Goal: Task Accomplishment & Management: Manage account settings

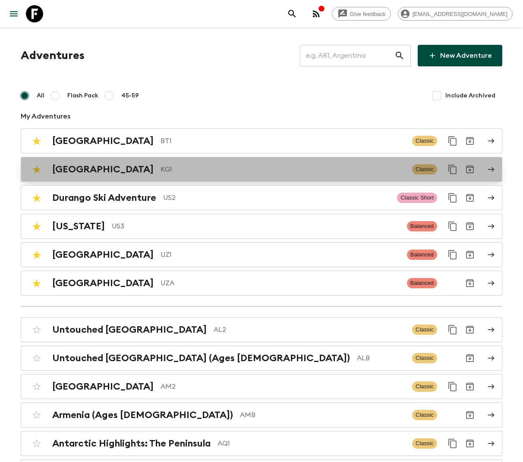
click at [189, 167] on p "KG1" at bounding box center [282, 169] width 245 height 10
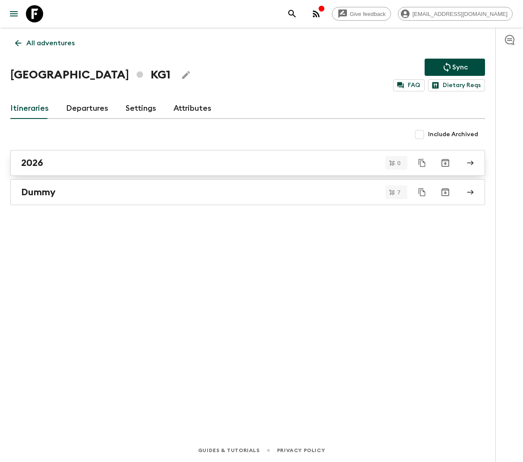
click at [138, 163] on div "2026" at bounding box center [239, 162] width 437 height 11
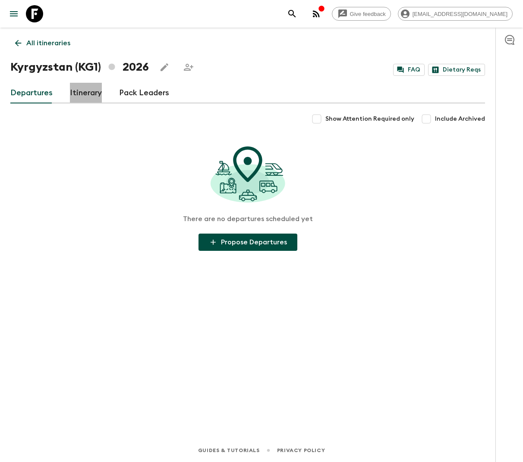
click at [85, 93] on link "Itinerary" at bounding box center [86, 93] width 32 height 21
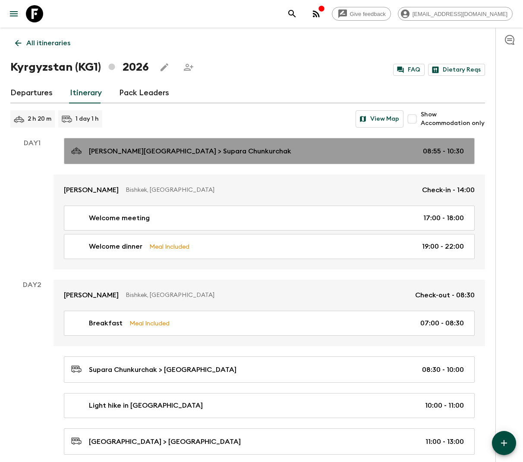
click at [208, 155] on p "Manas International Airport > Supara Chunkurchak" at bounding box center [190, 151] width 202 height 10
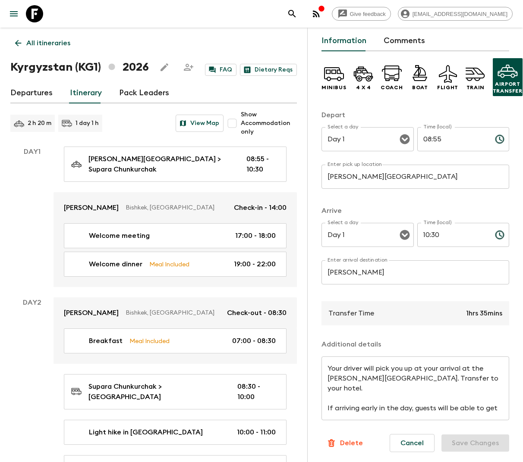
scroll to position [10, 0]
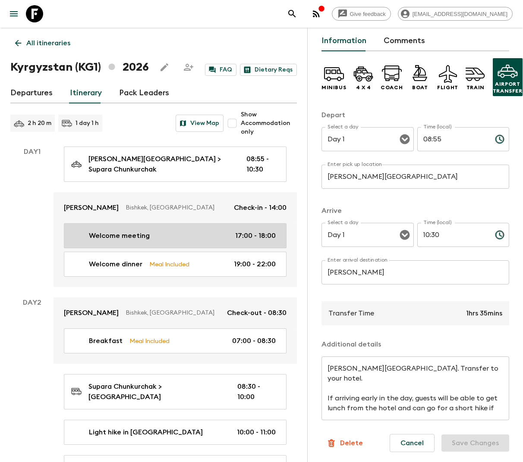
click at [166, 236] on div "Welcome meeting 17:00 - 18:00" at bounding box center [173, 236] width 204 height 10
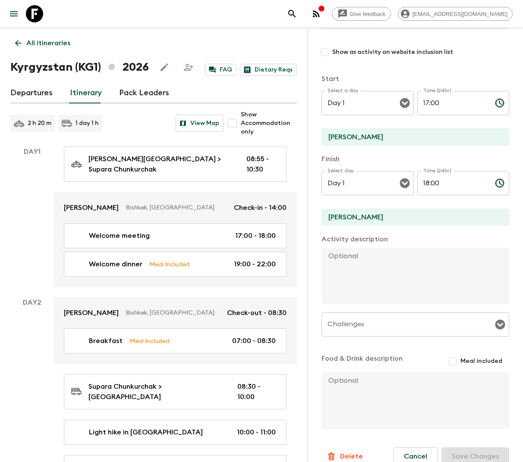
scroll to position [112, 0]
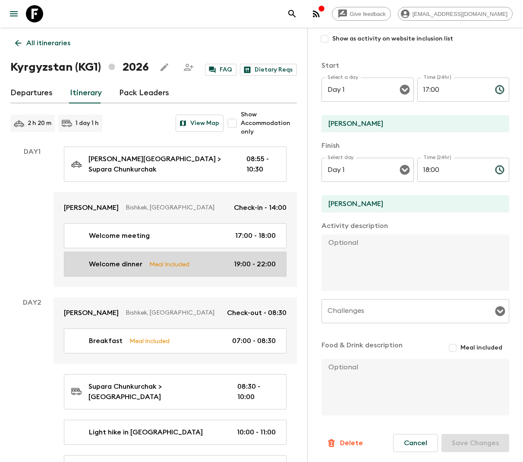
click at [166, 265] on p "Meal Included" at bounding box center [169, 264] width 40 height 9
type input "Welcome dinner"
type textarea "We will dinner together with traditional dishes and drinks."
checkbox input "true"
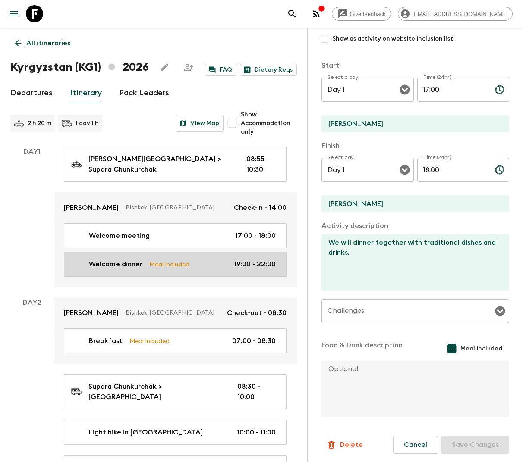
type input "19:00"
type input "22:00"
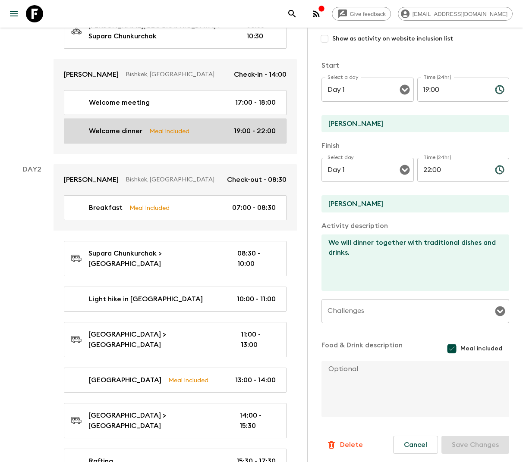
scroll to position [144, 0]
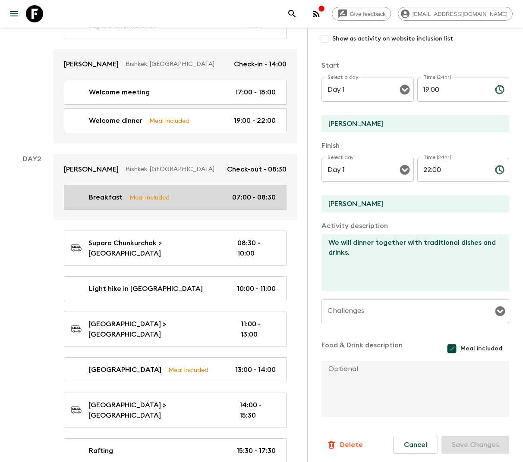
click at [150, 199] on p "Meal Included" at bounding box center [149, 197] width 40 height 9
type input "Breakfast"
type input "Hotel"
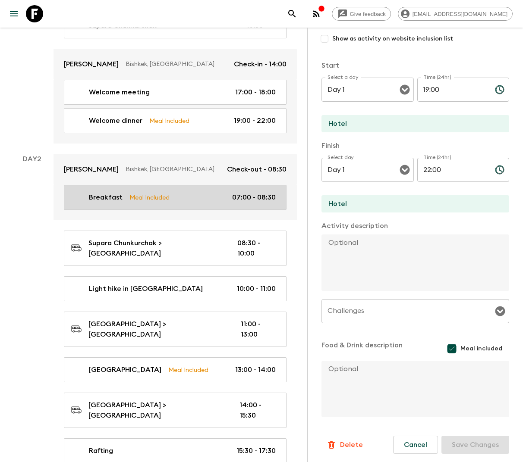
type input "Day 2"
type input "07:00"
type input "Day 2"
type input "08:30"
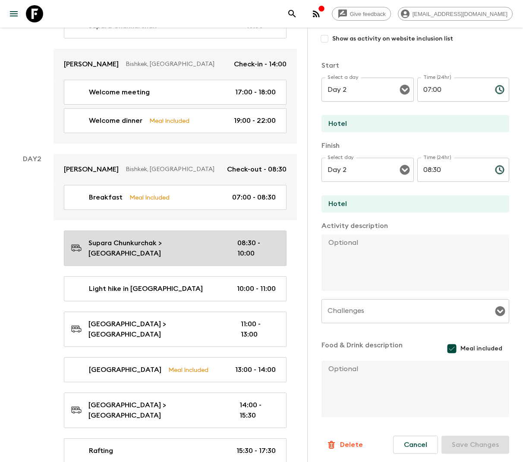
click at [129, 250] on p "Supara Chunkurchak > Ala Archa National Park" at bounding box center [155, 248] width 135 height 21
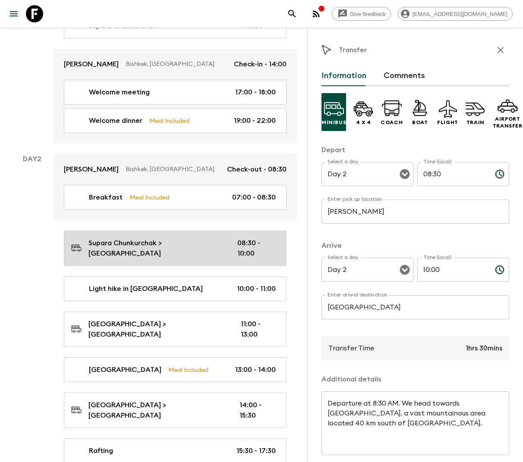
click at [186, 238] on p "Supara Chunkurchak > Ala Archa National Park" at bounding box center [155, 248] width 135 height 21
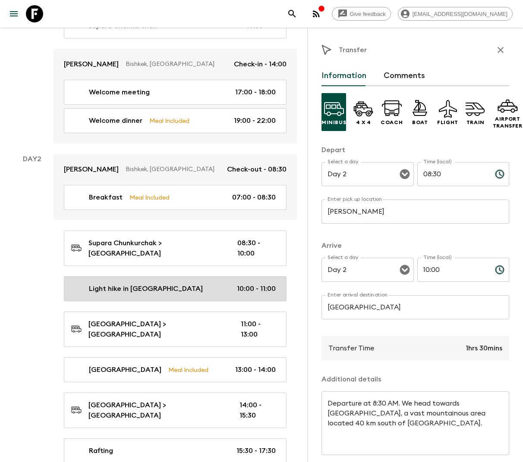
click at [184, 284] on p "Light hike in Ala Archa National Park" at bounding box center [146, 289] width 114 height 10
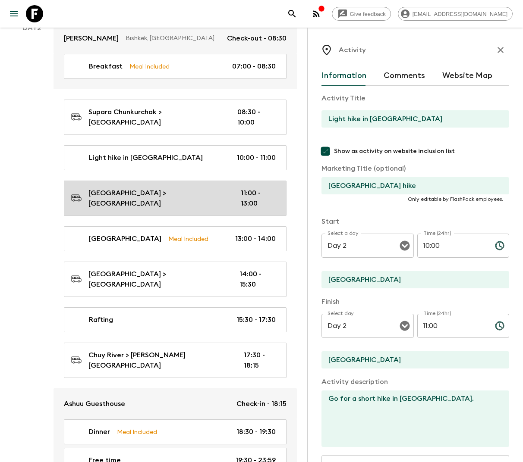
click at [144, 189] on p "Ala Archa National Park > Burana Tower" at bounding box center [157, 198] width 138 height 21
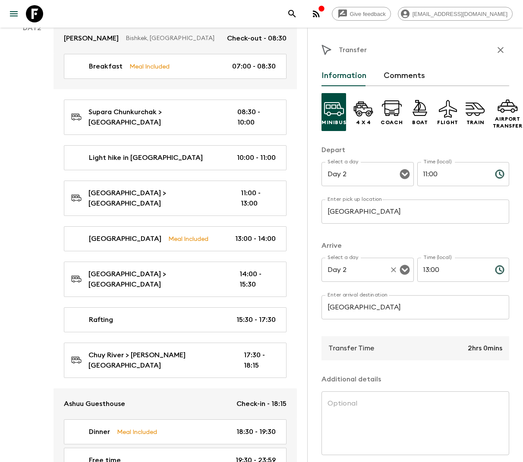
scroll to position [35, 0]
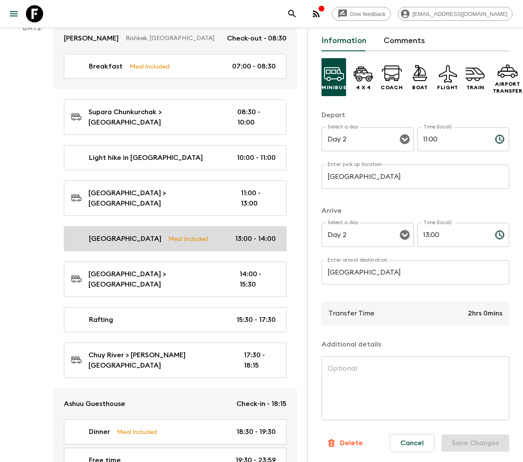
click at [168, 234] on p "Meal Included" at bounding box center [188, 238] width 40 height 9
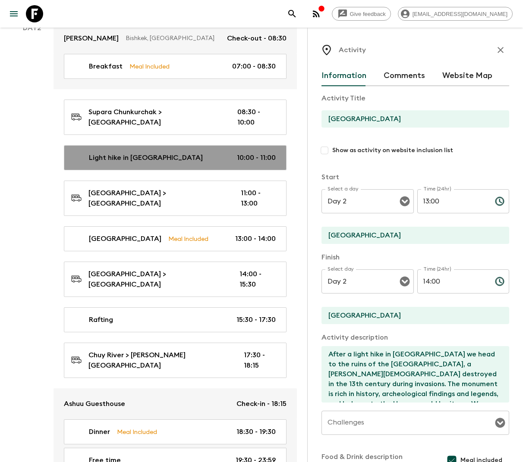
click at [176, 153] on p "Light hike in Ala Archa National Park" at bounding box center [146, 158] width 114 height 10
type input "Light hike in Ala Archa National Park"
checkbox input "true"
type input "Ala Archa National Park"
type textarea "Go for a short hike in Ala Archa National Park."
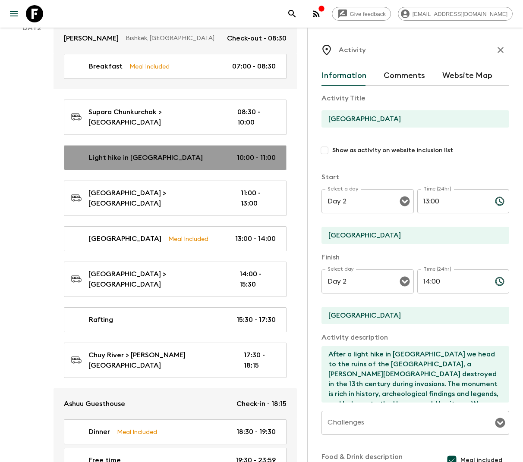
checkbox input "false"
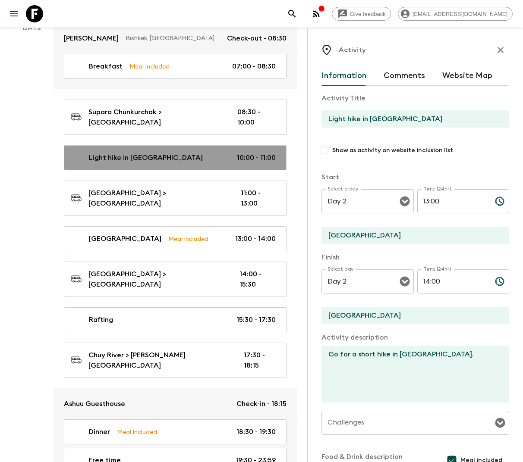
type input "10:00"
type input "11:00"
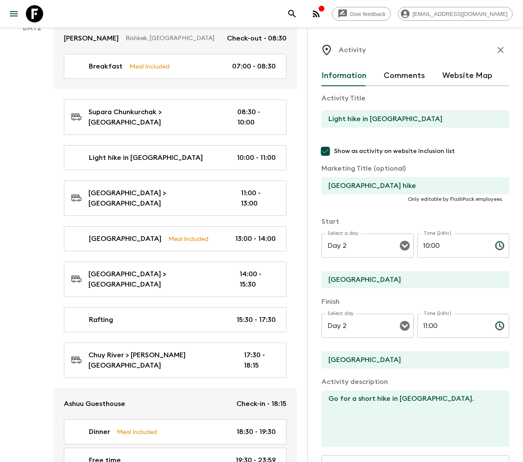
scroll to position [156, 0]
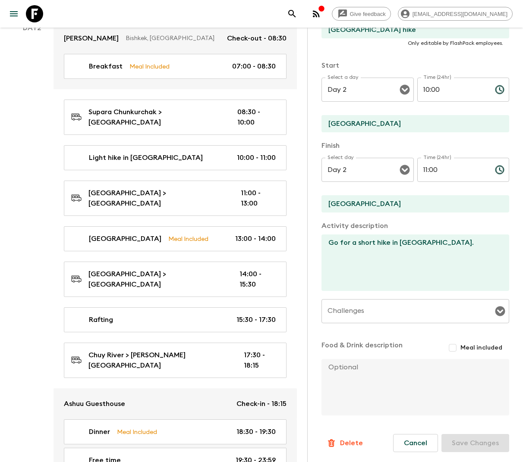
click at [381, 312] on input "Challenges" at bounding box center [408, 311] width 167 height 16
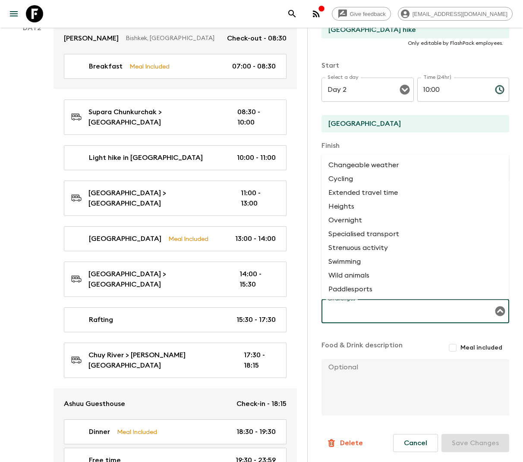
click at [377, 354] on p "Food & Drink description" at bounding box center [361, 348] width 81 height 16
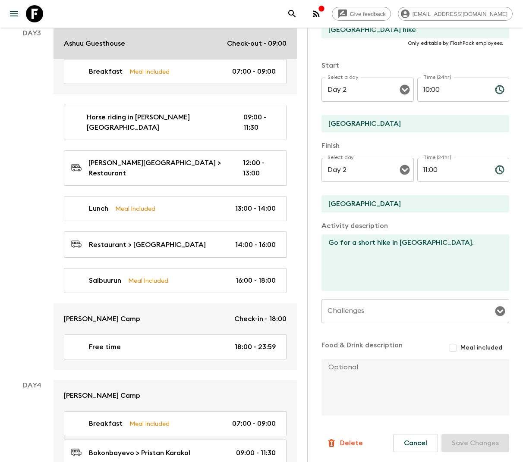
scroll to position [752, 0]
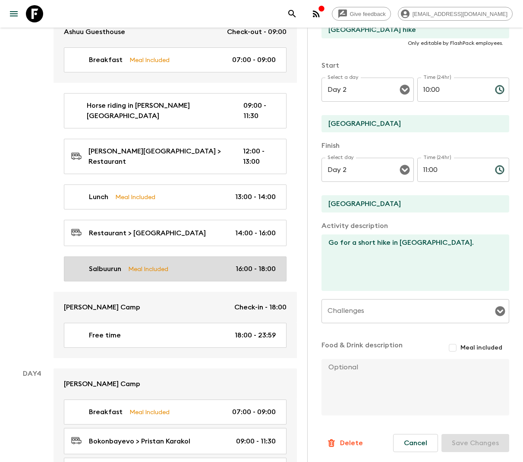
click at [161, 264] on p "Meal Included" at bounding box center [148, 268] width 40 height 9
type input "Salbuurun"
type input "Issyk Kul, Tong"
type textarea "We make it to the shores of the Issyk-Kul Lake (1609m or 5979ft above sea level…"
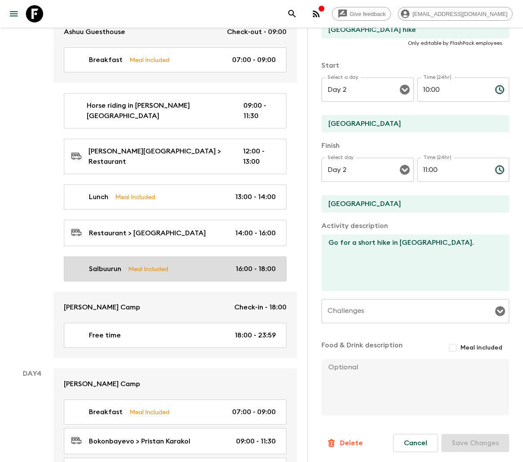
checkbox input "true"
type textarea "Dinner in the yurt camp."
type input "Salbuurun hunting"
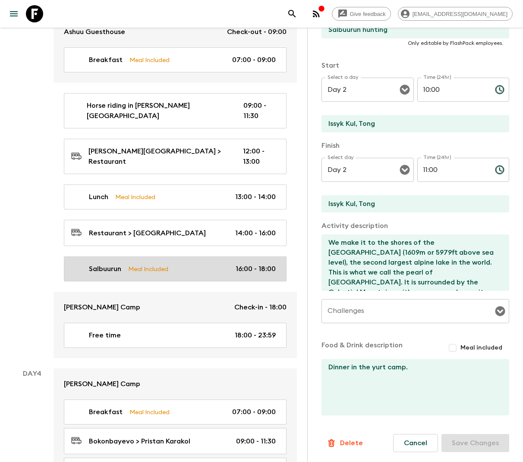
type input "Day 3"
type input "16:00"
type input "Day 3"
type input "18:00"
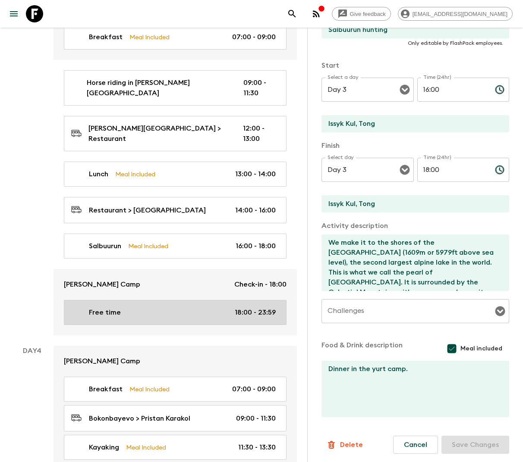
scroll to position [793, 0]
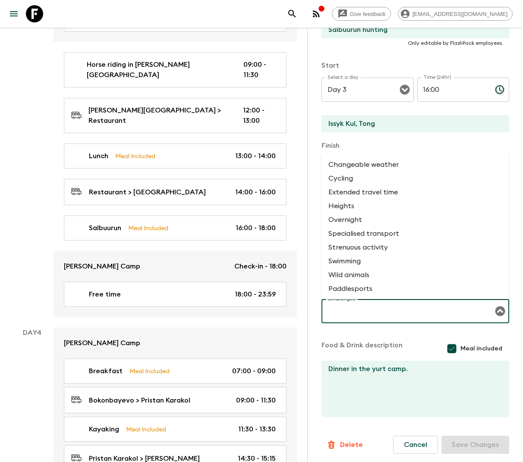
click at [352, 313] on input "Challenges" at bounding box center [408, 311] width 167 height 16
click at [357, 273] on li "Wild animals" at bounding box center [415, 275] width 188 height 14
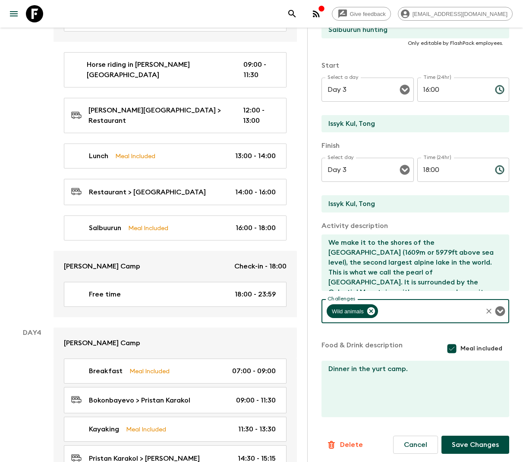
scroll to position [158, 0]
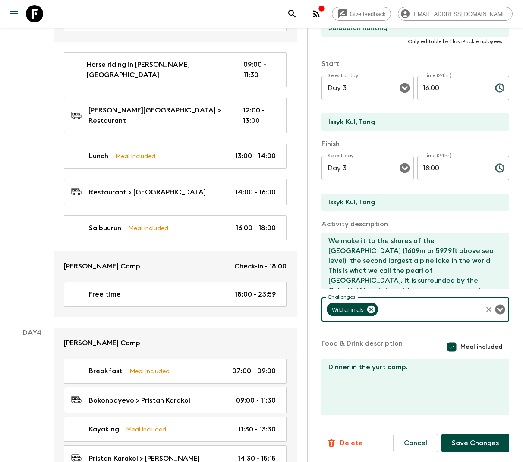
click at [503, 446] on button "Save Changes" at bounding box center [475, 443] width 68 height 18
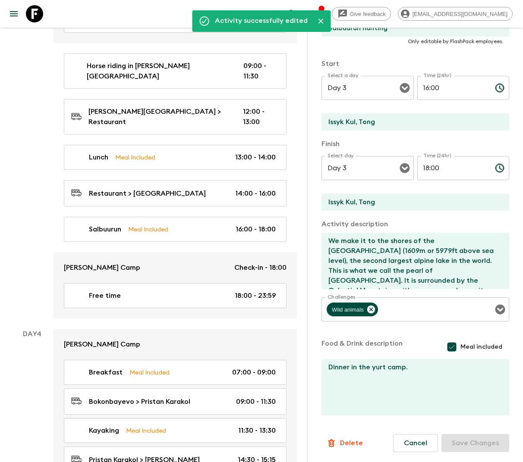
scroll to position [800, 0]
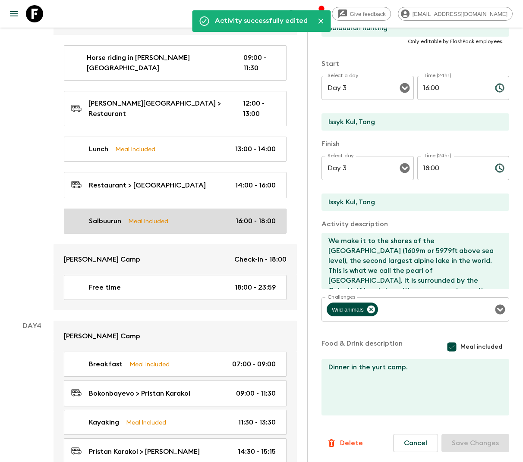
click at [135, 216] on div "Salbuurun Meal Included 16:00 - 18:00" at bounding box center [173, 221] width 204 height 10
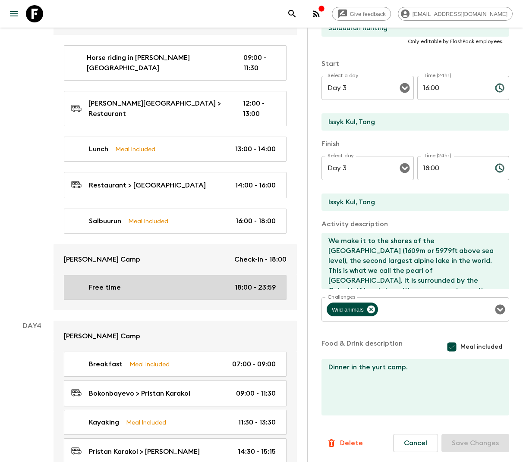
click at [120, 283] on div "Free time 18:00 - 23:59" at bounding box center [173, 288] width 204 height 10
type input "Free time"
checkbox input "false"
type input "Bokonbayevo"
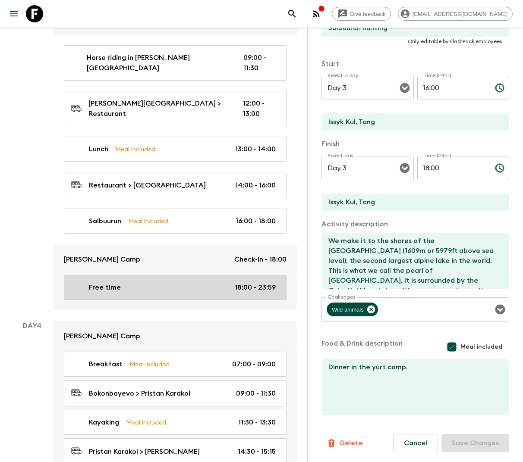
checkbox input "false"
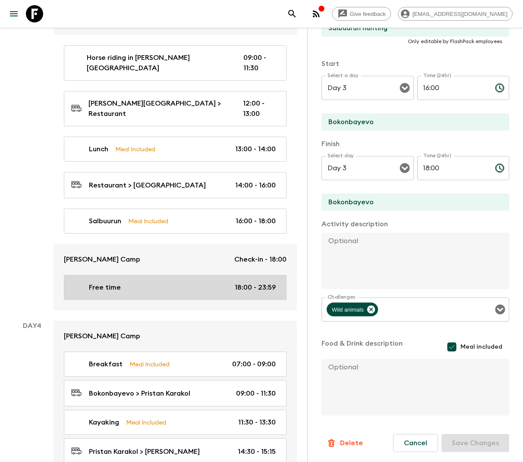
type input "18:00"
type input "23:59"
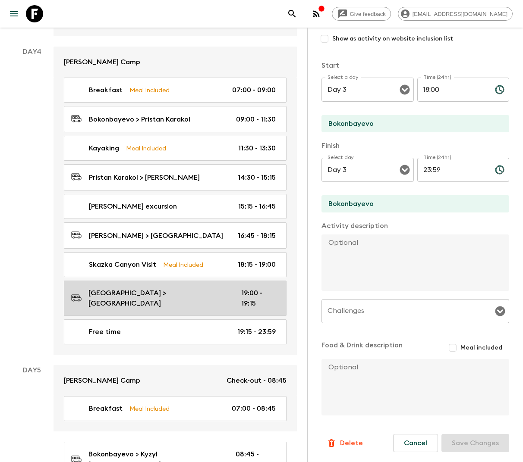
scroll to position [1077, 0]
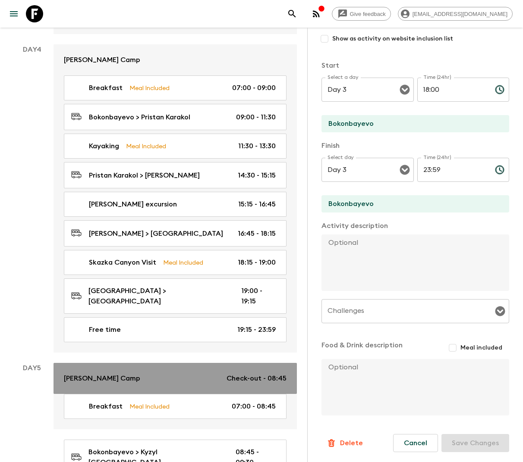
click at [182, 374] on div "Sonun Yurt Camp Check-out - 08:45" at bounding box center [175, 379] width 223 height 10
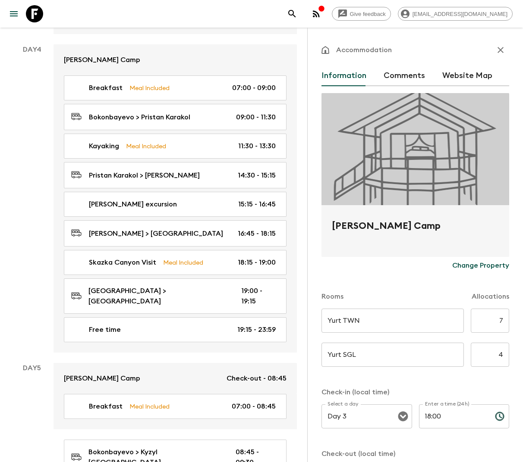
click at [502, 49] on icon "button" at bounding box center [500, 50] width 6 height 6
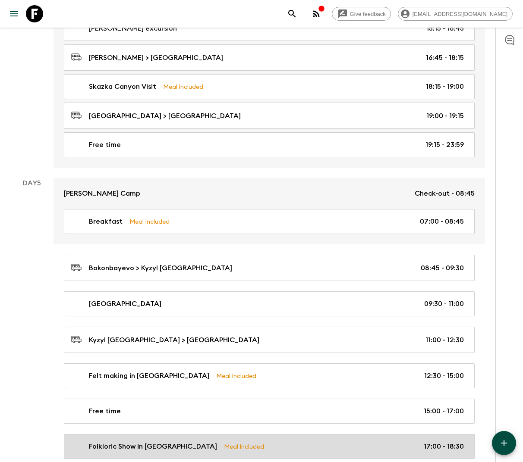
scroll to position [1179, 0]
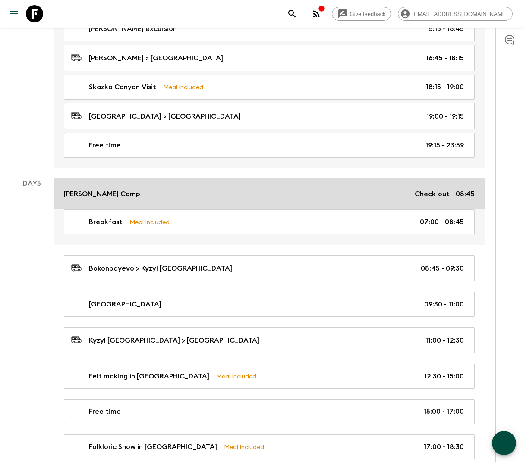
click at [180, 179] on link "Sonun Yurt Camp Check-out - 08:45" at bounding box center [268, 194] width 431 height 31
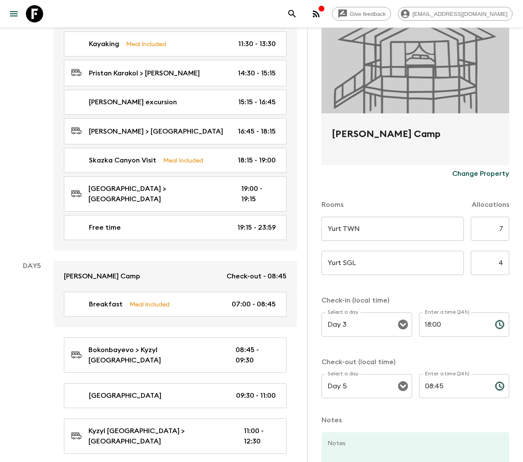
scroll to position [110, 0]
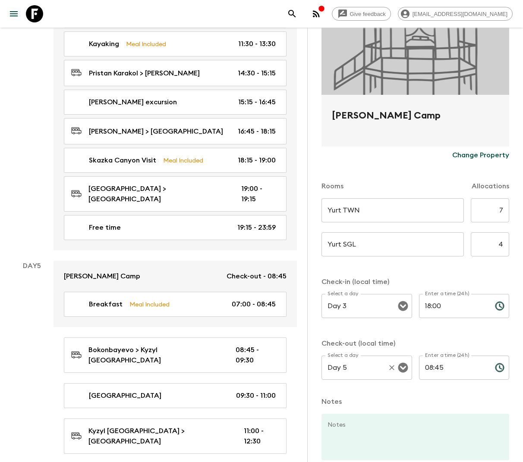
click at [385, 373] on div "Day 5 Select a day" at bounding box center [366, 368] width 91 height 24
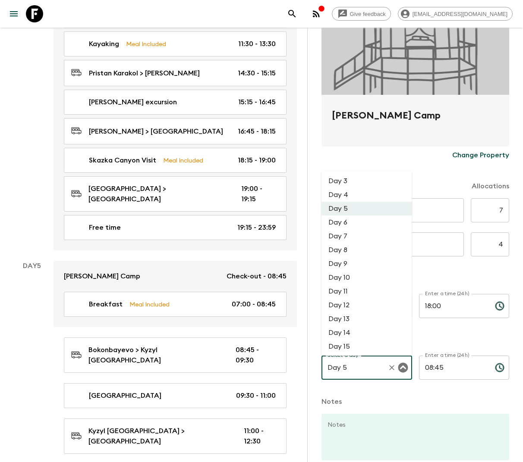
click at [361, 221] on li "Day 6" at bounding box center [366, 223] width 91 height 14
type input "Day 6"
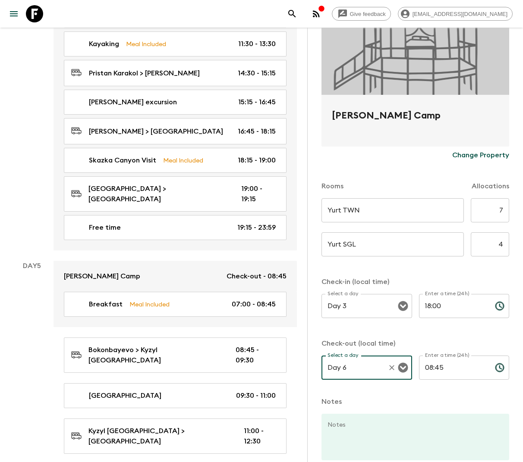
scroll to position [164, 0]
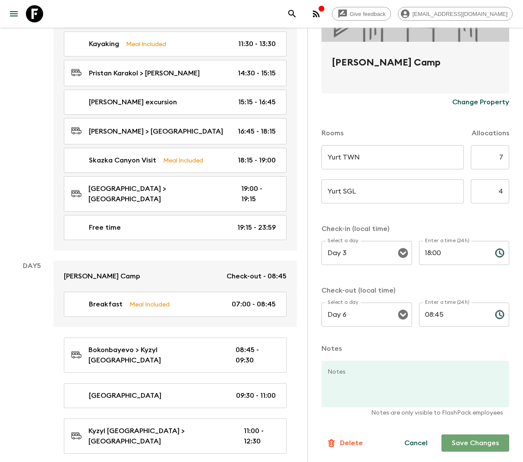
click at [504, 440] on button "Save Changes" at bounding box center [475, 443] width 68 height 17
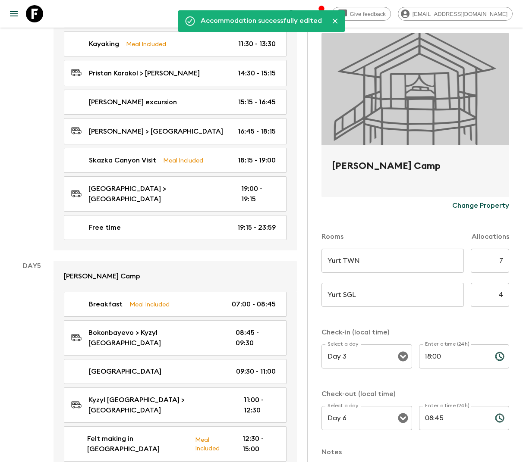
scroll to position [0, 0]
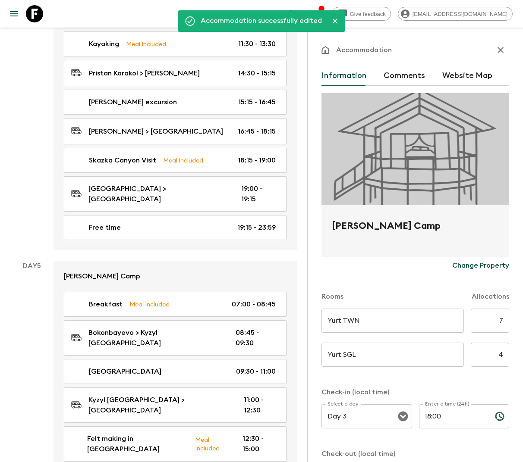
click at [498, 52] on icon "button" at bounding box center [500, 50] width 6 height 6
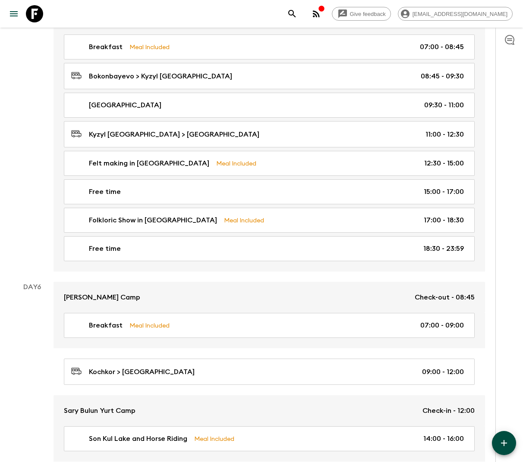
scroll to position [1355, 0]
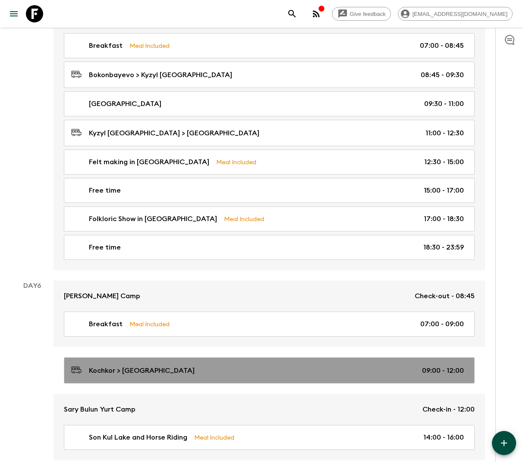
click at [284, 358] on link "Kochkor > Son Kul Lake 09:00 - 12:00" at bounding box center [269, 371] width 411 height 26
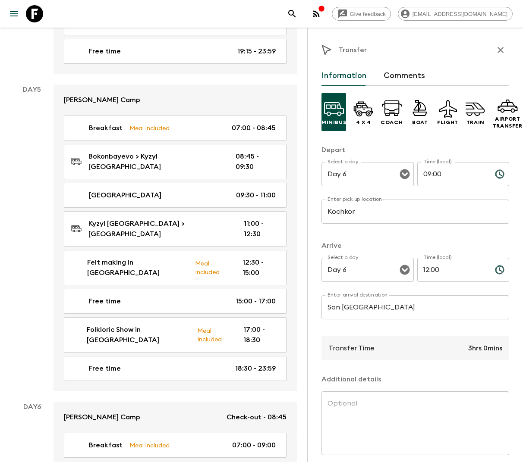
scroll to position [35, 0]
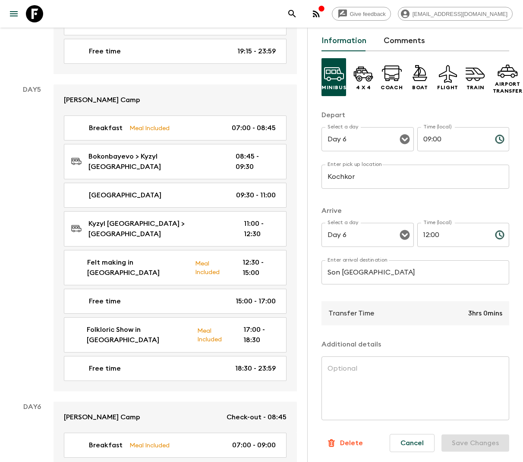
click at [346, 440] on p "Delete" at bounding box center [351, 443] width 23 height 10
click at [349, 459] on button "Confirm" at bounding box center [343, 463] width 44 height 15
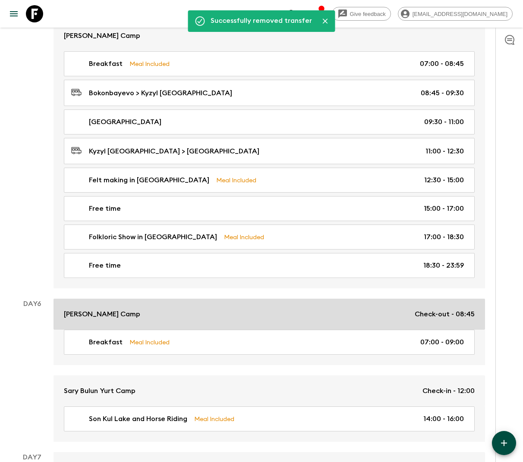
scroll to position [1332, 0]
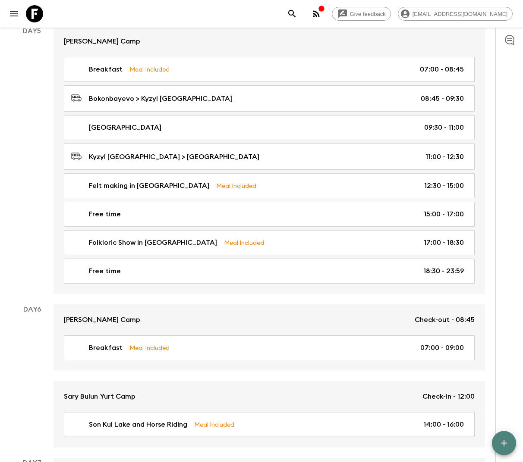
click at [504, 440] on icon "button" at bounding box center [504, 443] width 10 height 10
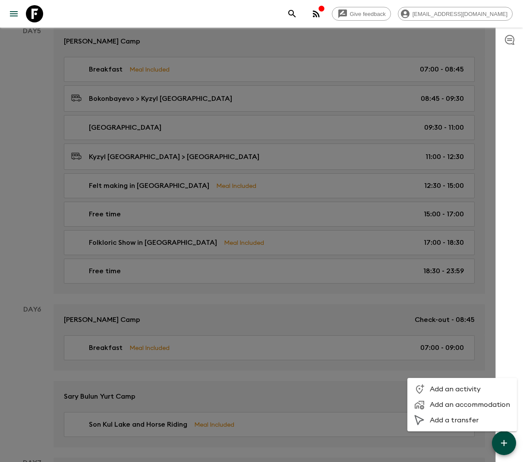
click at [507, 238] on div at bounding box center [261, 231] width 523 height 462
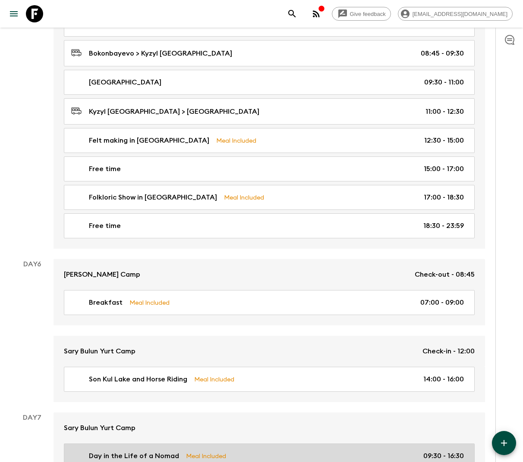
scroll to position [1402, 0]
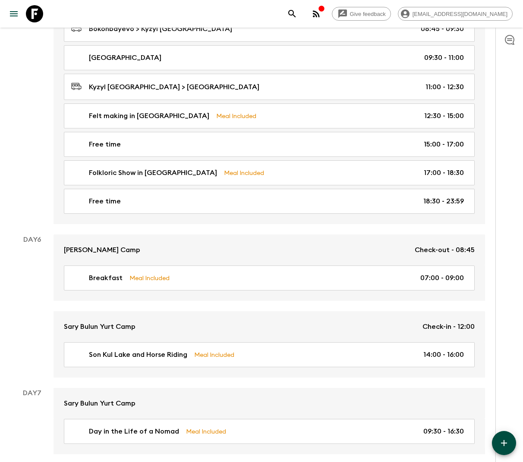
click at [502, 439] on icon "button" at bounding box center [504, 443] width 10 height 10
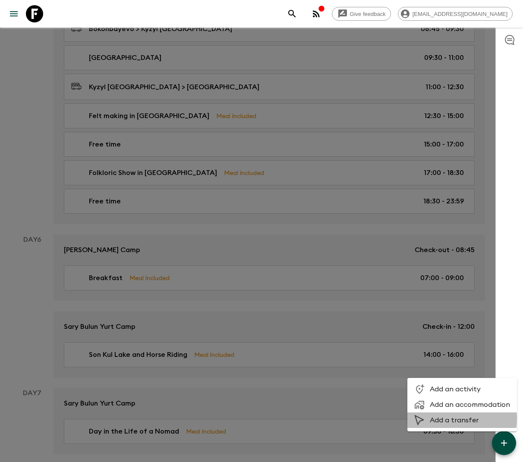
click at [432, 419] on span "Add a transfer" at bounding box center [470, 420] width 80 height 9
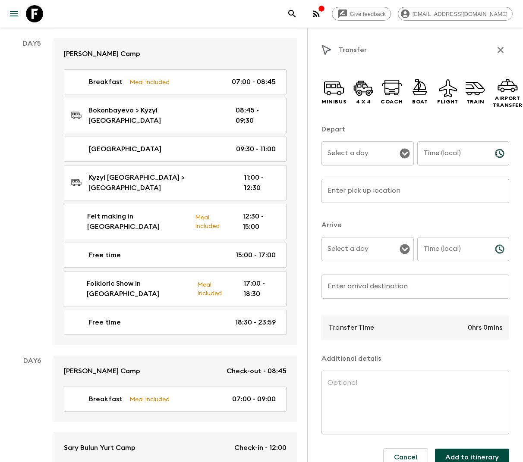
click at [371, 153] on input "Select a day" at bounding box center [361, 153] width 72 height 16
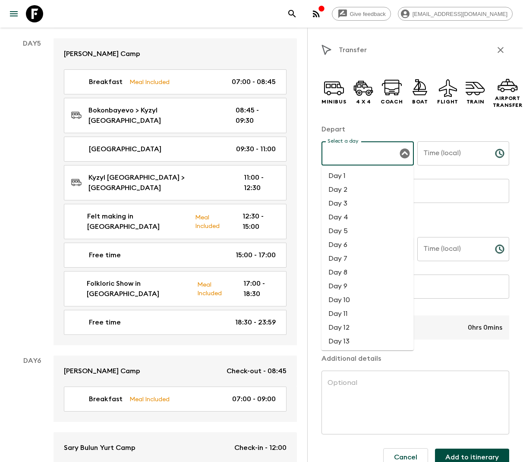
click at [347, 242] on li "Day 6" at bounding box center [367, 245] width 92 height 14
type input "Day 6"
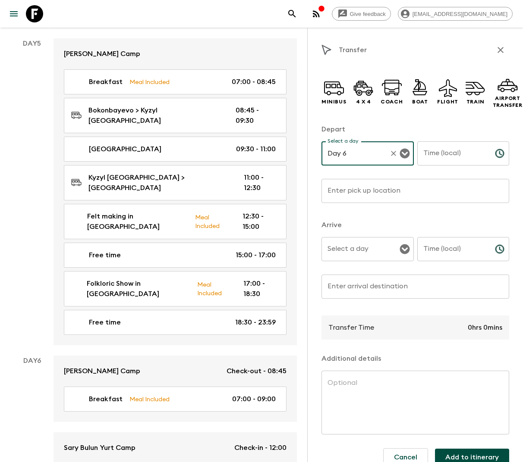
click at [441, 152] on input "Time (local)" at bounding box center [452, 154] width 71 height 24
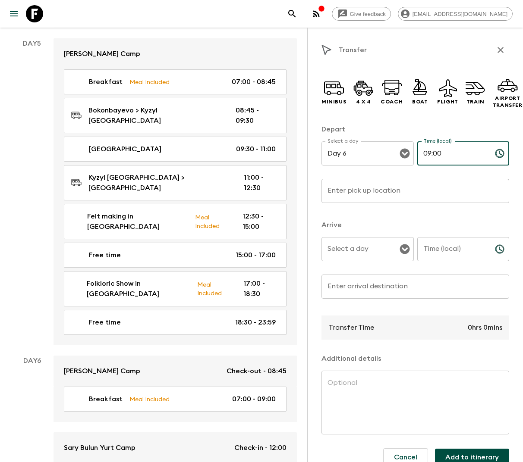
type input "09:00"
click at [367, 191] on input "Enter pick up location" at bounding box center [415, 191] width 188 height 24
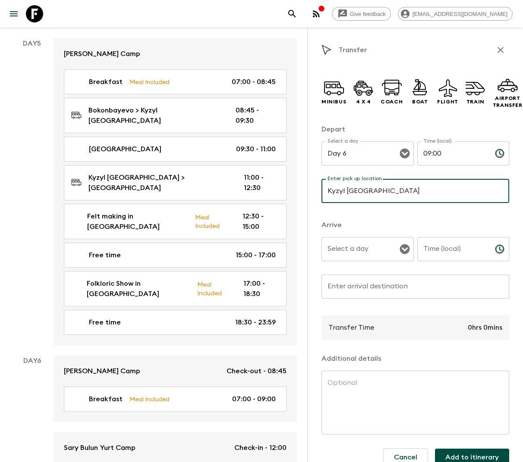
type input "Kyzyl Tuu Village"
click at [383, 244] on input "Select a day" at bounding box center [361, 249] width 72 height 16
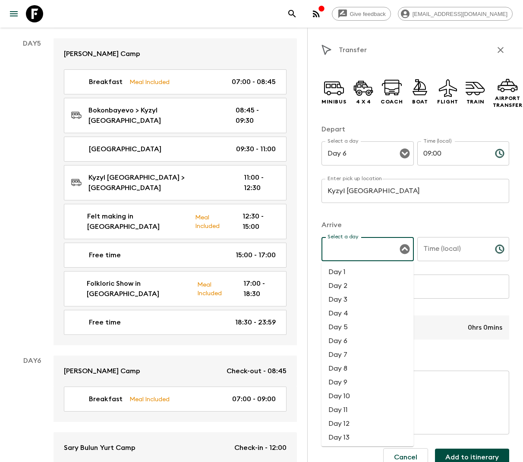
click at [350, 342] on li "Day 6" at bounding box center [367, 341] width 92 height 14
type input "Day 6"
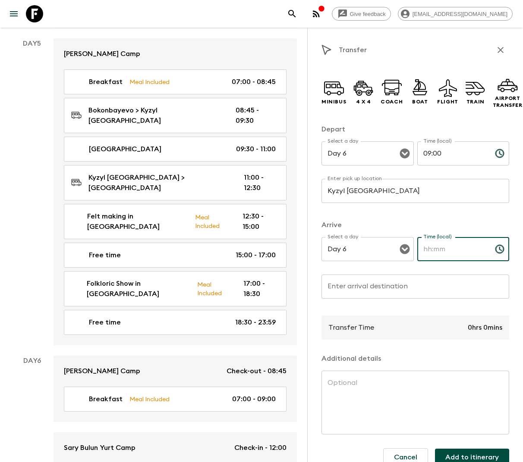
click at [449, 248] on input "Time (local)" at bounding box center [452, 249] width 71 height 24
type input "10:30"
click at [389, 286] on input "Enter arrival destination" at bounding box center [415, 287] width 188 height 24
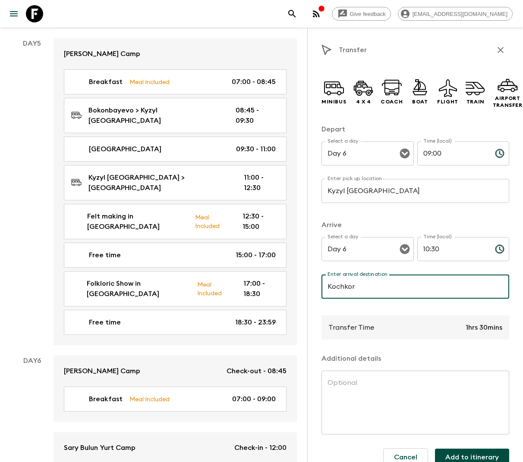
scroll to position [14, 0]
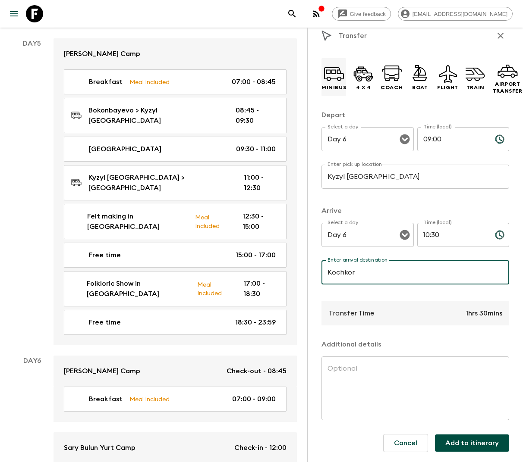
type input "Kochkor"
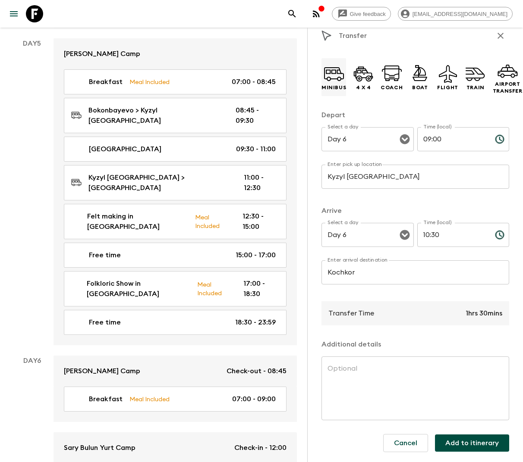
click at [326, 74] on icon at bounding box center [334, 73] width 21 height 21
click at [459, 443] on button "Add to itinerary" at bounding box center [472, 443] width 74 height 17
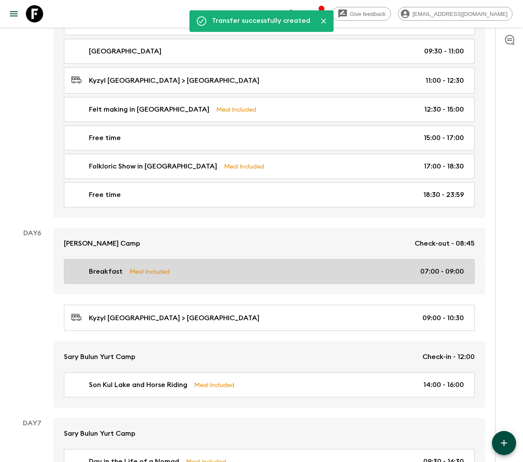
scroll to position [1409, 0]
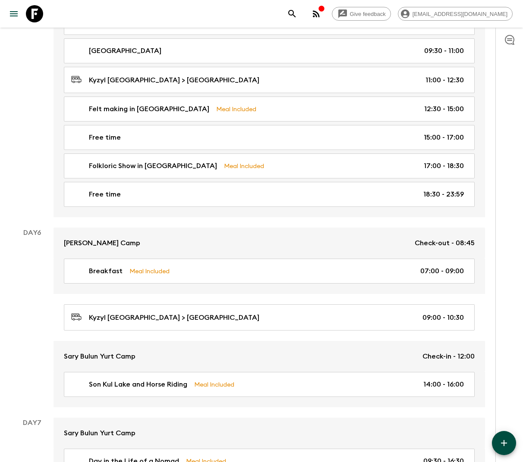
click at [500, 441] on icon "button" at bounding box center [504, 443] width 10 height 10
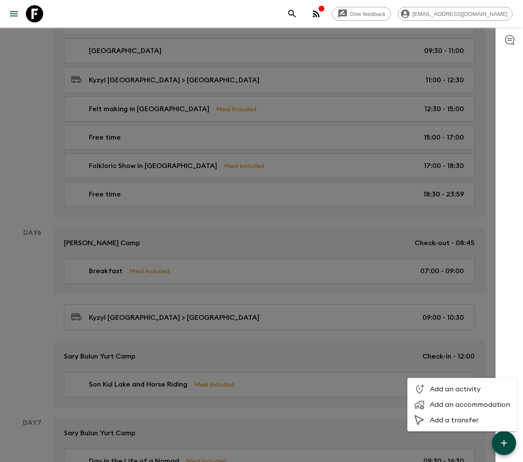
click at [451, 388] on span "Add an activity" at bounding box center [470, 389] width 80 height 9
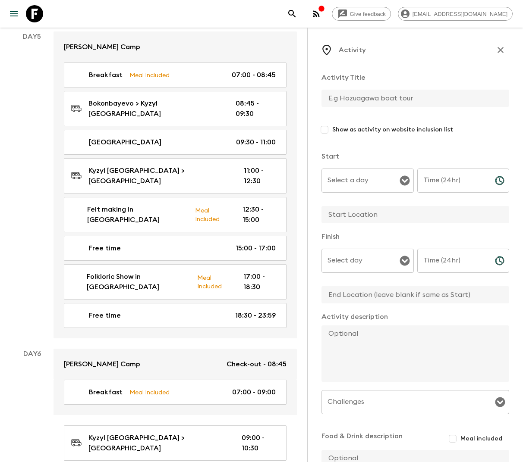
click at [349, 97] on input "text" at bounding box center [411, 98] width 181 height 17
click at [412, 191] on div "Select a day" at bounding box center [367, 181] width 92 height 24
type input "Felt making in Kochkor"
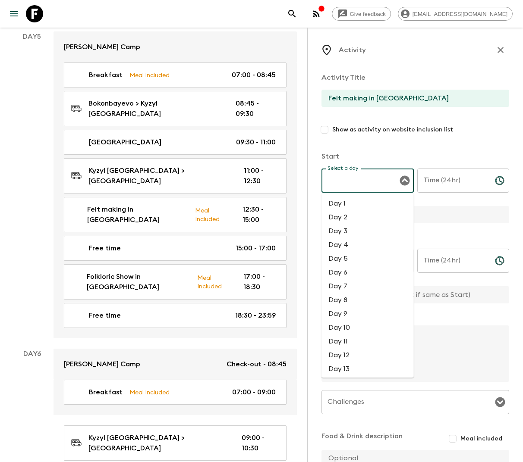
click at [346, 269] on li "Day 6" at bounding box center [367, 273] width 92 height 14
type input "Day 6"
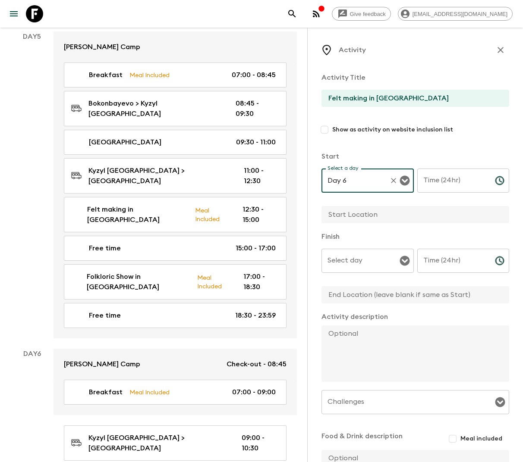
click at [447, 173] on div "Time (24hr) Time (24hr) ​" at bounding box center [463, 186] width 92 height 34
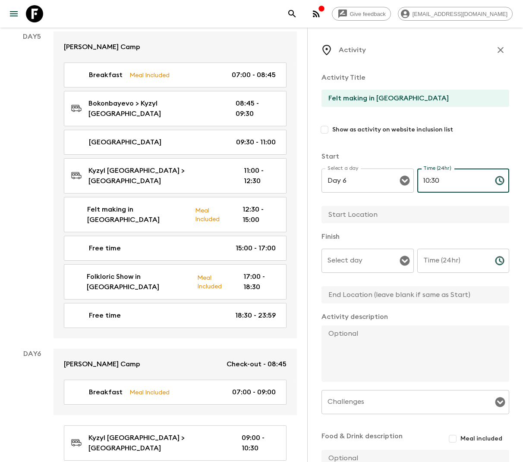
type input "10:30"
click at [355, 217] on input "text" at bounding box center [411, 214] width 181 height 17
type input "Kochkor"
click at [435, 264] on input "Time (24hr)" at bounding box center [452, 261] width 71 height 24
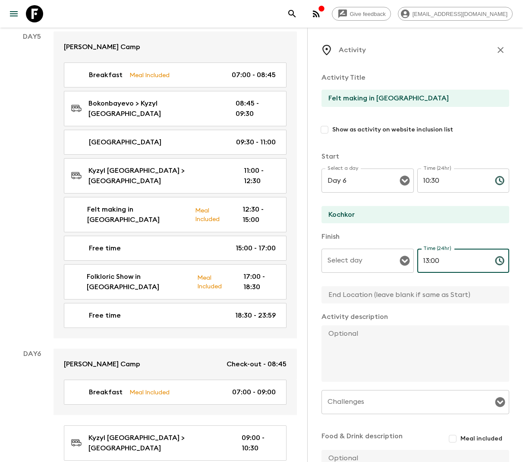
type input "13:00"
click at [376, 258] on input "Select day" at bounding box center [361, 261] width 72 height 16
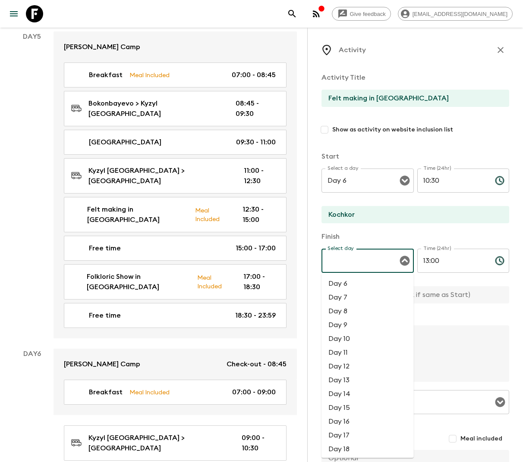
click at [349, 282] on li "Day 6" at bounding box center [367, 284] width 92 height 14
type input "Day 6"
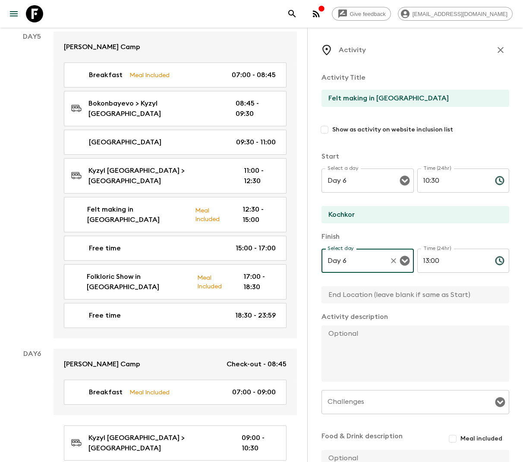
click at [365, 299] on input "text" at bounding box center [411, 294] width 181 height 17
click at [331, 333] on textarea at bounding box center [411, 354] width 181 height 57
paste textarea "We get back on the road for the village of Kochkor, famous for its local develo…"
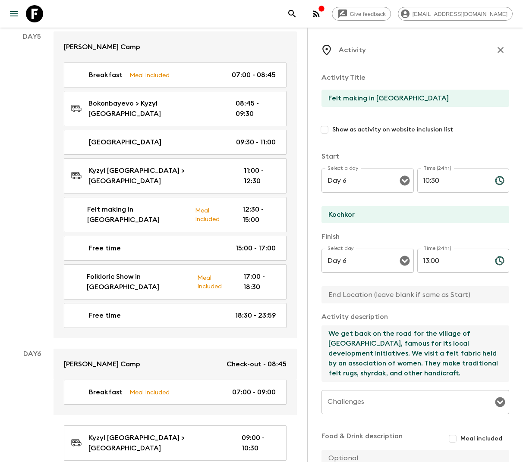
type textarea "We get back on the road for the village of Kochkor, famous for its local develo…"
click at [454, 437] on input "Meal included" at bounding box center [453, 439] width 16 height 16
checkbox input "true"
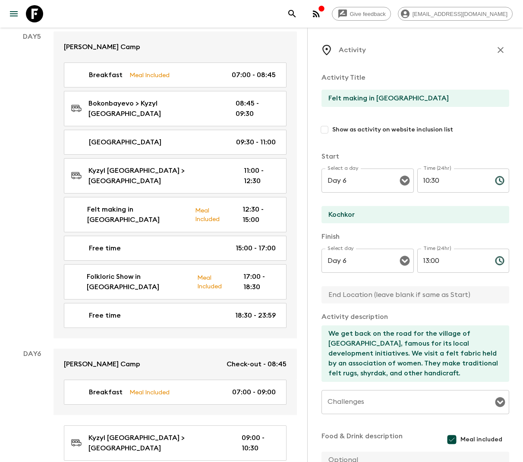
scroll to position [93, 0]
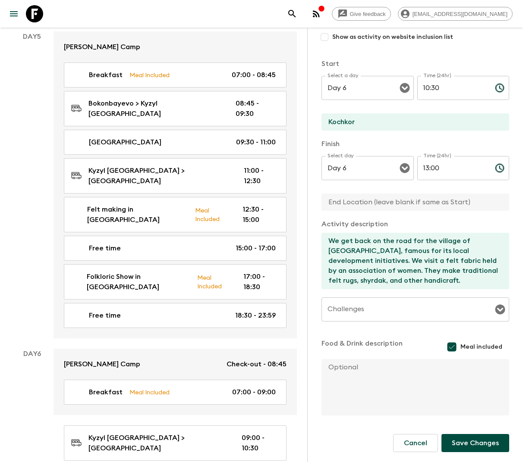
click at [345, 365] on textarea at bounding box center [411, 387] width 181 height 57
paste textarea "Lunch in Homestay"
type textarea "Lunch in Homestay"
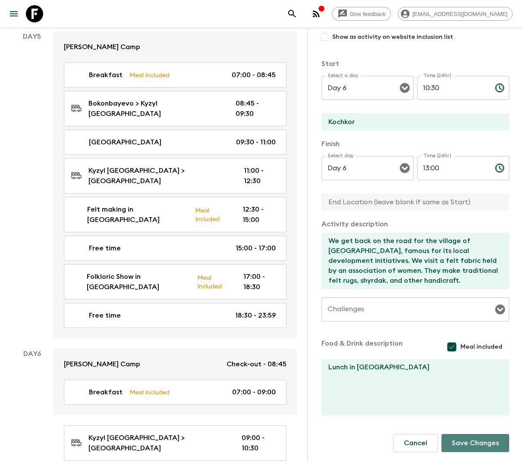
click at [478, 443] on button "Save Changes" at bounding box center [475, 443] width 68 height 18
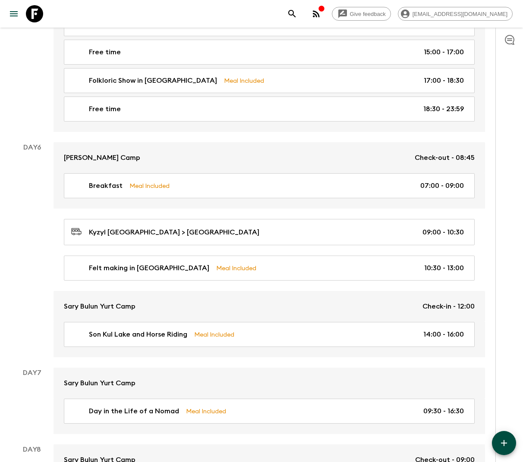
scroll to position [1500, 0]
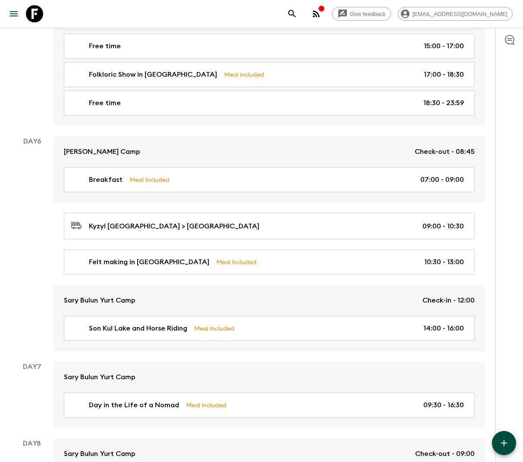
click at [501, 438] on icon "button" at bounding box center [504, 443] width 10 height 10
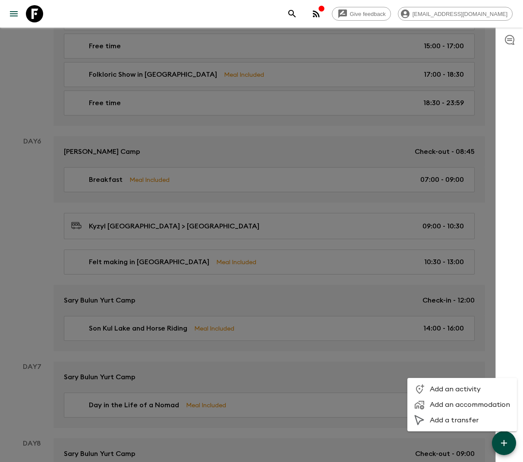
click at [436, 421] on span "Add a transfer" at bounding box center [470, 420] width 80 height 9
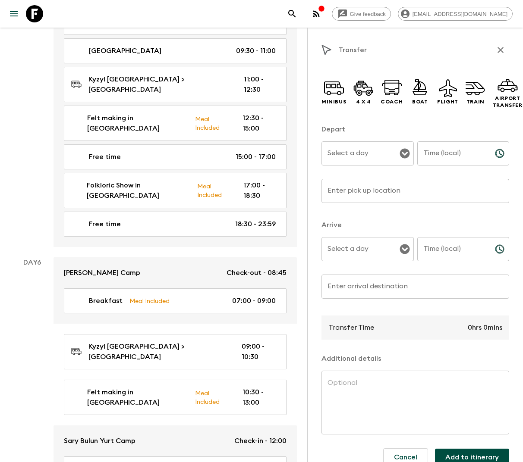
click at [361, 156] on input "Select a day" at bounding box center [361, 153] width 72 height 16
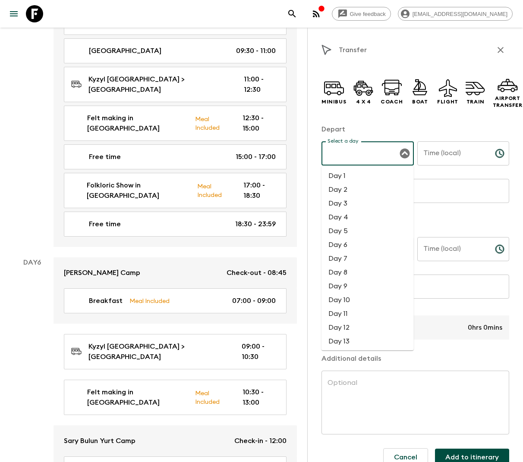
click at [344, 241] on li "Day 6" at bounding box center [367, 245] width 92 height 14
type input "Day 6"
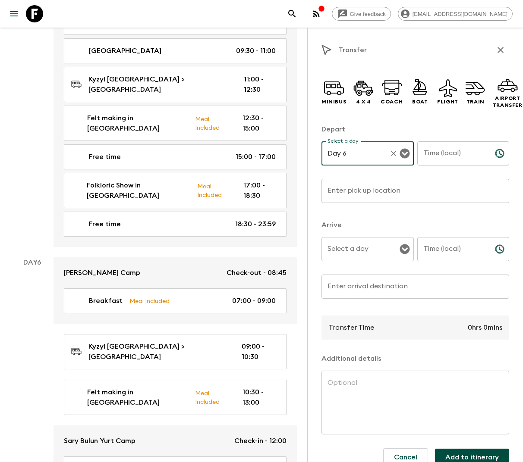
click at [432, 152] on div "Time (local) Time (local) ​" at bounding box center [463, 159] width 92 height 34
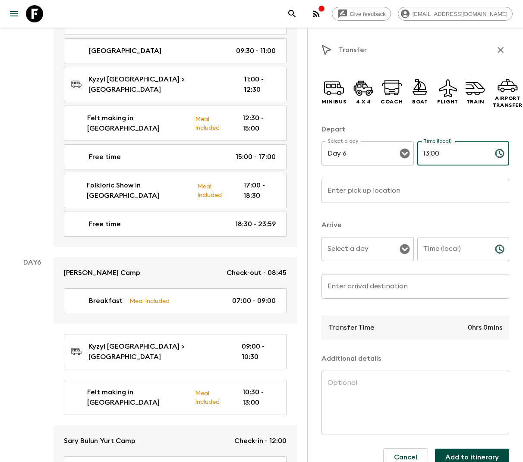
type input "13:00"
click at [338, 194] on input "Enter pick up location" at bounding box center [415, 191] width 188 height 24
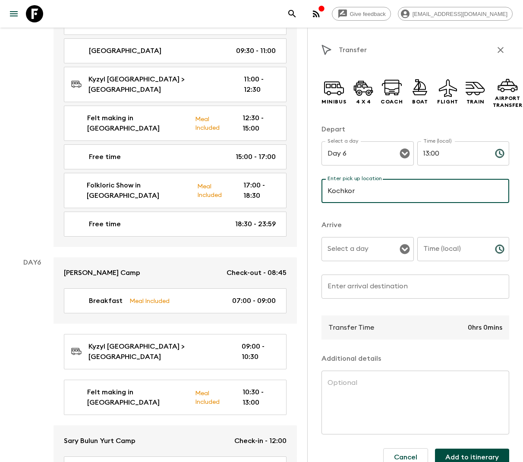
type input "Kochkor"
click at [365, 254] on input "Select a day" at bounding box center [361, 249] width 72 height 16
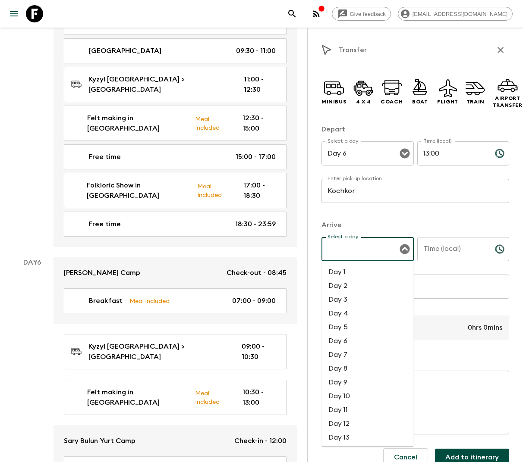
click at [342, 339] on li "Day 6" at bounding box center [367, 341] width 92 height 14
type input "Day 6"
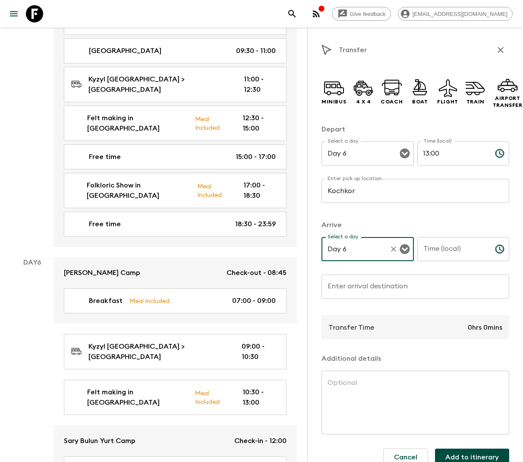
click at [436, 246] on div "Time (local) Time (local) ​" at bounding box center [463, 254] width 92 height 34
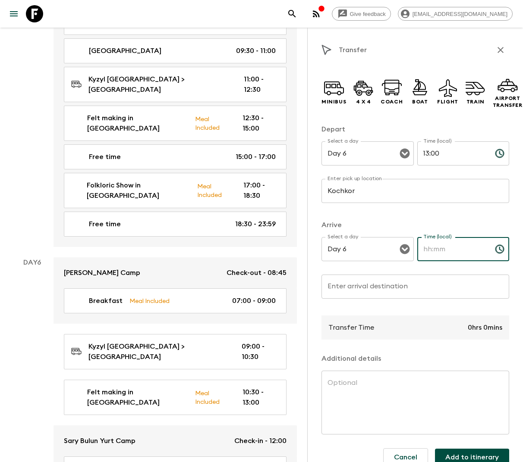
click at [387, 287] on div "Enter arrival destination Enter arrival destination ​" at bounding box center [415, 292] width 188 height 34
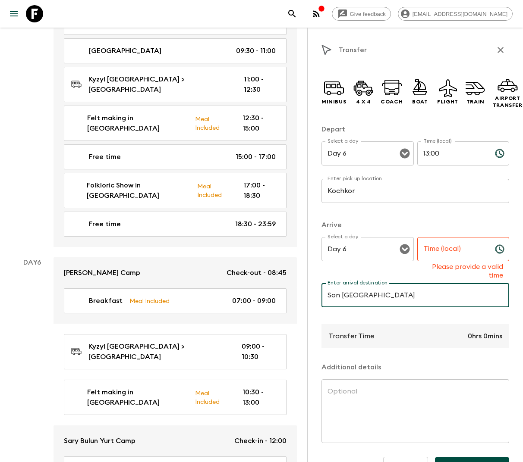
type input "Son Kul Lake"
click at [441, 251] on input "Time (local)" at bounding box center [452, 249] width 71 height 24
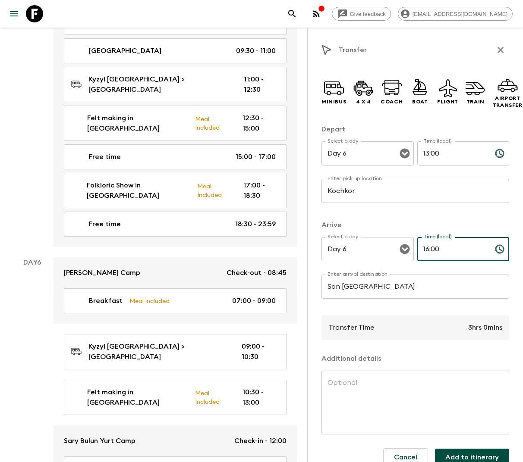
scroll to position [14, 0]
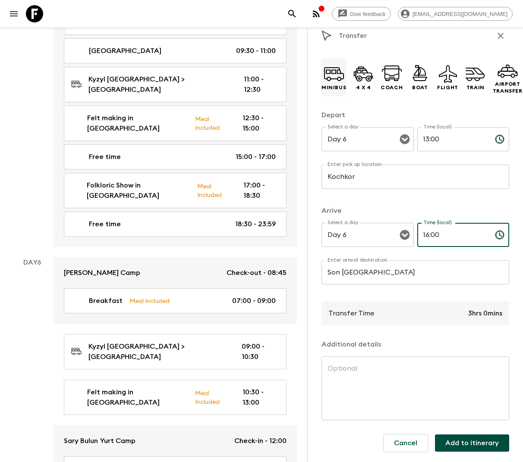
type input "16:00"
click at [331, 78] on icon at bounding box center [334, 73] width 21 height 21
click at [481, 447] on button "Add to itinerary" at bounding box center [472, 443] width 74 height 17
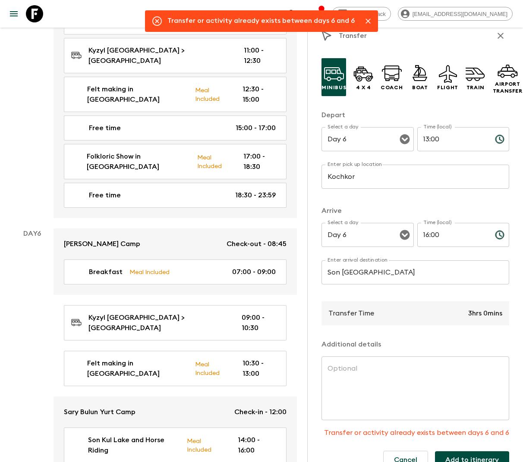
scroll to position [1530, 0]
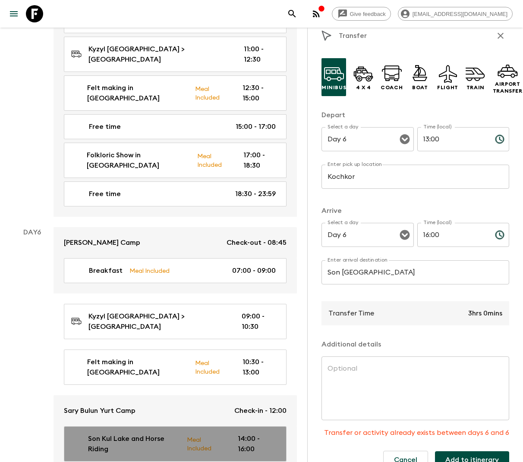
click at [144, 434] on p "Son Kul Lake and Horse Riding" at bounding box center [133, 444] width 91 height 21
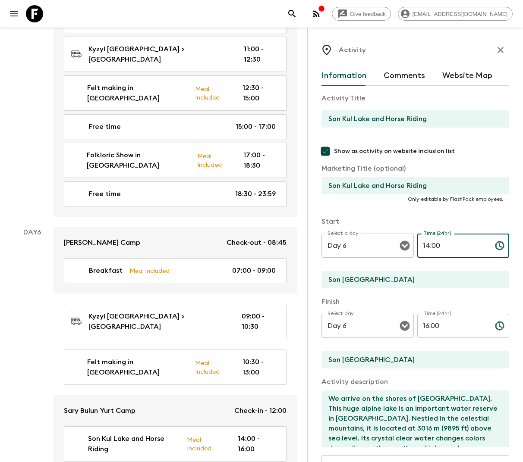
click at [437, 247] on input "14:00" at bounding box center [452, 246] width 71 height 24
type input "16:00"
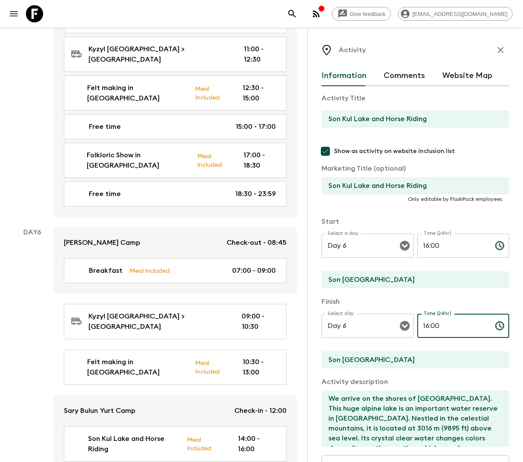
click at [440, 324] on input "16:00" at bounding box center [452, 326] width 71 height 24
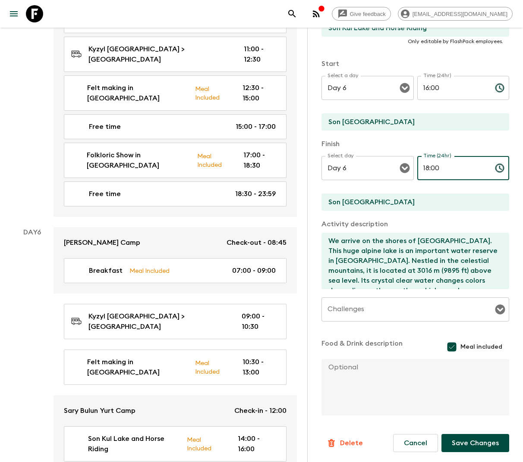
type input "18:00"
click at [479, 446] on button "Save Changes" at bounding box center [475, 443] width 68 height 18
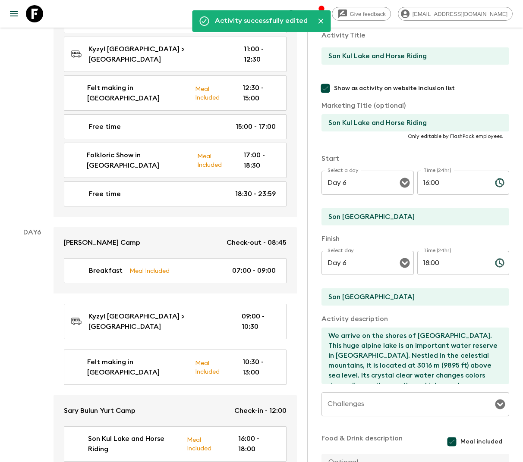
scroll to position [0, 0]
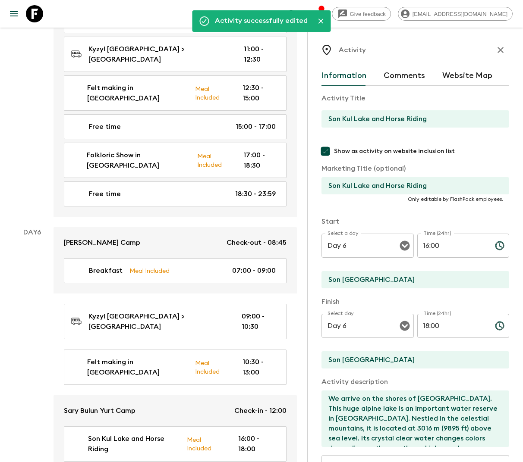
click at [502, 50] on icon "button" at bounding box center [500, 50] width 10 height 10
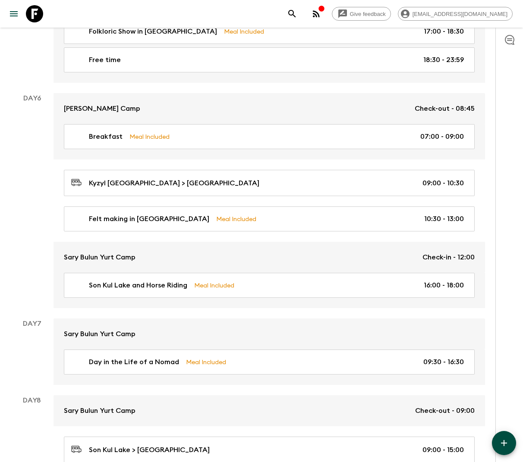
scroll to position [1544, 0]
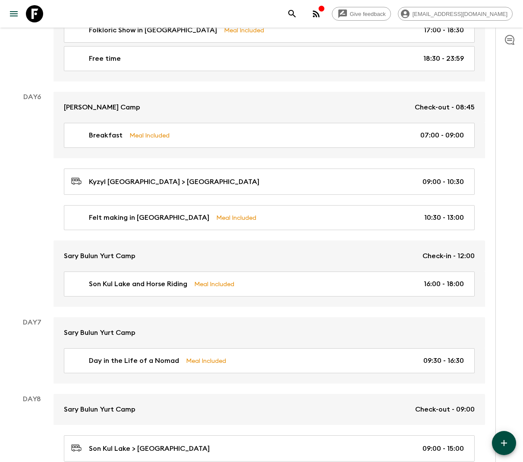
click at [503, 443] on icon "button" at bounding box center [504, 443] width 6 height 6
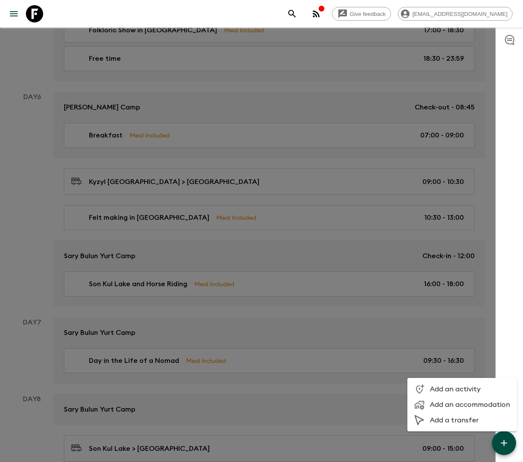
click at [451, 421] on span "Add a transfer" at bounding box center [470, 420] width 80 height 9
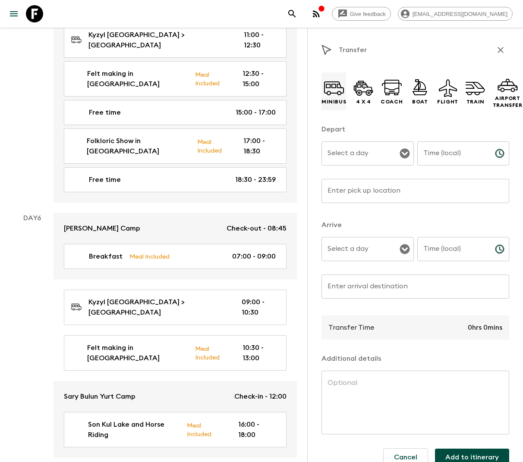
click at [329, 91] on icon at bounding box center [329, 93] width 4 height 4
click at [352, 157] on input "Select a day" at bounding box center [361, 153] width 72 height 16
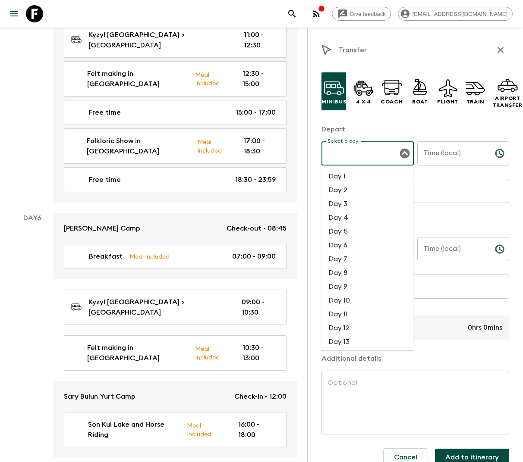
click at [343, 250] on li "Day 6" at bounding box center [367, 246] width 92 height 14
type input "Day 6"
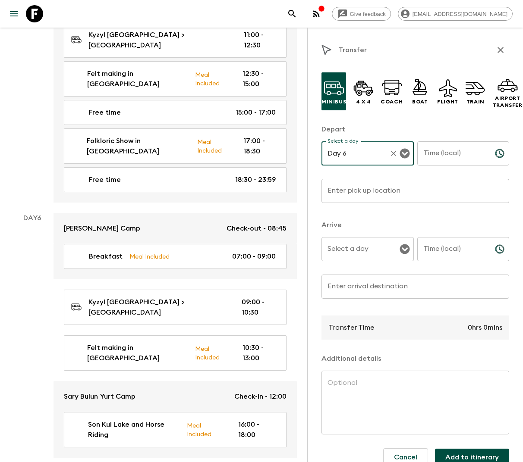
click at [452, 154] on input "Time (local)" at bounding box center [452, 154] width 71 height 24
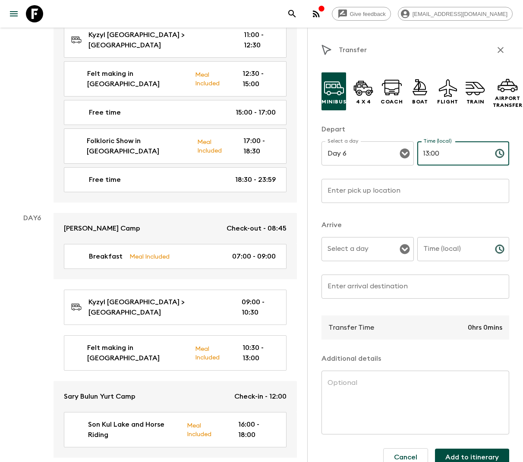
type input "13:00"
click at [394, 189] on input "Enter pick up location" at bounding box center [415, 191] width 188 height 24
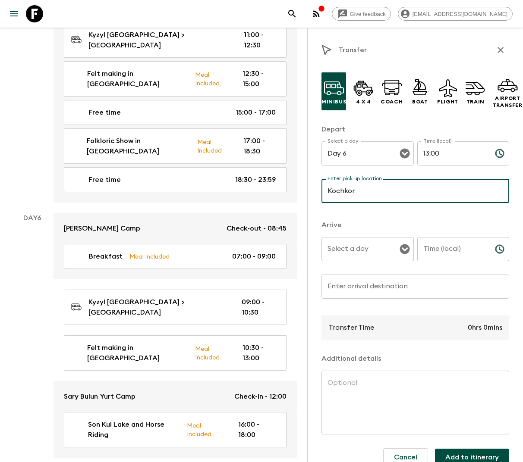
click at [371, 258] on div "Select a day" at bounding box center [367, 249] width 92 height 24
type input "Kochkor"
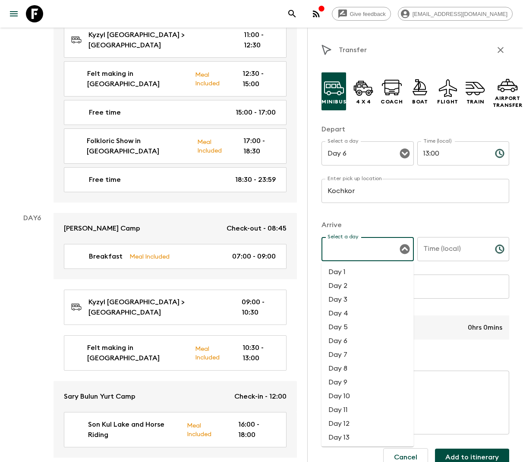
click at [344, 340] on li "Day 6" at bounding box center [367, 341] width 92 height 14
type input "Day 6"
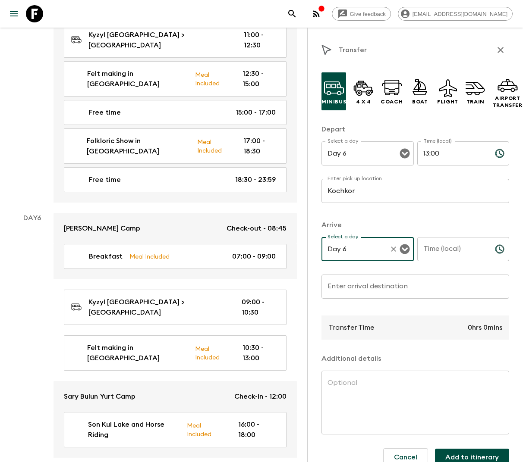
click at [447, 250] on input "Time (local)" at bounding box center [452, 249] width 71 height 24
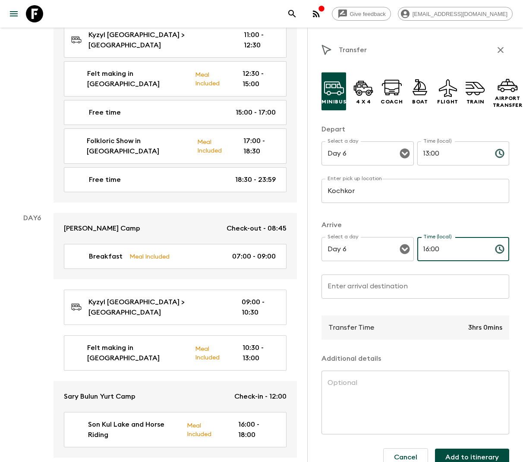
type input "16:00"
click at [385, 289] on input "Enter arrival destination" at bounding box center [415, 287] width 188 height 24
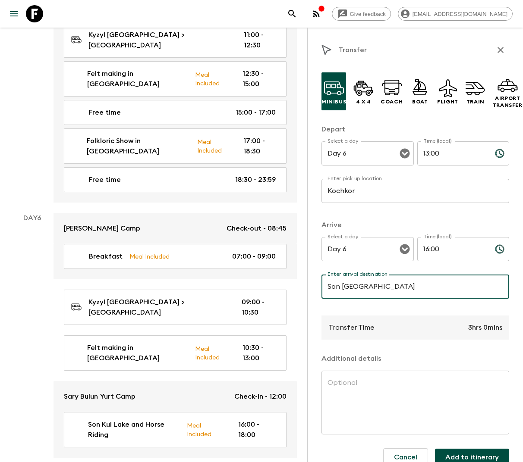
scroll to position [14, 0]
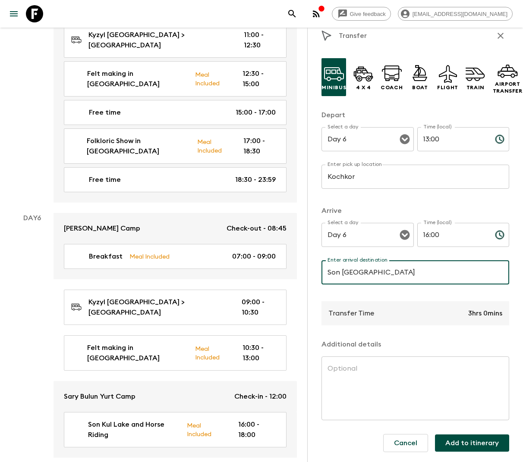
type input "Son Kul Lake"
click at [473, 442] on button "Add to itinerary" at bounding box center [472, 443] width 74 height 17
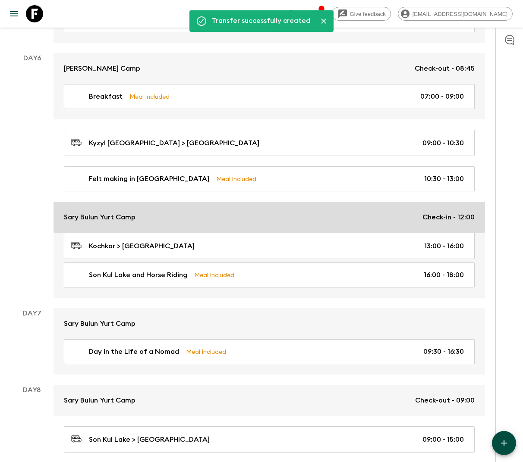
scroll to position [1586, 0]
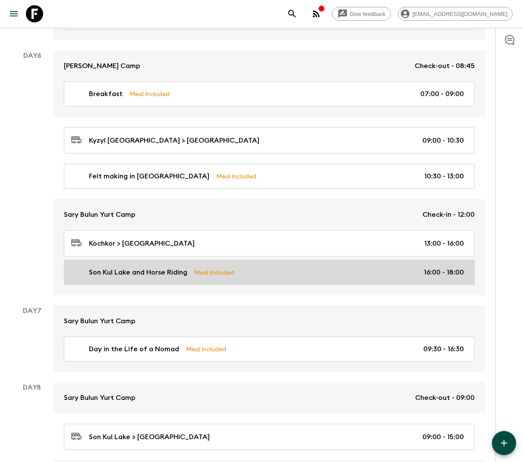
click at [362, 267] on div "Son Kul Lake and Horse Riding Meal Included 16:00 - 18:00" at bounding box center [267, 272] width 393 height 10
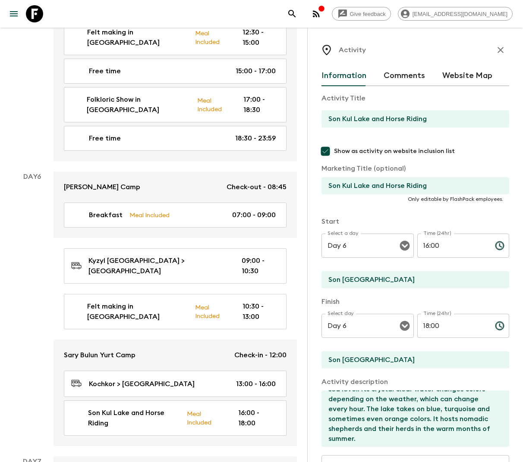
scroll to position [109, 0]
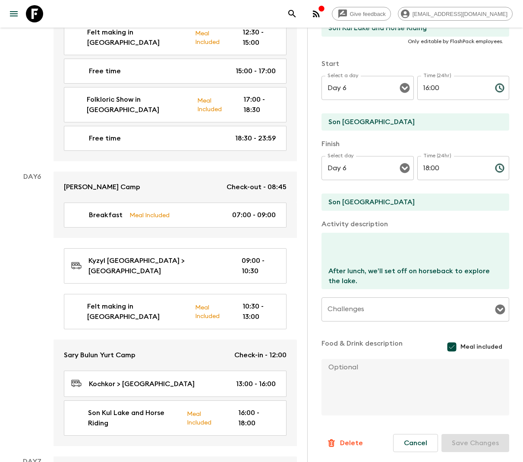
click at [456, 347] on input "Meal included" at bounding box center [451, 347] width 17 height 17
checkbox input "false"
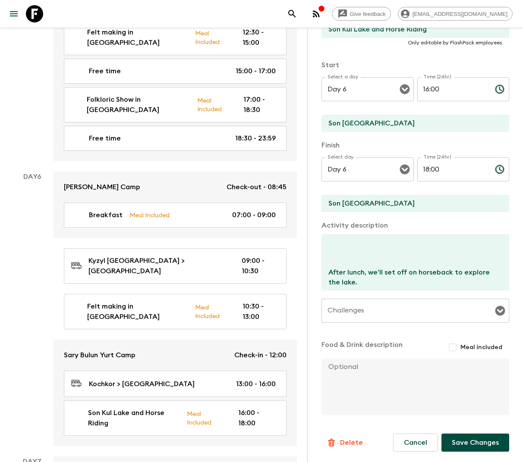
scroll to position [156, 0]
click at [327, 263] on textarea "We arrive on the shores of Son Kul Lake. This huge alpine lake is an important …" at bounding box center [411, 263] width 181 height 57
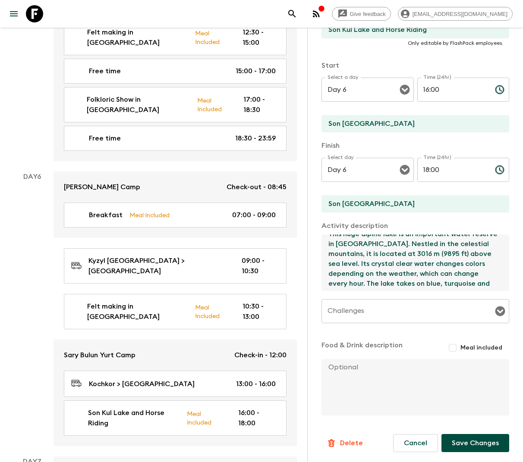
scroll to position [0, 0]
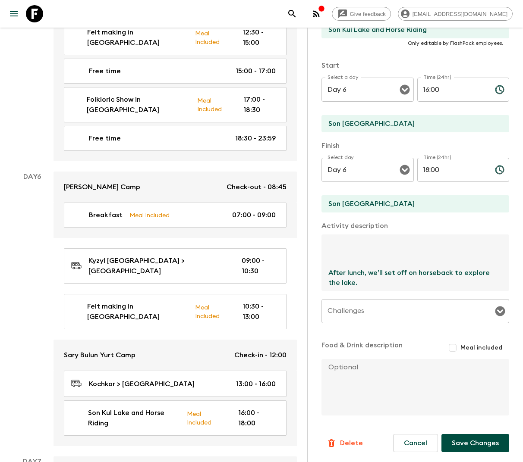
drag, startPoint x: 346, startPoint y: 273, endPoint x: 324, endPoint y: 257, distance: 27.1
click at [324, 257] on textarea "We arrive on the shores of Son Kul Lake. This huge alpine lake is an important …" at bounding box center [411, 263] width 181 height 57
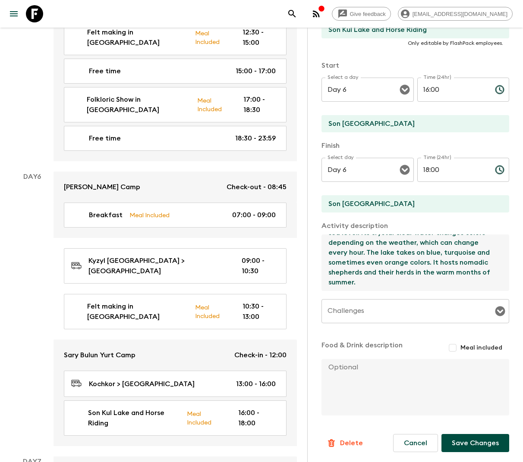
scroll to position [49, 0]
type textarea "We arrive on the shores of Son Kul Lake. This huge alpine lake is an important …"
click at [481, 442] on button "Save Changes" at bounding box center [475, 443] width 68 height 18
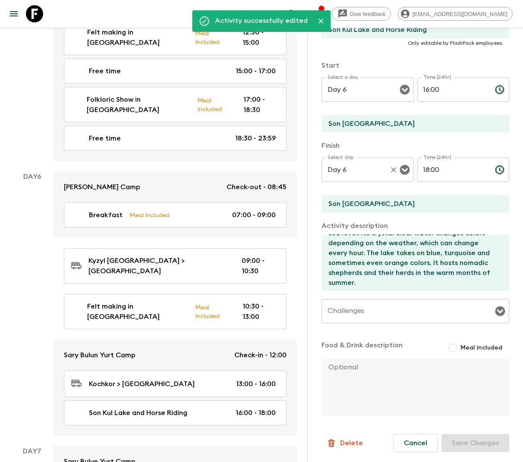
scroll to position [0, 0]
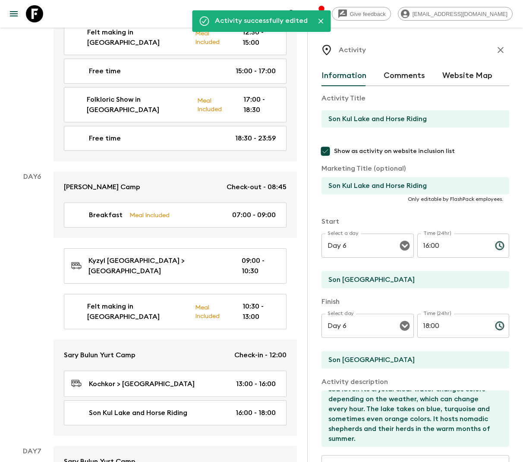
click at [496, 49] on icon "button" at bounding box center [500, 50] width 10 height 10
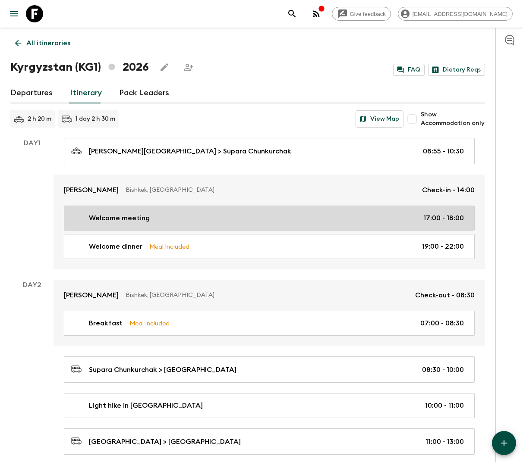
click at [259, 207] on link "Welcome meeting 17:00 - 18:00" at bounding box center [269, 218] width 411 height 25
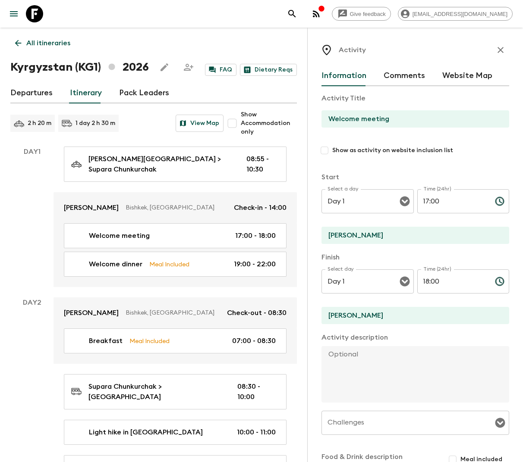
click at [503, 50] on icon "button" at bounding box center [500, 50] width 10 height 10
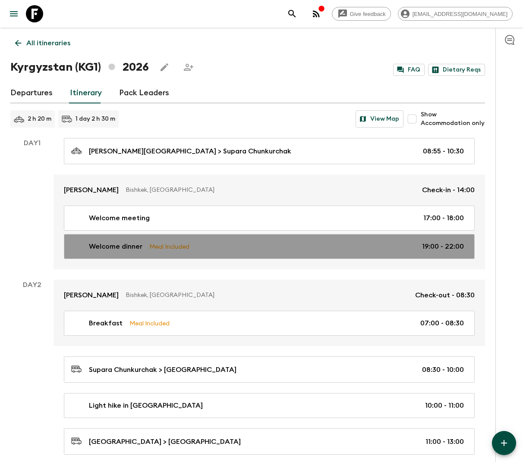
click at [199, 242] on div "Welcome dinner Meal Included 19:00 - 22:00" at bounding box center [267, 247] width 393 height 10
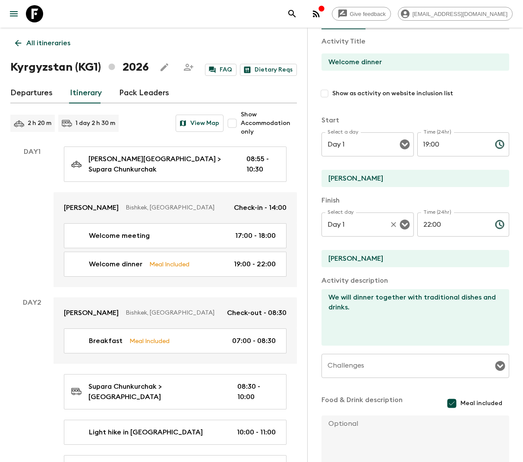
scroll to position [60, 0]
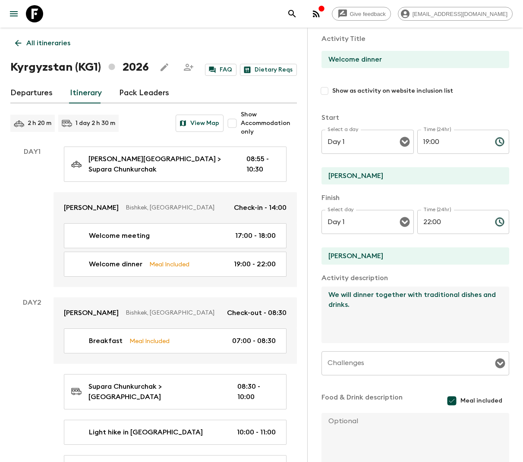
drag, startPoint x: 372, startPoint y: 295, endPoint x: 322, endPoint y: 300, distance: 50.3
click at [322, 300] on textarea "We will dinner together with traditional dishes and drinks." at bounding box center [411, 315] width 181 height 57
click at [395, 318] on textarea "Dinner together with traditional dishes and drinks." at bounding box center [411, 315] width 181 height 57
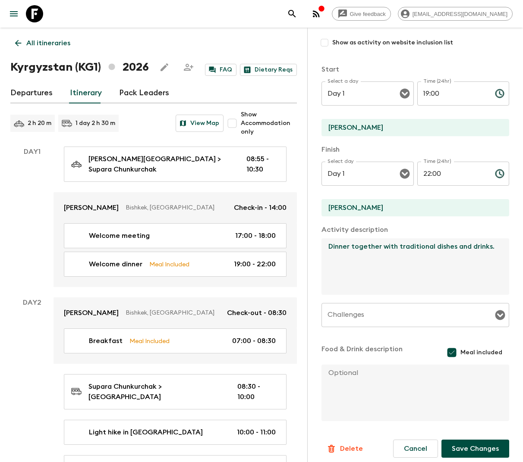
scroll to position [113, 0]
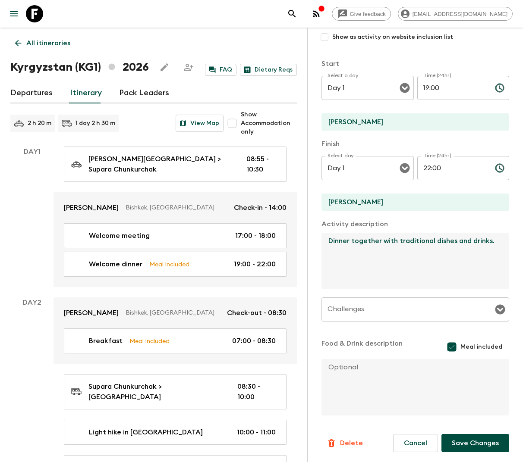
type textarea "Dinner together with traditional dishes and drinks."
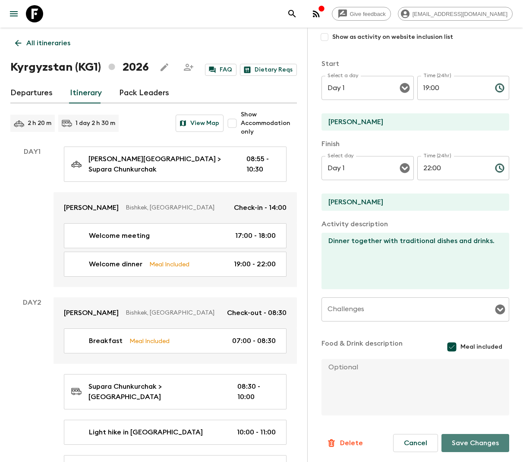
click at [466, 438] on button "Save Changes" at bounding box center [475, 443] width 68 height 18
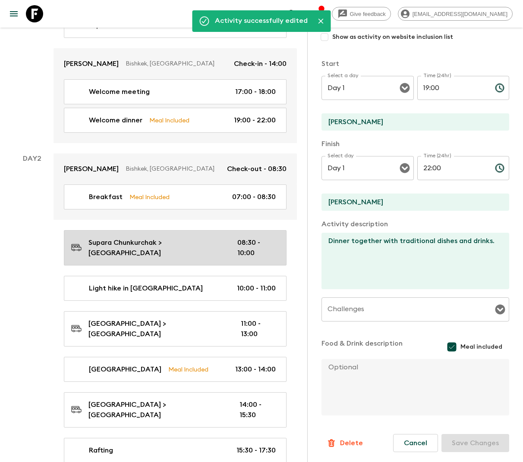
scroll to position [161, 0]
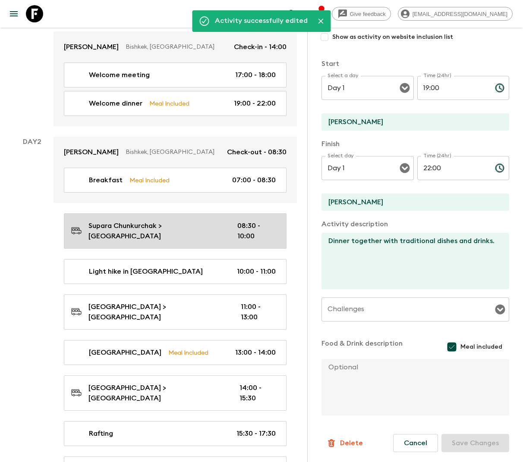
click at [151, 230] on p "Supara Chunkurchak > Ala Archa National Park" at bounding box center [155, 231] width 135 height 21
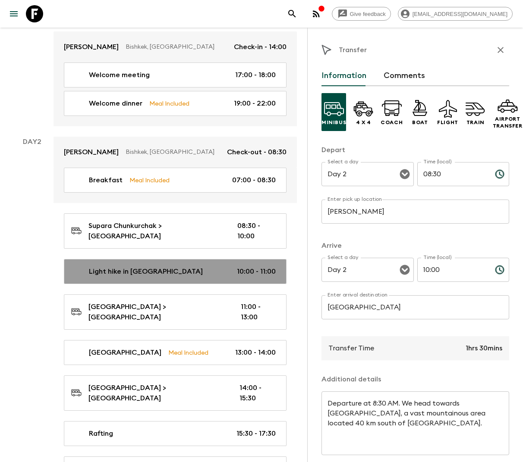
click at [154, 260] on link "Light hike in Ala Archa National Park 10:00 - 11:00" at bounding box center [175, 271] width 223 height 25
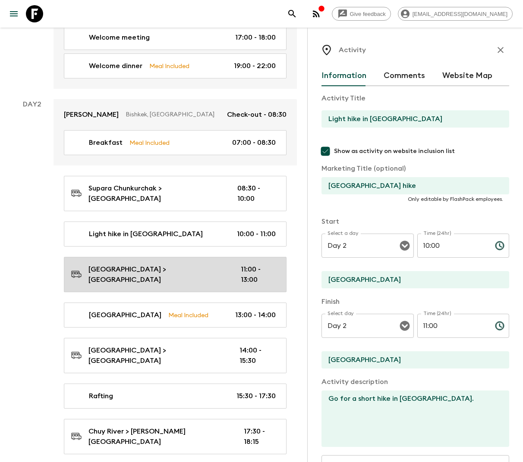
scroll to position [215, 0]
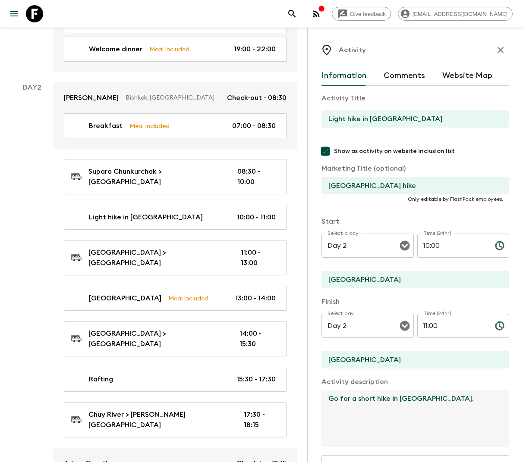
drag, startPoint x: 358, startPoint y: 399, endPoint x: 318, endPoint y: 404, distance: 40.4
click at [318, 404] on div "Activity Information Comments Website Map Activity Title Light hike in Ala Arch…" at bounding box center [415, 259] width 216 height 462
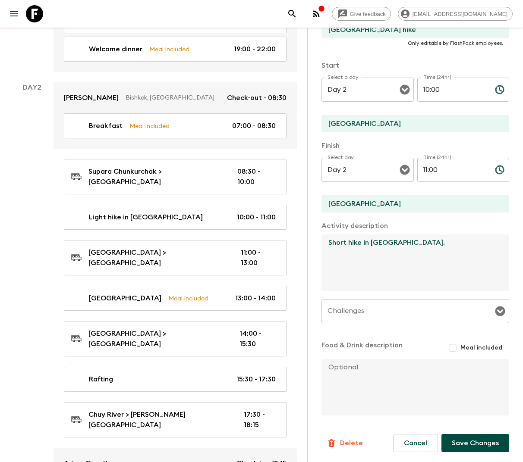
type textarea "Short hike in Ala Archa National Park."
click at [471, 442] on button "Save Changes" at bounding box center [475, 443] width 68 height 18
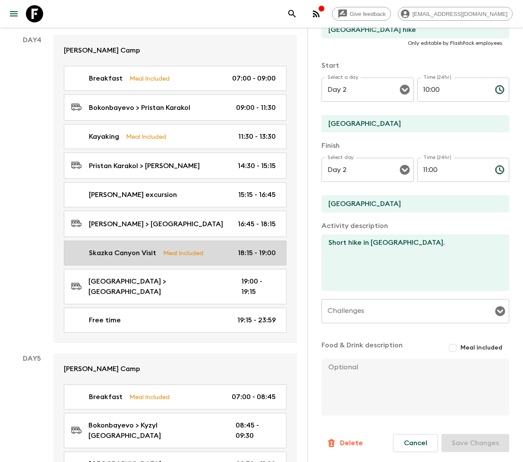
scroll to position [1088, 0]
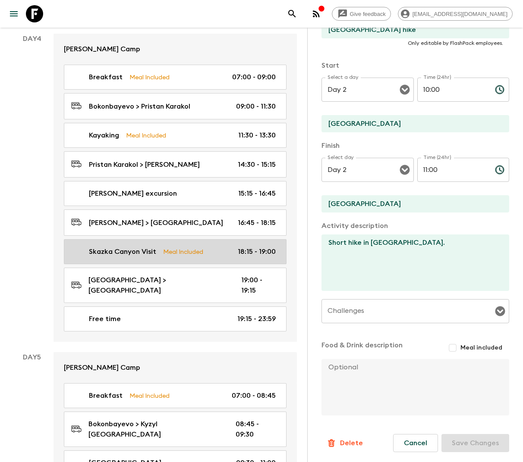
click at [153, 247] on p "Skazka Canyon Visit" at bounding box center [122, 252] width 67 height 10
type input "Skazka Canyon Visit"
type input "Skazka Canyon"
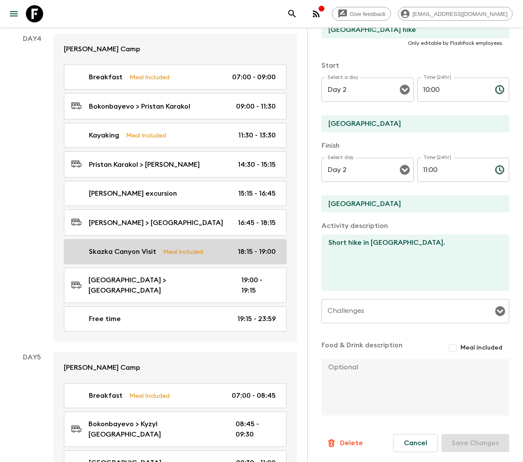
type textarea "Before heading towards our guest house, we visit the superb Skazka Canyons, who…"
checkbox input "true"
type textarea "Picnic lunch Dinner in a yurt camp"
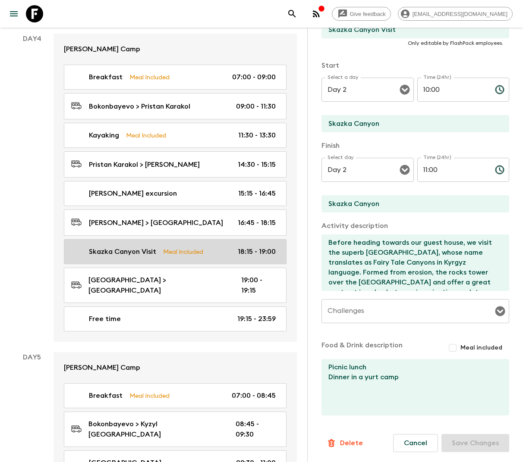
type input "Day 4"
type input "18:15"
type input "Day 4"
type input "19:00"
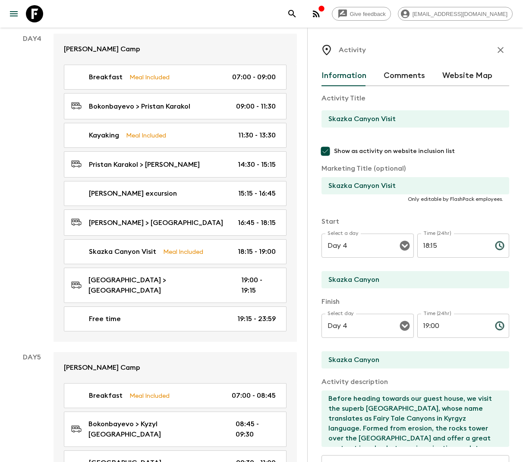
click at [504, 47] on icon "button" at bounding box center [500, 50] width 10 height 10
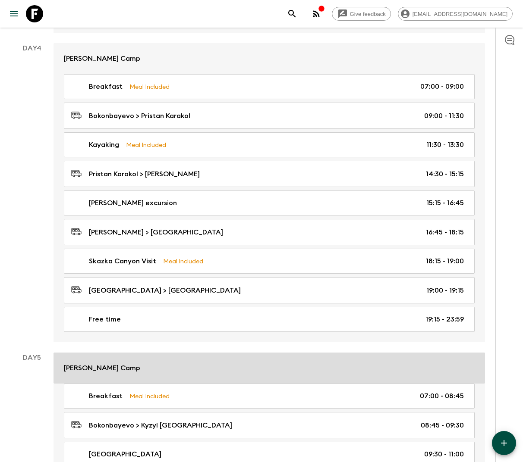
scroll to position [1001, 0]
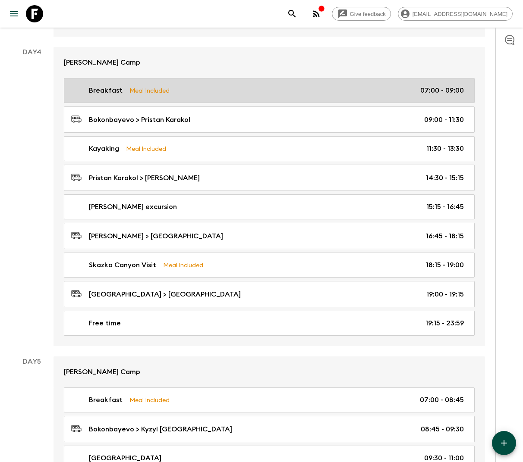
click at [172, 85] on div "Breakfast Meal Included 07:00 - 09:00" at bounding box center [267, 90] width 393 height 10
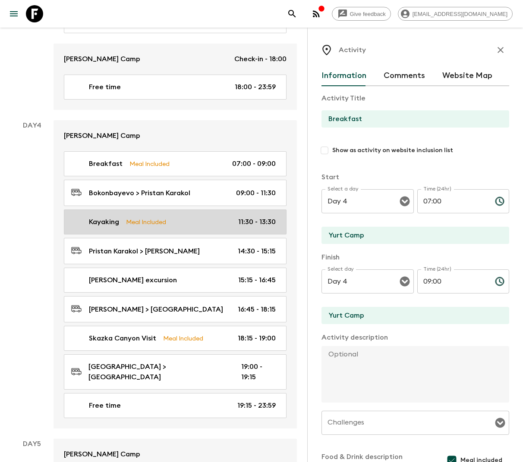
click at [154, 210] on link "Kayaking Meal Included 11:30 - 13:30" at bounding box center [175, 222] width 223 height 25
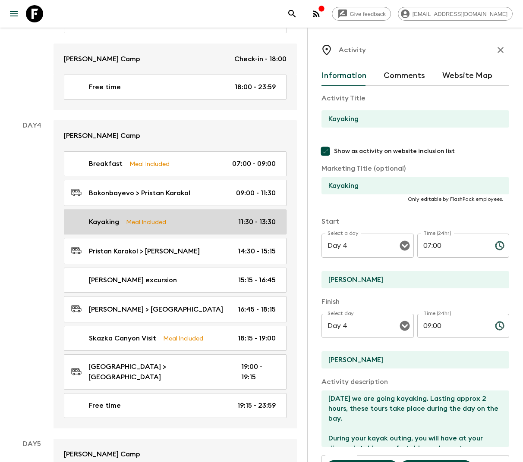
type input "Kayaking"
checkbox input "true"
type input "Pristan Karakol"
type textarea "Today we are going kayaking. Lasting approx 2 hours, these tours take place dur…"
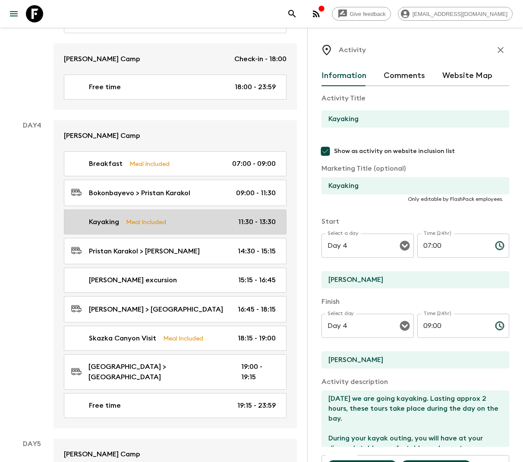
type textarea "Picnic Lunch"
type input "11:30"
type input "13:30"
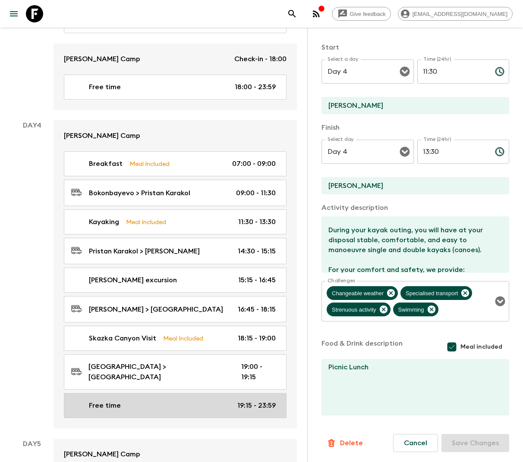
scroll to position [52, 0]
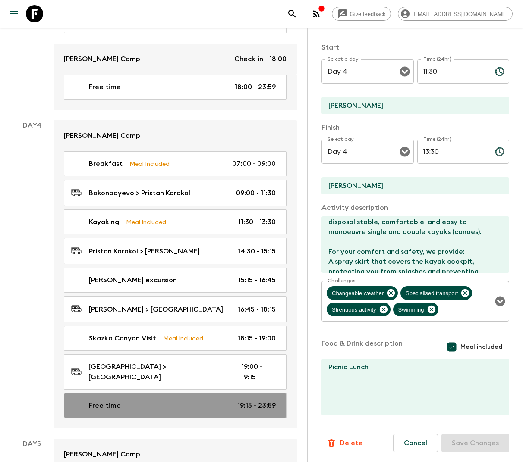
click at [127, 401] on div "Free time 19:15 - 23:59" at bounding box center [173, 406] width 204 height 10
type input "Free time"
checkbox input "false"
type input "Bokonbayevo"
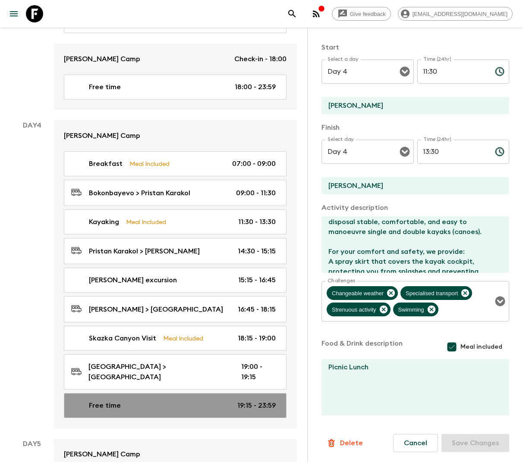
checkbox input "false"
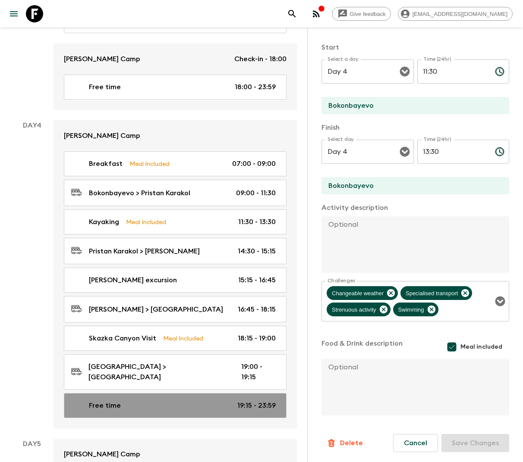
type input "19:15"
type input "23:59"
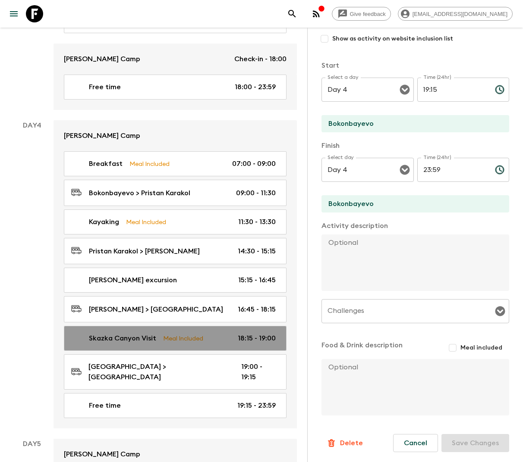
click at [144, 333] on p "Skazka Canyon Visit" at bounding box center [122, 338] width 67 height 10
type input "Skazka Canyon Visit"
checkbox input "true"
type input "Skazka Canyon"
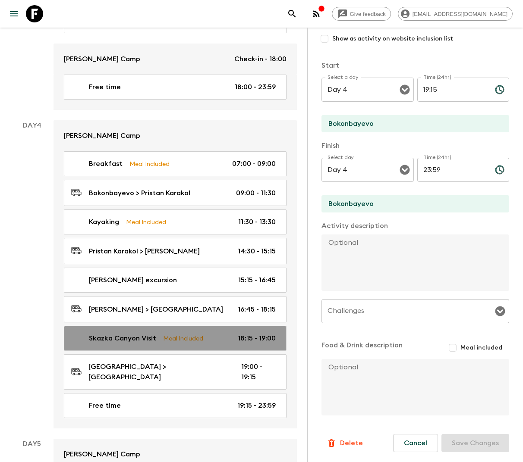
type textarea "Before heading towards our guest house, we visit the superb Skazka Canyons, who…"
checkbox input "true"
type textarea "Picnic lunch Dinner in a yurt camp"
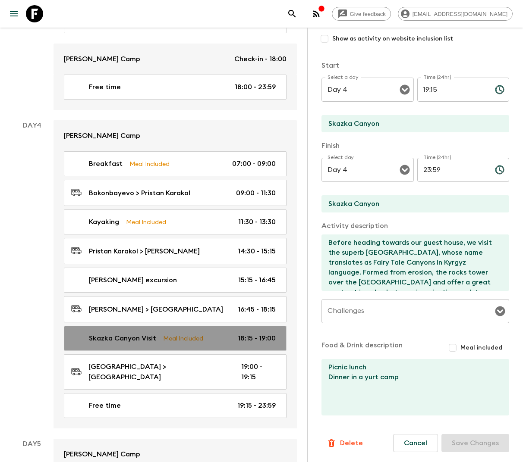
type input "18:15"
type input "19:00"
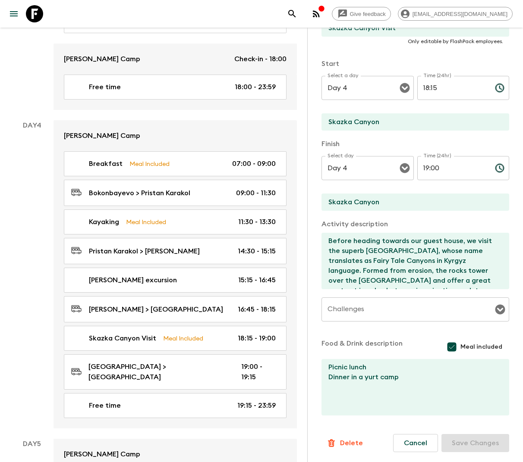
click at [348, 362] on textarea "Picnic lunch Dinner in a yurt camp" at bounding box center [411, 387] width 181 height 57
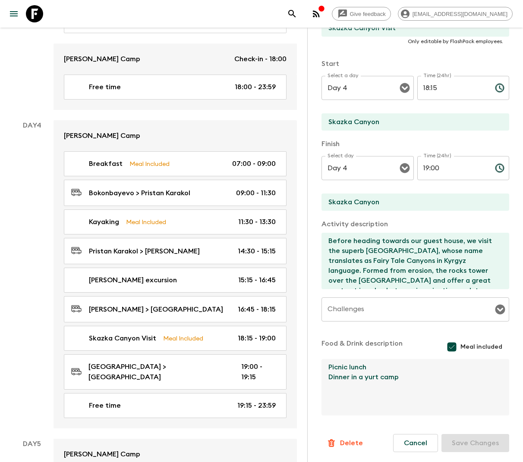
click at [348, 362] on textarea "Picnic lunch Dinner in a yurt camp" at bounding box center [411, 387] width 181 height 57
type textarea "Dinner in a yurt camp"
click at [453, 346] on input "Meal included" at bounding box center [451, 347] width 17 height 17
checkbox input "false"
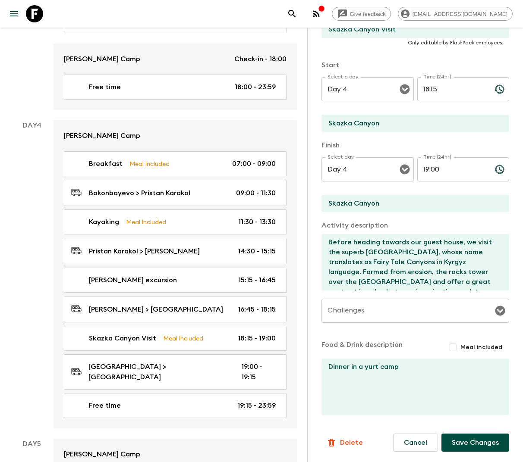
scroll to position [156, 0]
click at [380, 359] on textarea "Dinner in a yurt camp" at bounding box center [411, 387] width 181 height 57
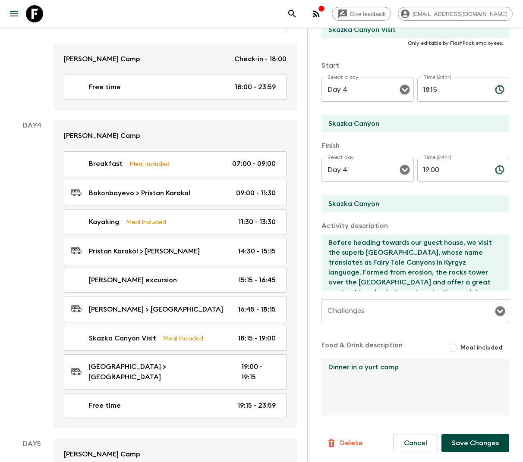
click at [380, 367] on textarea "Dinner in a yurt camp" at bounding box center [411, 387] width 181 height 57
click at [466, 447] on button "Save Changes" at bounding box center [475, 443] width 68 height 18
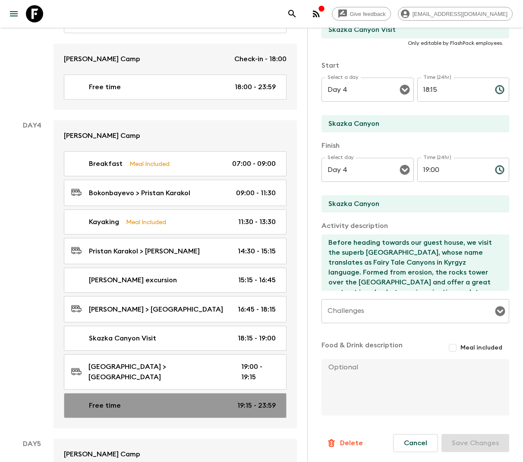
click at [181, 401] on div "Free time 19:15 - 23:59" at bounding box center [173, 406] width 204 height 10
type input "Free time"
checkbox input "false"
type input "Bokonbayevo"
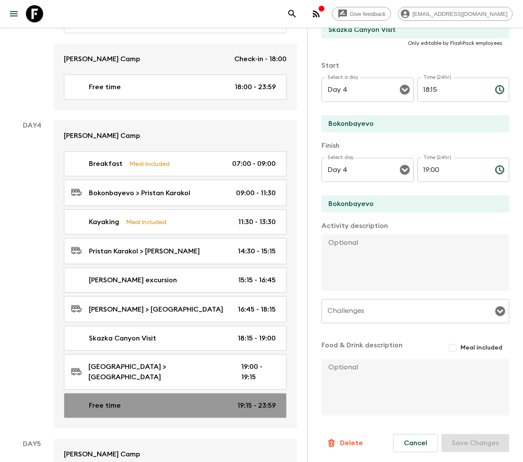
type input "19:15"
type input "23:59"
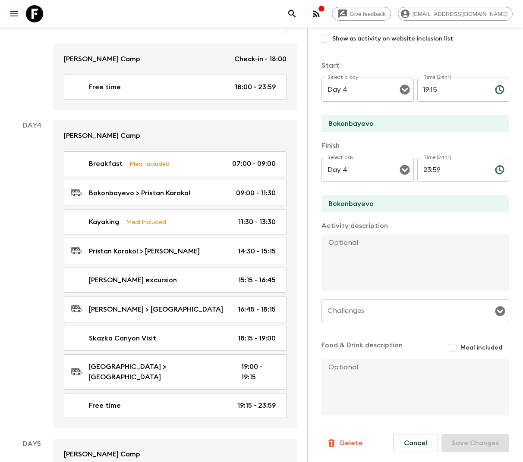
click at [447, 88] on input "19:15" at bounding box center [452, 90] width 71 height 24
type input "1"
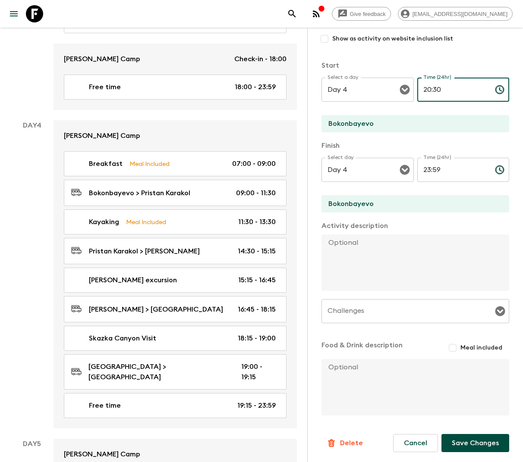
type input "20:30"
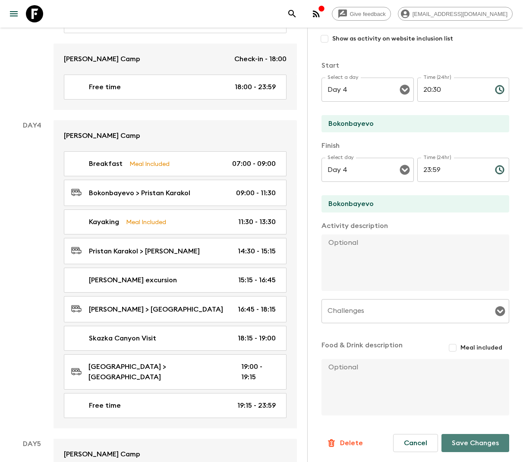
click at [467, 447] on button "Save Changes" at bounding box center [475, 443] width 68 height 18
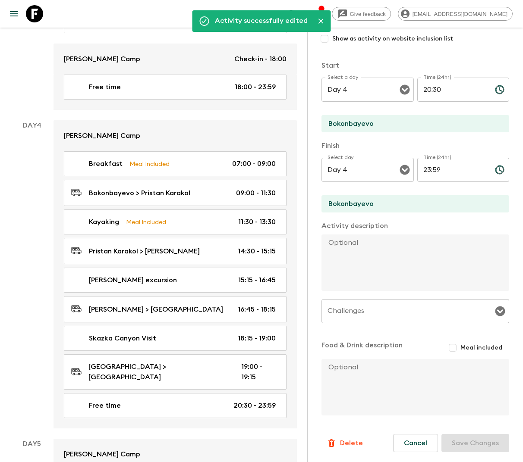
scroll to position [0, 0]
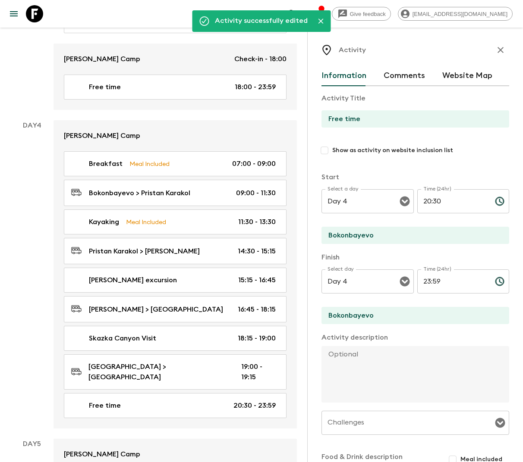
click at [500, 48] on icon "button" at bounding box center [500, 50] width 10 height 10
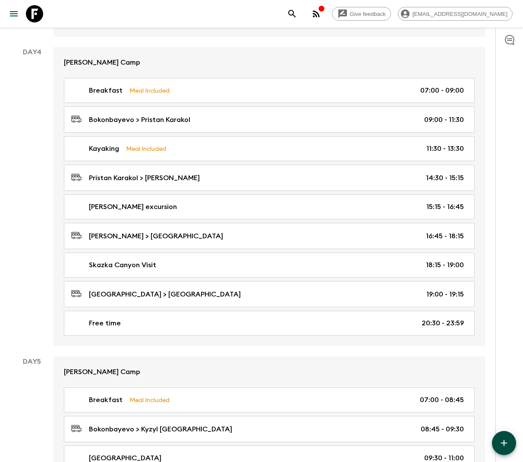
click at [490, 437] on div "All itineraries Kyrgyzstan (KG1) 2026 FAQ Dietary Reqs Departures Itinerary Pac…" at bounding box center [247, 137] width 495 height 2220
click at [503, 447] on icon "button" at bounding box center [504, 443] width 6 height 6
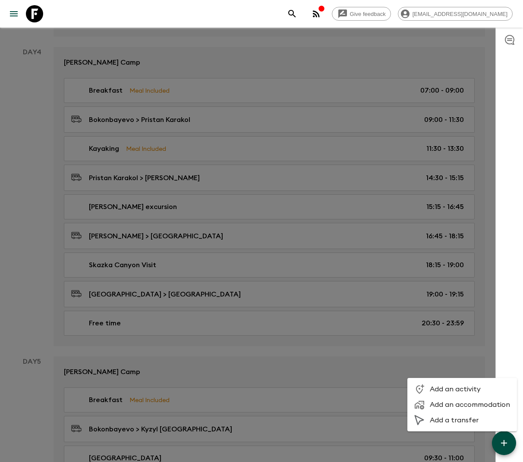
click at [469, 391] on span "Add an activity" at bounding box center [470, 389] width 80 height 9
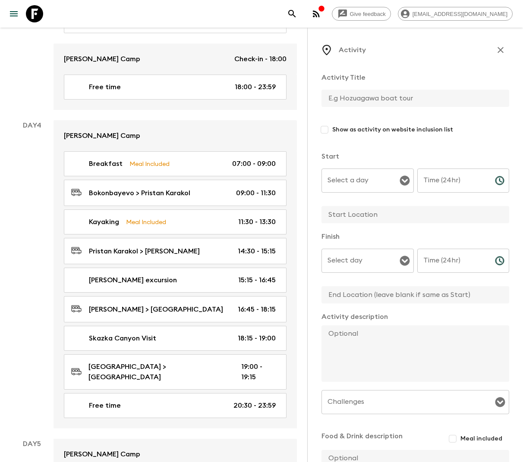
click at [336, 104] on input "text" at bounding box center [411, 98] width 181 height 17
type input "Dinner"
click at [376, 173] on input "Select a day" at bounding box center [361, 181] width 72 height 16
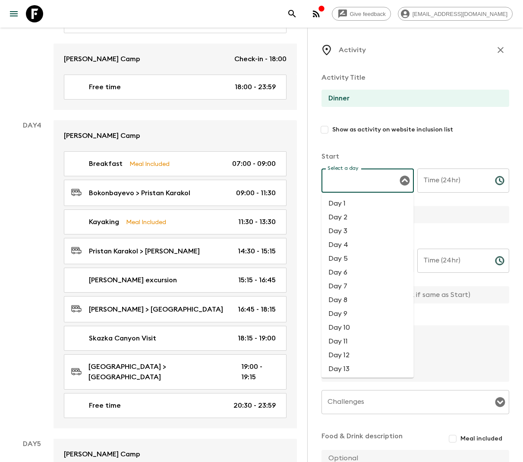
click at [356, 243] on li "Day 4" at bounding box center [367, 245] width 92 height 14
type input "Day 4"
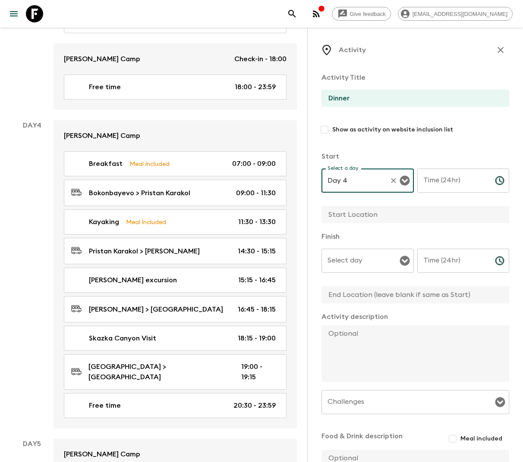
click at [437, 181] on input "Time (24hr)" at bounding box center [452, 181] width 71 height 24
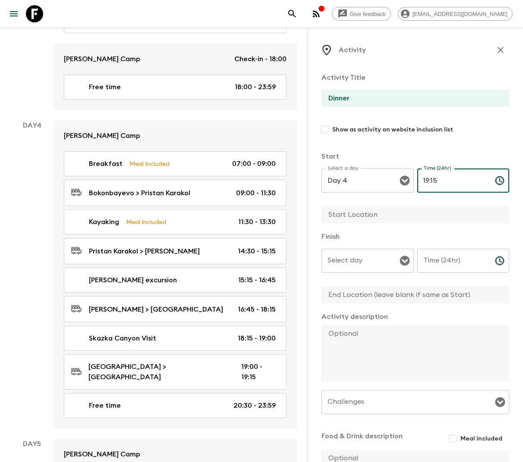
type input "19:15"
click at [389, 214] on input "text" at bounding box center [411, 214] width 181 height 17
type input "Yurt Camp"
click at [375, 269] on input "Select day" at bounding box center [361, 261] width 72 height 16
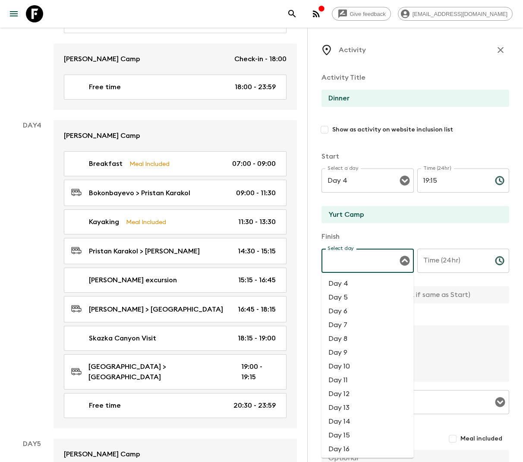
click at [362, 286] on li "Day 4" at bounding box center [367, 284] width 92 height 14
type input "Day 4"
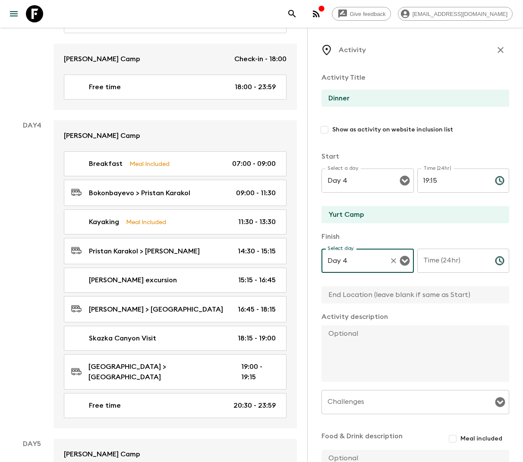
click at [445, 259] on div "Time (24hr) Time (24hr) ​" at bounding box center [463, 266] width 92 height 34
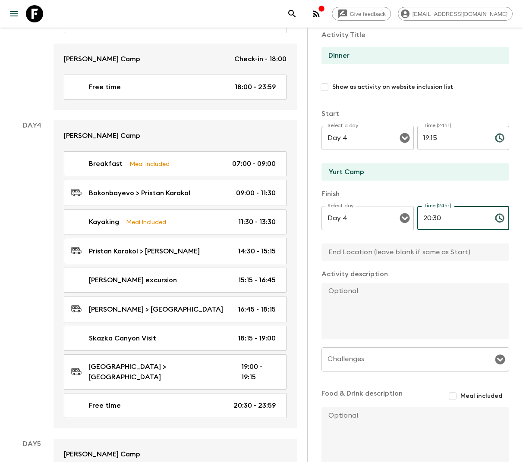
scroll to position [91, 0]
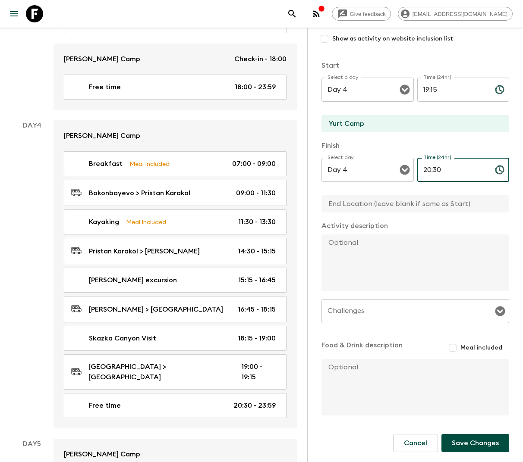
type input "20:30"
click at [472, 352] on span "Meal included" at bounding box center [481, 348] width 42 height 9
click at [460, 352] on input "Meal included" at bounding box center [453, 348] width 16 height 16
checkbox input "true"
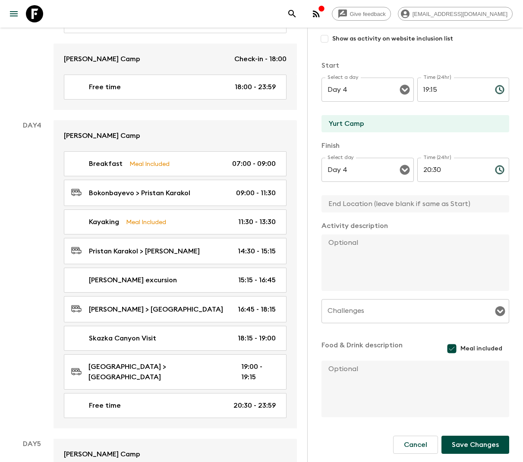
click at [468, 440] on button "Save Changes" at bounding box center [475, 445] width 68 height 18
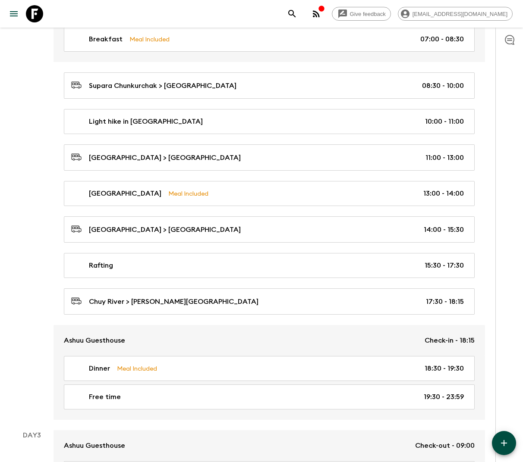
scroll to position [305, 0]
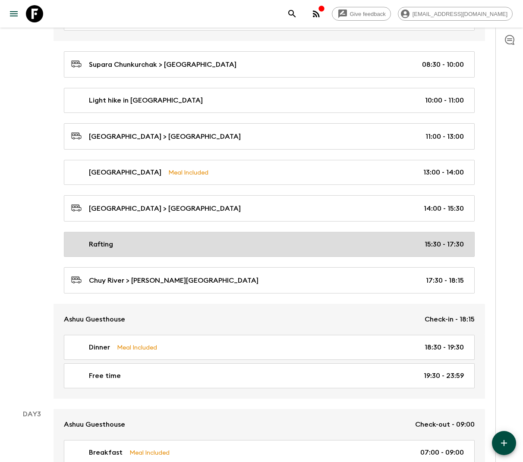
click at [182, 236] on link "Rafting 15:30 - 17:30" at bounding box center [269, 244] width 411 height 25
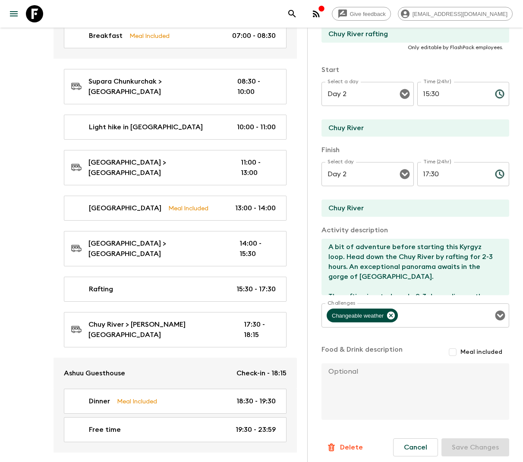
scroll to position [156, 0]
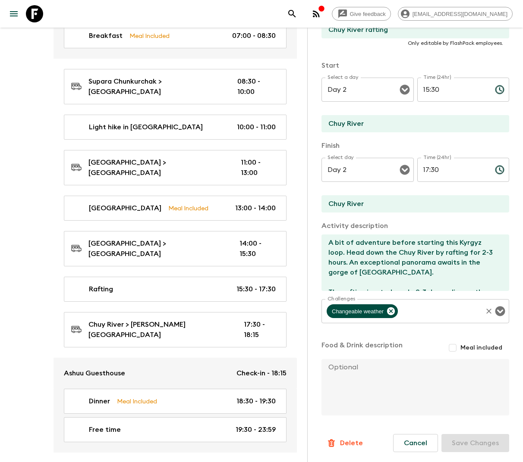
click at [425, 313] on input "Challenges" at bounding box center [440, 311] width 82 height 16
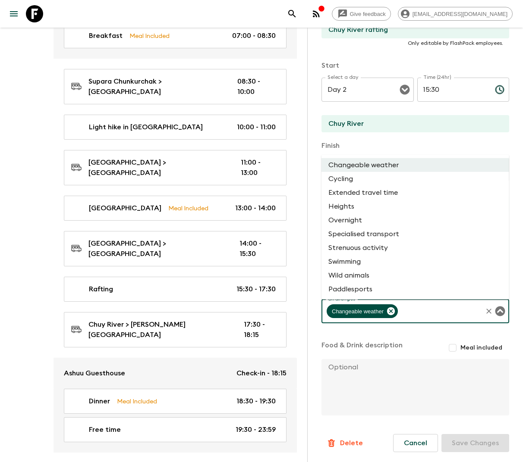
click at [371, 258] on li "Swimming" at bounding box center [415, 262] width 188 height 14
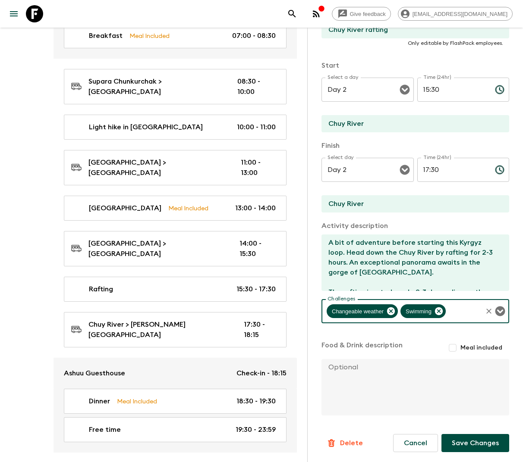
click at [483, 444] on button "Save Changes" at bounding box center [475, 443] width 68 height 18
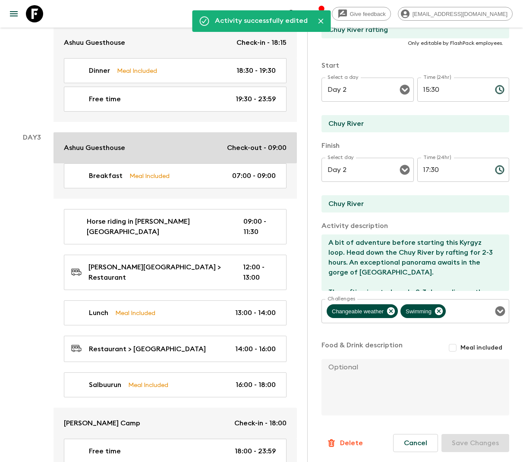
scroll to position [638, 0]
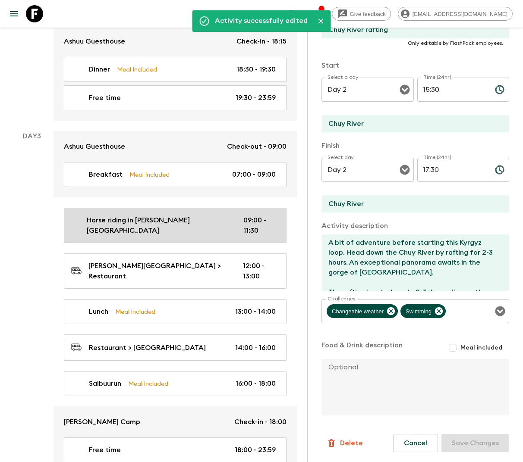
click at [151, 215] on p "Horse riding in Chon Kemin Valley" at bounding box center [158, 225] width 143 height 21
type input "Horse riding in Chon Kemin Valley"
type input "Chon Kemin Valley"
type textarea "We will explore the green Chon Kemin Valley, on horseback from the guest house …"
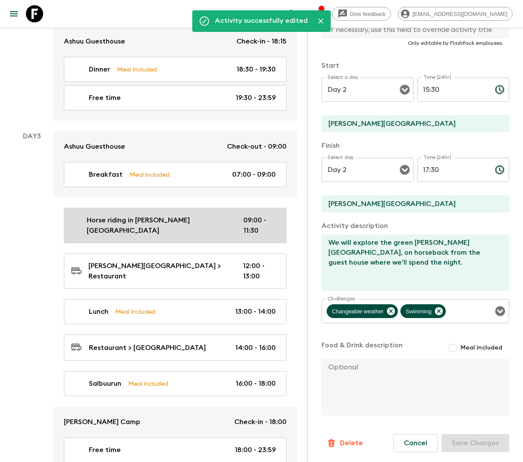
type input "Day 3"
type input "09:00"
type input "Day 3"
type input "11:30"
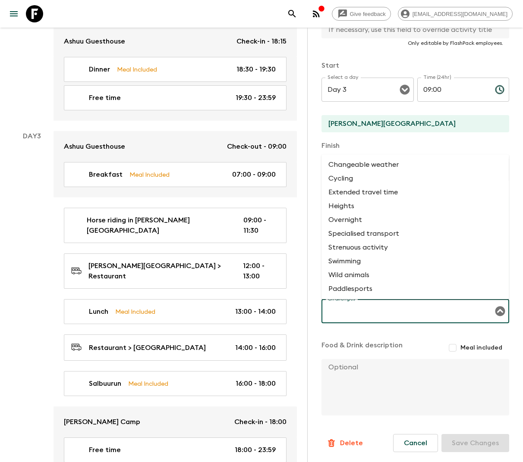
click at [404, 316] on input "Challenges" at bounding box center [408, 311] width 167 height 16
click at [362, 277] on li "Wild animals" at bounding box center [415, 275] width 188 height 14
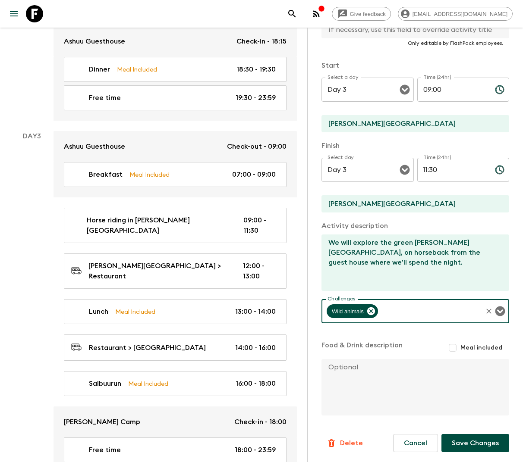
click at [476, 442] on button "Save Changes" at bounding box center [475, 443] width 68 height 18
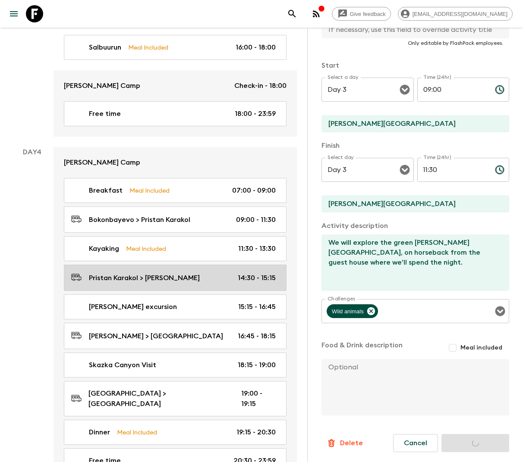
scroll to position [976, 0]
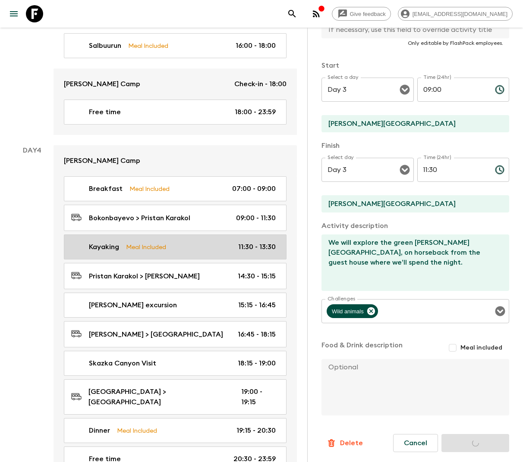
click at [148, 242] on p "Meal Included" at bounding box center [146, 246] width 40 height 9
type input "Kayaking"
type input "Pristan Karakol"
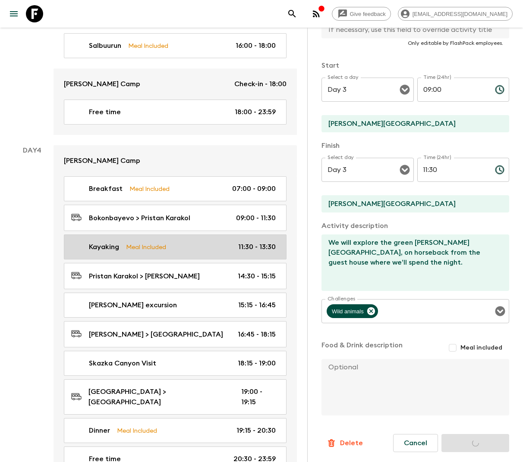
type textarea "Today we are going kayaking. Lasting approx 2 hours, these tours take place dur…"
checkbox input "true"
type textarea "Picnic Lunch"
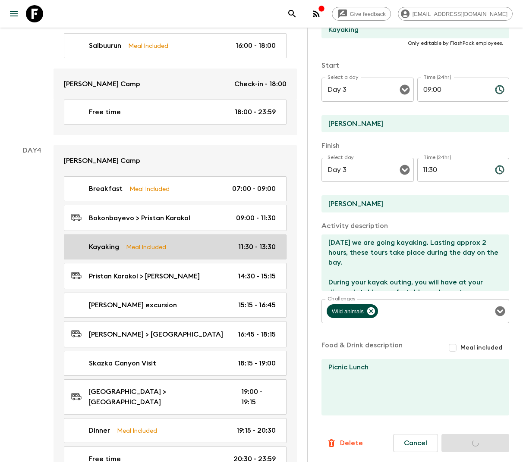
type input "Day 4"
type input "11:30"
type input "Day 4"
type input "13:30"
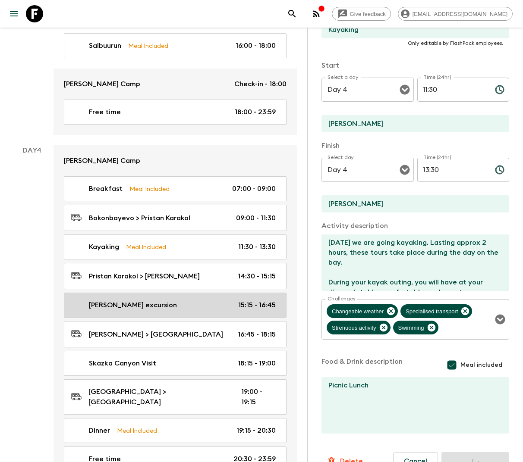
click at [137, 300] on p "Jety Oguz excursion" at bounding box center [133, 305] width 88 height 10
type input "Jety Oguz excursion"
type input "Jeti Oguz"
type textarea "Covered with fertile vegetation, this gorge is probably one of the prettiest in…"
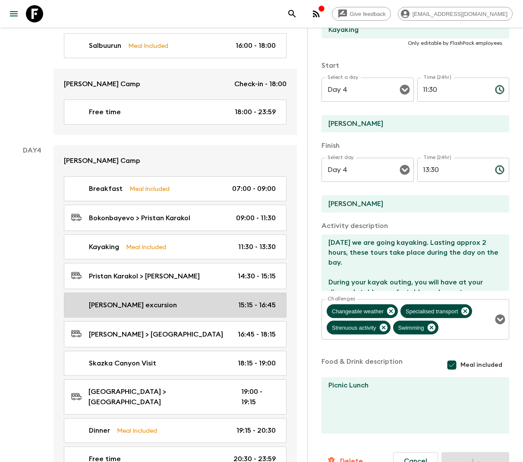
checkbox input "false"
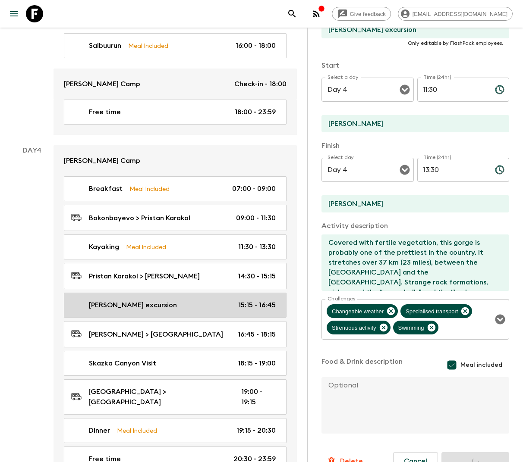
type input "15:15"
type input "16:45"
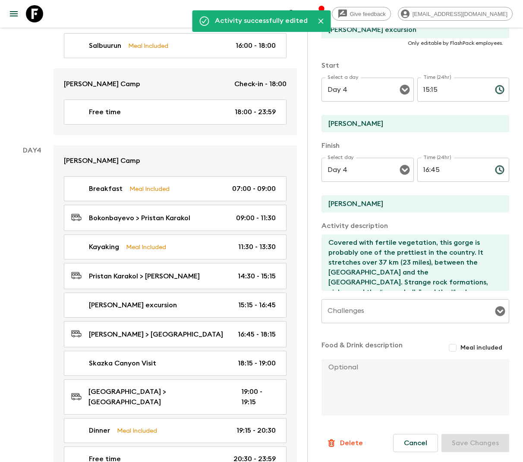
click at [352, 313] on input "Challenges" at bounding box center [408, 311] width 167 height 16
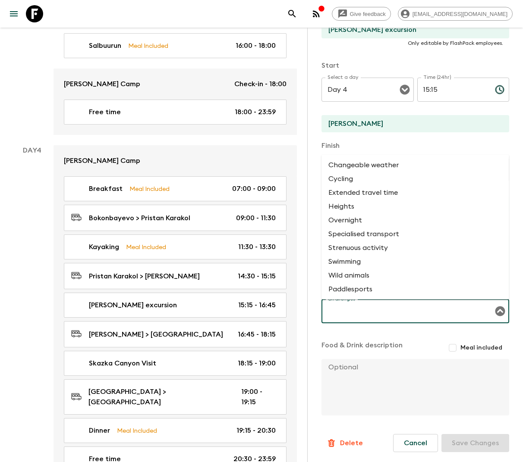
click at [355, 166] on li "Changeable weather" at bounding box center [415, 165] width 188 height 14
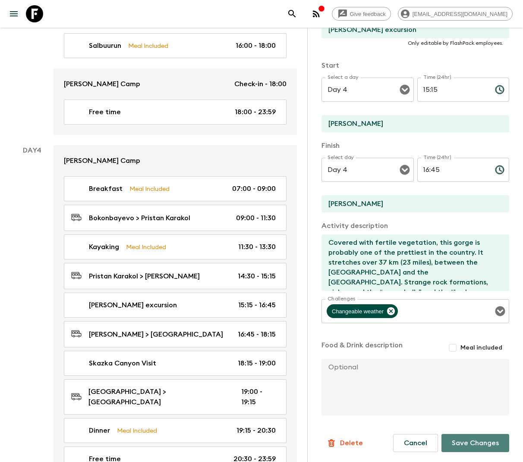
click at [469, 444] on button "Save Changes" at bounding box center [475, 443] width 68 height 18
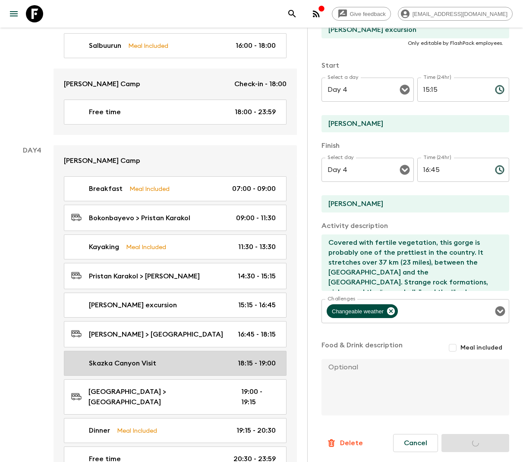
click at [199, 358] on div "Skazka Canyon Visit 18:15 - 19:00" at bounding box center [173, 363] width 204 height 10
type input "Skazka Canyon Visit"
type input "Skazka Canyon"
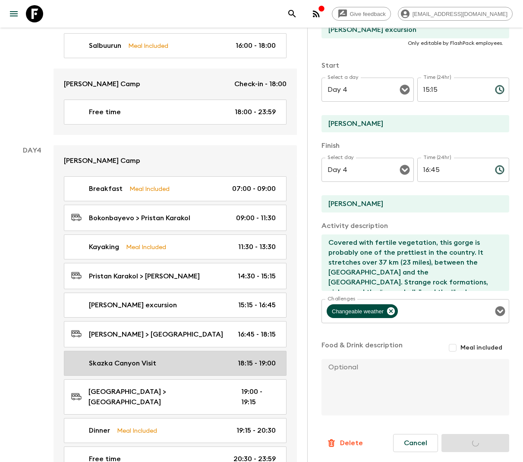
type textarea "Before heading towards our guest house, we visit the superb Skazka Canyons, who…"
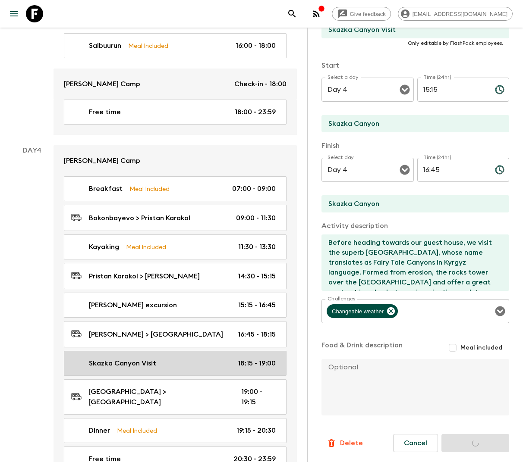
type input "18:15"
type input "19:00"
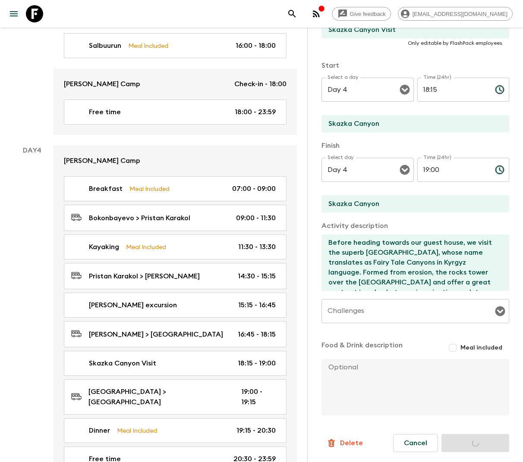
click at [384, 309] on input "Challenges" at bounding box center [408, 311] width 167 height 16
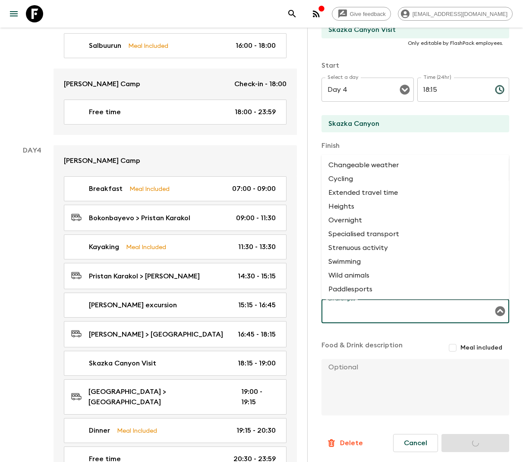
click at [364, 159] on li "Changeable weather" at bounding box center [415, 165] width 188 height 14
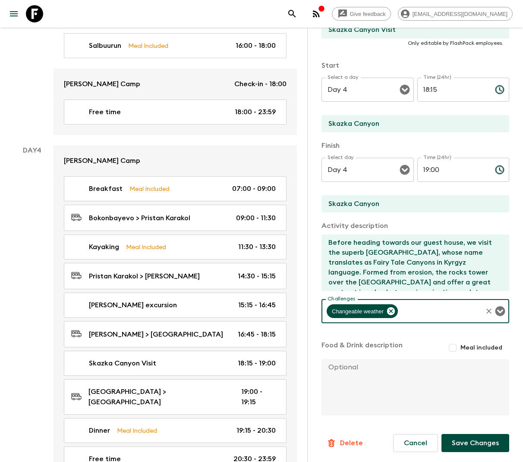
click at [465, 444] on button "Save Changes" at bounding box center [475, 443] width 68 height 18
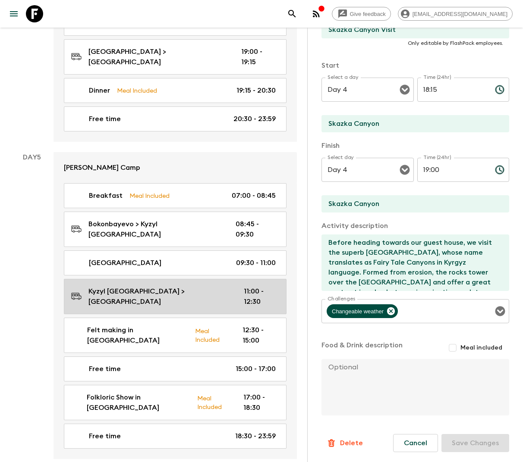
scroll to position [1323, 0]
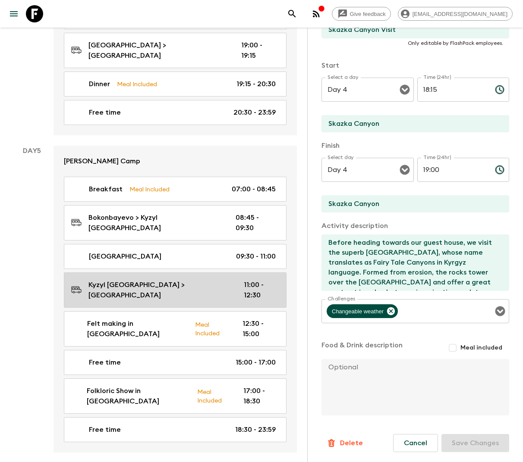
click at [142, 280] on p "Kyzyl Tuu Village > Kochkor" at bounding box center [159, 290] width 142 height 21
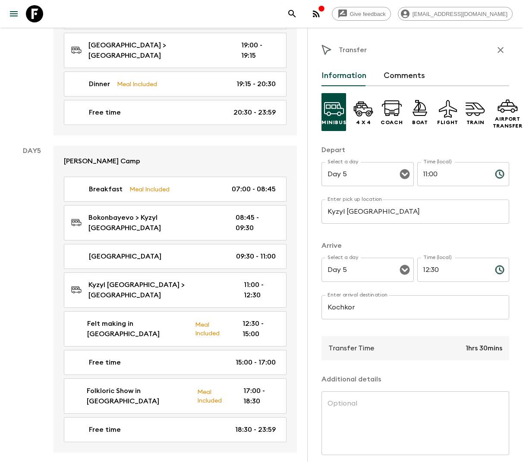
click at [366, 217] on input "Kyzyl Tuu Village" at bounding box center [415, 212] width 188 height 24
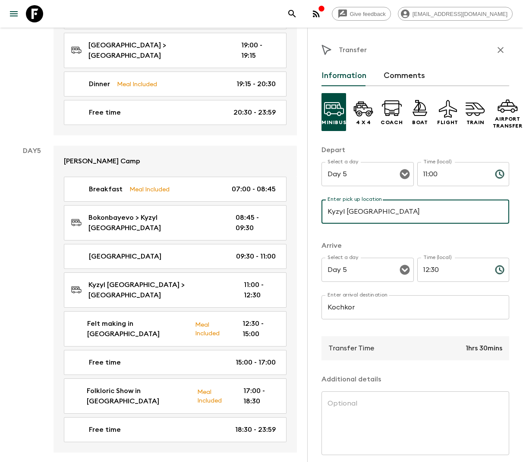
click at [366, 217] on input "Kyzyl Tuu Village" at bounding box center [415, 212] width 188 height 24
click at [343, 302] on input "Kochkor" at bounding box center [415, 308] width 188 height 24
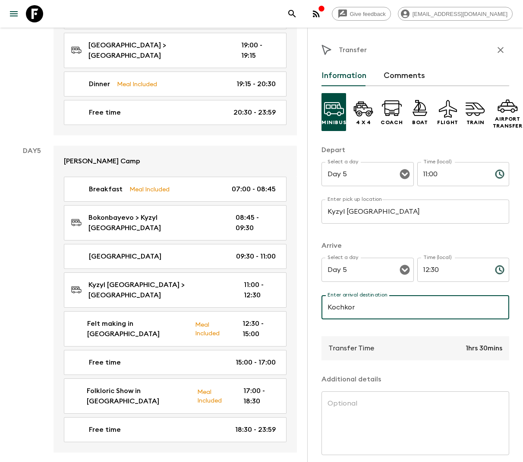
click at [343, 302] on input "Kochkor" at bounding box center [415, 308] width 188 height 24
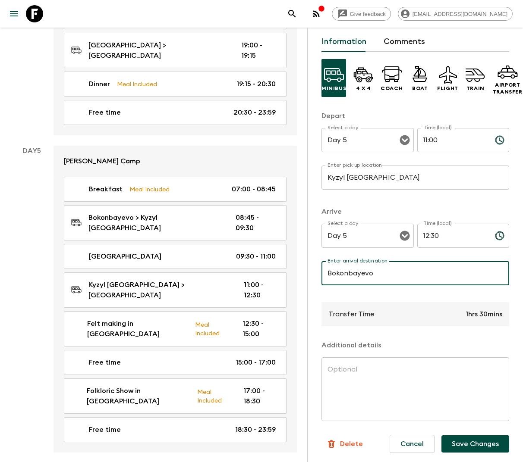
scroll to position [35, 0]
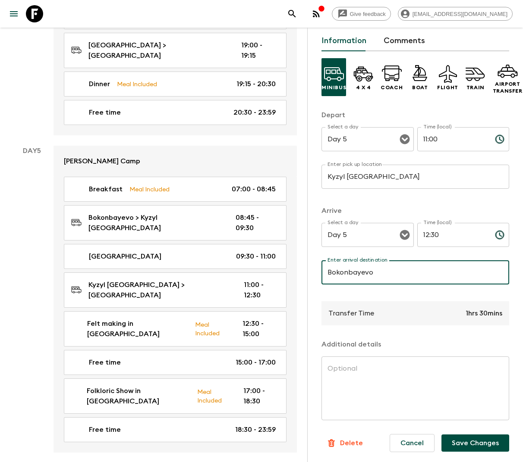
type input "Bokonbayevo"
click at [489, 445] on button "Save Changes" at bounding box center [475, 443] width 68 height 17
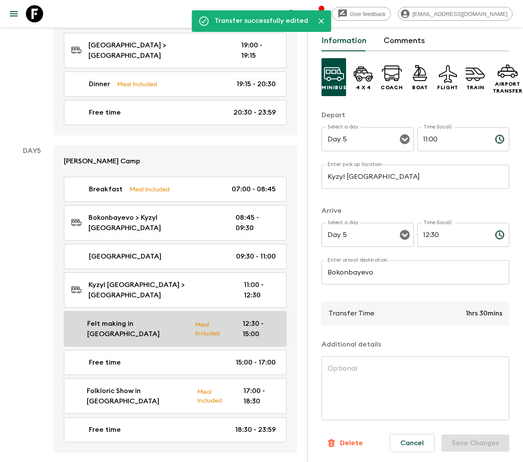
click at [195, 320] on p "Meal Included" at bounding box center [212, 329] width 34 height 18
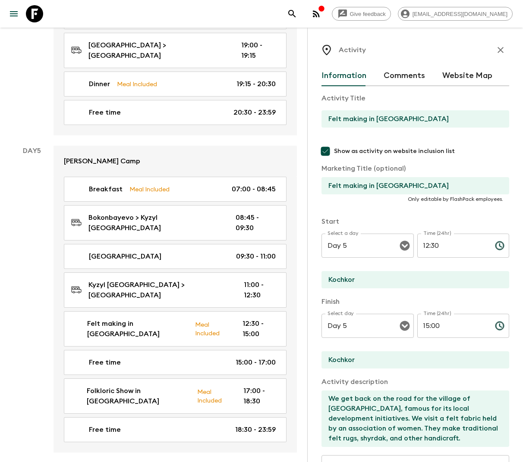
scroll to position [158, 0]
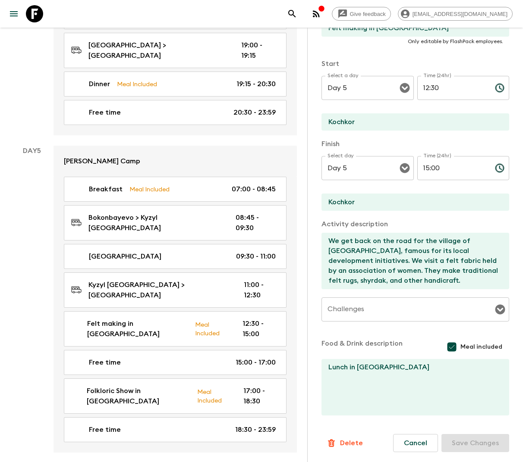
click at [345, 440] on p "Delete" at bounding box center [351, 443] width 23 height 10
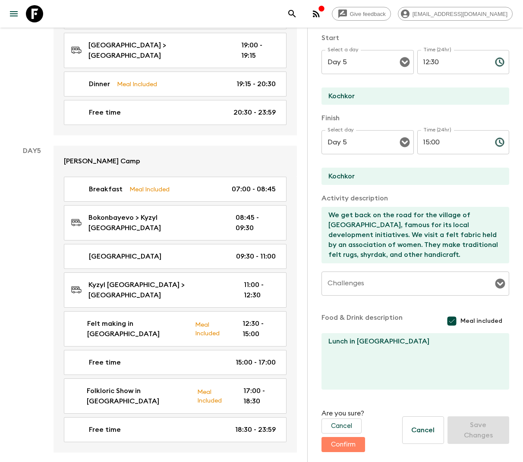
click at [353, 447] on button "Confirm" at bounding box center [343, 444] width 44 height 15
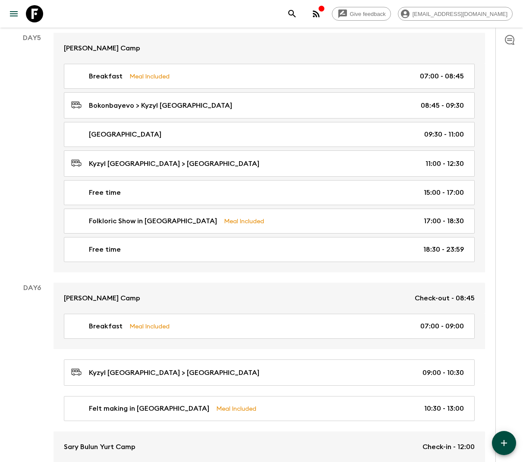
scroll to position [1360, 0]
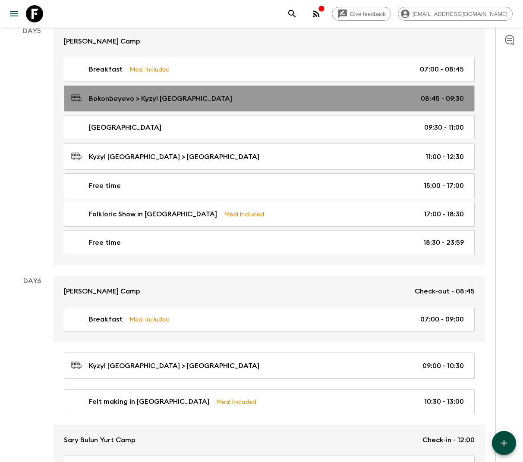
click at [157, 94] on p "Bokonbayevo > Kyzyl Tuu Village" at bounding box center [160, 99] width 143 height 10
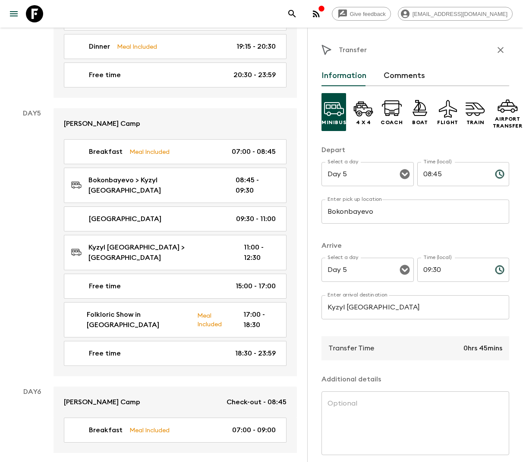
click at [453, 271] on input "09:30" at bounding box center [452, 270] width 71 height 24
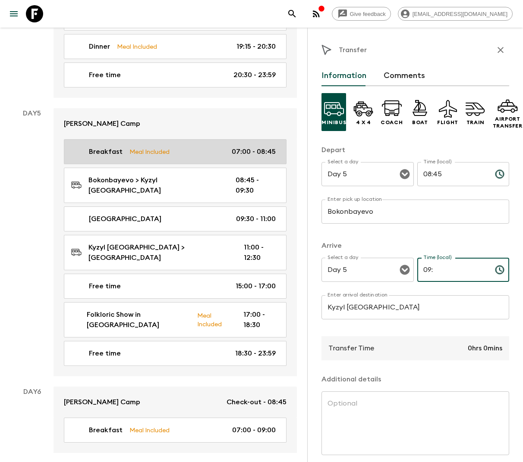
type input "09:"
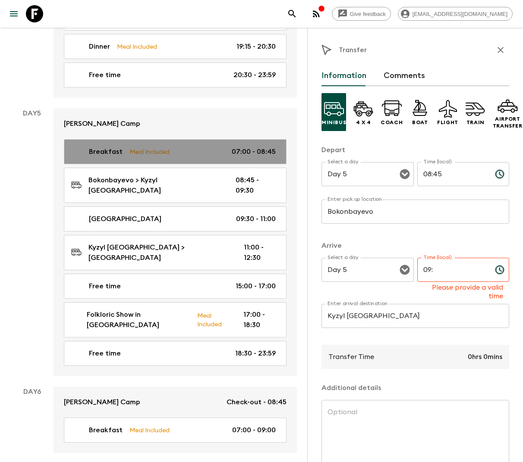
click at [200, 147] on div "Breakfast Meal Included 07:00 - 08:45" at bounding box center [173, 152] width 204 height 10
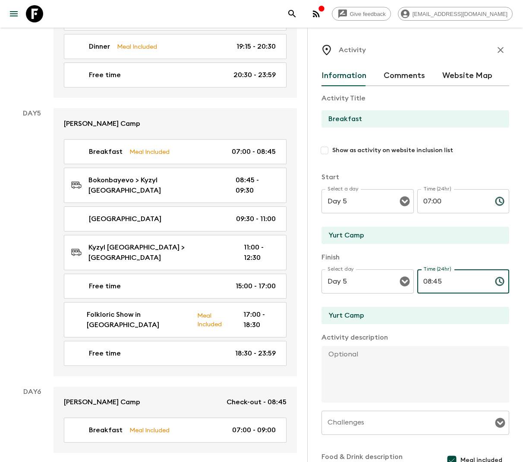
click at [434, 282] on input "08:45" at bounding box center [452, 282] width 71 height 24
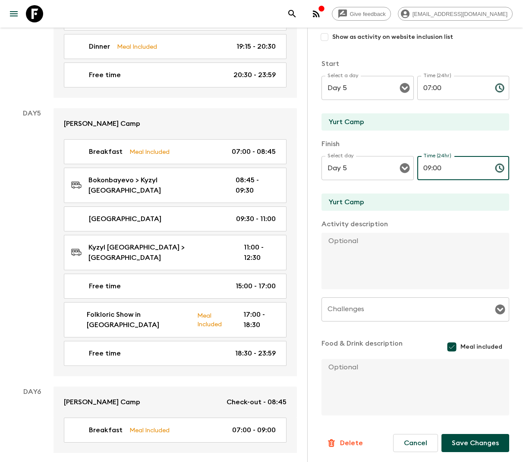
type input "09:00"
click at [470, 443] on button "Save Changes" at bounding box center [475, 443] width 68 height 18
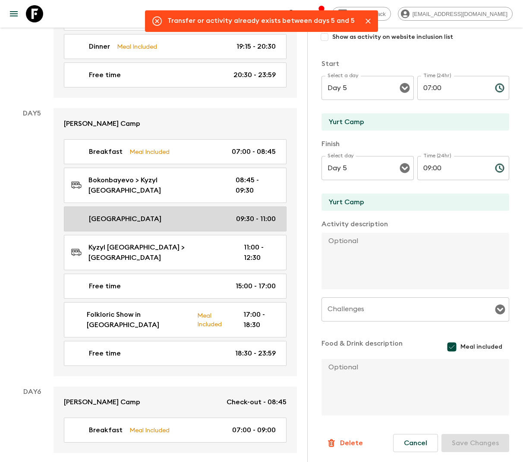
click at [217, 214] on div "Yurt Building 09:30 - 11:00" at bounding box center [173, 219] width 204 height 10
type input "Yurt Building"
checkbox input "true"
type input "Kyzyl Tuu"
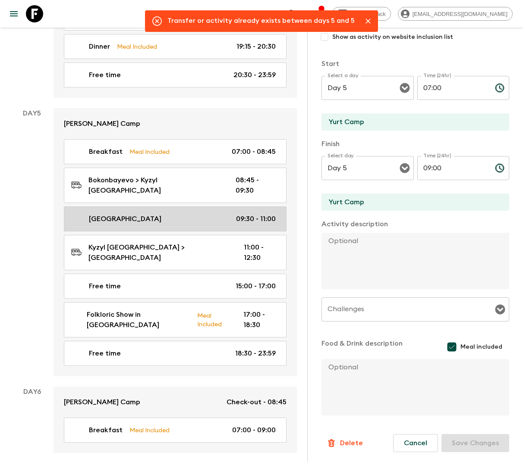
type textarea "We’ll arrive in the small village of Kyzyl-Tuu, famous for its traditional fabr…"
checkbox input "false"
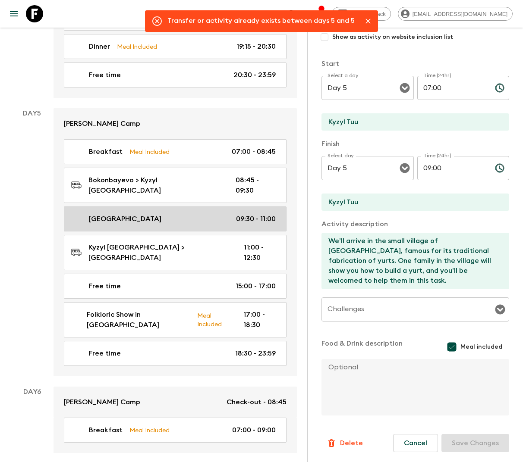
type input "09:30"
type input "11:00"
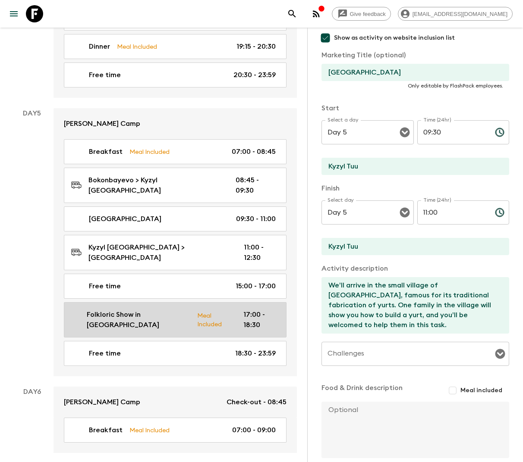
click at [227, 310] on div "Folkloric Show in Kochkor Meal Included 17:00 - 18:30" at bounding box center [173, 320] width 204 height 21
type input "Folkloric Show in Kochkor"
type input "Kochkor"
type textarea "In the evening, we’ll attend a concert of traditional Kyrgyz music. Not only wi…"
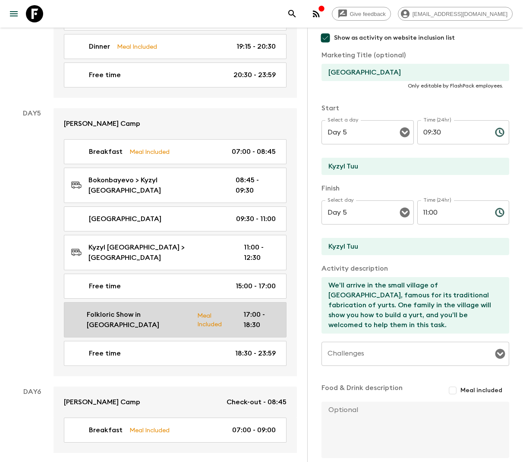
checkbox input "true"
type textarea "Dinner in a guesthouse"
type input "Folkloric Show in Kochkor"
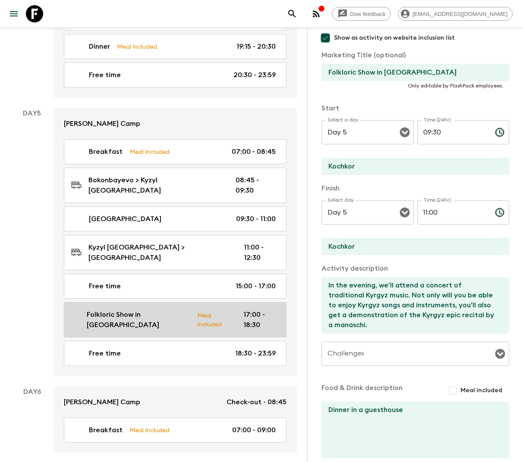
type input "17:00"
type input "18:30"
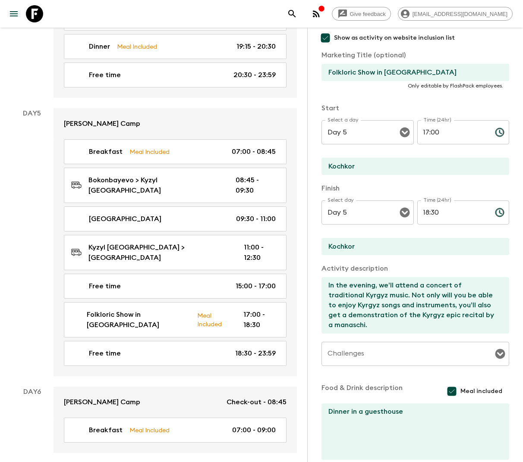
click at [393, 70] on input "Folkloric Show in Kochkor" at bounding box center [411, 72] width 181 height 17
drag, startPoint x: 412, startPoint y: 71, endPoint x: 378, endPoint y: 72, distance: 33.7
click at [378, 72] on input "Folkloric Show in Bokon" at bounding box center [411, 72] width 181 height 17
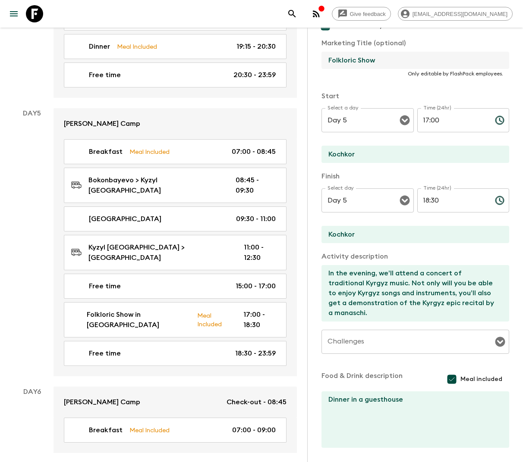
scroll to position [158, 0]
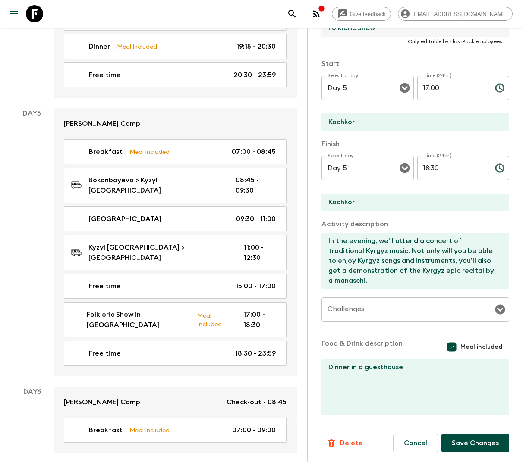
type input "Folkloric Show"
click at [471, 440] on button "Save Changes" at bounding box center [475, 443] width 68 height 18
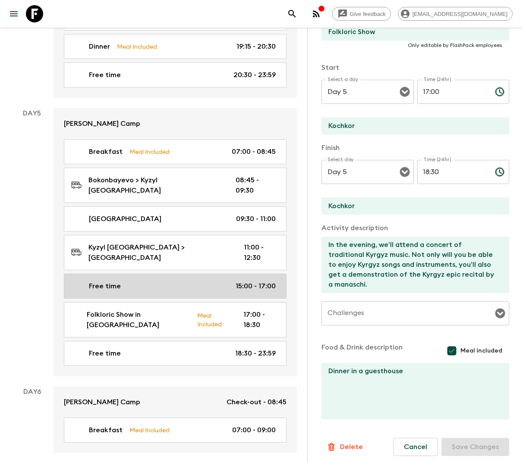
click at [174, 274] on link "Free time 15:00 - 17:00" at bounding box center [175, 286] width 223 height 25
type input "Free time"
checkbox input "false"
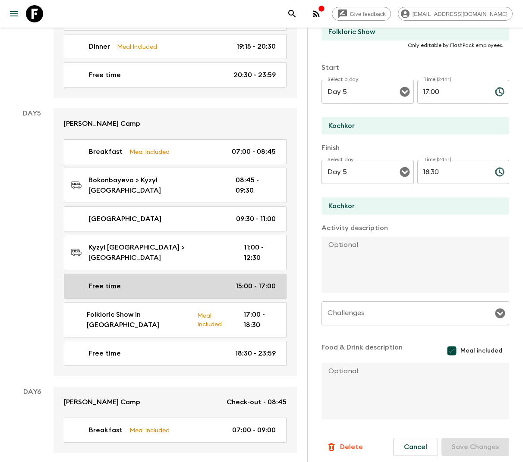
type input "15:00"
type input "17:00"
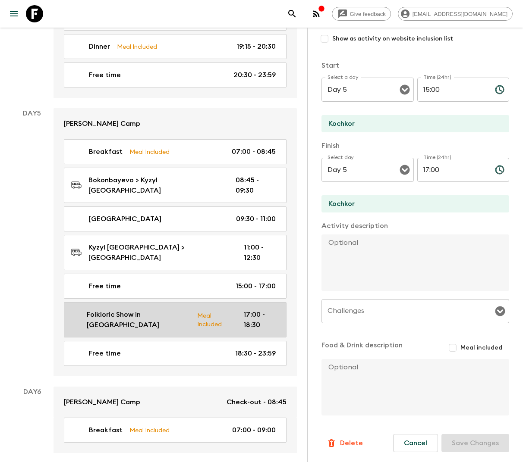
click at [163, 310] on p "Folkloric Show in Kochkor" at bounding box center [139, 320] width 104 height 21
type input "Folkloric Show in Kochkor"
checkbox input "true"
type textarea "In the evening, we’ll attend a concert of traditional Kyrgyz music. Not only wi…"
checkbox input "true"
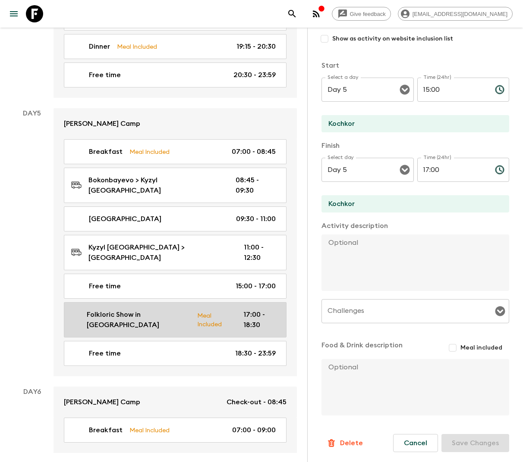
type textarea "Dinner in a guesthouse"
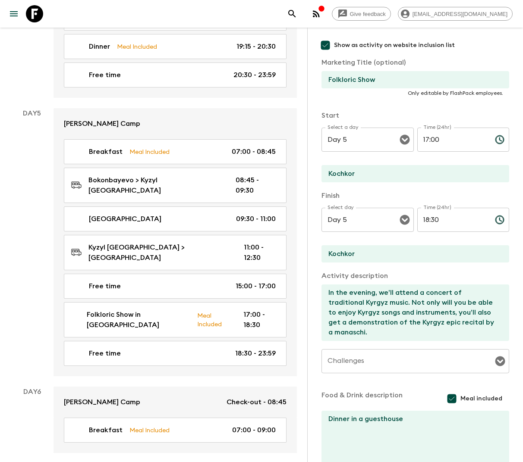
scroll to position [97, 0]
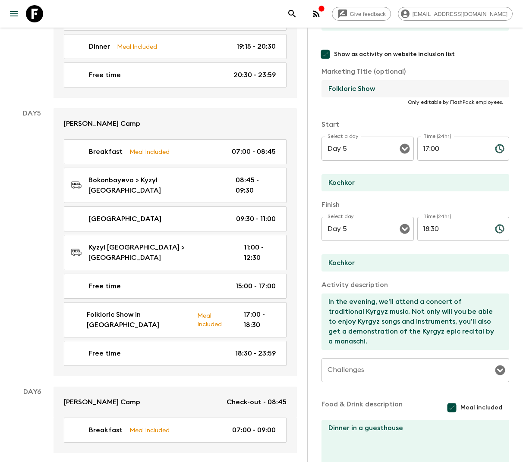
click at [396, 90] on input "Folkloric Show" at bounding box center [411, 88] width 181 height 17
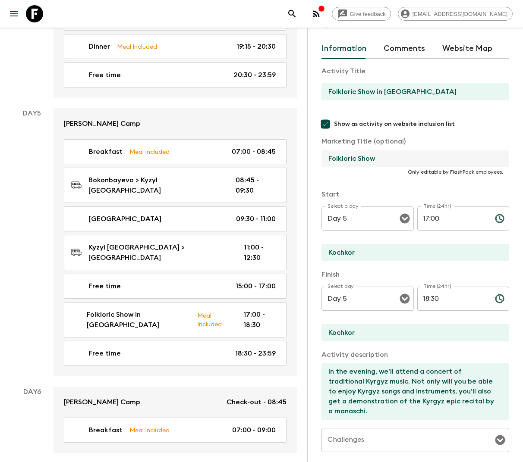
scroll to position [26, 0]
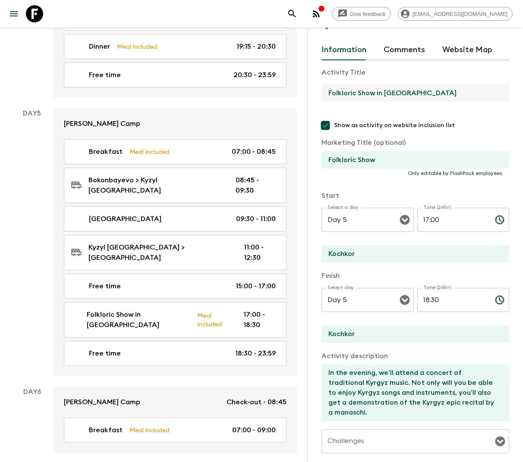
drag, startPoint x: 415, startPoint y: 95, endPoint x: 373, endPoint y: 94, distance: 42.3
click at [373, 94] on input "Folkloric Show in Kochkor" at bounding box center [411, 93] width 181 height 17
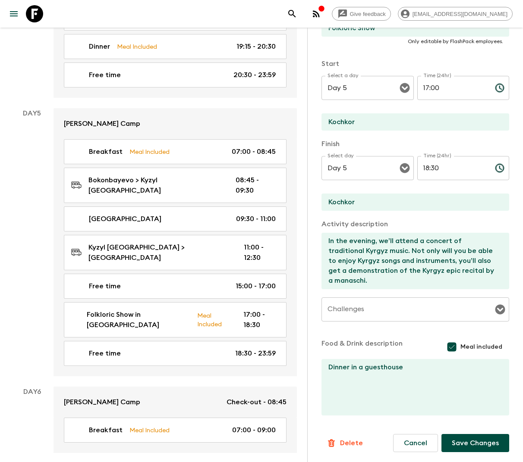
click at [483, 441] on button "Save Changes" at bounding box center [475, 443] width 68 height 18
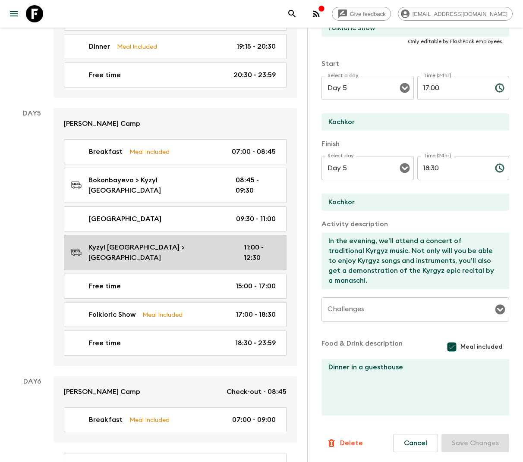
click at [174, 242] on p "Kyzyl Tuu Village > Bokonbayevo" at bounding box center [159, 252] width 142 height 21
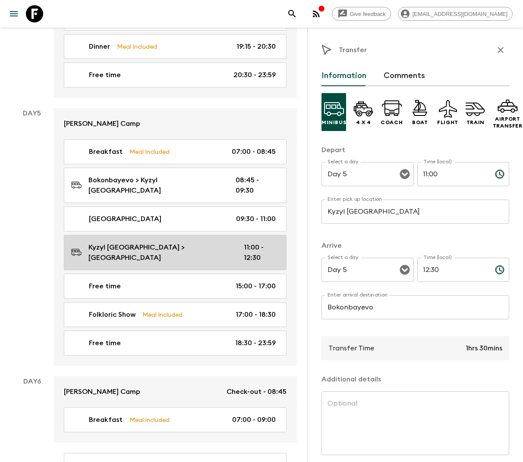
click at [259, 242] on p "11:00 - 12:30" at bounding box center [260, 252] width 32 height 21
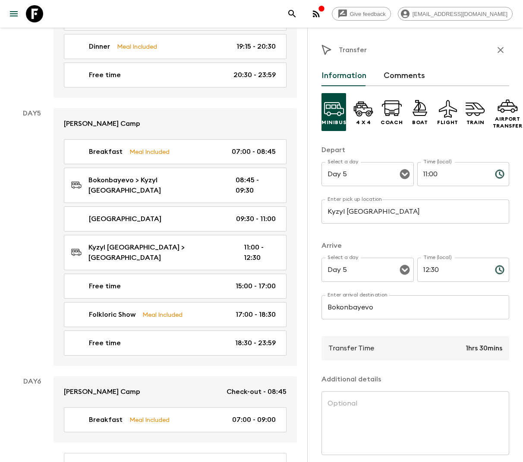
click at [444, 271] on input "12:30" at bounding box center [452, 270] width 71 height 24
click at [448, 171] on input "11:00" at bounding box center [452, 174] width 71 height 24
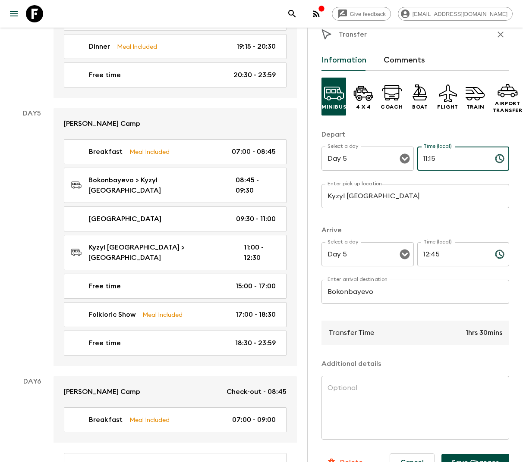
click at [441, 255] on input "12:45" at bounding box center [452, 254] width 71 height 24
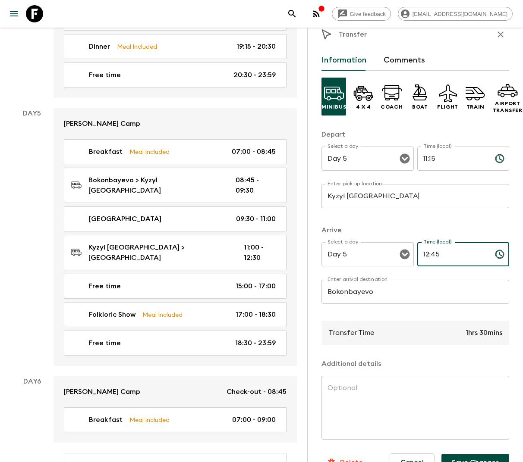
click at [441, 255] on input "12:45" at bounding box center [452, 254] width 71 height 24
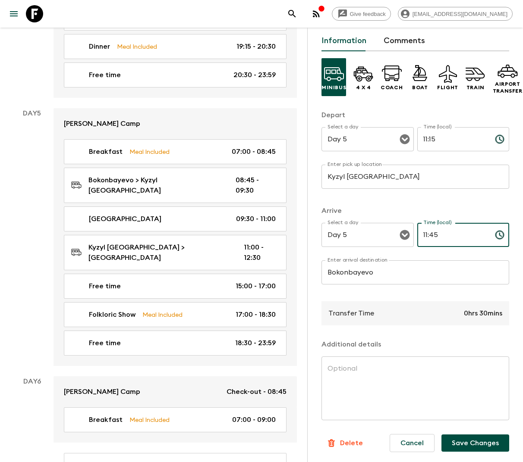
click at [472, 444] on button "Save Changes" at bounding box center [475, 443] width 68 height 17
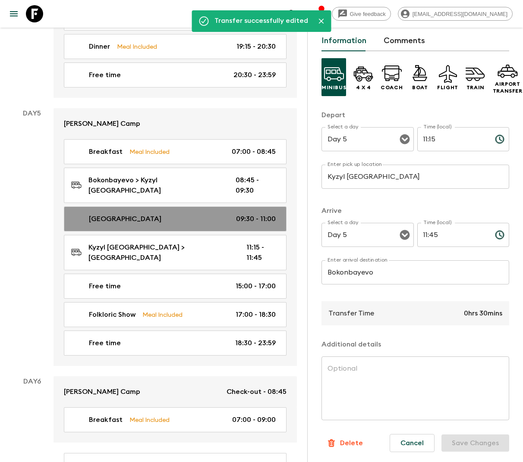
click at [236, 214] on div "Yurt Building 09:30 - 11:00" at bounding box center [173, 219] width 204 height 10
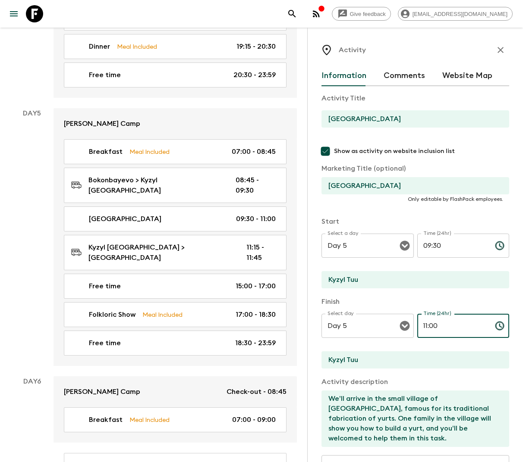
click at [447, 330] on input "11:00" at bounding box center [452, 326] width 71 height 24
click at [447, 249] on input "09:30" at bounding box center [452, 246] width 71 height 24
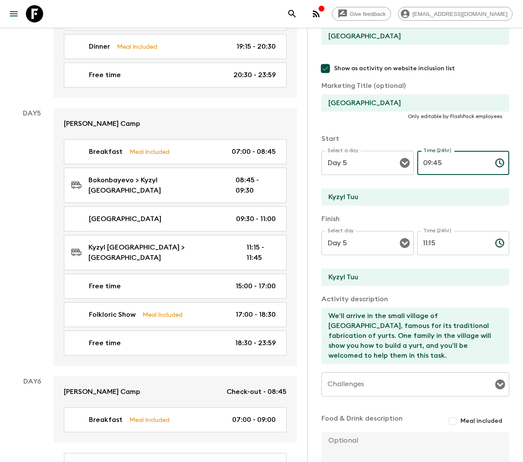
scroll to position [156, 0]
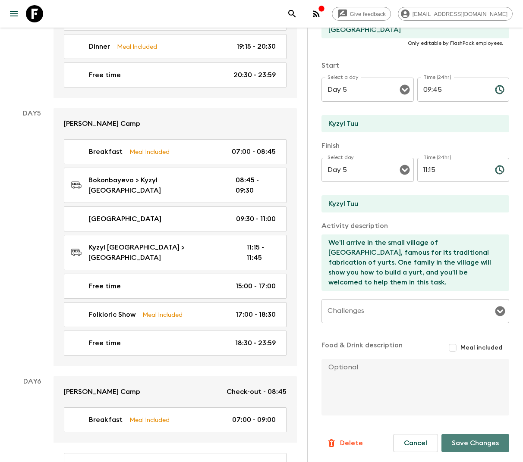
click at [462, 441] on button "Save Changes" at bounding box center [475, 443] width 68 height 18
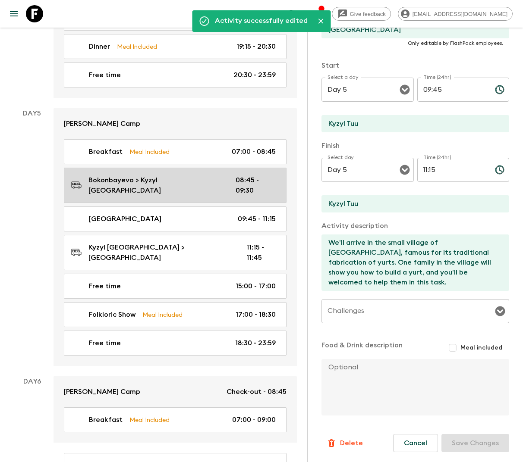
click at [239, 175] on p "08:45 - 09:30" at bounding box center [256, 185] width 40 height 21
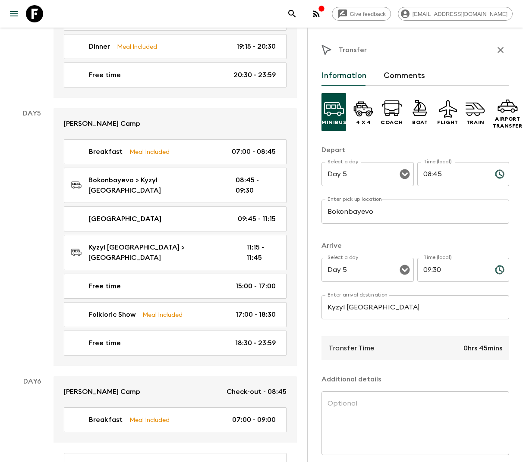
click at [441, 174] on input "08:45" at bounding box center [452, 174] width 71 height 24
click at [445, 272] on input "09:30" at bounding box center [452, 270] width 71 height 24
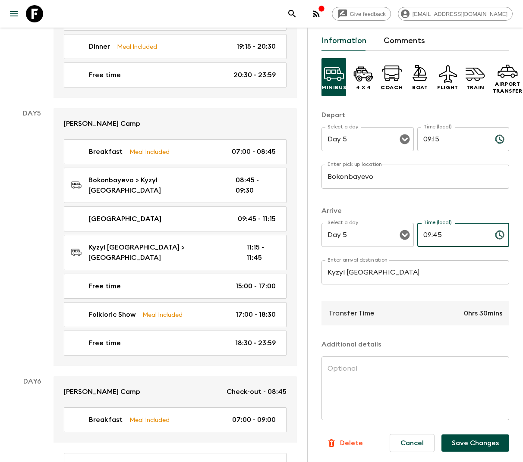
click at [481, 440] on button "Save Changes" at bounding box center [475, 443] width 68 height 17
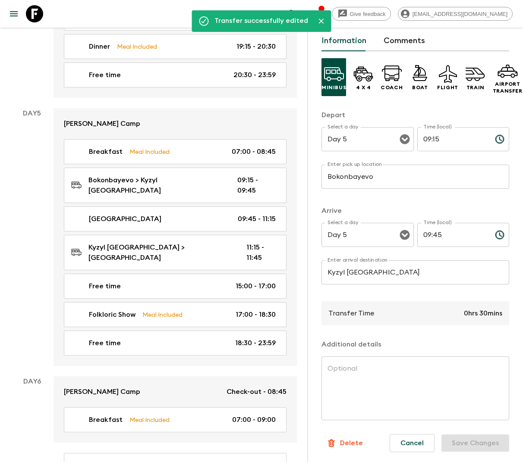
scroll to position [0, 0]
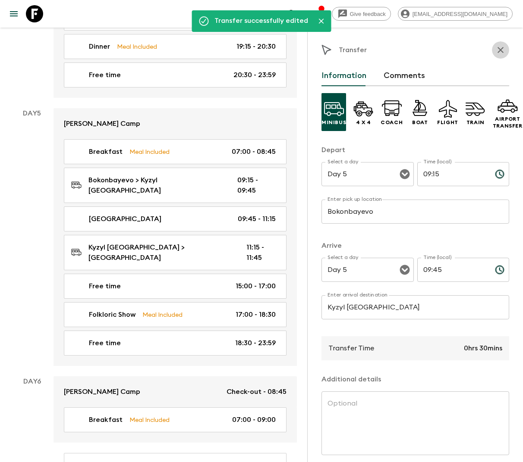
click at [503, 45] on icon "button" at bounding box center [500, 50] width 10 height 10
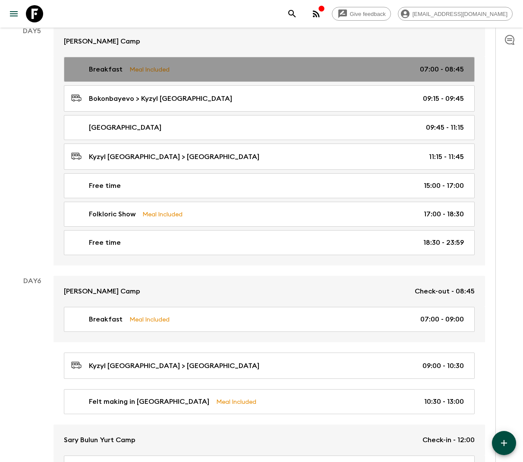
click at [354, 64] on div "Breakfast Meal Included 07:00 - 08:45" at bounding box center [267, 69] width 393 height 10
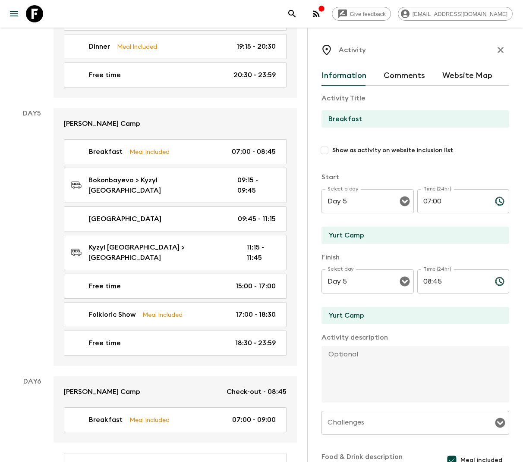
click at [438, 286] on input "08:45" at bounding box center [452, 282] width 71 height 24
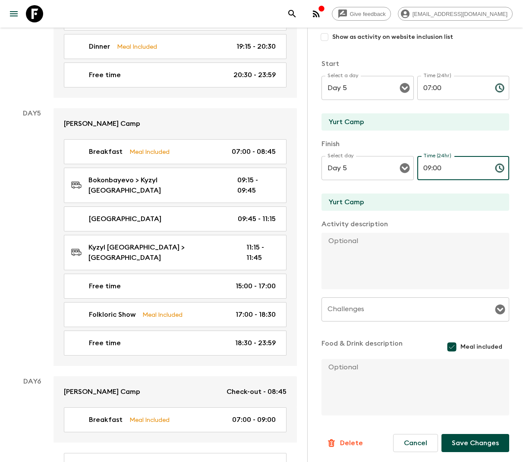
click at [465, 444] on button "Save Changes" at bounding box center [475, 443] width 68 height 18
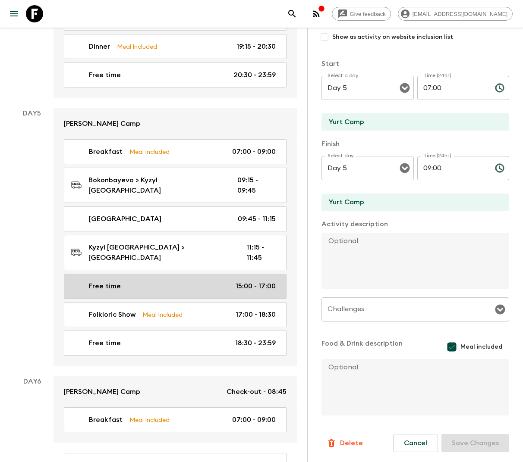
click at [167, 281] on div "Free time 15:00 - 17:00" at bounding box center [173, 286] width 204 height 10
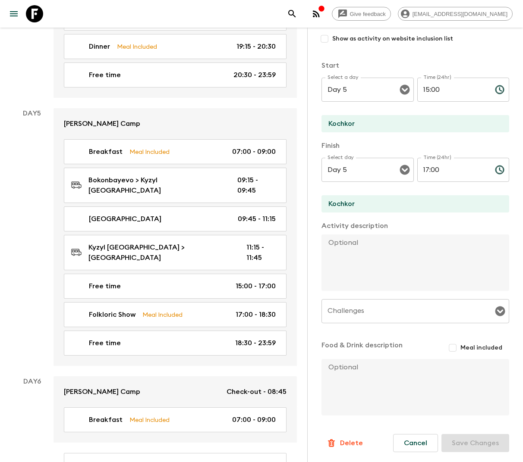
click at [437, 89] on input "15:00" at bounding box center [452, 90] width 71 height 24
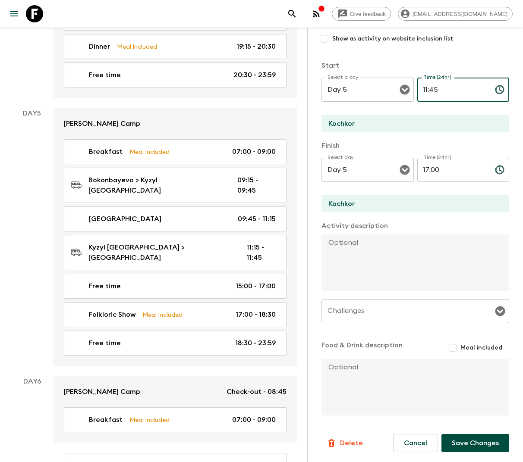
click at [456, 348] on input "Meal included" at bounding box center [453, 348] width 16 height 16
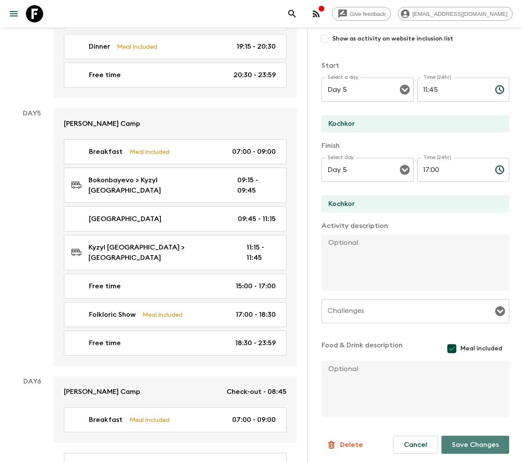
click at [471, 447] on button "Save Changes" at bounding box center [475, 445] width 68 height 18
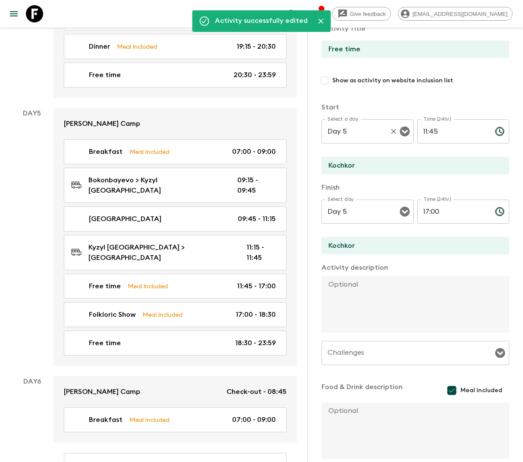
scroll to position [0, 0]
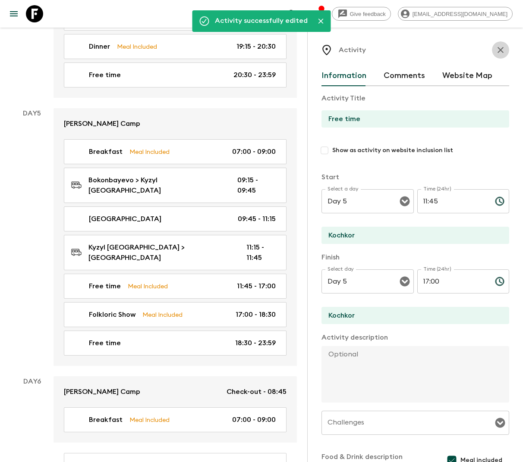
click at [500, 48] on icon "button" at bounding box center [500, 50] width 10 height 10
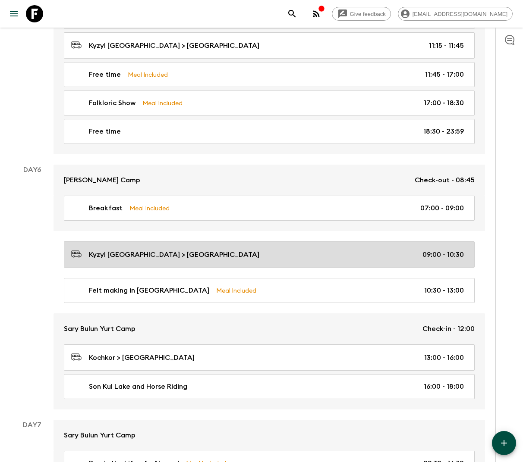
scroll to position [1489, 0]
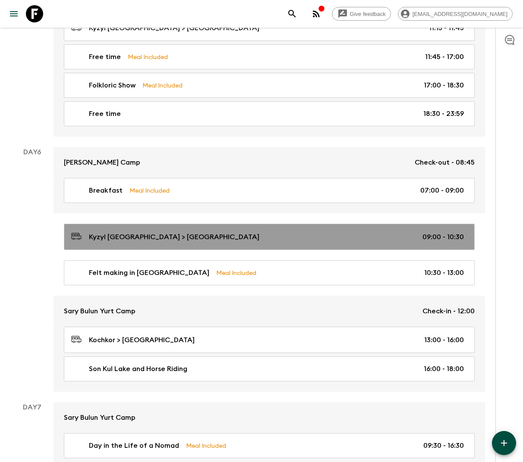
click at [166, 232] on p "Kyzyl Tuu Village > Kochkor" at bounding box center [174, 237] width 170 height 10
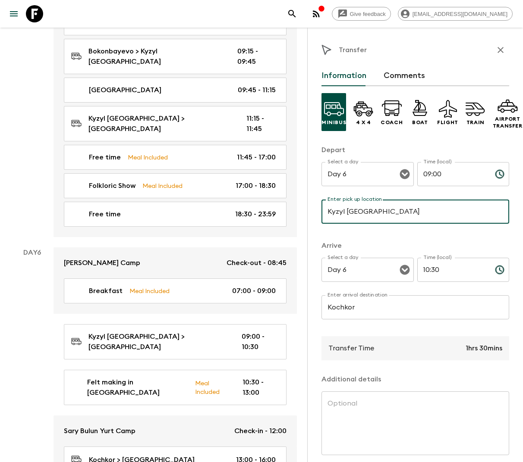
click at [351, 210] on input "Kyzyl Tuu Village" at bounding box center [415, 212] width 188 height 24
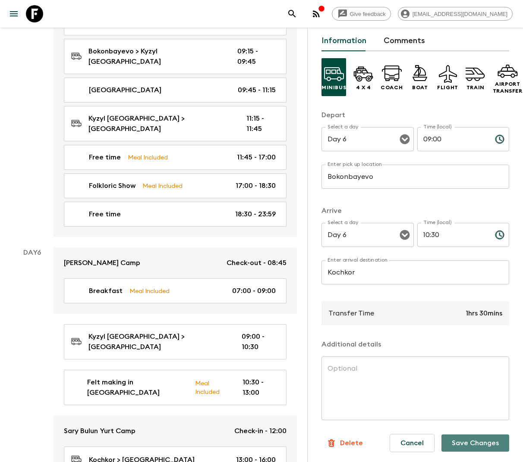
click at [472, 442] on button "Save Changes" at bounding box center [475, 443] width 68 height 17
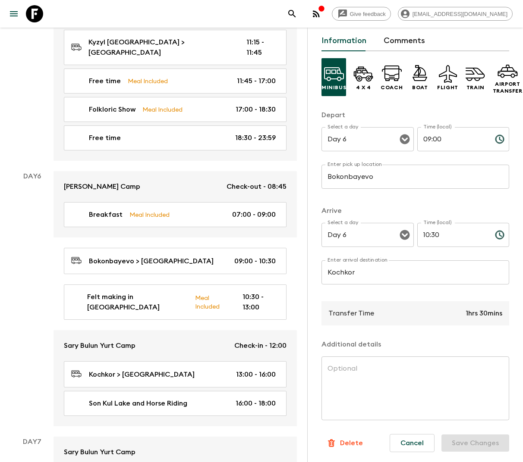
scroll to position [0, 0]
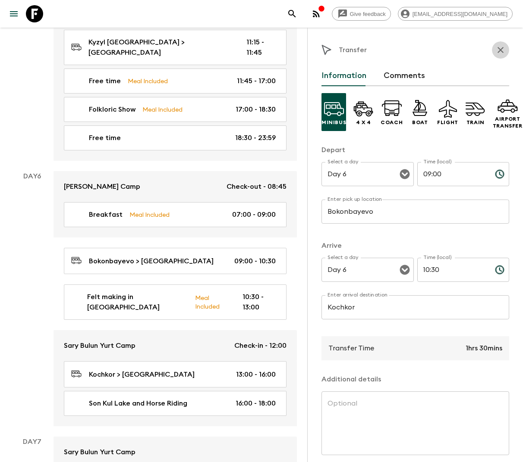
click at [505, 47] on icon "button" at bounding box center [500, 50] width 10 height 10
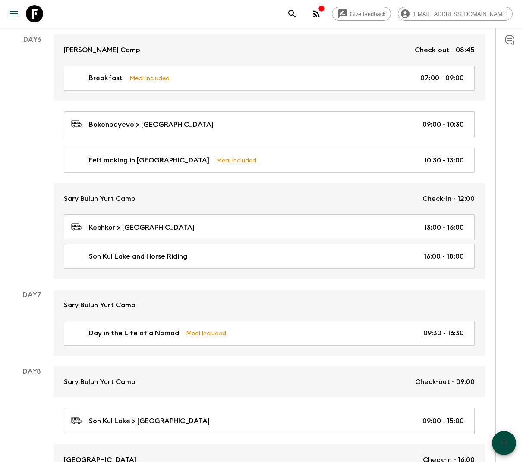
scroll to position [1603, 0]
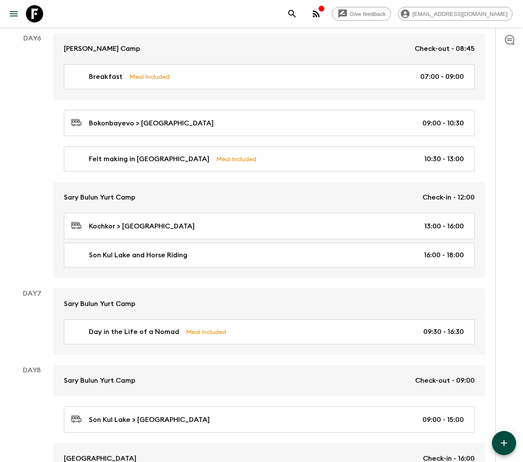
click at [513, 446] on button "button" at bounding box center [504, 443] width 24 height 24
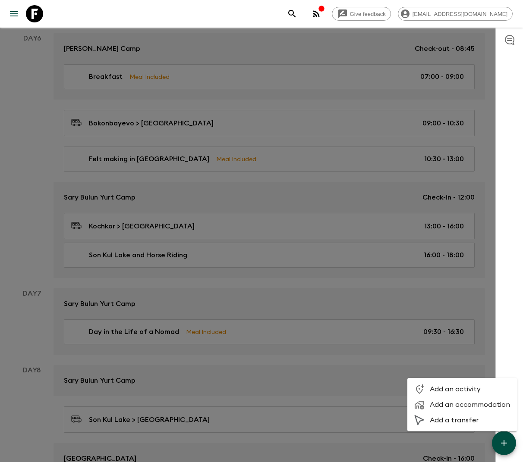
click at [473, 385] on span "Add an activity" at bounding box center [470, 389] width 80 height 9
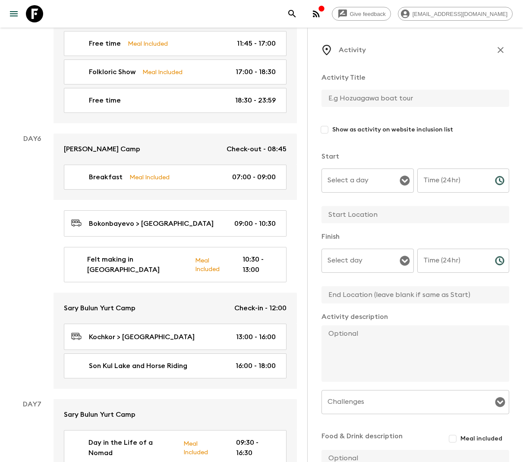
click at [356, 99] on input "text" at bounding box center [411, 98] width 181 height 17
click at [373, 183] on input "Select a day" at bounding box center [361, 181] width 72 height 16
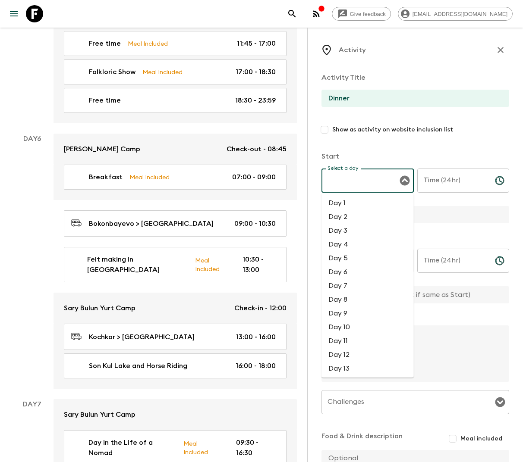
click at [346, 273] on li "Day 6" at bounding box center [367, 272] width 92 height 14
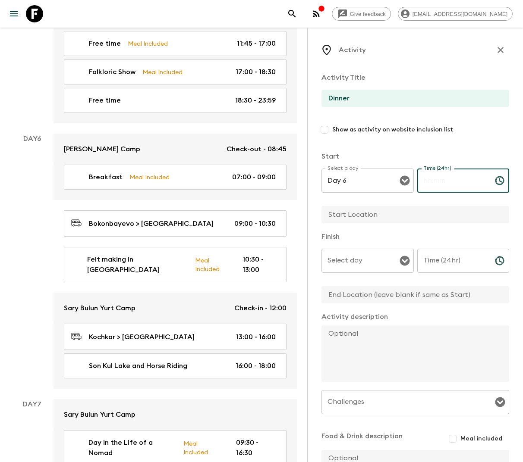
click at [432, 176] on div "Time (24hr) Time (24hr) ​" at bounding box center [463, 186] width 92 height 34
click at [378, 222] on input "text" at bounding box center [411, 214] width 181 height 17
click at [454, 182] on input "18:00" at bounding box center [452, 181] width 71 height 24
click at [382, 264] on input "Select day" at bounding box center [361, 261] width 72 height 16
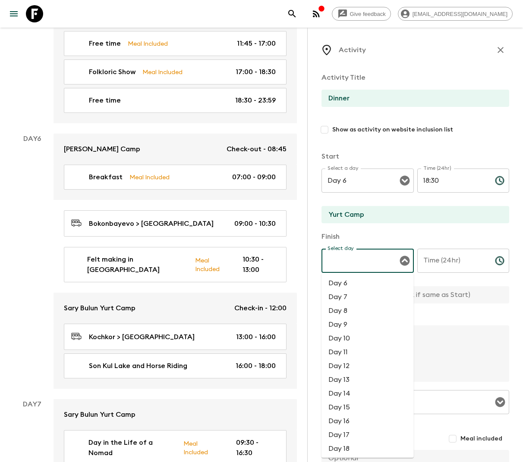
click at [353, 281] on li "Day 6" at bounding box center [367, 284] width 92 height 14
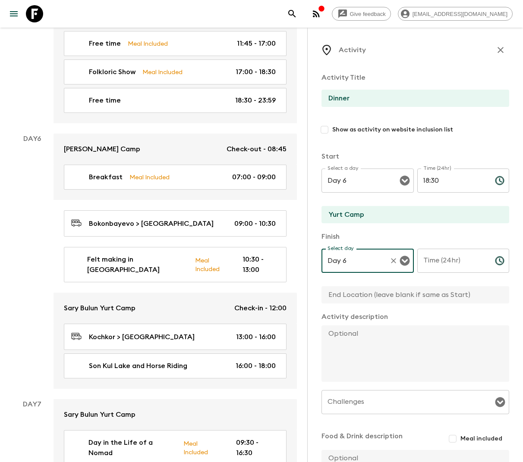
click at [443, 262] on div "Time (24hr) Time (24hr) ​" at bounding box center [463, 266] width 92 height 34
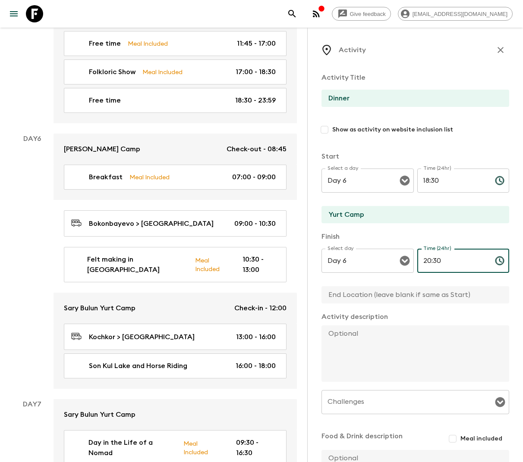
scroll to position [91, 0]
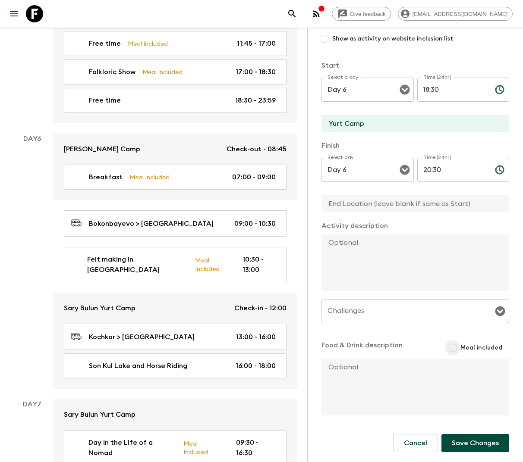
click at [456, 349] on input "Meal included" at bounding box center [453, 348] width 16 height 16
click at [465, 447] on button "Save Changes" at bounding box center [475, 445] width 68 height 18
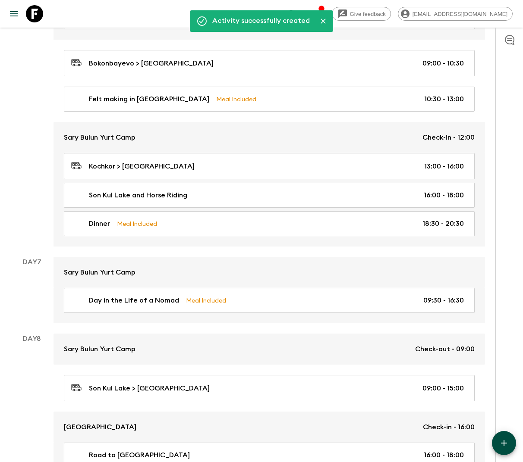
scroll to position [1668, 0]
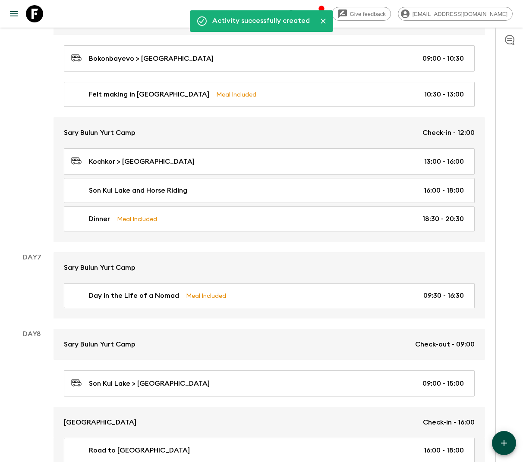
click at [499, 443] on icon "button" at bounding box center [504, 443] width 10 height 10
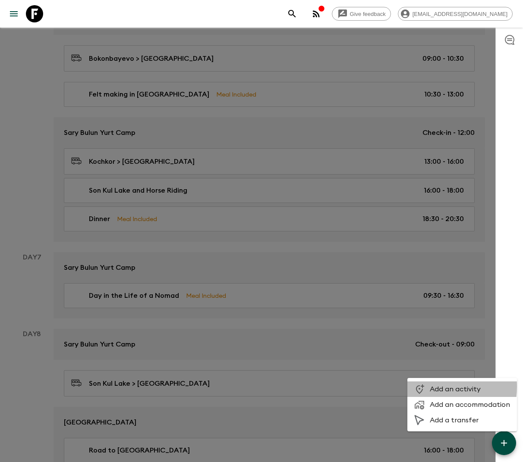
click at [420, 387] on icon at bounding box center [419, 389] width 10 height 10
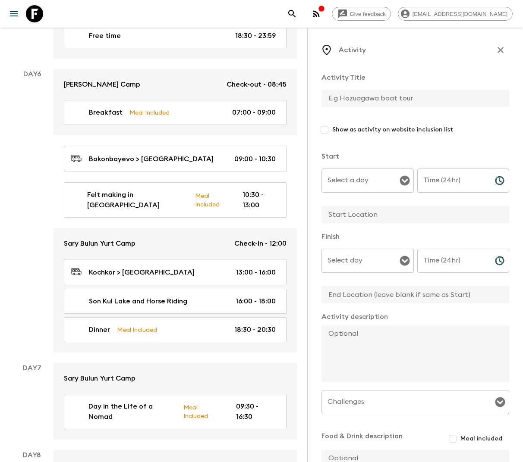
click at [330, 97] on input "text" at bounding box center [411, 98] width 181 height 17
click at [352, 181] on div "Select a day Select a day ​" at bounding box center [367, 186] width 92 height 34
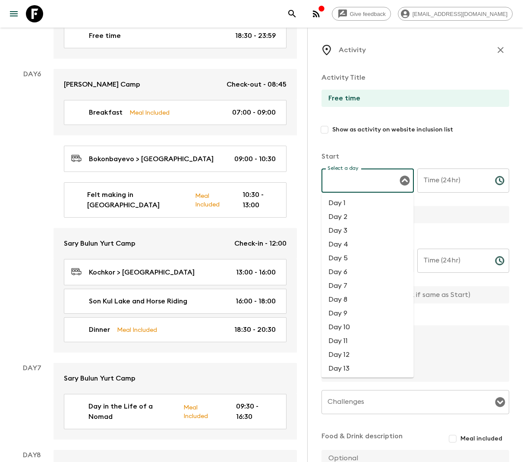
click at [340, 270] on li "Day 6" at bounding box center [367, 272] width 92 height 14
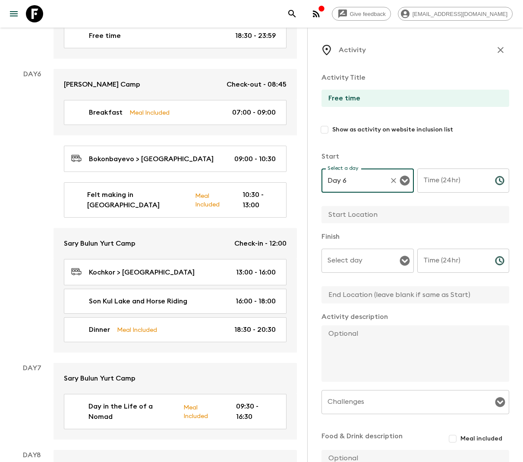
click at [442, 171] on input "Time (24hr)" at bounding box center [452, 181] width 71 height 24
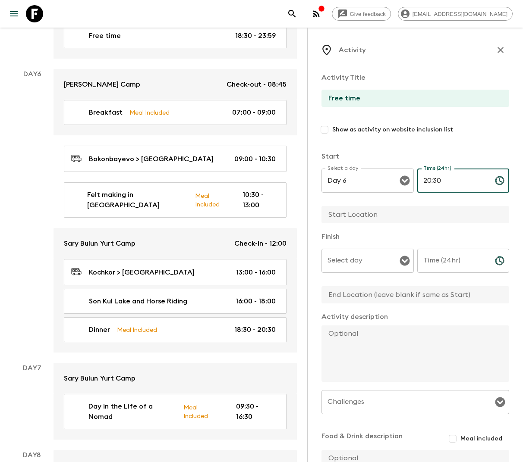
click at [373, 216] on input "text" at bounding box center [411, 214] width 181 height 17
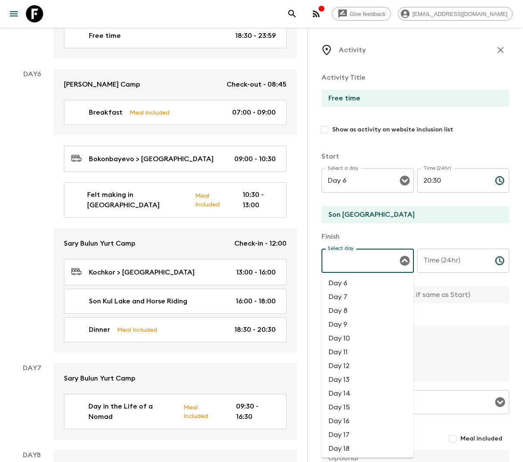
click at [389, 260] on input "Select day" at bounding box center [361, 261] width 72 height 16
click at [360, 287] on li "Day 6" at bounding box center [367, 284] width 92 height 14
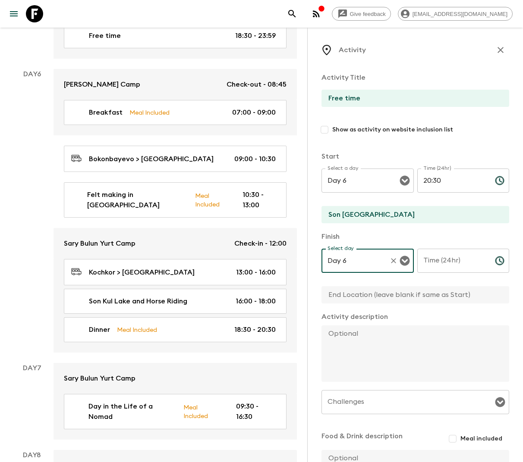
click at [438, 260] on input "Time (24hr)" at bounding box center [452, 261] width 71 height 24
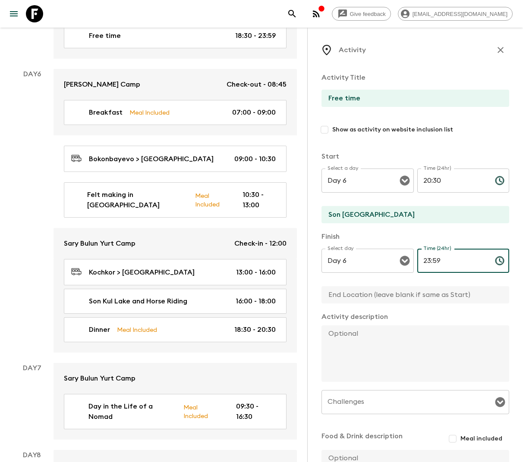
scroll to position [91, 0]
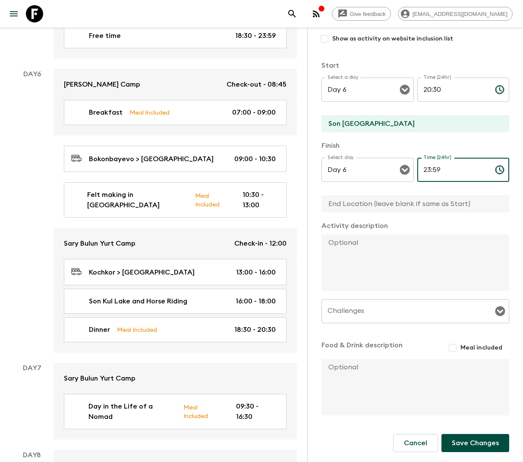
click at [467, 449] on button "Save Changes" at bounding box center [475, 443] width 68 height 18
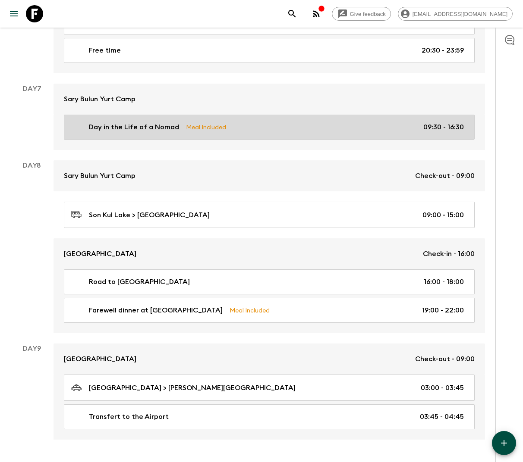
scroll to position [1866, 0]
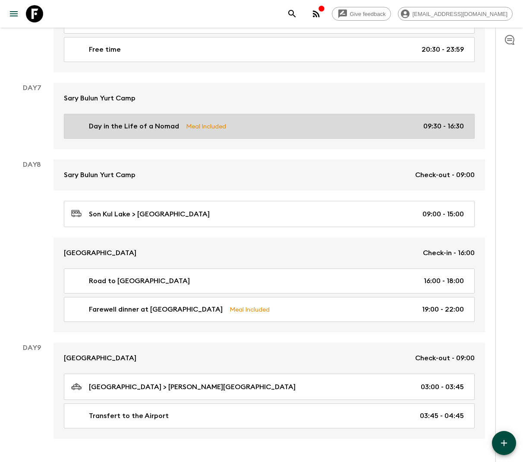
click at [224, 121] on div "Day in the Life of a Nomad Meal Included 09:30 - 16:30" at bounding box center [267, 126] width 393 height 10
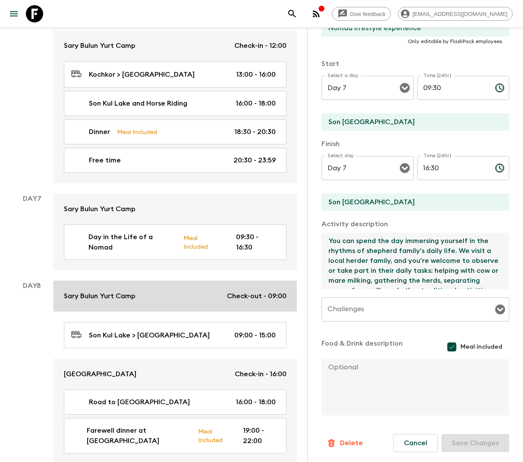
drag, startPoint x: 397, startPoint y: 270, endPoint x: 286, endPoint y: 213, distance: 124.5
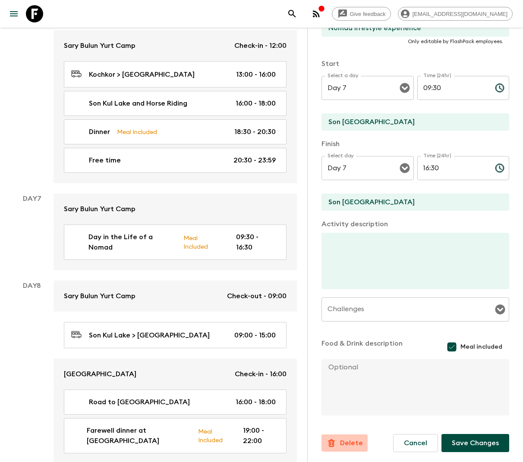
click at [351, 440] on p "Delete" at bounding box center [351, 443] width 23 height 10
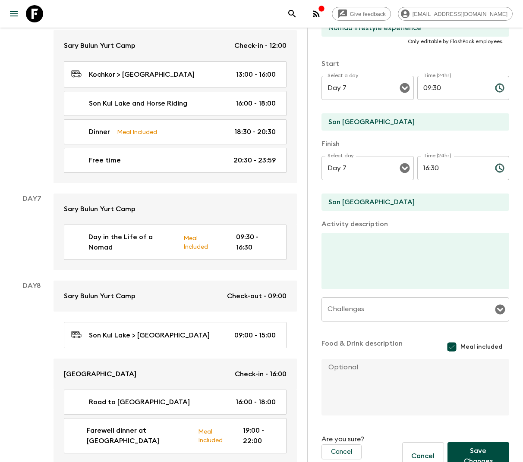
scroll to position [184, 0]
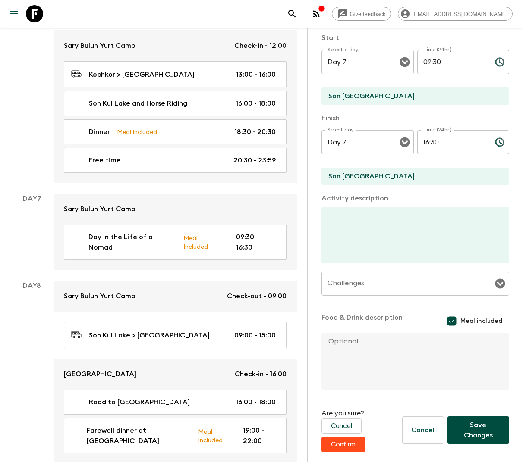
click at [347, 455] on div "Information Comments Website Map Activity Title Day in the Life of a Nomad Show…" at bounding box center [415, 179] width 188 height 595
click at [347, 448] on button "Confirm" at bounding box center [343, 444] width 44 height 15
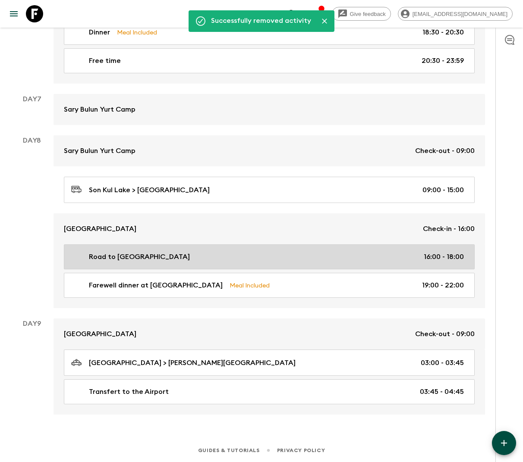
scroll to position [1840, 0]
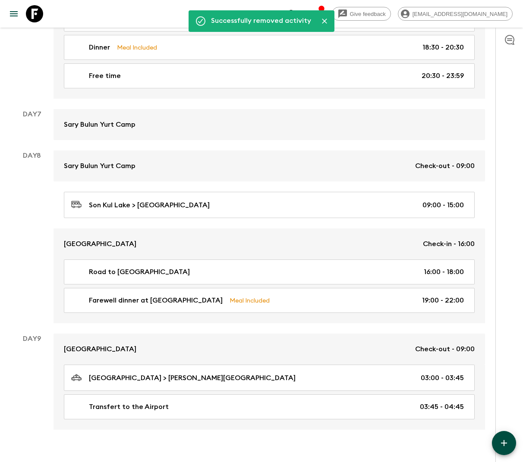
click at [506, 443] on icon "button" at bounding box center [504, 443] width 6 height 6
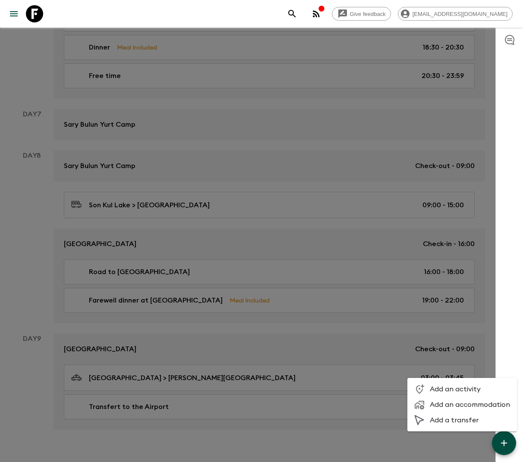
click at [434, 387] on span "Add an activity" at bounding box center [470, 389] width 80 height 9
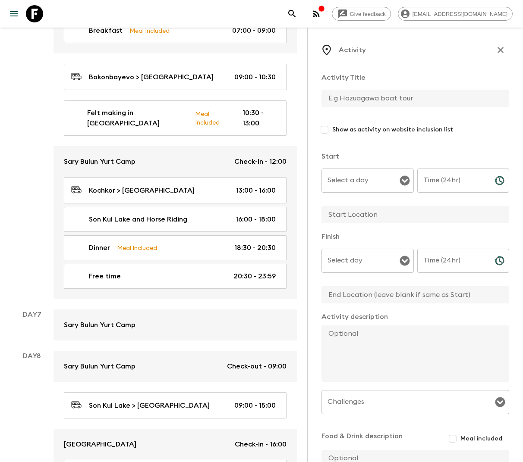
scroll to position [1743, 0]
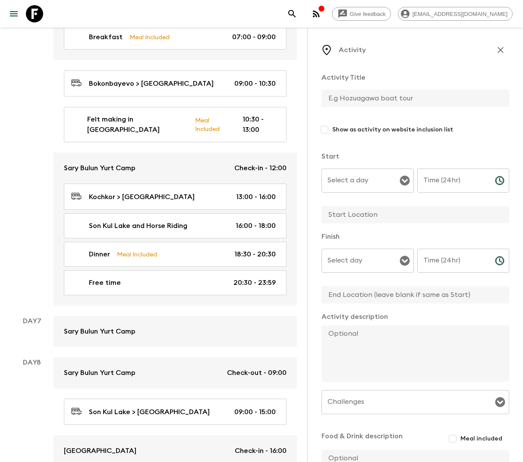
click at [365, 97] on input "text" at bounding box center [411, 98] width 181 height 17
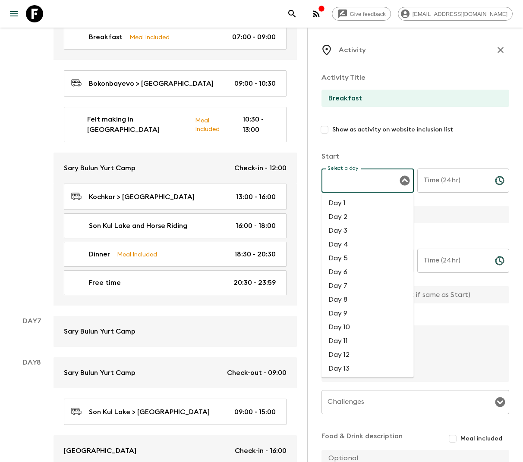
click at [377, 173] on input "Select a day" at bounding box center [361, 181] width 72 height 16
click at [352, 289] on li "Day 7" at bounding box center [367, 286] width 92 height 14
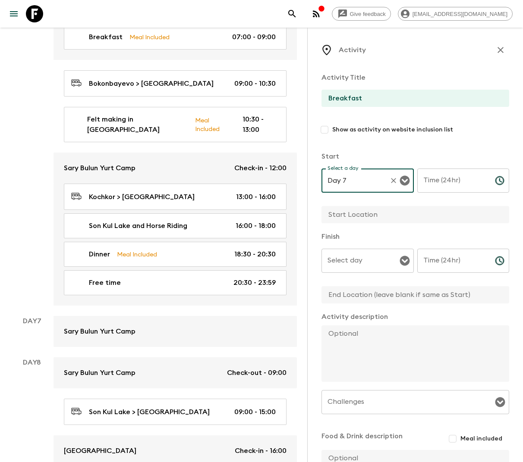
click at [448, 176] on div "Time (24hr) Time (24hr) ​" at bounding box center [463, 186] width 92 height 34
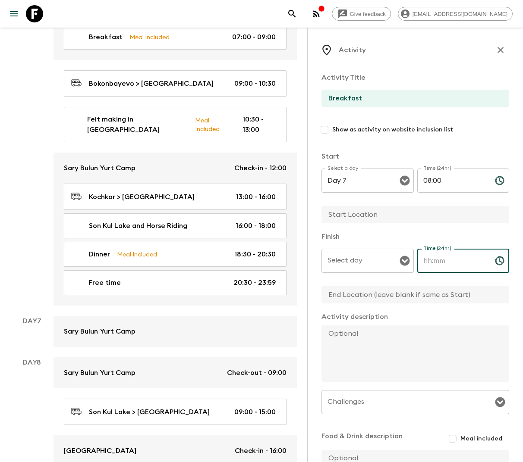
click at [447, 255] on div "Time (24hr) Time (24hr) ​" at bounding box center [463, 266] width 92 height 34
click at [370, 266] on input "Select day" at bounding box center [361, 261] width 72 height 16
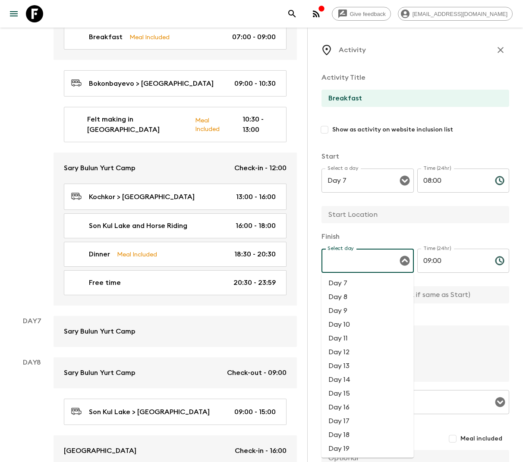
click at [344, 281] on li "Day 7" at bounding box center [367, 284] width 92 height 14
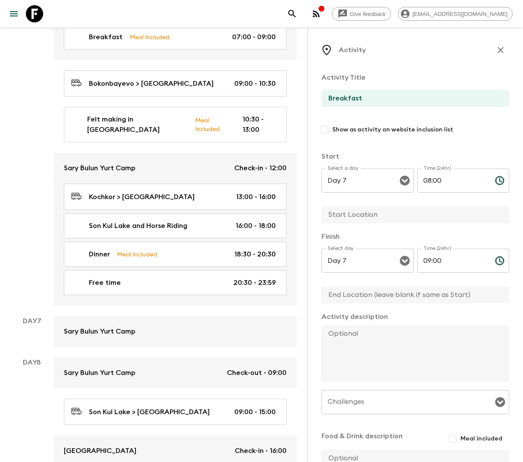
click at [359, 212] on input "text" at bounding box center [411, 214] width 181 height 17
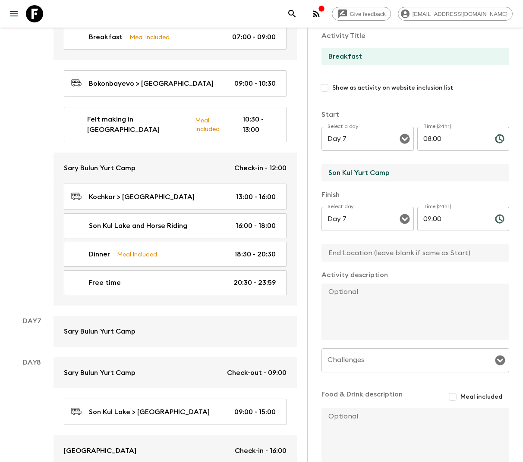
scroll to position [43, 0]
click at [478, 398] on span "Meal included" at bounding box center [481, 396] width 42 height 9
click at [460, 398] on input "Meal included" at bounding box center [453, 396] width 16 height 16
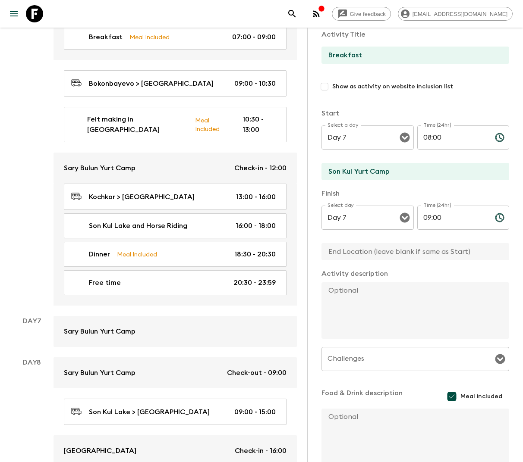
scroll to position [93, 0]
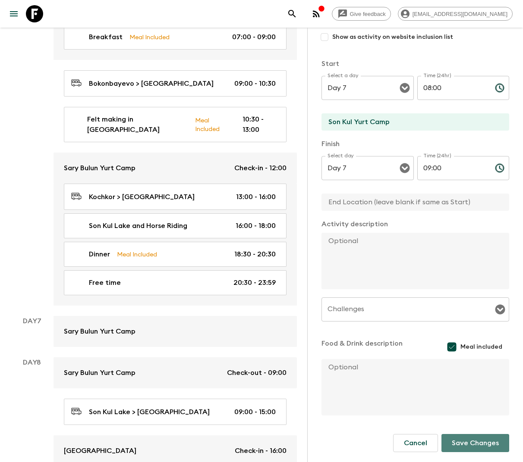
click at [478, 443] on button "Save Changes" at bounding box center [475, 443] width 68 height 18
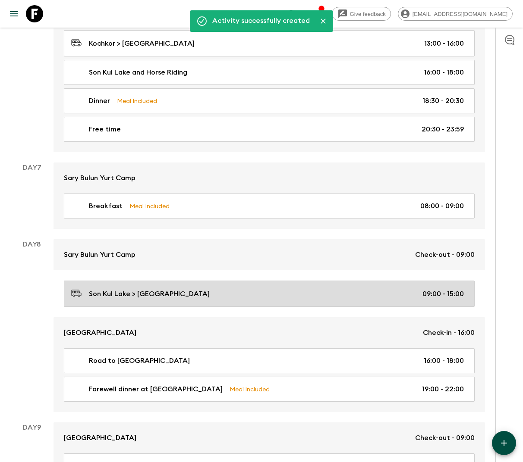
scroll to position [1789, 0]
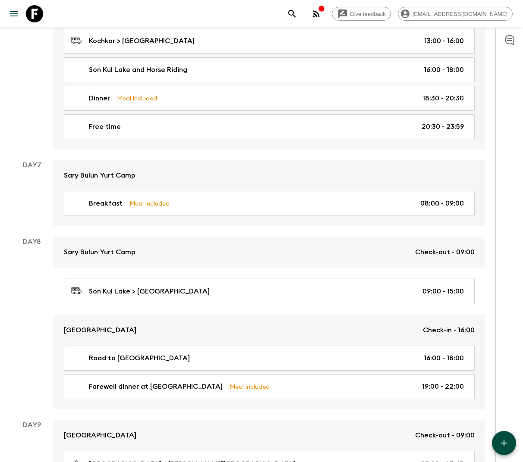
click at [501, 437] on button "button" at bounding box center [504, 443] width 24 height 24
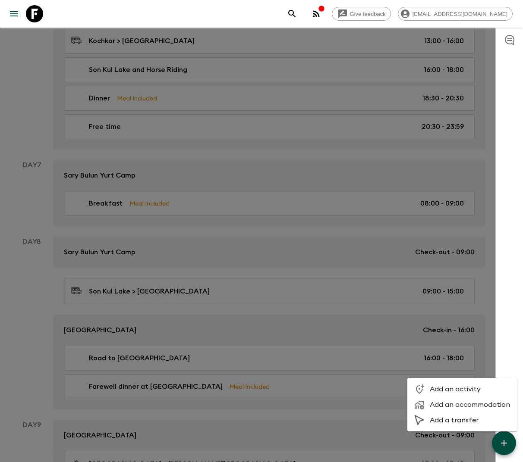
click at [462, 418] on span "Add a transfer" at bounding box center [470, 420] width 80 height 9
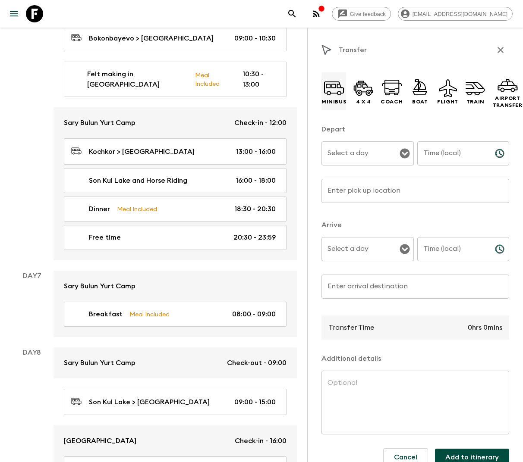
click at [329, 94] on icon at bounding box center [329, 93] width 4 height 4
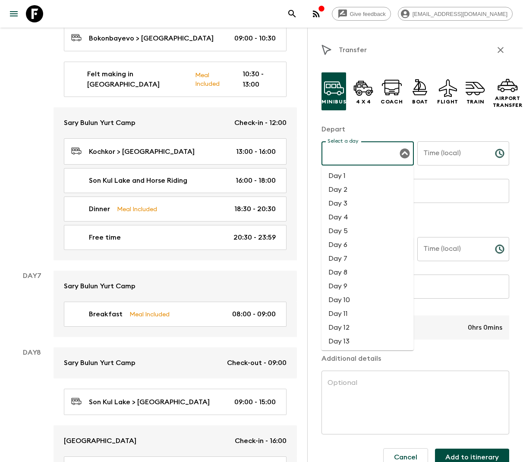
click at [355, 148] on div "Select a day Select a day ​" at bounding box center [367, 159] width 92 height 34
click at [347, 257] on li "Day 7" at bounding box center [367, 259] width 92 height 14
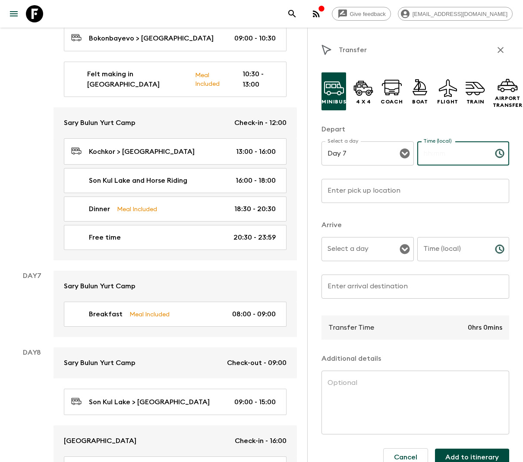
click at [434, 159] on input "Time (local)" at bounding box center [452, 154] width 71 height 24
click at [360, 192] on input "Enter pick up location" at bounding box center [415, 191] width 188 height 24
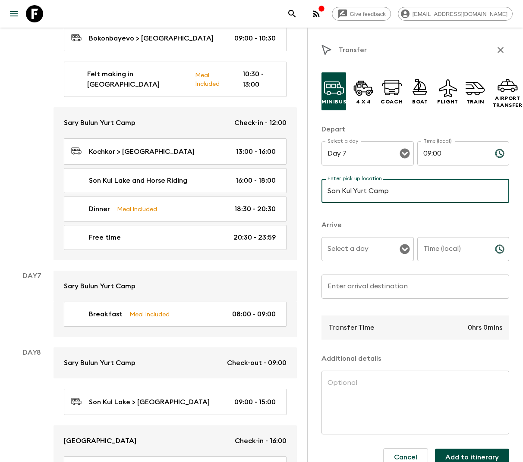
click at [372, 237] on div "Select a day" at bounding box center [367, 249] width 92 height 24
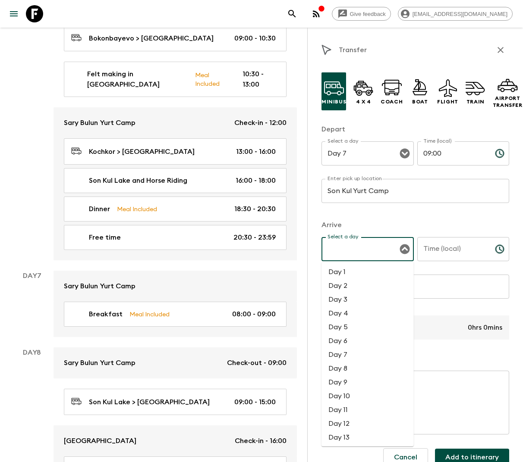
click at [353, 353] on li "Day 7" at bounding box center [367, 355] width 92 height 14
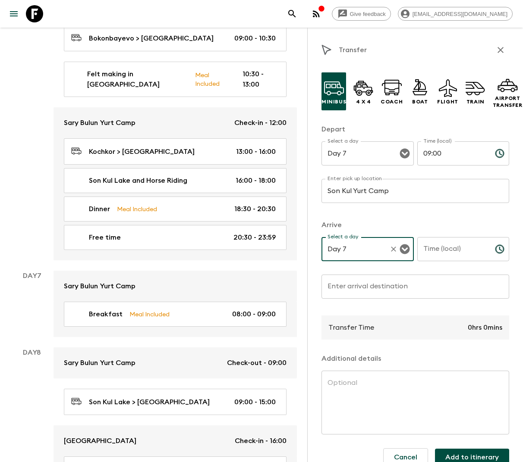
click at [437, 247] on input "Time (local)" at bounding box center [452, 249] width 71 height 24
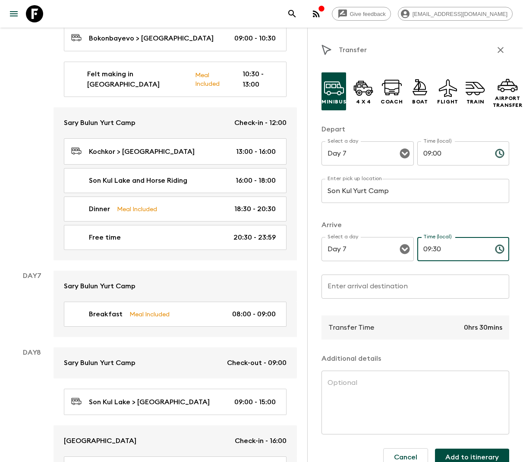
click at [371, 286] on input "Enter arrival destination" at bounding box center [415, 287] width 188 height 24
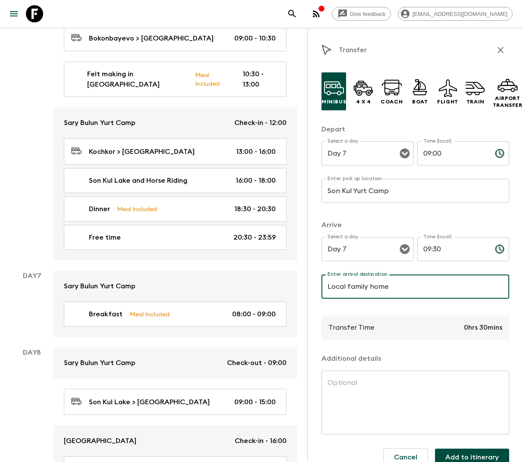
click at [456, 453] on button "Add to itinerary" at bounding box center [472, 457] width 74 height 17
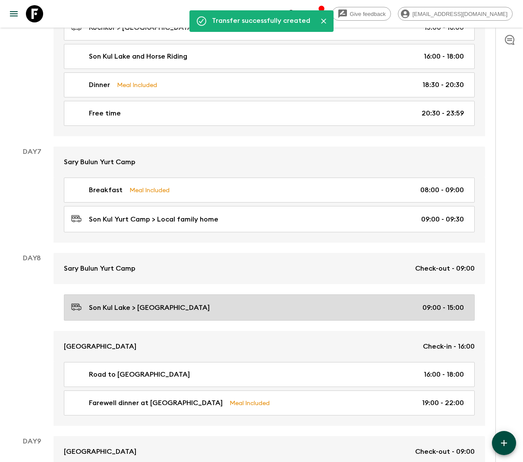
scroll to position [1808, 0]
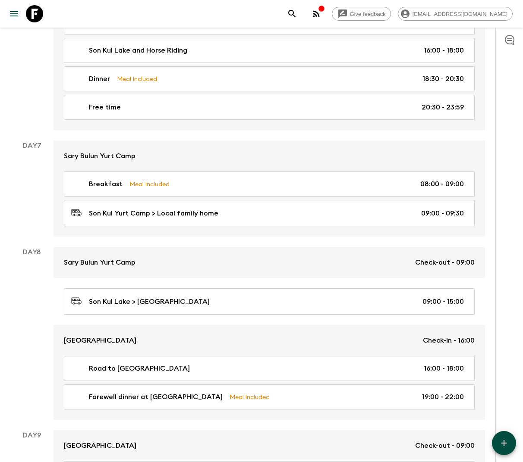
click at [504, 443] on icon "button" at bounding box center [504, 443] width 6 height 6
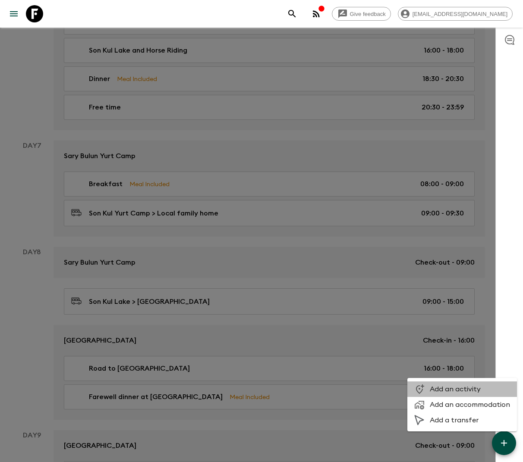
click at [465, 387] on span "Add an activity" at bounding box center [470, 389] width 80 height 9
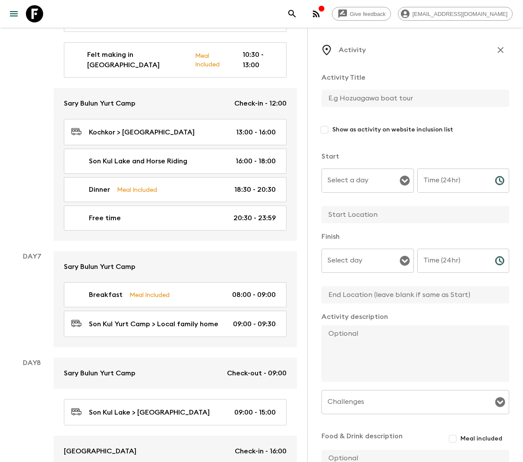
click at [360, 101] on input "text" at bounding box center [411, 98] width 181 height 17
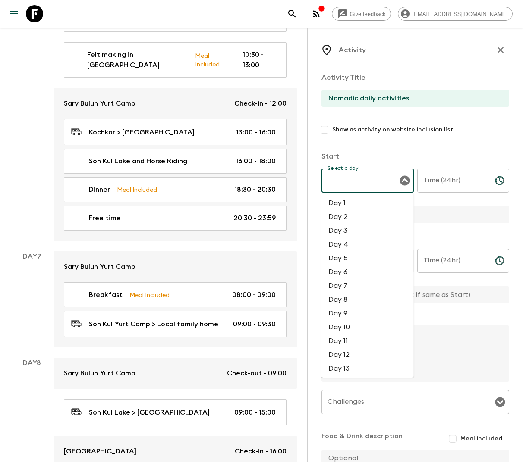
click at [384, 184] on input "Select a day" at bounding box center [361, 181] width 72 height 16
click at [345, 283] on li "Day 7" at bounding box center [367, 286] width 92 height 14
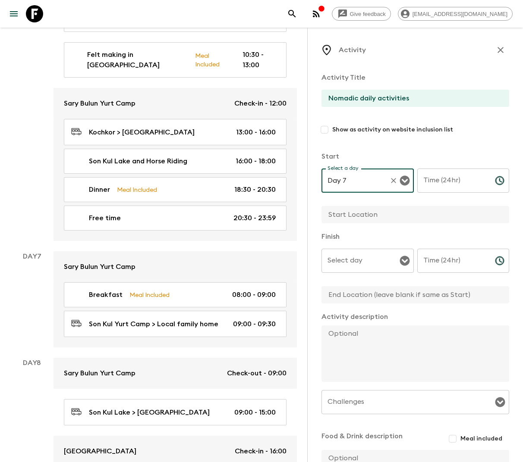
click at [443, 181] on input "Time (24hr)" at bounding box center [452, 181] width 71 height 24
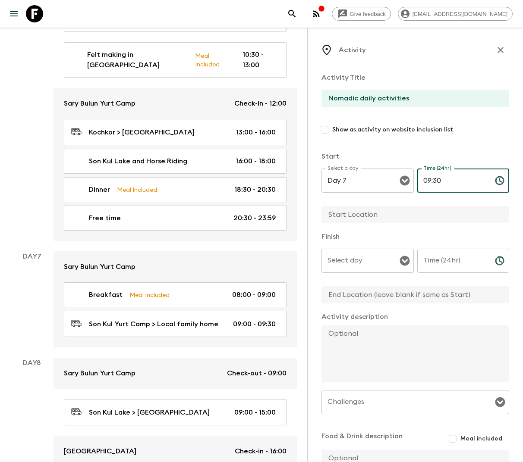
click at [397, 214] on input "text" at bounding box center [411, 214] width 181 height 17
click at [400, 251] on div "Select day" at bounding box center [367, 261] width 92 height 24
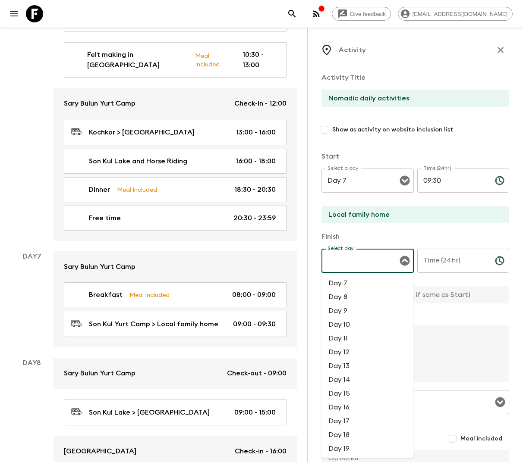
click at [377, 289] on li "Day 7" at bounding box center [367, 284] width 92 height 14
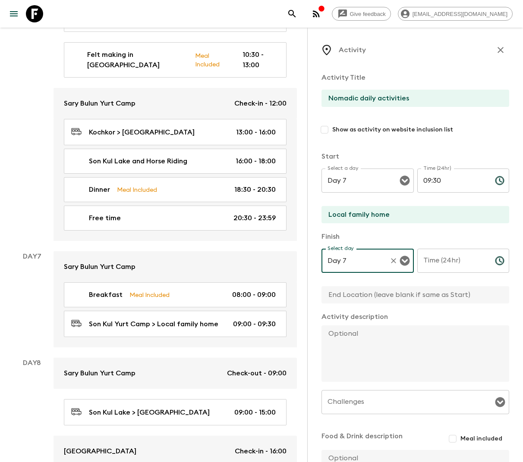
click at [443, 262] on div "Time (24hr) Time (24hr) ​" at bounding box center [463, 266] width 92 height 34
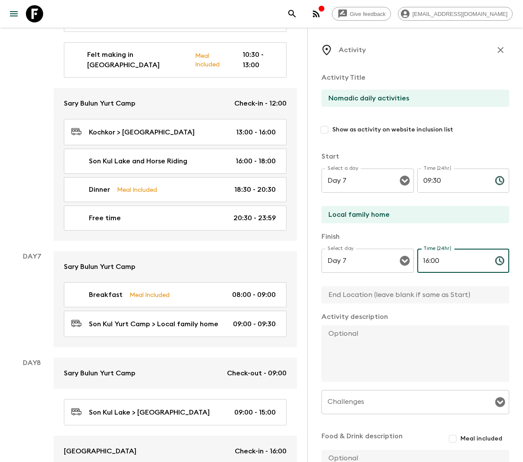
click at [355, 336] on textarea at bounding box center [411, 354] width 181 height 57
paste textarea "You can spend the day immersing yourself in the rhythms of shepherd family’s da…"
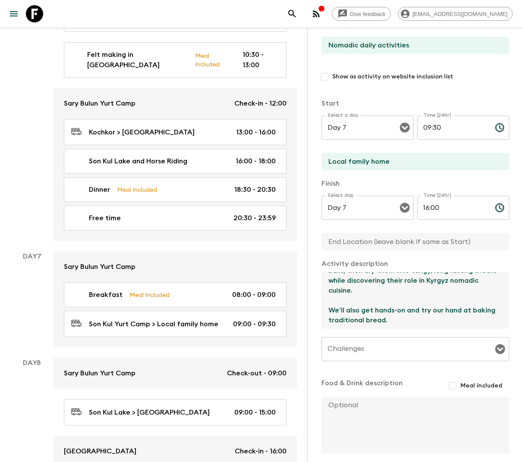
scroll to position [56, 0]
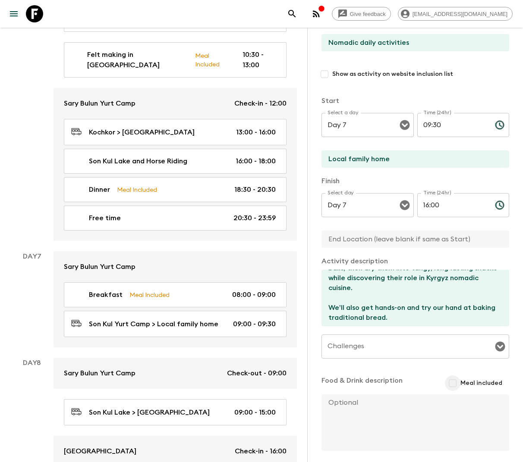
click at [457, 386] on input "Meal included" at bounding box center [453, 384] width 16 height 16
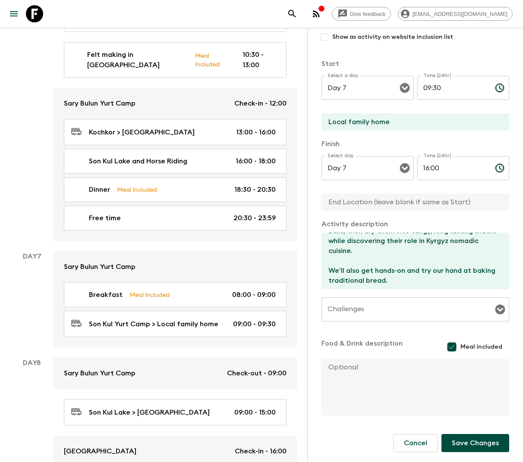
click at [461, 446] on button "Save Changes" at bounding box center [475, 443] width 68 height 18
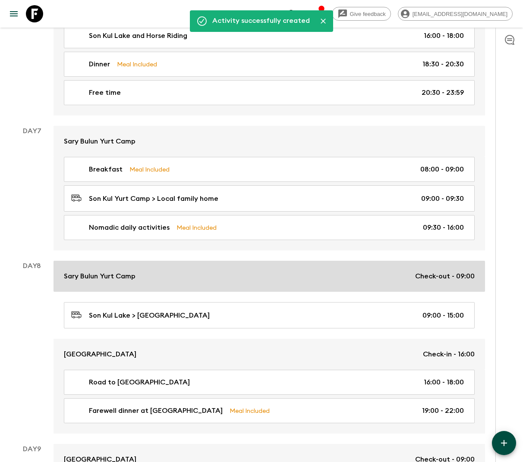
scroll to position [1830, 0]
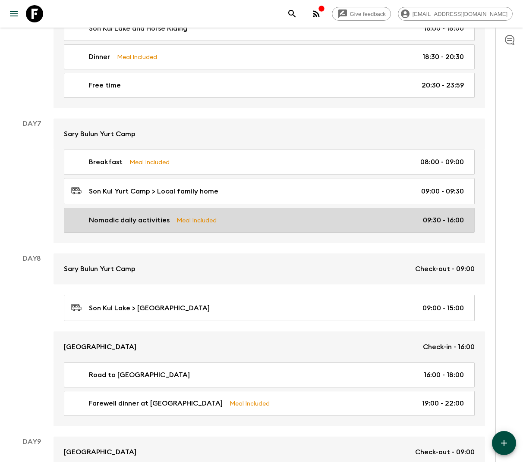
click at [340, 215] on div "Nomadic daily activities Meal Included 09:30 - 16:00" at bounding box center [267, 220] width 393 height 10
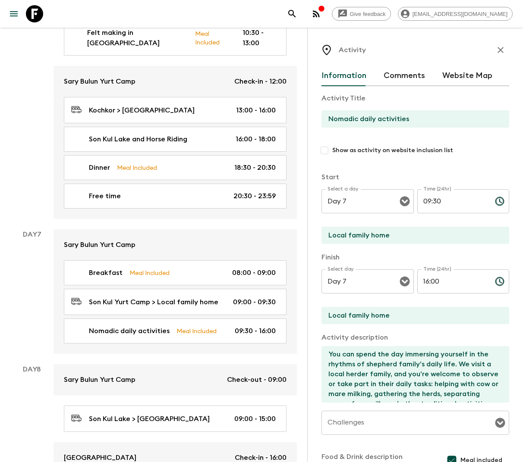
click at [365, 117] on input "Nomadic daily activities" at bounding box center [411, 118] width 181 height 17
click at [503, 48] on icon "button" at bounding box center [500, 50] width 6 height 6
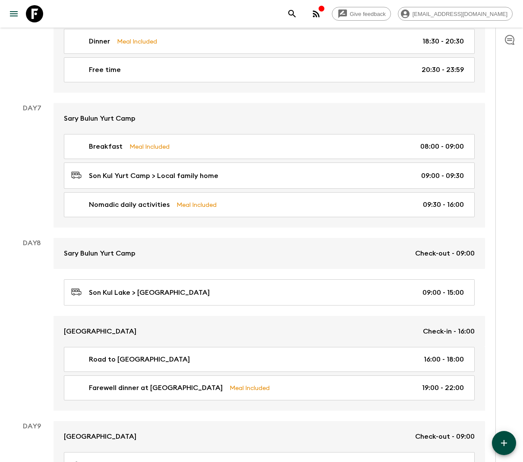
scroll to position [1849, 0]
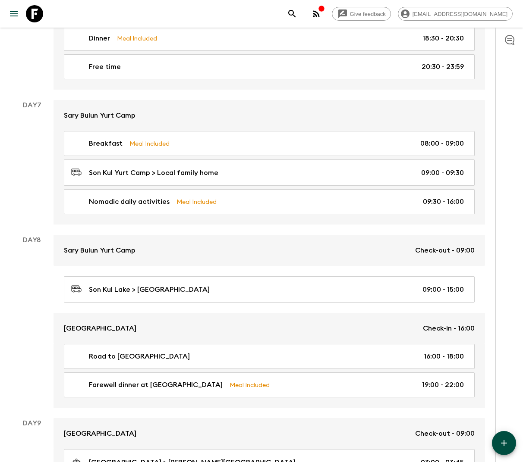
click at [502, 439] on icon "button" at bounding box center [504, 443] width 10 height 10
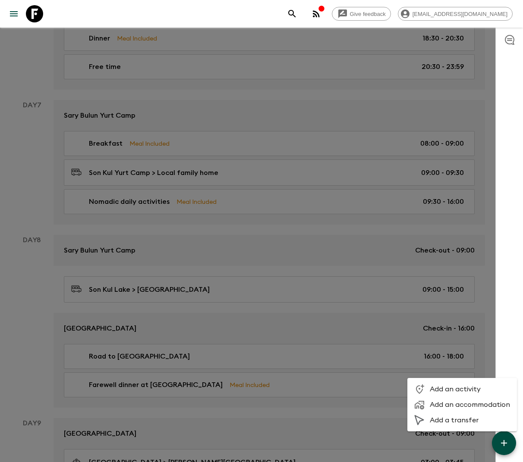
click at [456, 424] on span "Add a transfer" at bounding box center [470, 420] width 80 height 9
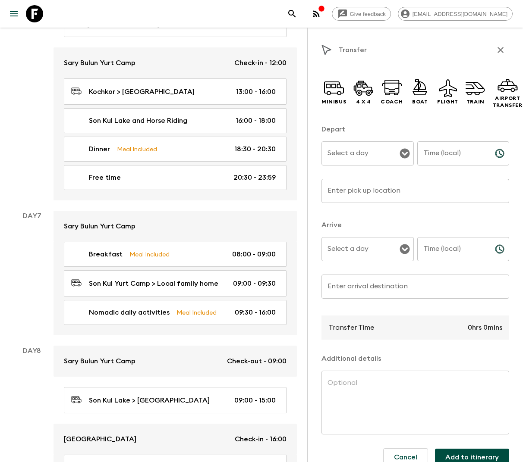
click at [363, 154] on input "Select a day" at bounding box center [361, 153] width 72 height 16
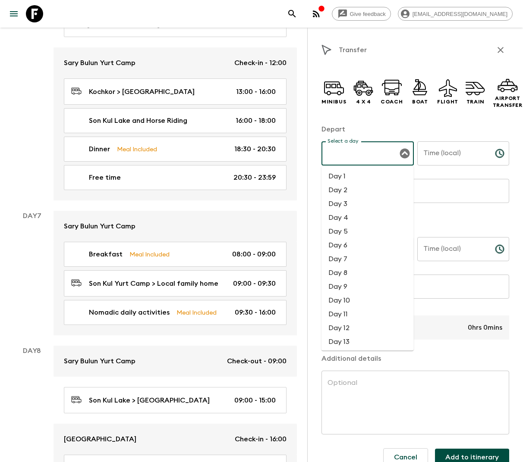
click at [349, 258] on li "Day 7" at bounding box center [367, 259] width 92 height 14
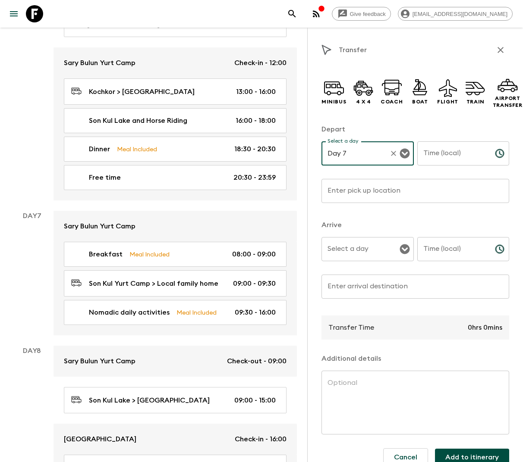
click at [456, 152] on input "Time (local)" at bounding box center [452, 154] width 71 height 24
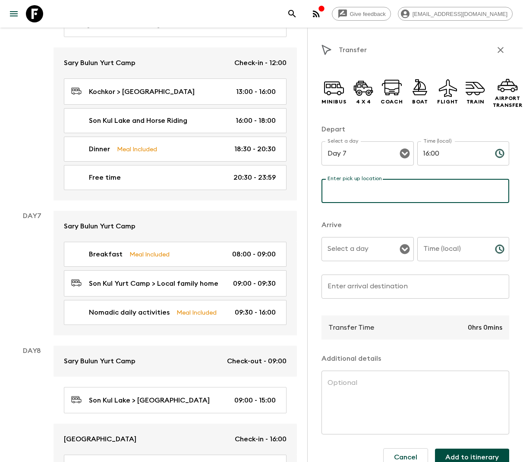
click at [377, 192] on input "Enter pick up location" at bounding box center [415, 191] width 188 height 24
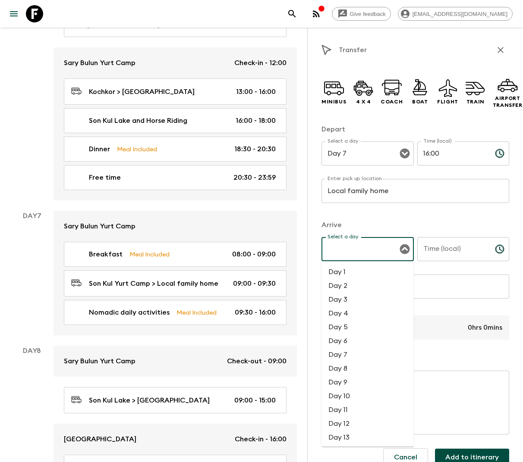
click at [377, 249] on input "Select a day" at bounding box center [361, 249] width 72 height 16
click at [344, 356] on li "Day 7" at bounding box center [367, 355] width 92 height 14
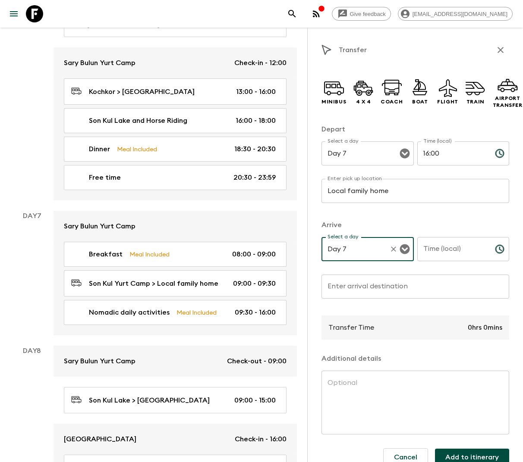
click at [434, 249] on input "Time (local)" at bounding box center [452, 249] width 71 height 24
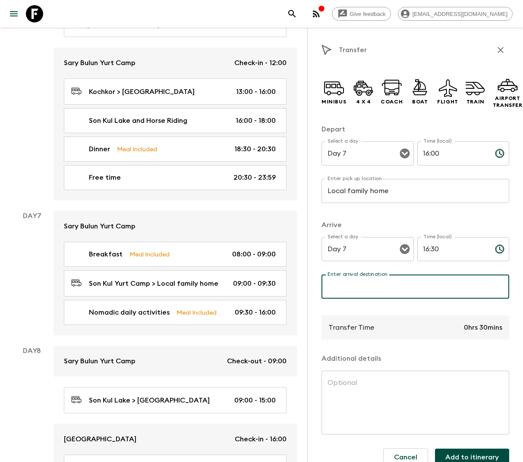
click at [389, 288] on input "Enter arrival destination" at bounding box center [415, 287] width 188 height 24
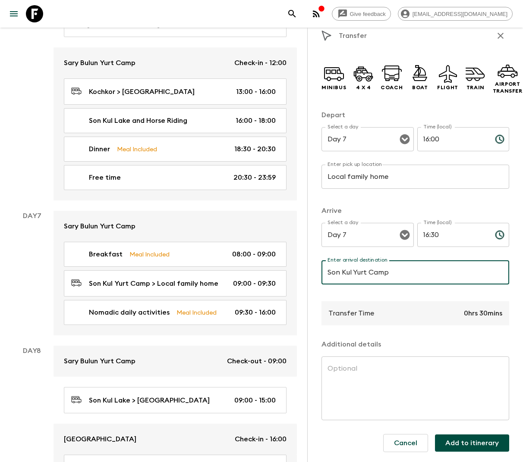
click at [464, 443] on button "Add to itinerary" at bounding box center [472, 443] width 74 height 17
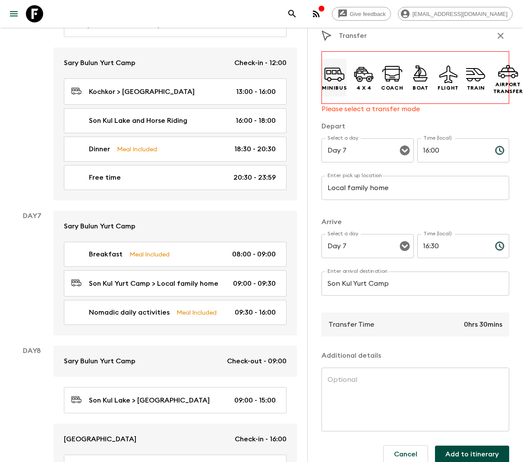
click at [333, 66] on icon at bounding box center [334, 74] width 21 height 21
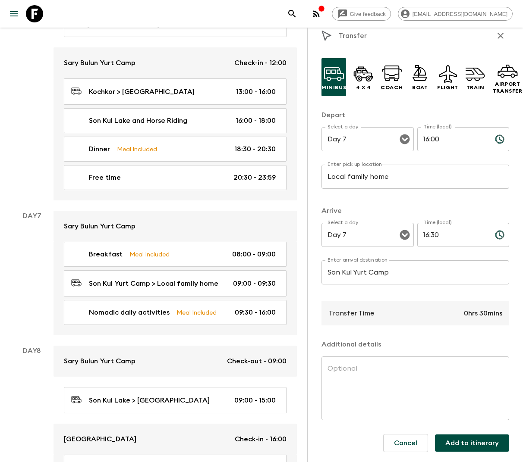
click at [458, 441] on button "Add to itinerary" at bounding box center [472, 443] width 74 height 17
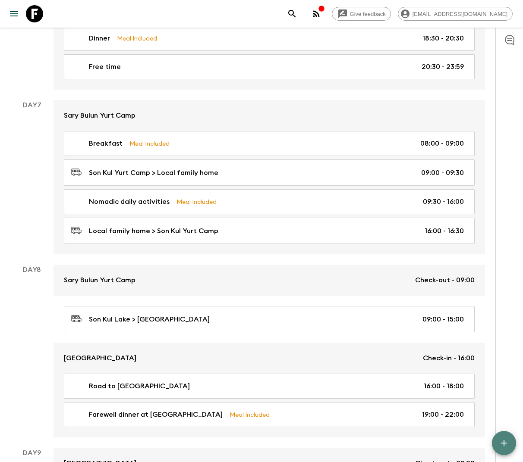
click at [499, 438] on button "button" at bounding box center [504, 443] width 24 height 24
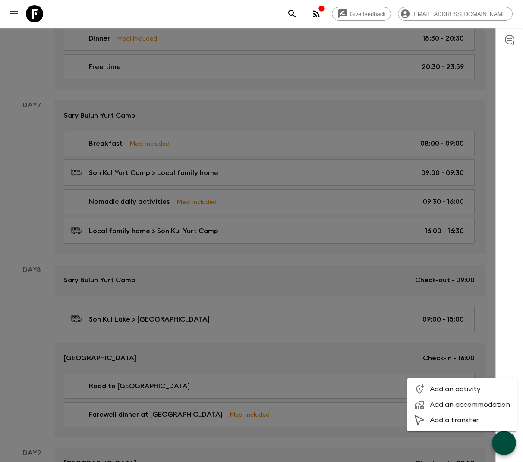
click at [453, 392] on span "Add an activity" at bounding box center [470, 389] width 80 height 9
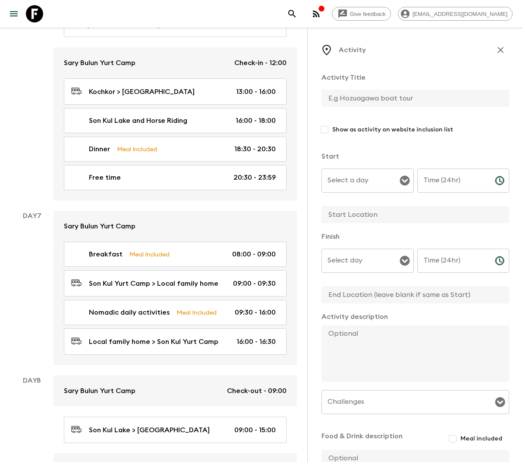
click at [356, 104] on input "text" at bounding box center [411, 98] width 181 height 17
click at [377, 179] on input "Select a day" at bounding box center [361, 181] width 72 height 16
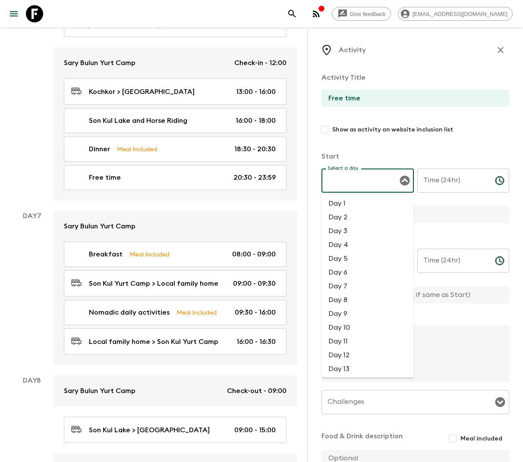
click at [349, 288] on li "Day 7" at bounding box center [367, 287] width 92 height 14
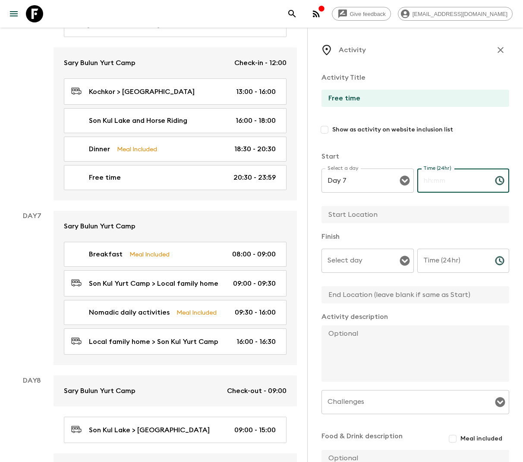
click at [439, 184] on div "Time (24hr) Time (24hr) ​" at bounding box center [463, 186] width 92 height 34
click at [394, 216] on input "text" at bounding box center [411, 214] width 181 height 17
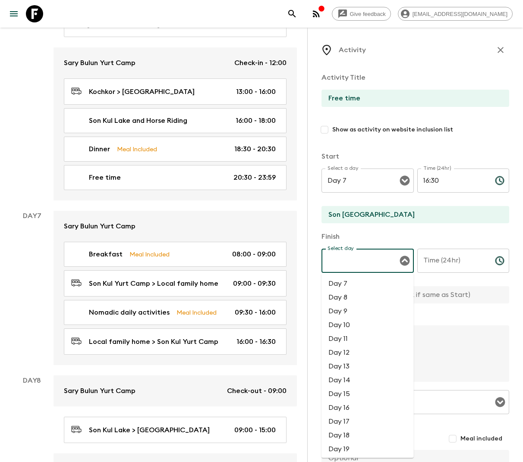
click at [366, 263] on input "Select day" at bounding box center [361, 261] width 72 height 16
click at [353, 284] on li "Day 7" at bounding box center [367, 284] width 92 height 14
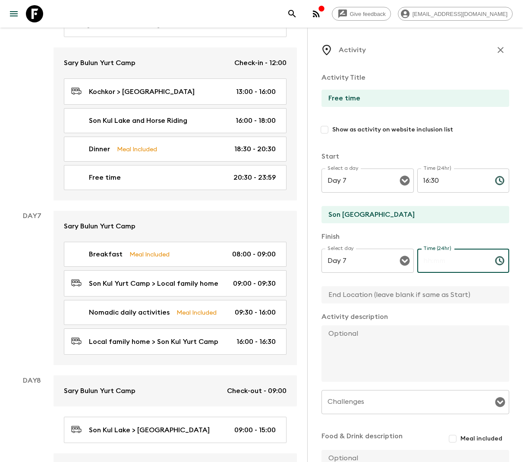
click at [442, 266] on input "Time (24hr)" at bounding box center [452, 261] width 71 height 24
click at [382, 298] on input "text" at bounding box center [411, 294] width 181 height 17
click at [361, 323] on div "Activity description x" at bounding box center [415, 348] width 188 height 72
click at [338, 335] on textarea at bounding box center [411, 354] width 181 height 57
paste textarea "short hike near Son Kul or free time to enjoy the lake (the yurt camp is locate…"
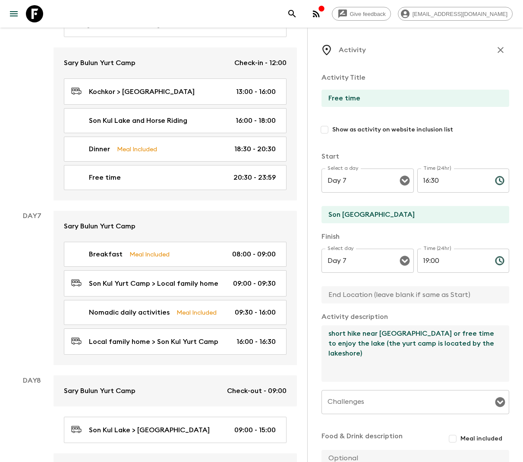
click at [332, 335] on textarea "short hike near Son Kul or free time to enjoy the lake (the yurt camp is locate…" at bounding box center [411, 354] width 181 height 57
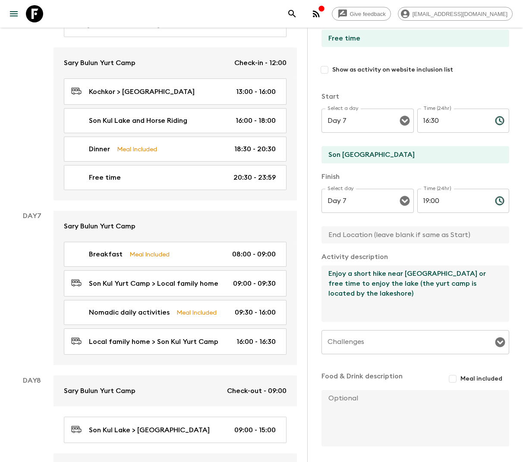
scroll to position [91, 0]
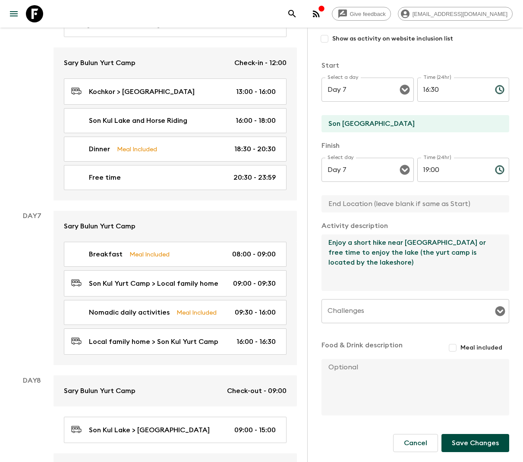
click at [472, 447] on button "Save Changes" at bounding box center [475, 443] width 68 height 18
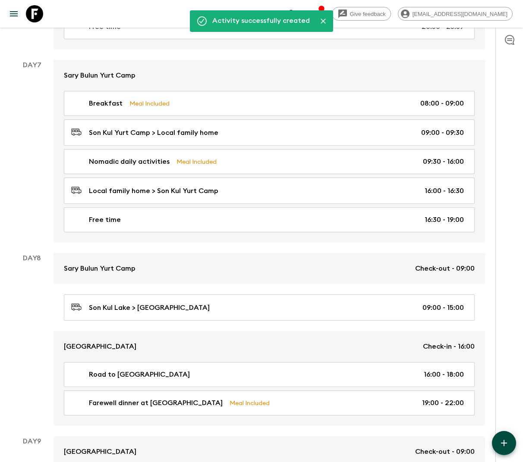
scroll to position [1882, 0]
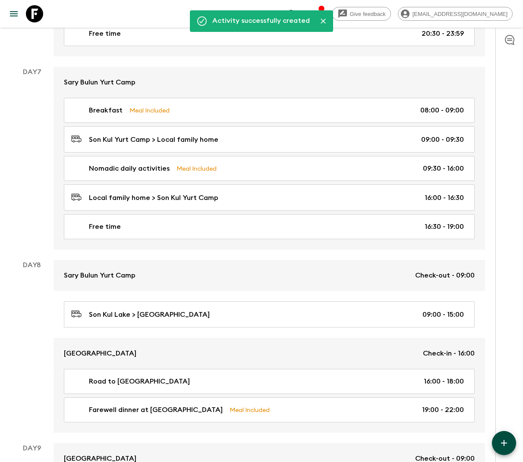
click at [508, 442] on icon "button" at bounding box center [504, 443] width 10 height 10
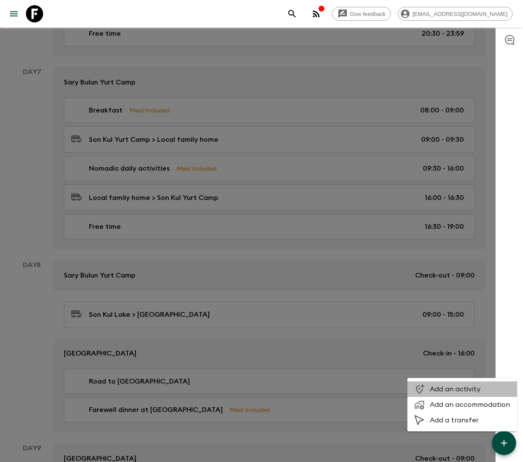
click at [482, 388] on span "Add an activity" at bounding box center [470, 389] width 80 height 9
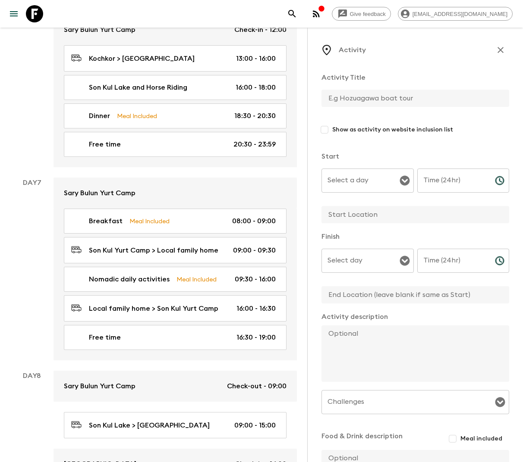
click at [331, 90] on input "text" at bounding box center [411, 98] width 181 height 17
click at [362, 183] on div "Select a day Select a day ​" at bounding box center [367, 186] width 92 height 34
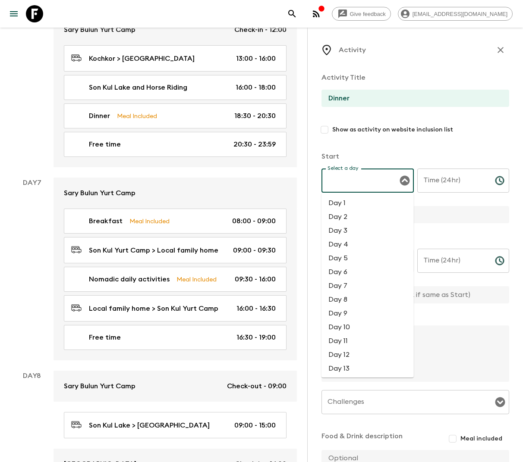
click at [345, 282] on li "Day 7" at bounding box center [367, 286] width 92 height 14
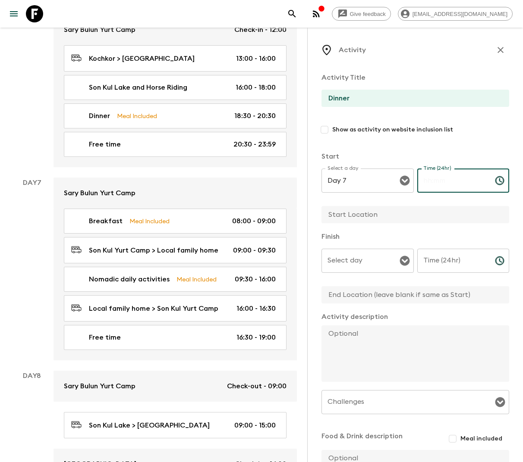
click at [429, 185] on div "Time (24hr) Time (24hr) ​" at bounding box center [463, 186] width 92 height 34
click at [374, 212] on input "text" at bounding box center [411, 214] width 181 height 17
click at [405, 260] on icon "Open" at bounding box center [404, 261] width 10 height 10
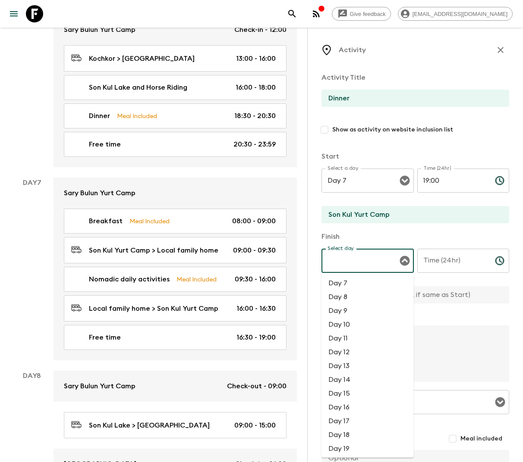
click at [377, 286] on li "Day 7" at bounding box center [367, 284] width 92 height 14
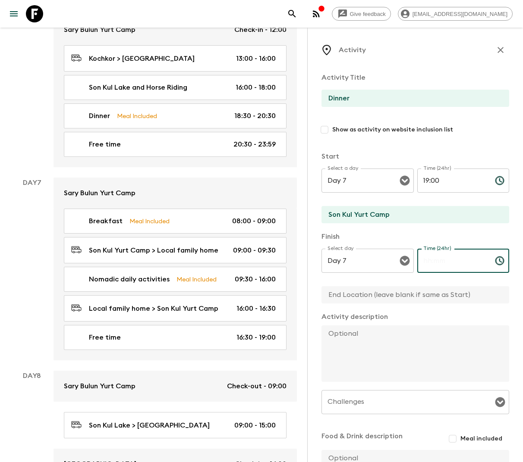
click at [447, 266] on input "Time (24hr)" at bounding box center [452, 261] width 71 height 24
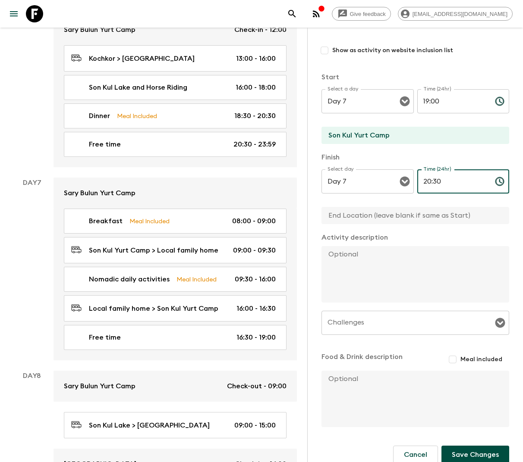
scroll to position [90, 0]
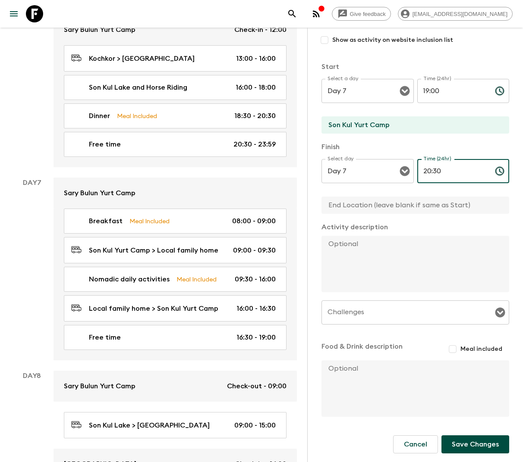
click at [460, 354] on input "Meal included" at bounding box center [453, 350] width 16 height 16
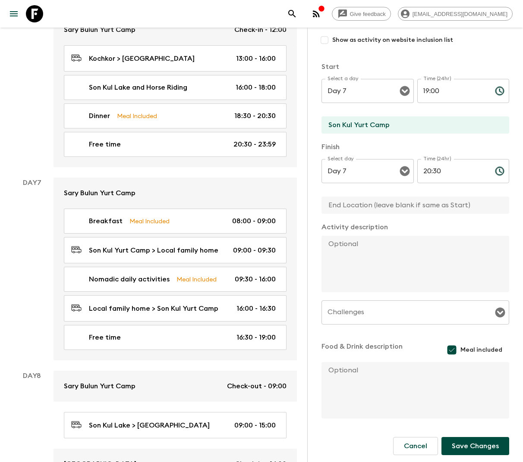
click at [466, 451] on button "Save Changes" at bounding box center [475, 446] width 68 height 18
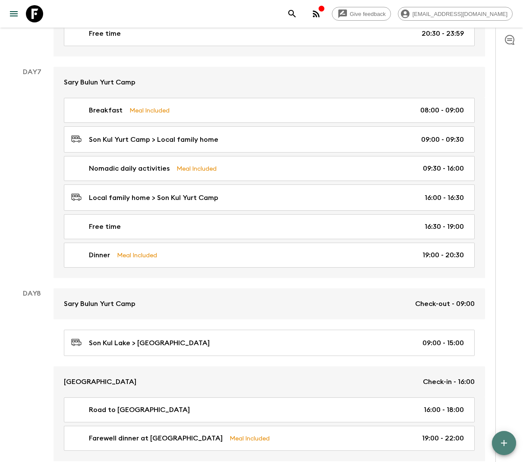
click at [509, 449] on button "button" at bounding box center [504, 443] width 24 height 24
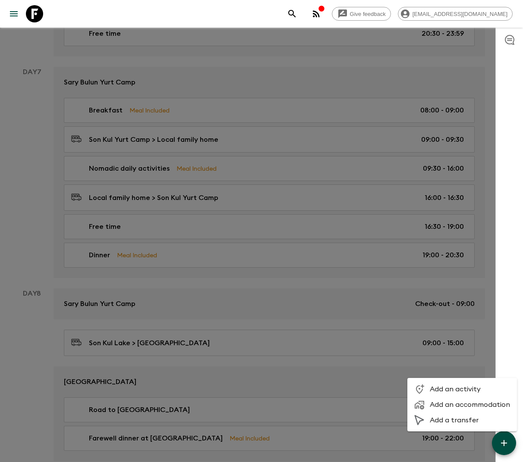
click at [456, 387] on span "Add an activity" at bounding box center [470, 389] width 80 height 9
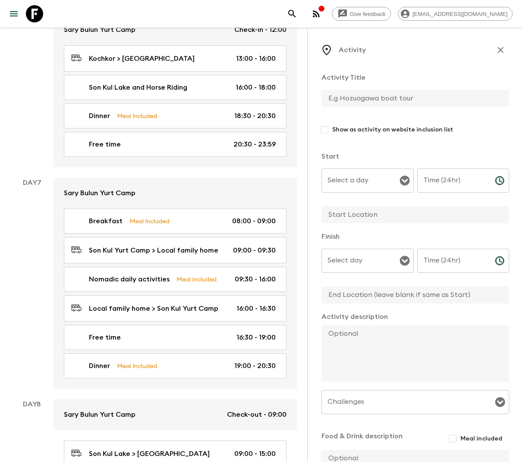
click at [358, 95] on input "text" at bounding box center [411, 98] width 181 height 17
click at [360, 181] on input "Select a day" at bounding box center [361, 181] width 72 height 16
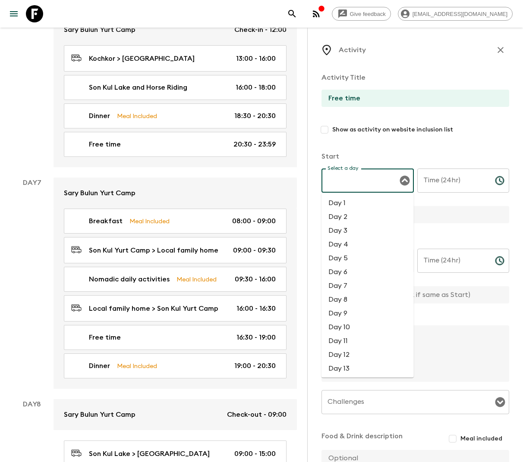
click at [353, 289] on li "Day 7" at bounding box center [367, 286] width 92 height 14
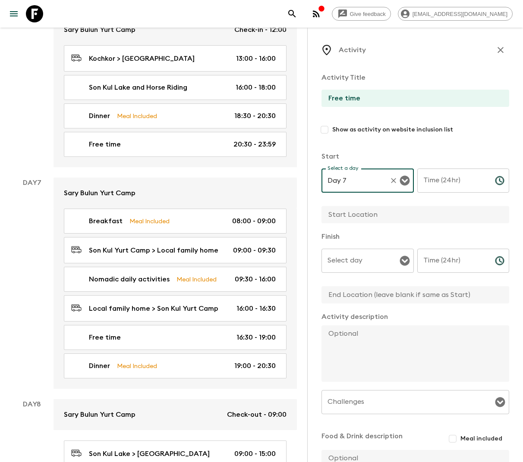
click at [432, 176] on div "Time (24hr) Time (24hr) ​" at bounding box center [463, 186] width 92 height 34
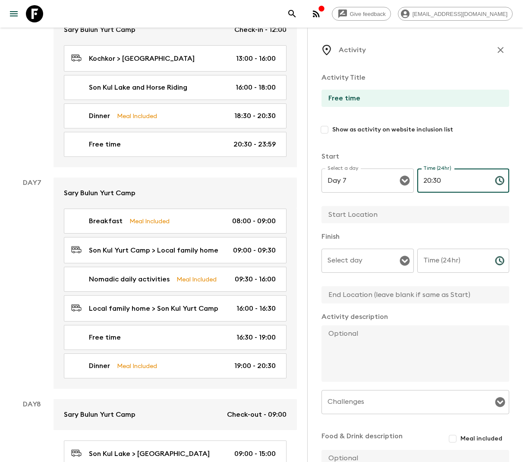
click at [441, 264] on input "Time (24hr)" at bounding box center [452, 261] width 71 height 24
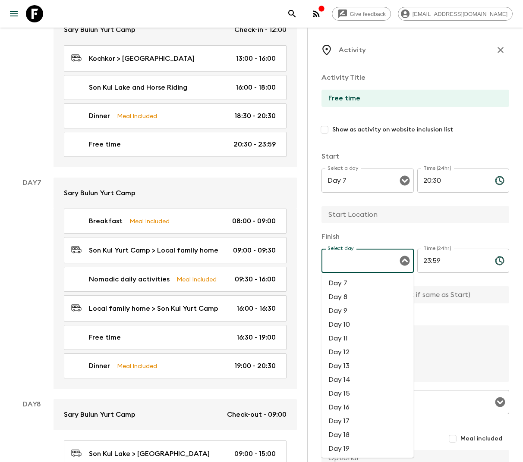
click at [375, 267] on input "Select day" at bounding box center [361, 261] width 72 height 16
click at [355, 282] on li "Day 7" at bounding box center [367, 284] width 92 height 14
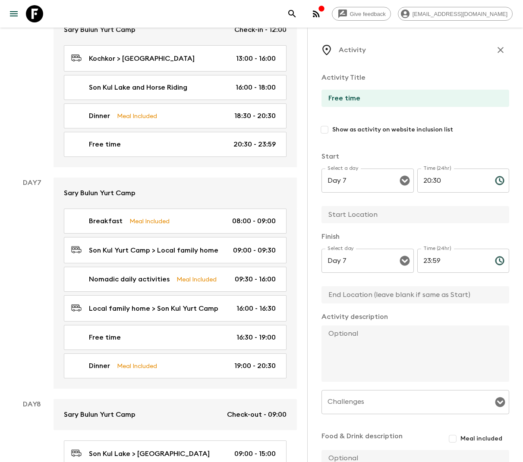
click at [388, 219] on input "text" at bounding box center [411, 214] width 181 height 17
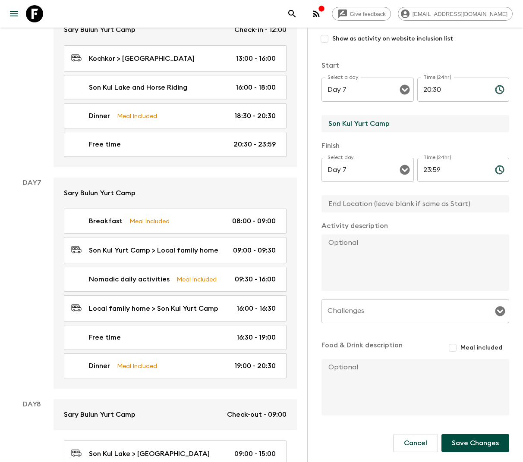
click at [459, 350] on input "Meal included" at bounding box center [453, 348] width 16 height 16
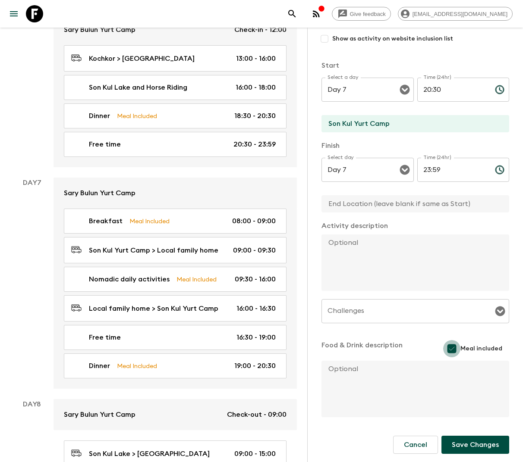
click at [454, 351] on input "Meal included" at bounding box center [451, 348] width 17 height 17
click at [465, 439] on button "Save Changes" at bounding box center [475, 443] width 68 height 18
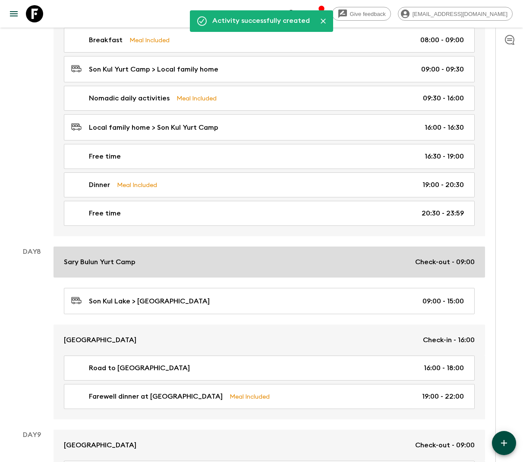
scroll to position [1957, 0]
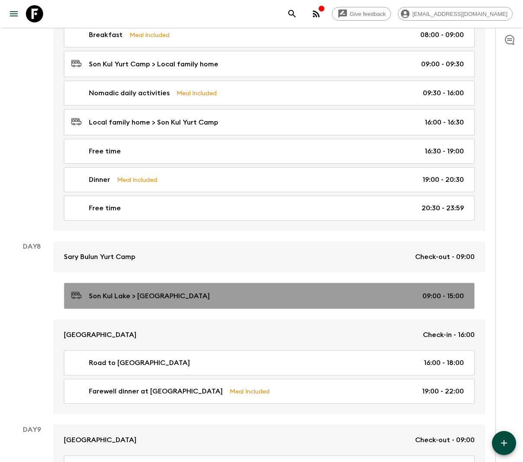
click at [235, 290] on div "Son Kul Lake > Bishkek 09:00 - 15:00" at bounding box center [267, 296] width 393 height 12
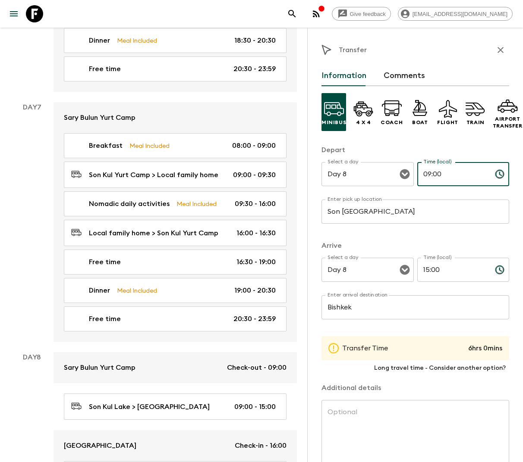
click at [442, 179] on input "09:00" at bounding box center [452, 174] width 71 height 24
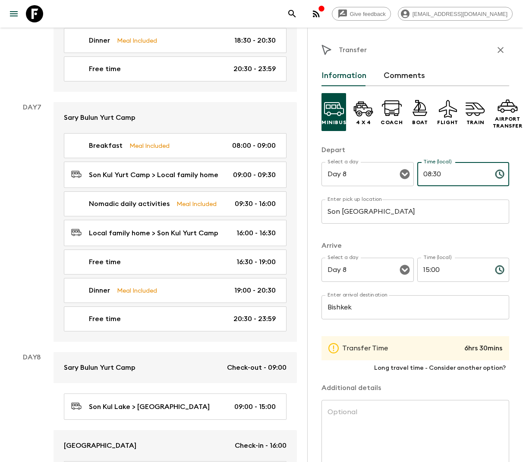
scroll to position [44, 0]
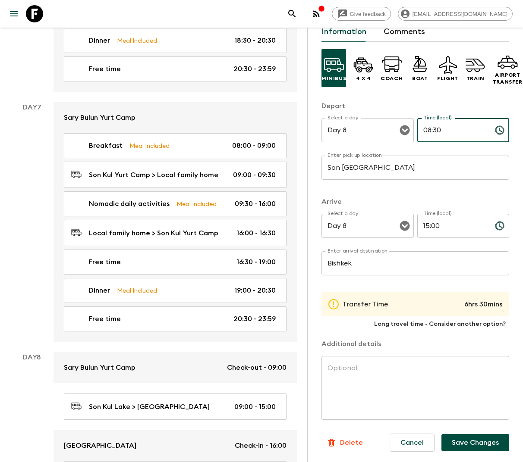
click at [469, 440] on button "Save Changes" at bounding box center [475, 442] width 68 height 17
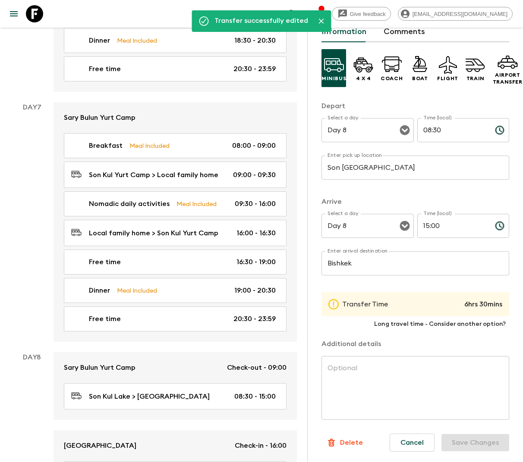
scroll to position [0, 0]
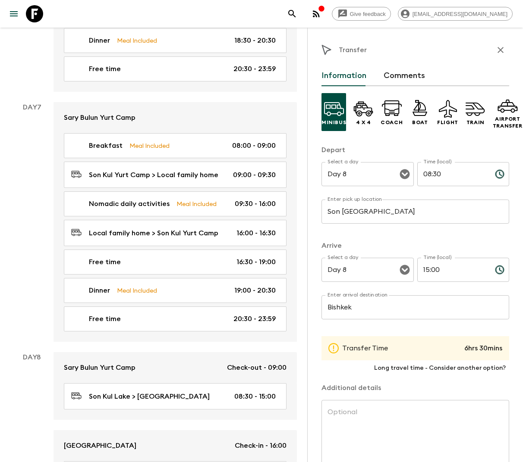
click at [350, 308] on input "Bishkek" at bounding box center [415, 308] width 188 height 24
click at [434, 271] on input "15:00" at bounding box center [452, 270] width 71 height 24
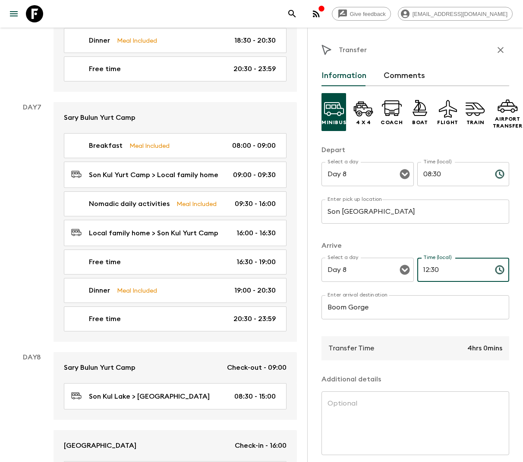
scroll to position [35, 0]
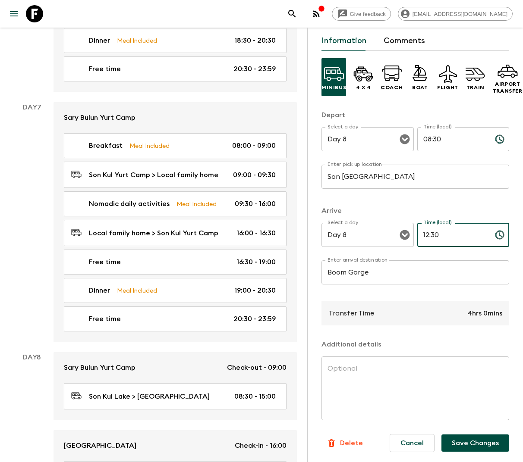
click at [469, 445] on button "Save Changes" at bounding box center [475, 443] width 68 height 17
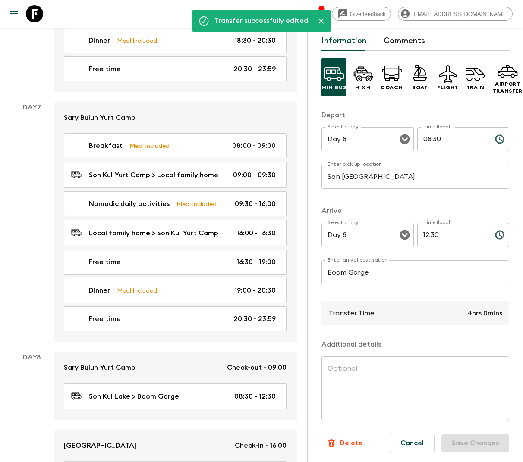
scroll to position [0, 0]
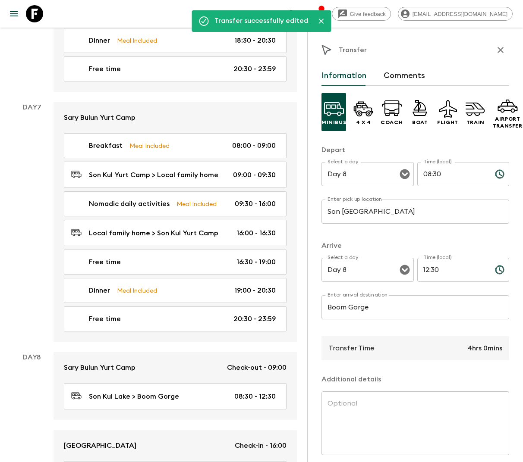
click at [499, 50] on icon "button" at bounding box center [500, 50] width 10 height 10
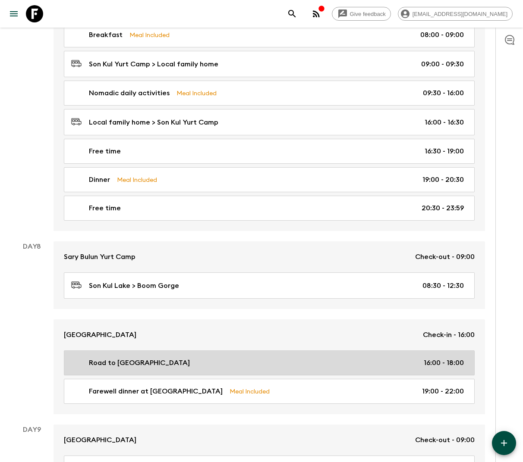
click at [377, 354] on link "Road to Bishkek 16:00 - 18:00" at bounding box center [269, 363] width 411 height 25
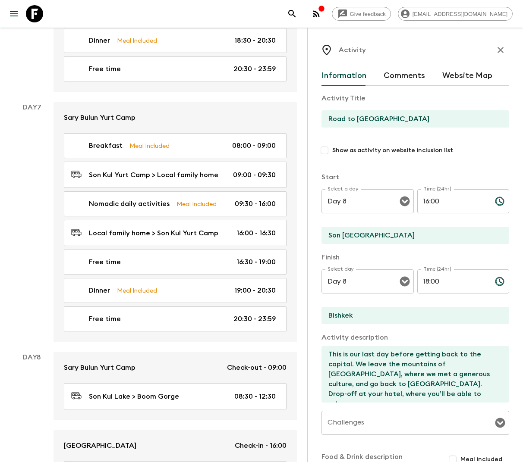
click at [387, 120] on input "Road to Bishkek" at bounding box center [411, 118] width 181 height 17
click at [498, 47] on icon "button" at bounding box center [500, 50] width 10 height 10
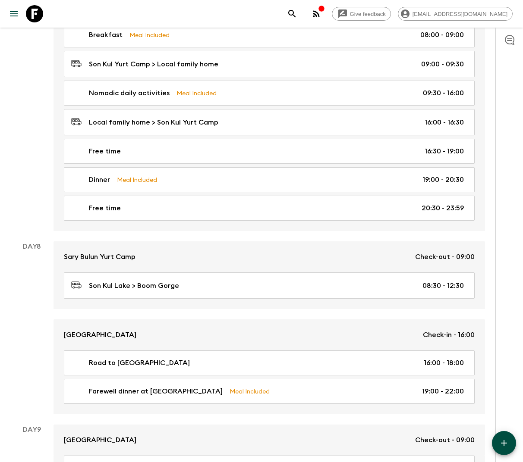
click at [500, 440] on icon "button" at bounding box center [504, 443] width 10 height 10
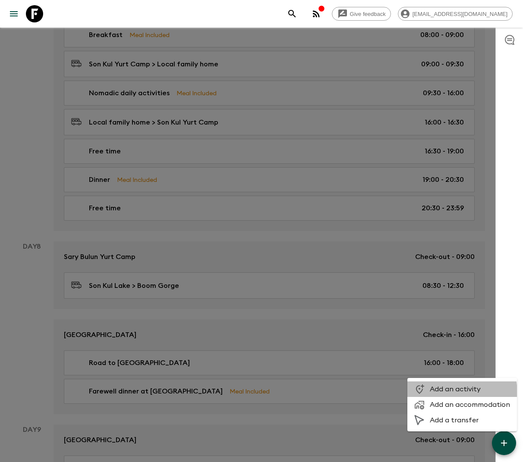
click at [445, 393] on span "Add an activity" at bounding box center [470, 389] width 80 height 9
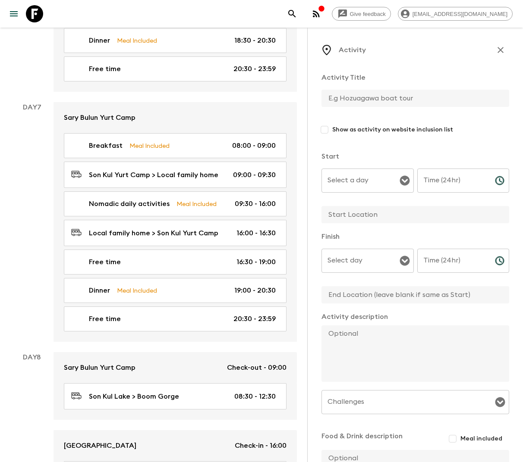
click at [371, 100] on input "text" at bounding box center [411, 98] width 181 height 17
click at [381, 180] on input "Select a day" at bounding box center [361, 181] width 72 height 16
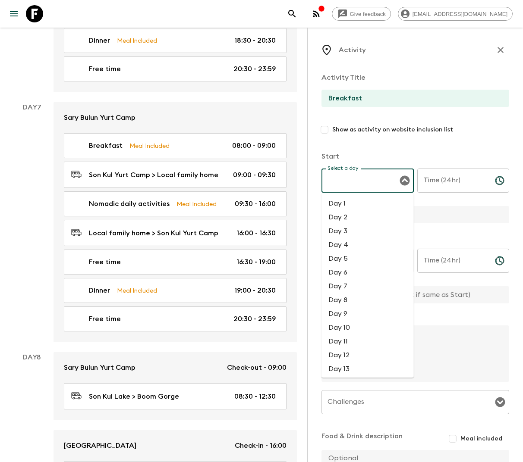
click at [346, 304] on li "Day 8" at bounding box center [367, 300] width 92 height 14
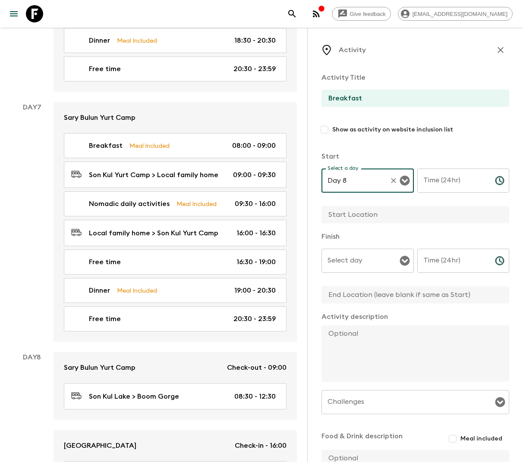
click at [433, 182] on input "Time (24hr)" at bounding box center [452, 181] width 71 height 24
click at [401, 211] on input "text" at bounding box center [411, 214] width 181 height 17
click at [396, 258] on div "Select day" at bounding box center [367, 261] width 92 height 24
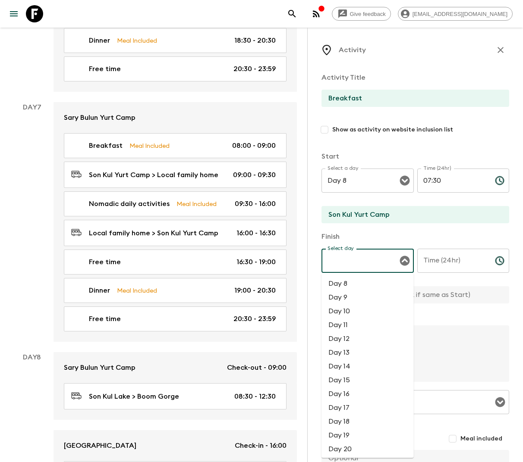
click at [368, 285] on li "Day 8" at bounding box center [367, 284] width 92 height 14
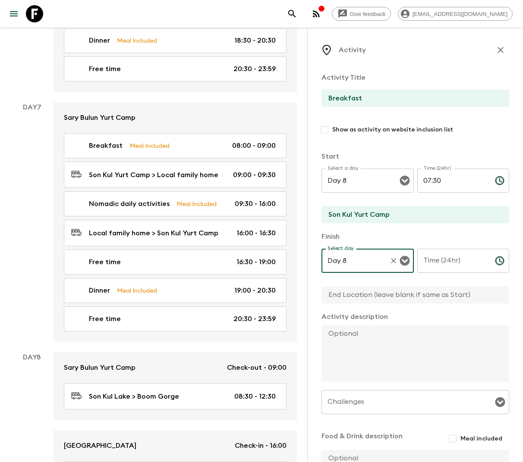
click at [440, 261] on div "Time (24hr) Time (24hr) ​" at bounding box center [463, 266] width 92 height 34
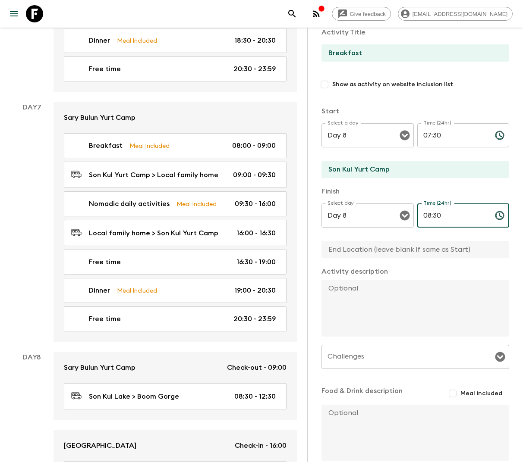
click at [456, 396] on input "Meal included" at bounding box center [453, 394] width 16 height 16
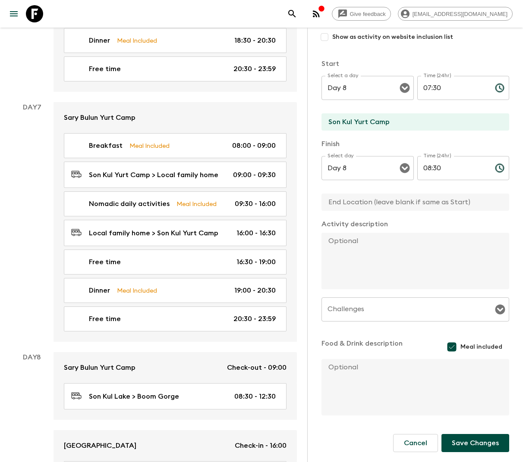
click at [468, 446] on button "Save Changes" at bounding box center [475, 443] width 68 height 18
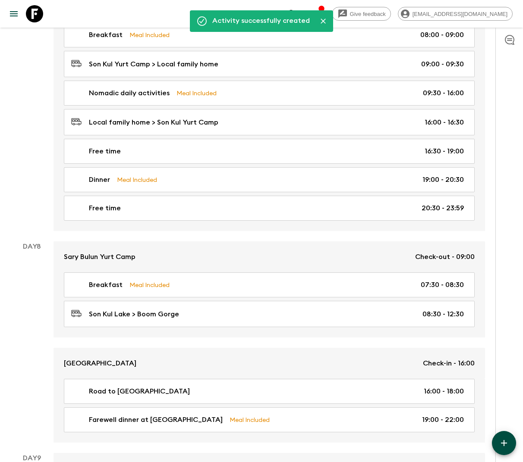
scroll to position [1993, 0]
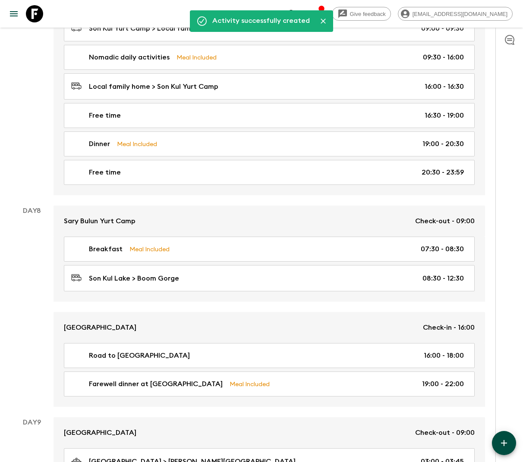
click at [500, 439] on icon "button" at bounding box center [504, 443] width 10 height 10
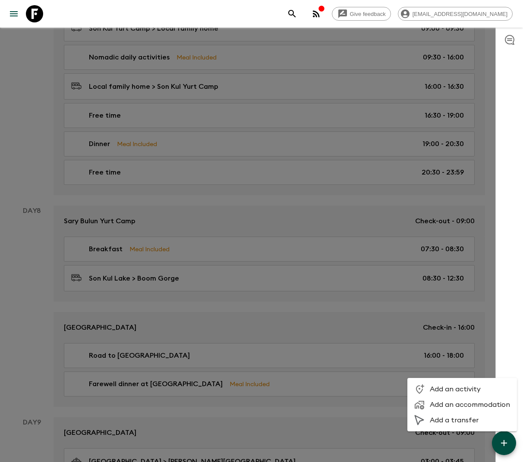
click at [453, 384] on li "Add an activity" at bounding box center [462, 390] width 110 height 16
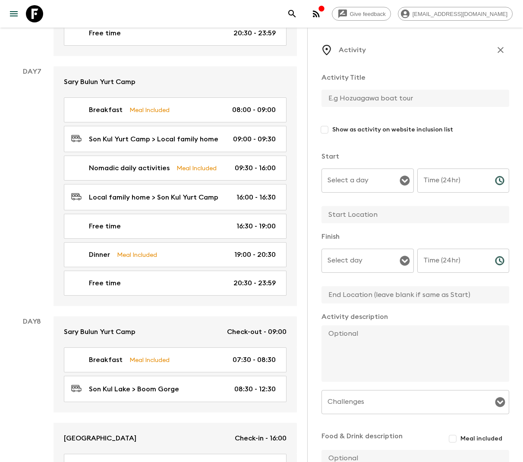
click at [349, 92] on input "text" at bounding box center [411, 98] width 181 height 17
click at [365, 180] on input "Select a day" at bounding box center [361, 181] width 72 height 16
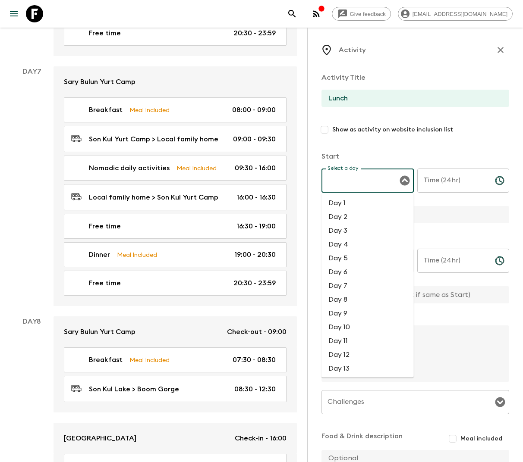
click at [345, 300] on li "Day 8" at bounding box center [367, 300] width 92 height 14
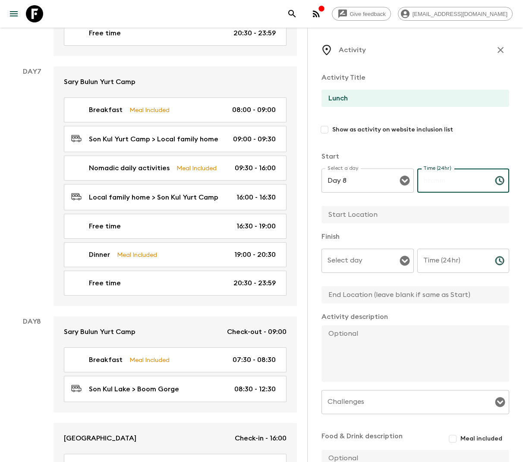
click at [441, 179] on input "Time (24hr)" at bounding box center [452, 181] width 71 height 24
click at [381, 215] on input "text" at bounding box center [411, 214] width 181 height 17
click at [379, 266] on input "Select day" at bounding box center [361, 261] width 72 height 16
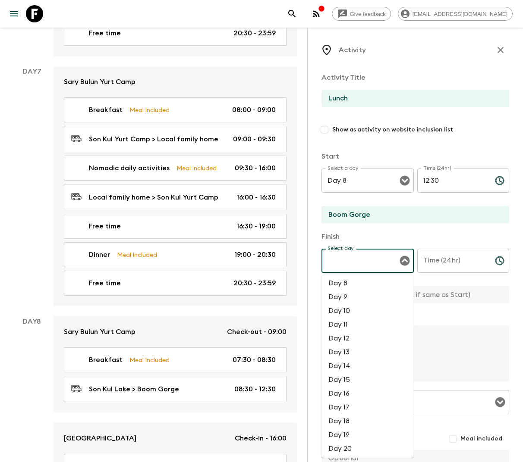
click at [356, 280] on li "Day 8" at bounding box center [367, 284] width 92 height 14
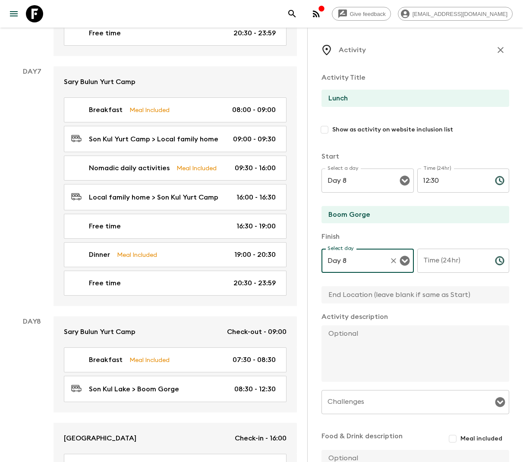
click at [442, 262] on input "Time (24hr)" at bounding box center [452, 261] width 71 height 24
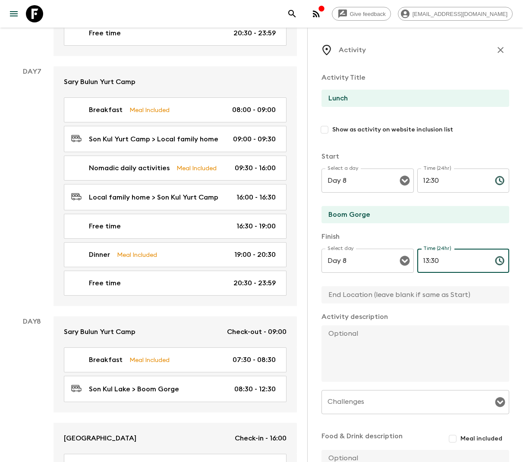
scroll to position [22, 0]
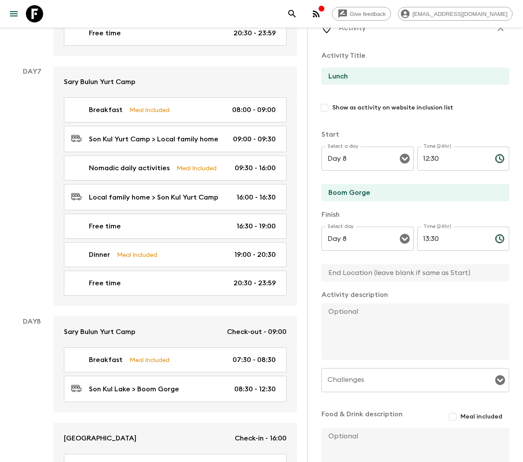
click at [360, 316] on textarea at bounding box center [411, 332] width 181 height 57
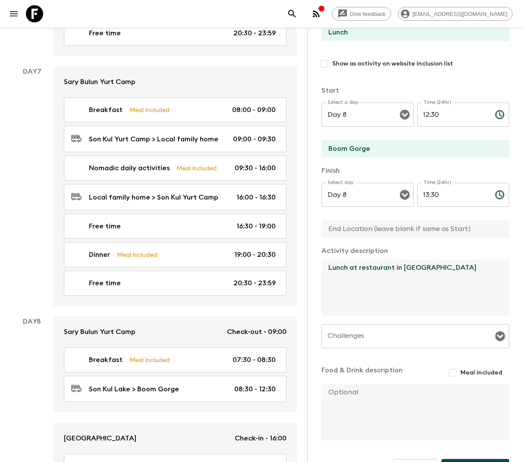
scroll to position [91, 0]
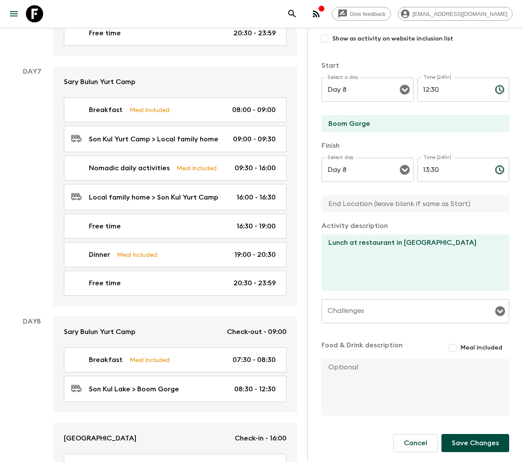
click at [465, 350] on span "Meal included" at bounding box center [481, 348] width 42 height 9
click at [460, 350] on input "Meal included" at bounding box center [453, 348] width 16 height 16
click at [465, 439] on button "Save Changes" at bounding box center [475, 445] width 68 height 18
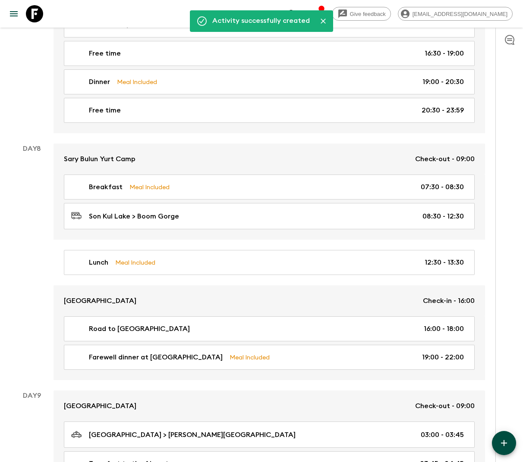
scroll to position [2060, 0]
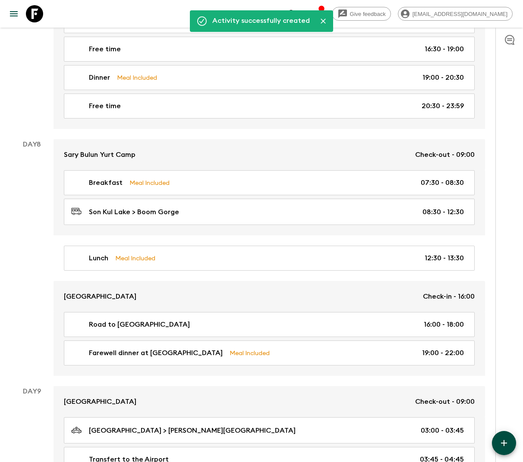
click at [499, 442] on icon "button" at bounding box center [504, 443] width 10 height 10
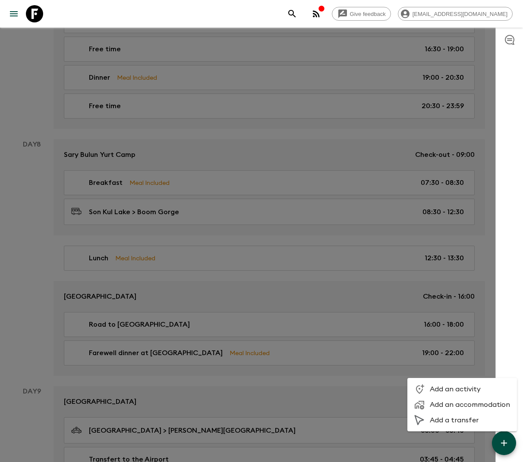
click at [442, 422] on span "Add a transfer" at bounding box center [470, 420] width 80 height 9
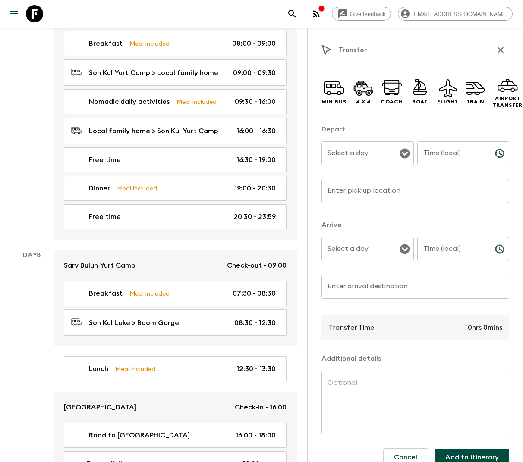
click at [381, 148] on input "Select a day" at bounding box center [361, 153] width 72 height 16
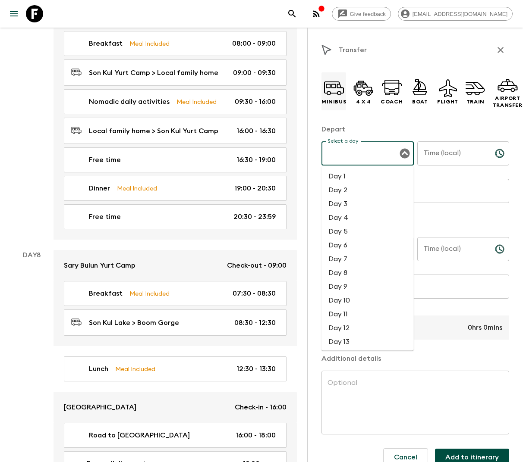
click at [331, 94] on icon at bounding box center [334, 88] width 21 height 21
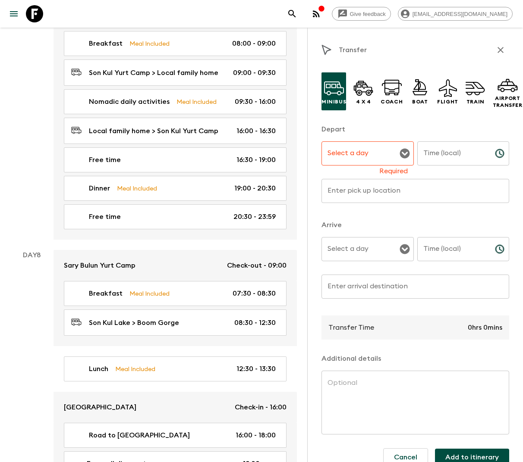
click at [365, 149] on input "Select a day" at bounding box center [361, 153] width 72 height 16
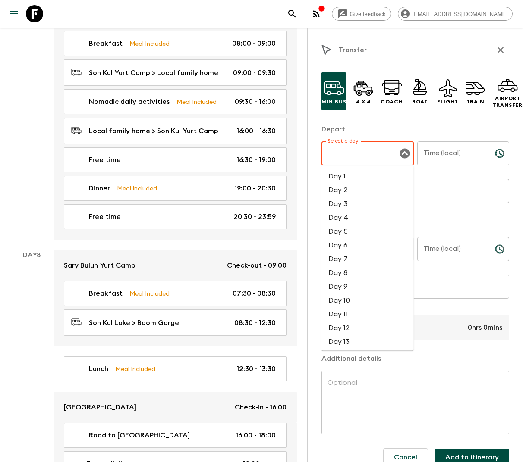
click at [341, 275] on li "Day 8" at bounding box center [367, 273] width 92 height 14
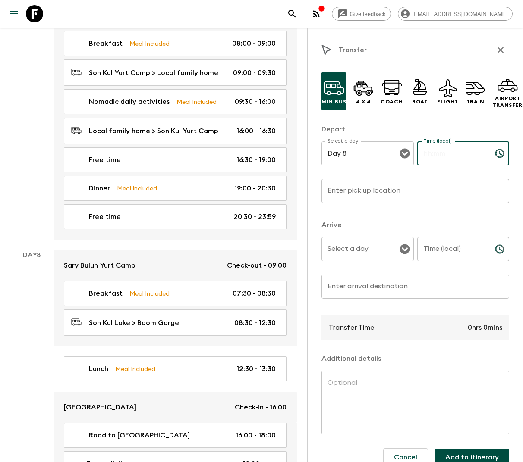
click at [427, 157] on input "Time (local)" at bounding box center [452, 154] width 71 height 24
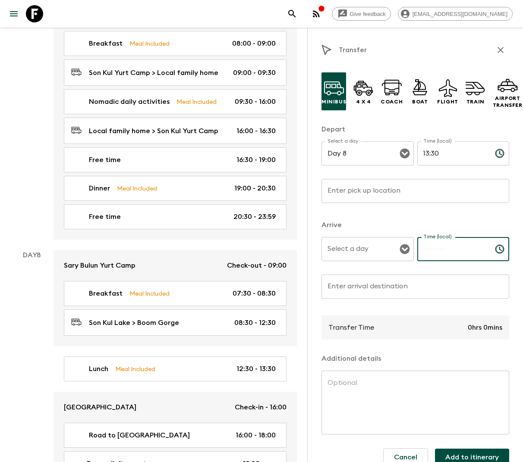
click at [434, 249] on input "Time (local)" at bounding box center [452, 249] width 71 height 24
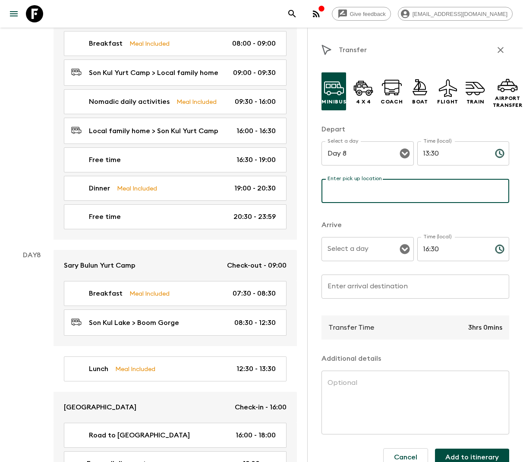
click at [351, 185] on div "Enter pick up location Enter pick up location ​" at bounding box center [415, 196] width 188 height 34
click at [337, 289] on input "Enter arrival destination" at bounding box center [415, 287] width 188 height 24
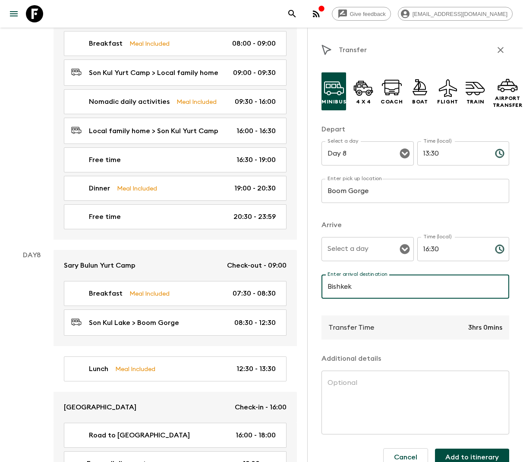
click at [381, 252] on input "Select a day" at bounding box center [361, 249] width 72 height 16
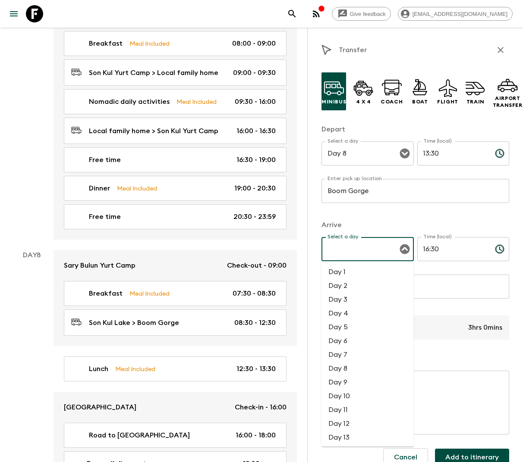
click at [354, 369] on li "Day 8" at bounding box center [367, 369] width 92 height 14
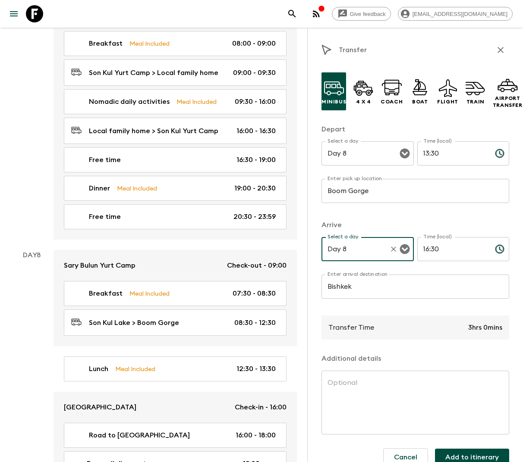
scroll to position [14, 0]
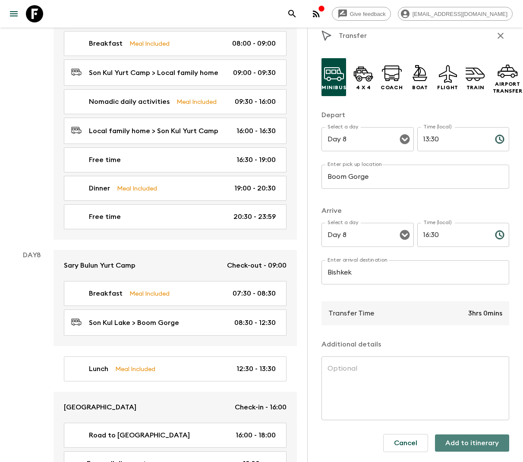
click at [481, 442] on button "Add to itinerary" at bounding box center [472, 443] width 74 height 17
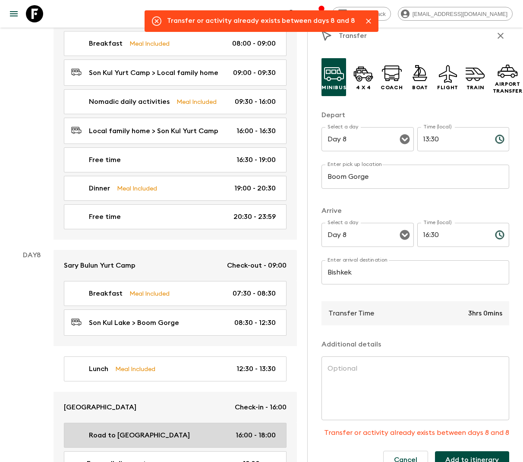
click at [184, 431] on div "Road to Bishkek 16:00 - 18:00" at bounding box center [173, 436] width 204 height 10
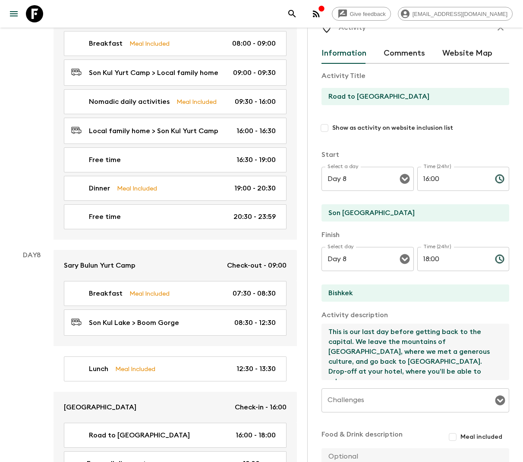
drag, startPoint x: 443, startPoint y: 374, endPoint x: 301, endPoint y: 296, distance: 162.8
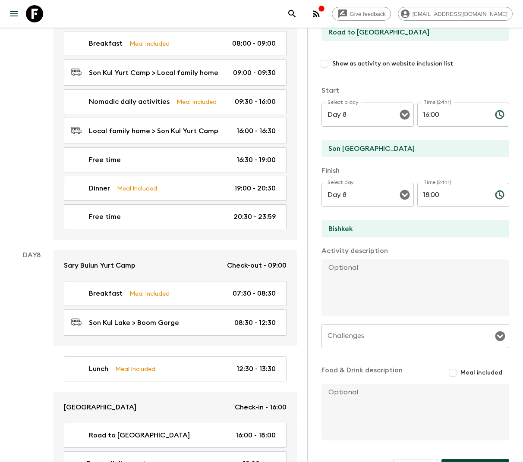
scroll to position [112, 0]
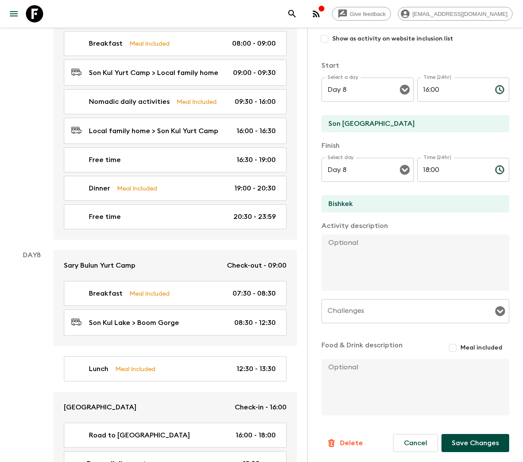
click at [355, 440] on p "Delete" at bounding box center [351, 443] width 23 height 10
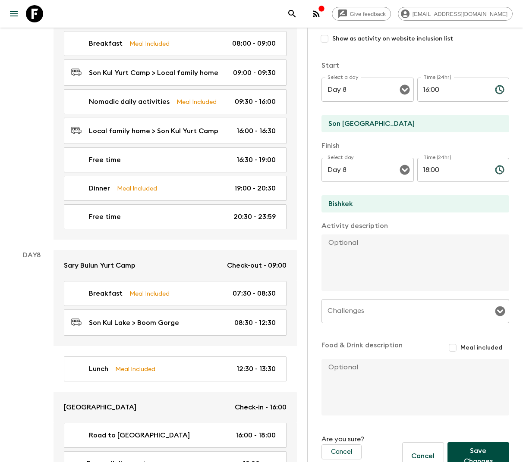
scroll to position [137, 0]
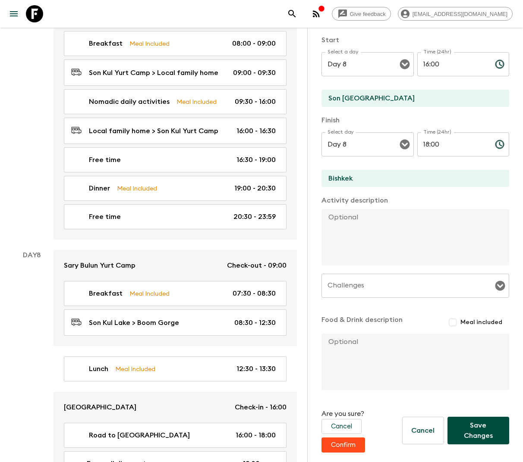
click at [352, 447] on button "Confirm" at bounding box center [343, 445] width 44 height 15
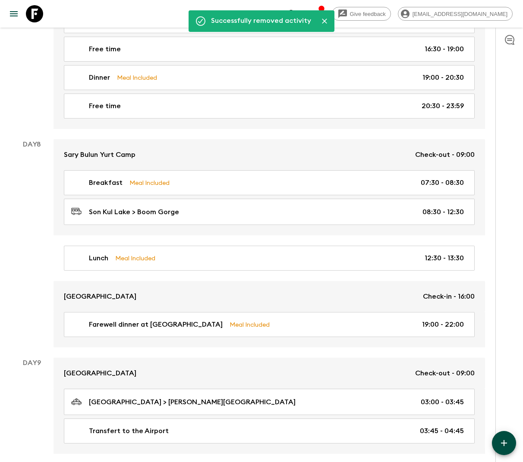
click at [504, 440] on icon "button" at bounding box center [504, 443] width 10 height 10
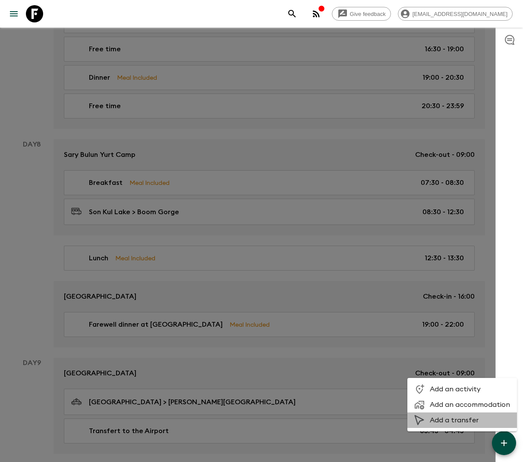
click at [476, 424] on span "Add a transfer" at bounding box center [470, 420] width 80 height 9
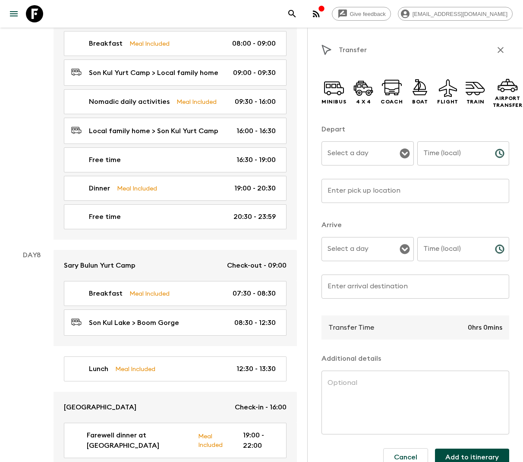
click at [384, 148] on input "Select a day" at bounding box center [361, 153] width 72 height 16
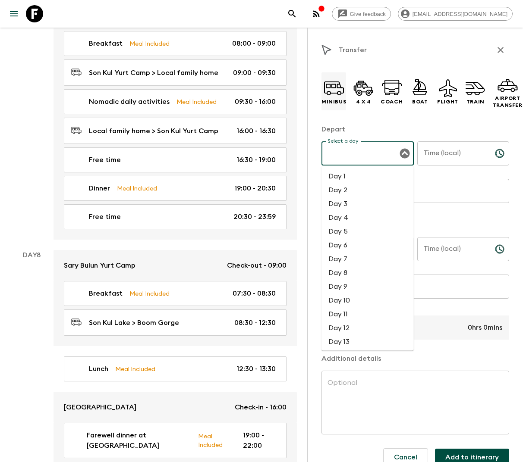
click at [329, 87] on icon at bounding box center [334, 86] width 16 height 4
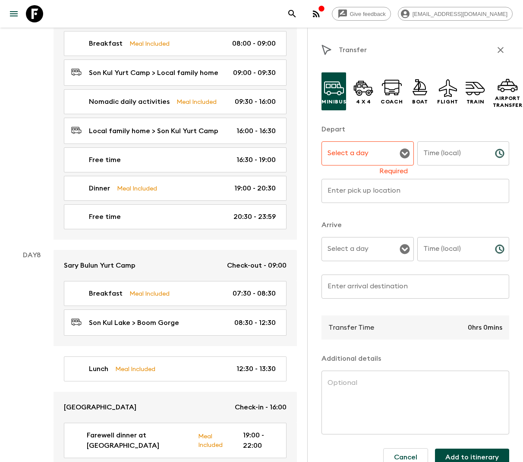
click at [365, 151] on input "Select a day" at bounding box center [361, 153] width 72 height 16
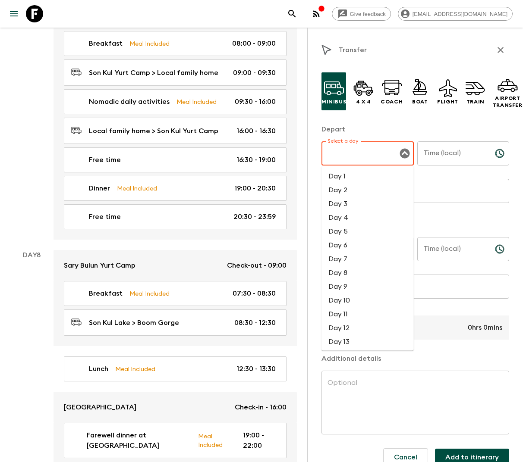
click at [351, 272] on li "Day 8" at bounding box center [367, 273] width 92 height 14
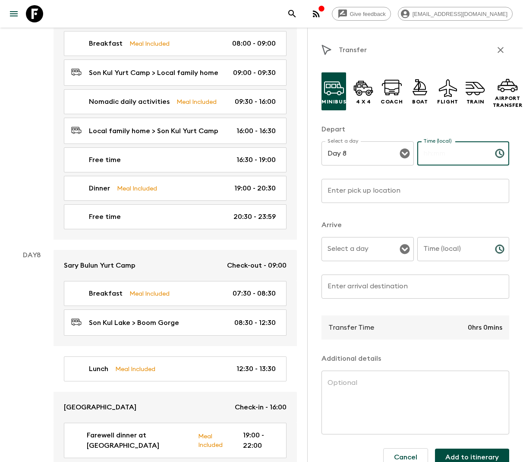
click at [425, 146] on div "Time (local) Time (local) ​" at bounding box center [463, 159] width 92 height 34
click at [399, 191] on input "Enter pick up location" at bounding box center [415, 191] width 188 height 24
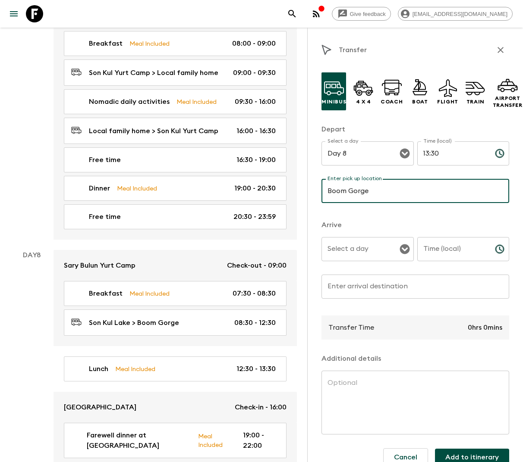
click at [402, 250] on icon "Open" at bounding box center [404, 250] width 10 height 10
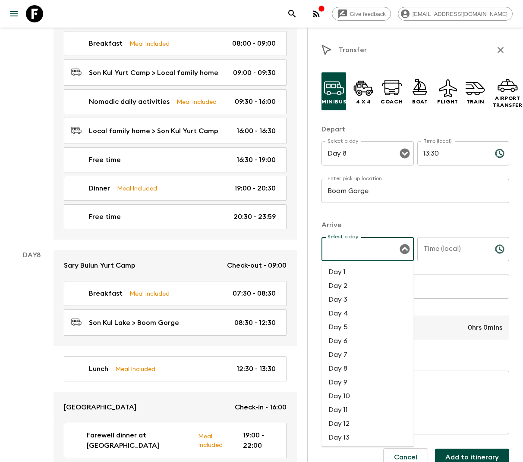
click at [346, 370] on li "Day 8" at bounding box center [367, 369] width 92 height 14
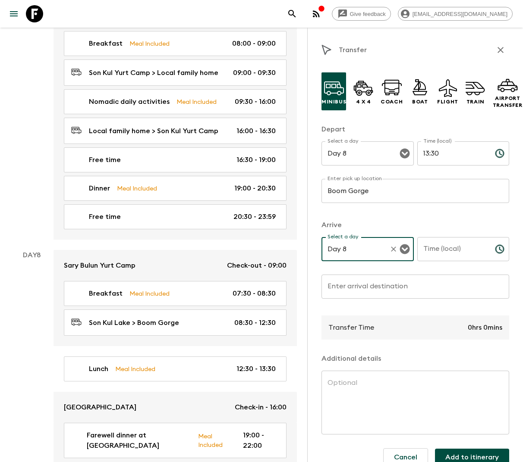
click at [443, 248] on input "Time (local)" at bounding box center [452, 249] width 71 height 24
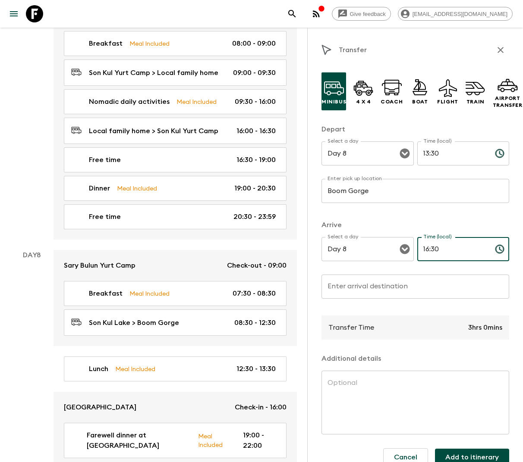
click at [391, 289] on input "Enter arrival destination" at bounding box center [415, 287] width 188 height 24
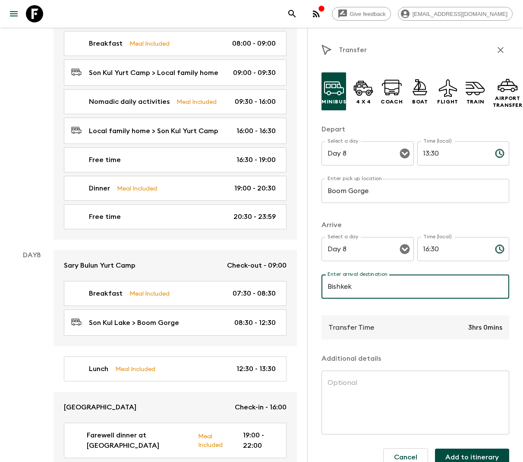
click at [454, 456] on button "Add to itinerary" at bounding box center [472, 457] width 74 height 17
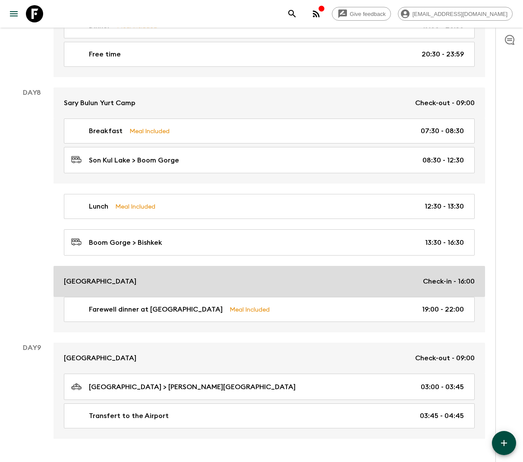
scroll to position [2112, 0]
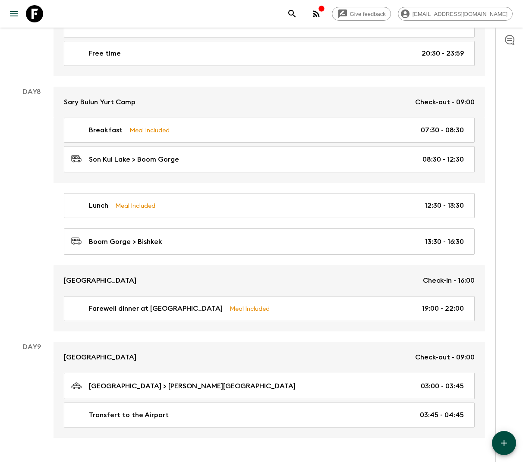
click at [502, 446] on icon "button" at bounding box center [504, 443] width 10 height 10
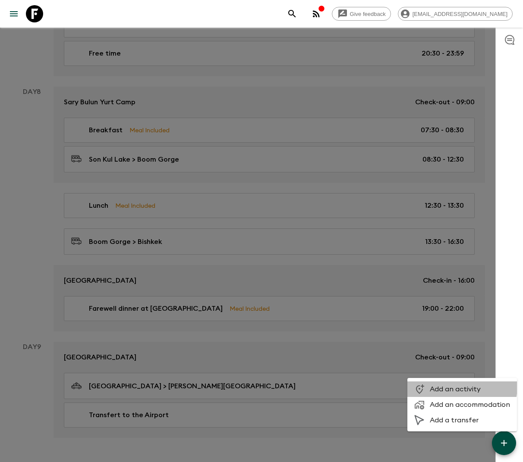
click at [453, 387] on span "Add an activity" at bounding box center [470, 389] width 80 height 9
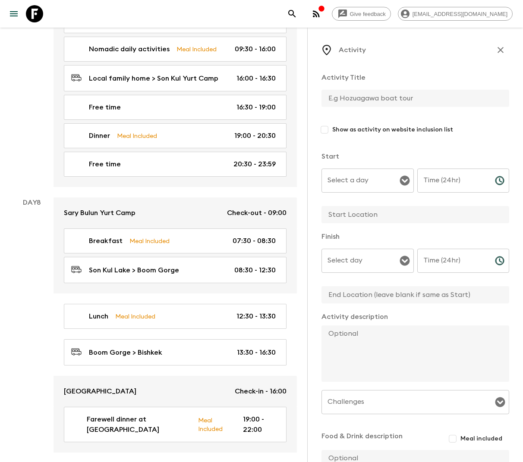
click at [393, 93] on input "text" at bounding box center [411, 98] width 181 height 17
click at [392, 180] on input "Select a day" at bounding box center [361, 181] width 72 height 16
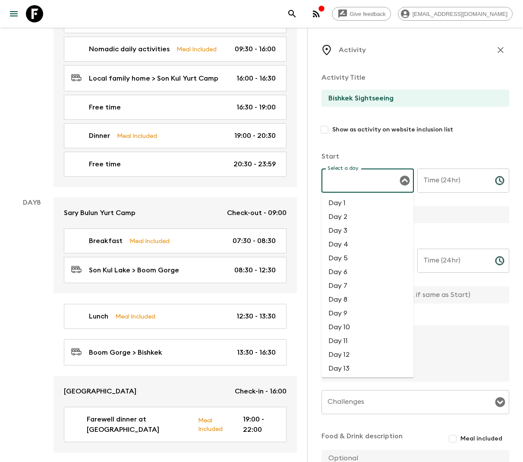
click at [342, 306] on li "Day 8" at bounding box center [367, 300] width 92 height 14
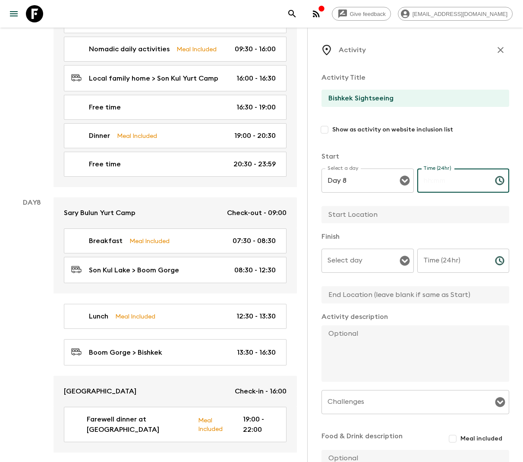
click at [438, 186] on input "Time (24hr)" at bounding box center [452, 181] width 71 height 24
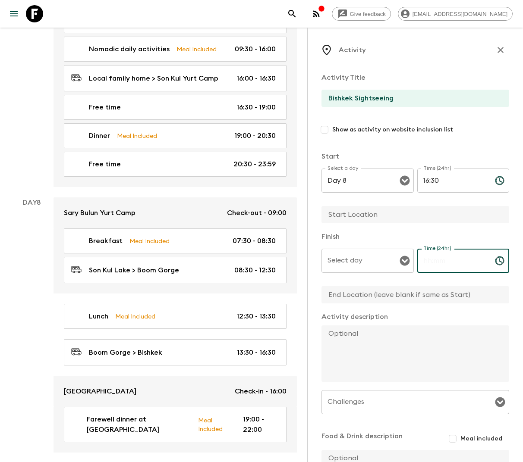
click at [444, 257] on div "Time (24hr) Time (24hr) ​" at bounding box center [463, 266] width 92 height 34
click at [376, 261] on input "Select day" at bounding box center [361, 261] width 72 height 16
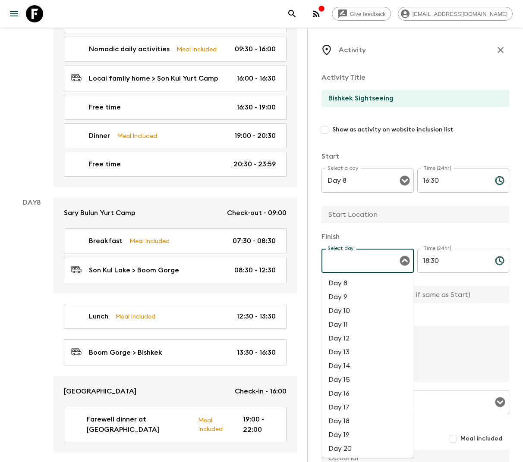
click at [355, 278] on li "Day 8" at bounding box center [367, 284] width 92 height 14
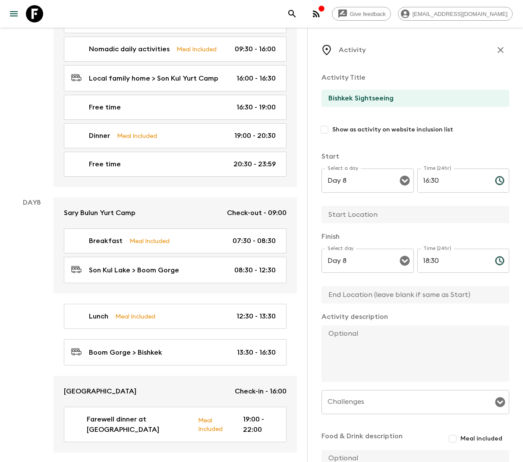
click at [358, 221] on input "text" at bounding box center [411, 214] width 181 height 17
click at [346, 340] on textarea at bounding box center [411, 354] width 181 height 57
paste textarea "This is our last day before getting back to the capital. We leave the mountains…"
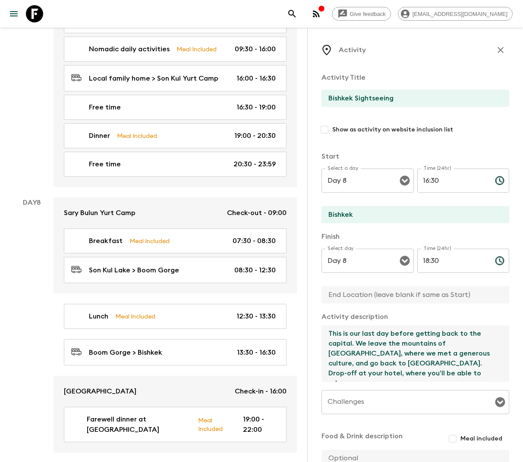
drag, startPoint x: 327, startPoint y: 360, endPoint x: 318, endPoint y: 315, distance: 45.3
click at [318, 315] on div "Activity Activity Title Bishkek Sightseeing Show as activity on website inclusi…" at bounding box center [415, 259] width 216 height 462
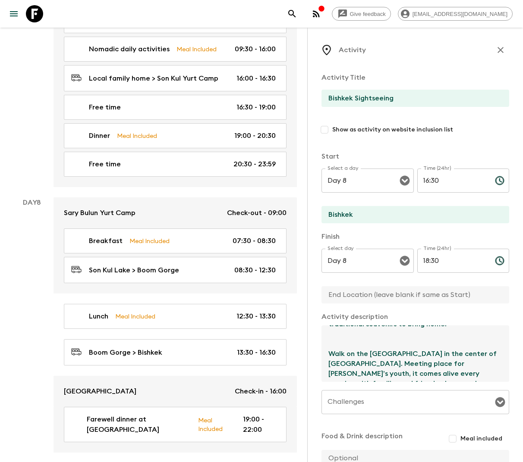
click at [326, 336] on textarea "We visit the Osh Bazar, one of the most fascinating markets in Kyrgyzstan. Enjo…" at bounding box center [411, 354] width 181 height 57
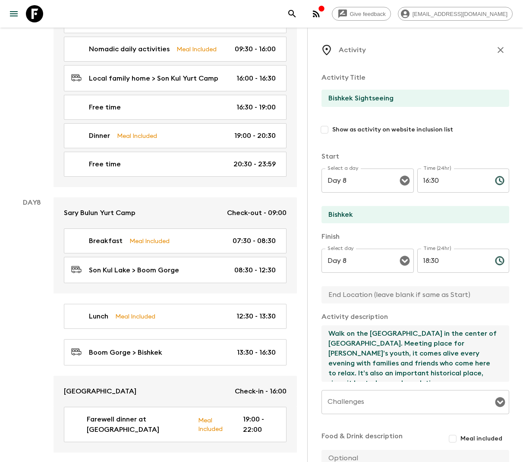
scroll to position [91, 0]
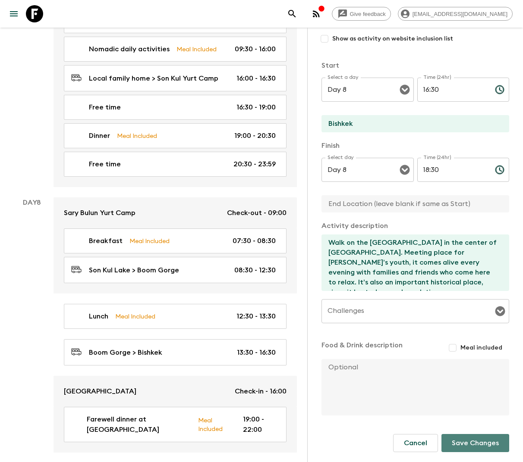
click at [462, 440] on button "Save Changes" at bounding box center [475, 443] width 68 height 18
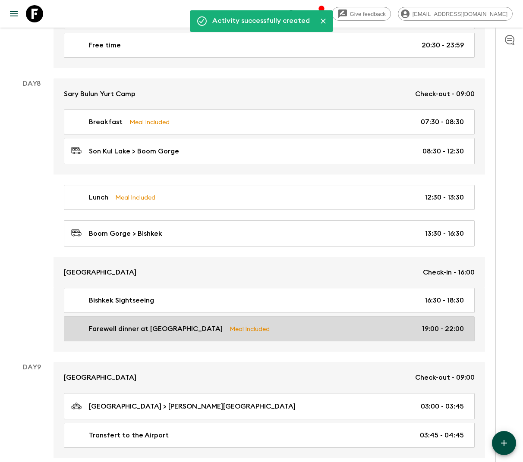
scroll to position [2123, 0]
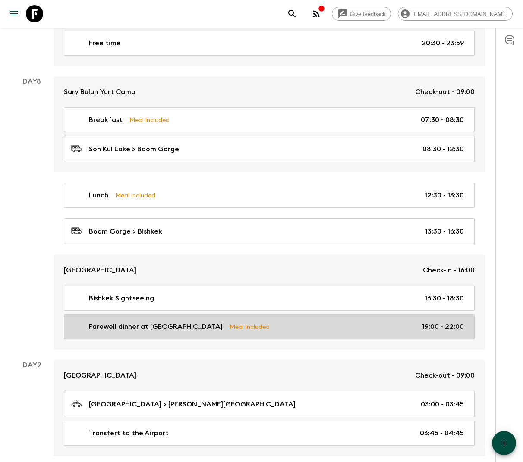
click at [444, 316] on link "Farewell dinner at Supara Meal Included 19:00 - 22:00" at bounding box center [269, 326] width 411 height 25
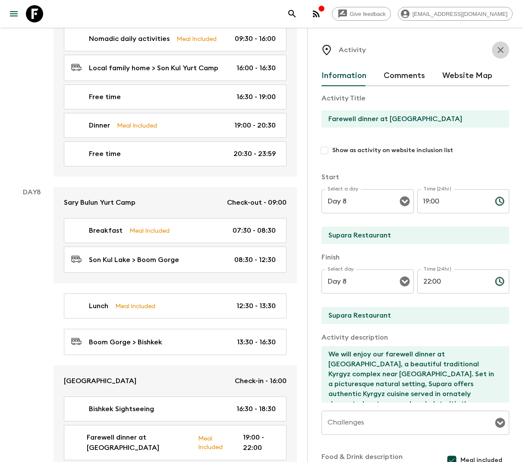
click at [501, 51] on icon "button" at bounding box center [500, 50] width 6 height 6
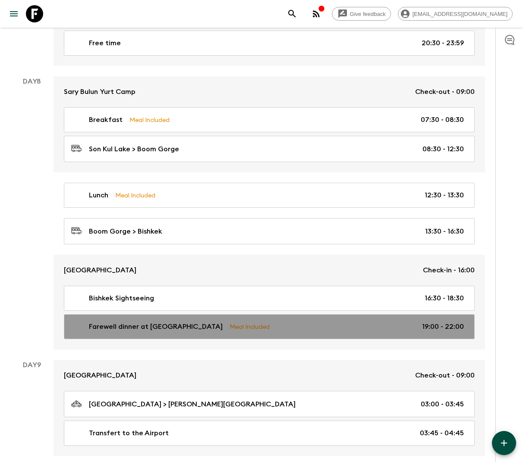
click at [374, 322] on div "Farewell dinner at Supara Meal Included 19:00 - 22:00" at bounding box center [267, 327] width 393 height 10
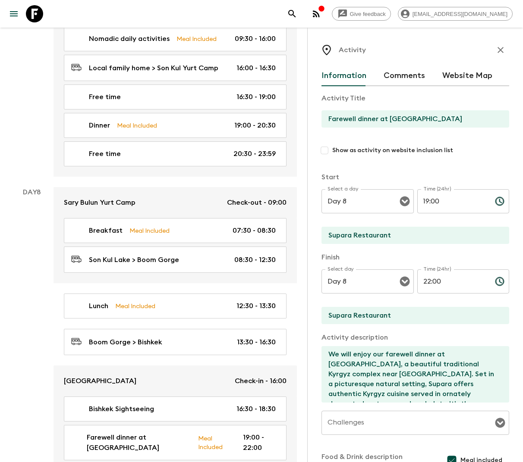
click at [435, 204] on input "19:00" at bounding box center [452, 201] width 71 height 24
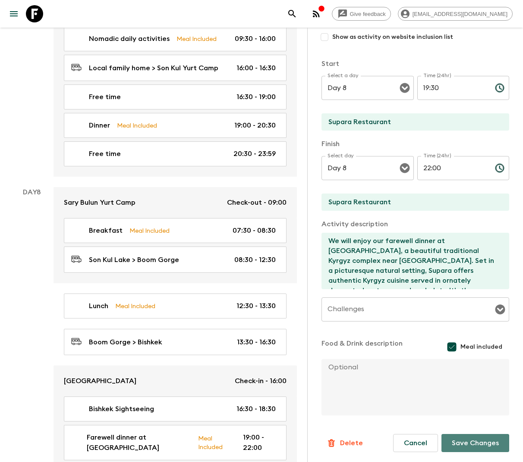
click at [467, 440] on button "Save Changes" at bounding box center [475, 443] width 68 height 18
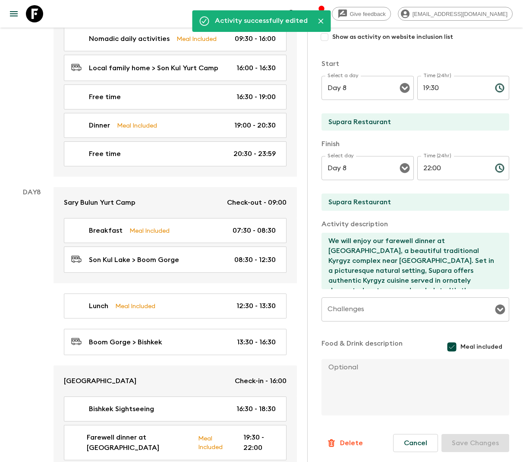
scroll to position [0, 0]
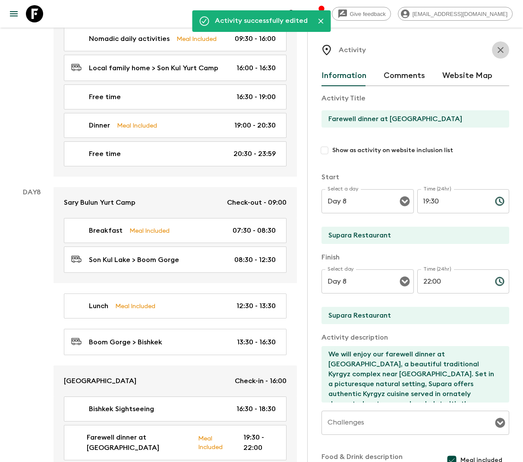
click at [501, 47] on icon "button" at bounding box center [500, 50] width 10 height 10
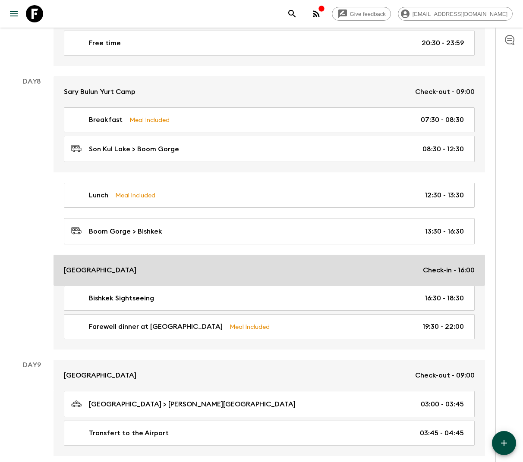
scroll to position [2146, 0]
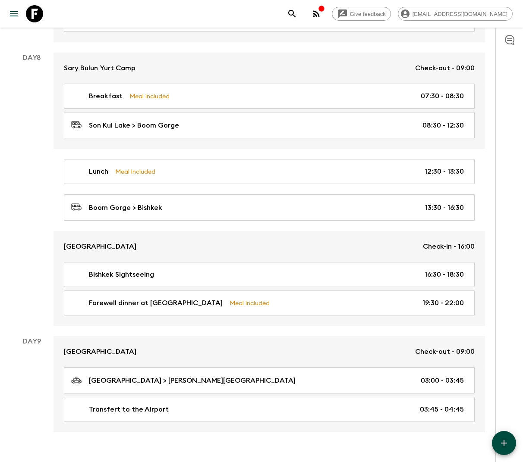
click at [506, 443] on icon "button" at bounding box center [504, 443] width 6 height 6
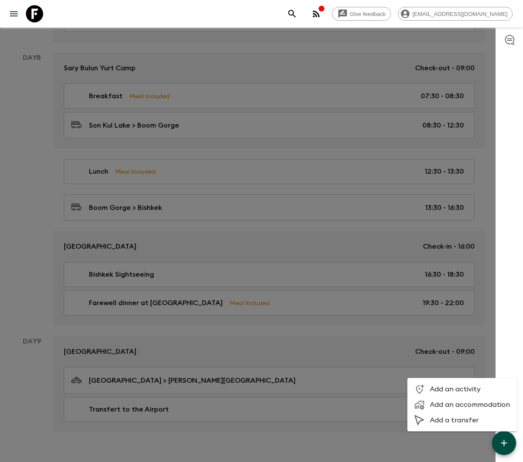
click at [450, 389] on span "Add an activity" at bounding box center [470, 389] width 80 height 9
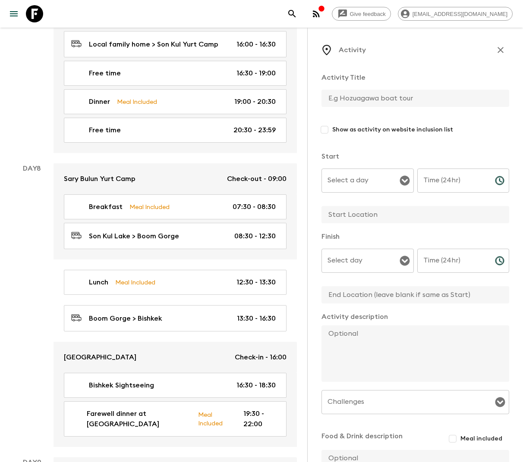
click at [377, 95] on input "text" at bounding box center [411, 98] width 181 height 17
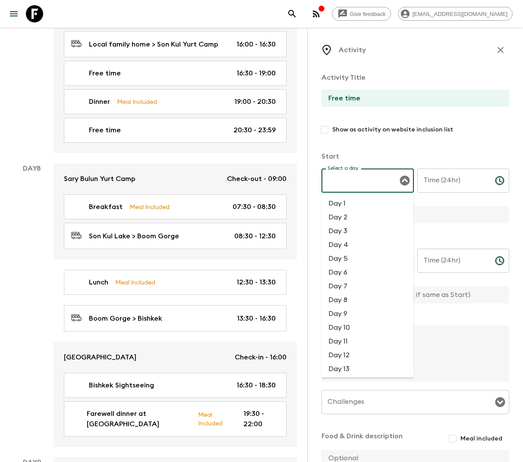
click at [362, 179] on div "Select a day Select a day ​" at bounding box center [367, 186] width 92 height 34
click at [351, 299] on li "Day 8" at bounding box center [367, 300] width 92 height 14
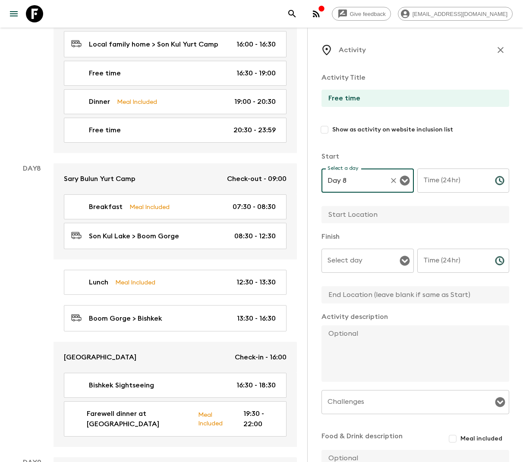
click at [450, 182] on input "Time (24hr)" at bounding box center [452, 181] width 71 height 24
click at [406, 213] on input "text" at bounding box center [411, 214] width 181 height 17
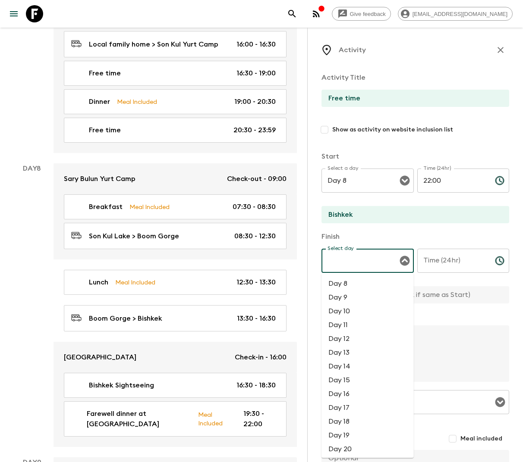
click at [393, 258] on input "Select day" at bounding box center [361, 261] width 72 height 16
click at [358, 277] on li "Day 8" at bounding box center [367, 284] width 92 height 14
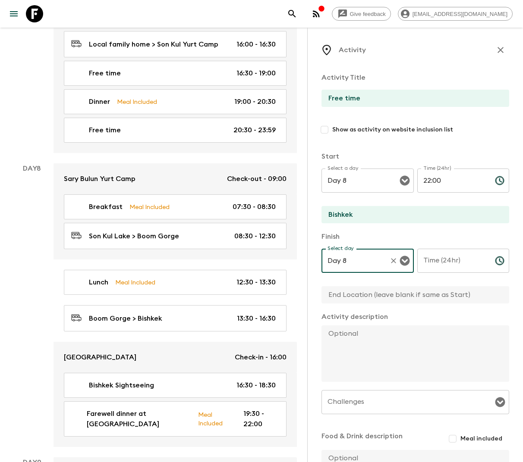
click at [448, 262] on div "Time (24hr) Time (24hr) ​" at bounding box center [463, 266] width 92 height 34
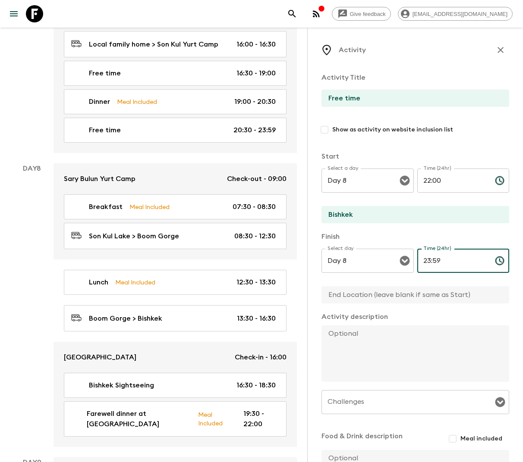
scroll to position [91, 0]
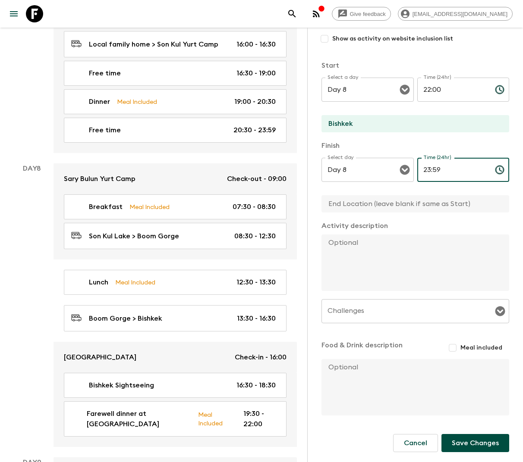
click at [459, 443] on button "Save Changes" at bounding box center [475, 443] width 68 height 18
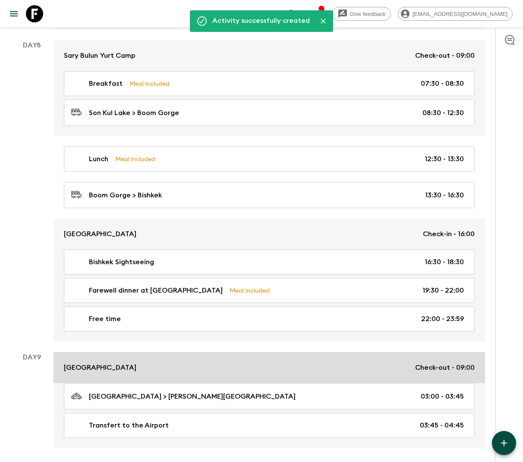
scroll to position [2174, 0]
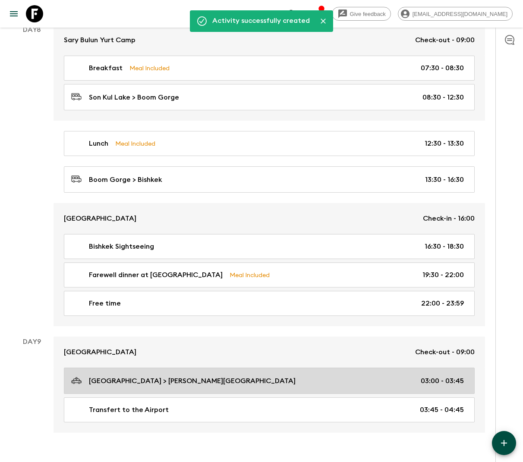
click at [242, 375] on div "Plaza Hotel > Manas International Airport 03:00 - 03:45" at bounding box center [267, 381] width 393 height 12
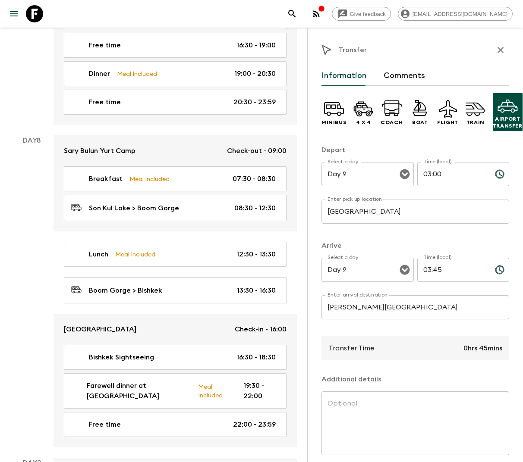
scroll to position [35, 0]
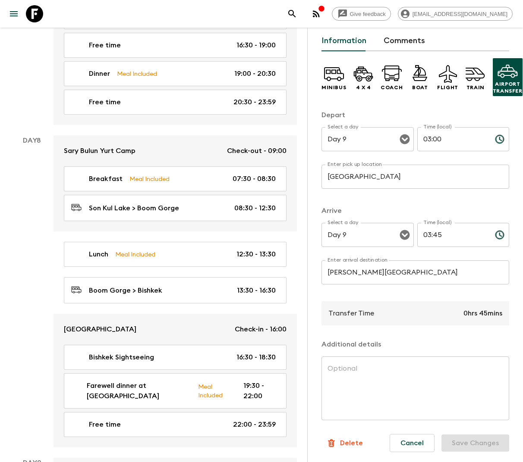
click at [348, 441] on p "Delete" at bounding box center [351, 443] width 23 height 10
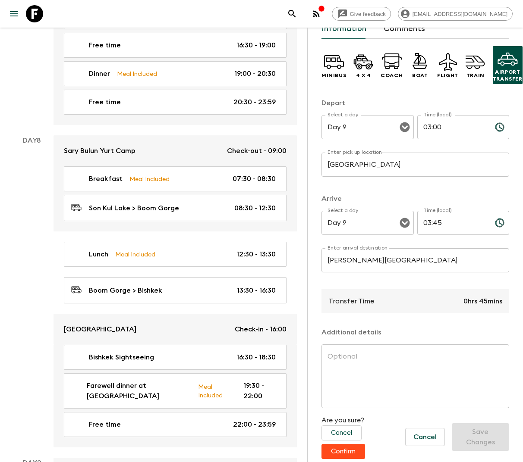
click at [355, 452] on button "Confirm" at bounding box center [343, 451] width 44 height 15
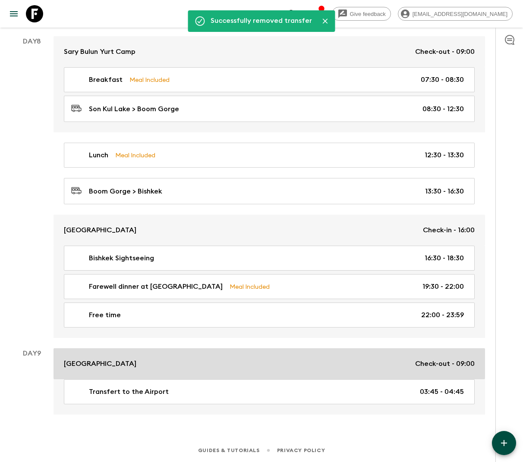
scroll to position [2145, 0]
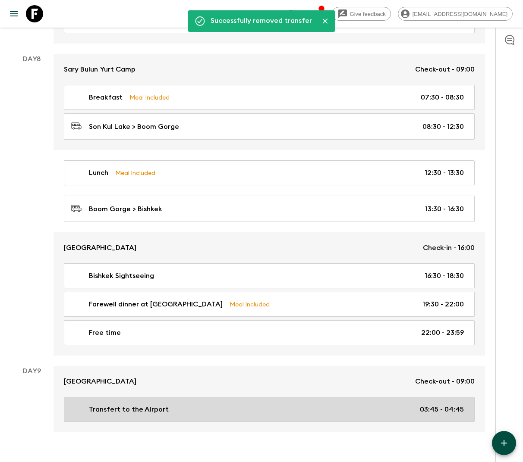
click at [346, 405] on div "Transfert to the Airport 03:45 - 04:45" at bounding box center [267, 410] width 393 height 10
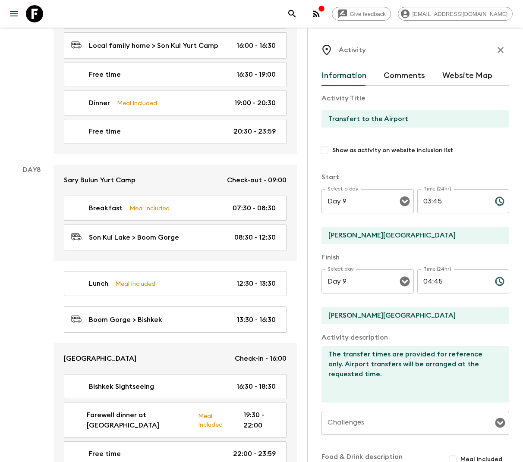
scroll to position [112, 0]
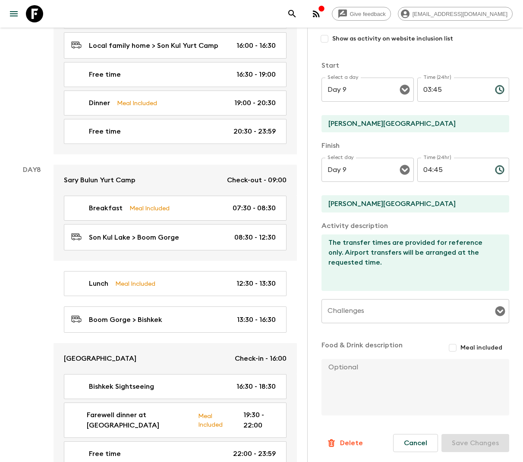
click at [340, 439] on p "Delete" at bounding box center [351, 443] width 23 height 10
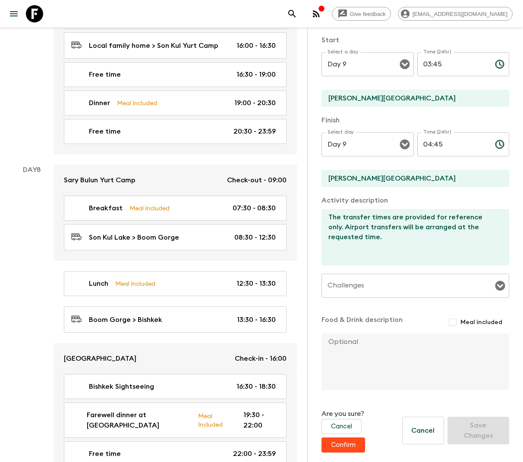
click at [348, 447] on button "Confirm" at bounding box center [343, 445] width 44 height 15
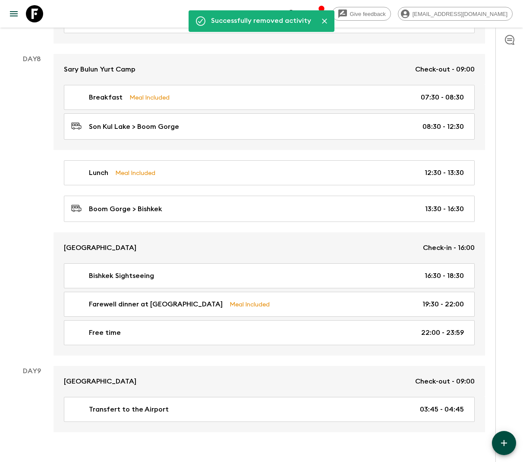
scroll to position [2110, 0]
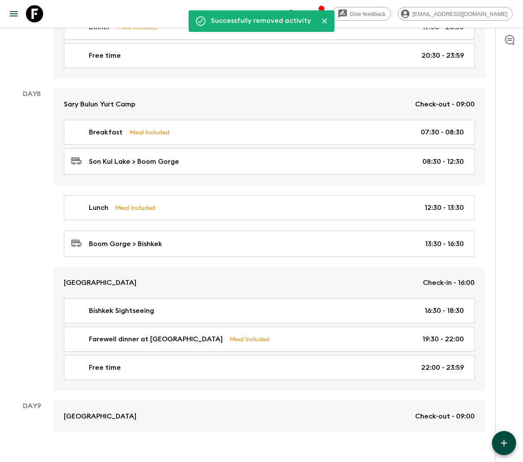
click at [502, 440] on icon "button" at bounding box center [504, 443] width 10 height 10
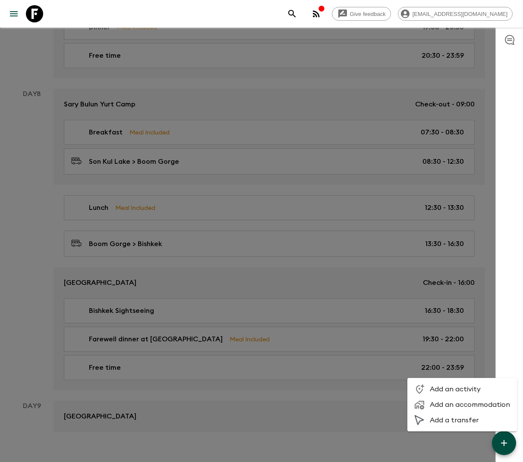
click at [436, 388] on span "Add an activity" at bounding box center [470, 389] width 80 height 9
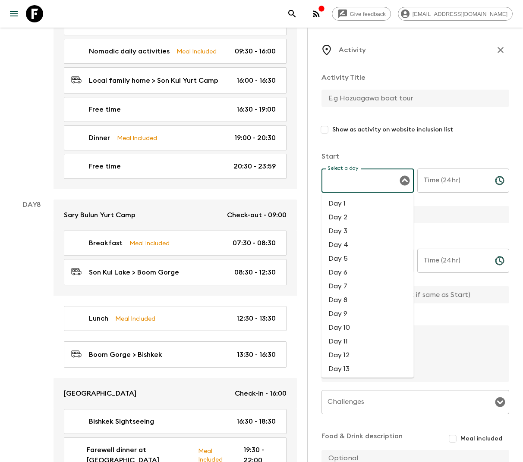
click at [375, 174] on input "Select a day" at bounding box center [361, 181] width 72 height 16
click at [367, 94] on input "text" at bounding box center [411, 98] width 181 height 17
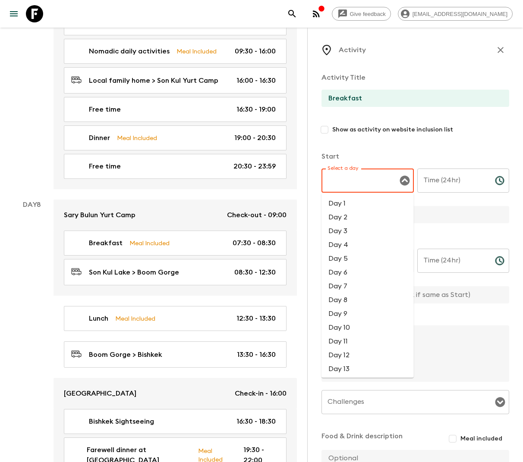
click at [381, 177] on input "Select a day" at bounding box center [361, 181] width 72 height 16
click at [353, 311] on li "Day 9" at bounding box center [367, 314] width 92 height 14
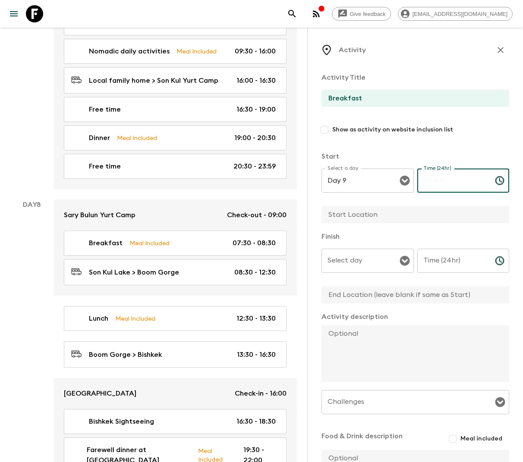
click at [445, 175] on div "Time (24hr) Time (24hr) ​" at bounding box center [463, 186] width 92 height 34
click at [423, 218] on input "text" at bounding box center [411, 214] width 181 height 17
click at [399, 257] on div at bounding box center [404, 261] width 11 height 12
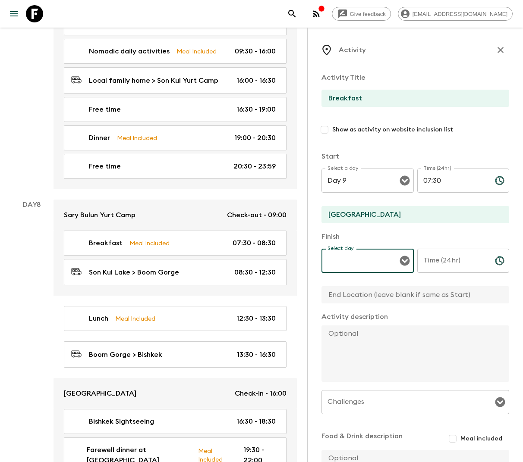
click at [401, 261] on icon "Open" at bounding box center [404, 261] width 10 height 10
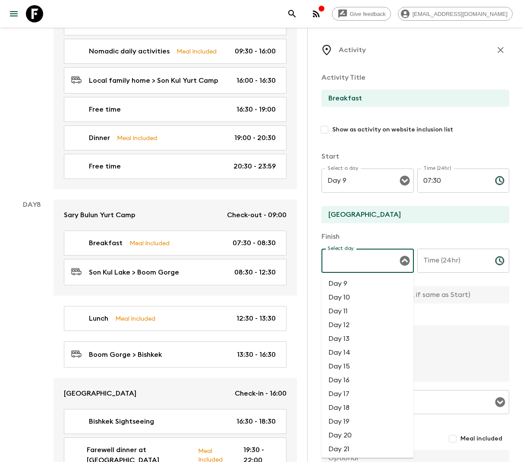
drag, startPoint x: 362, startPoint y: 282, endPoint x: 368, endPoint y: 279, distance: 6.8
click at [361, 282] on li "Day 9" at bounding box center [367, 284] width 92 height 14
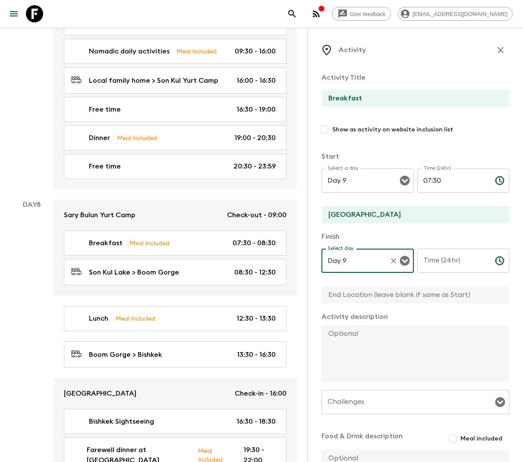
click at [433, 266] on input "Time (24hr)" at bounding box center [452, 261] width 71 height 24
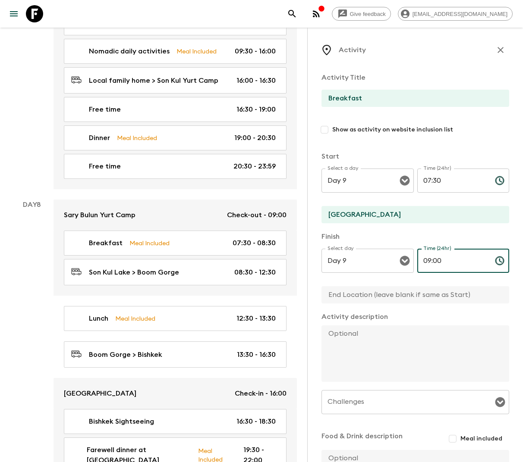
scroll to position [91, 0]
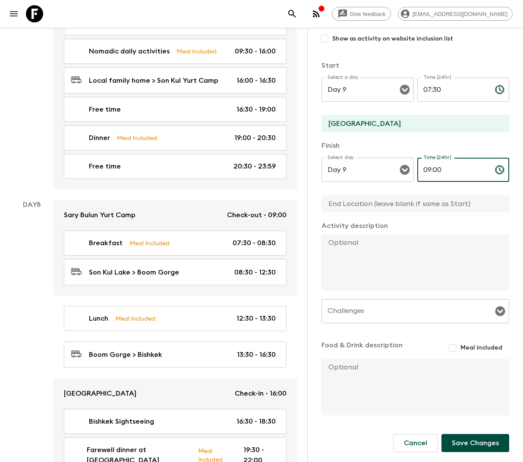
click at [458, 344] on input "Meal included" at bounding box center [453, 348] width 16 height 16
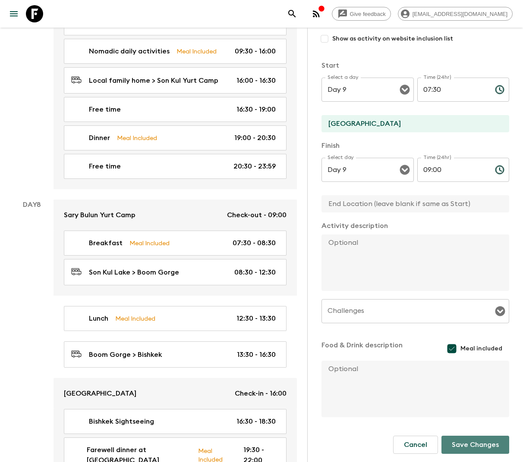
click at [463, 443] on button "Save Changes" at bounding box center [475, 445] width 68 height 18
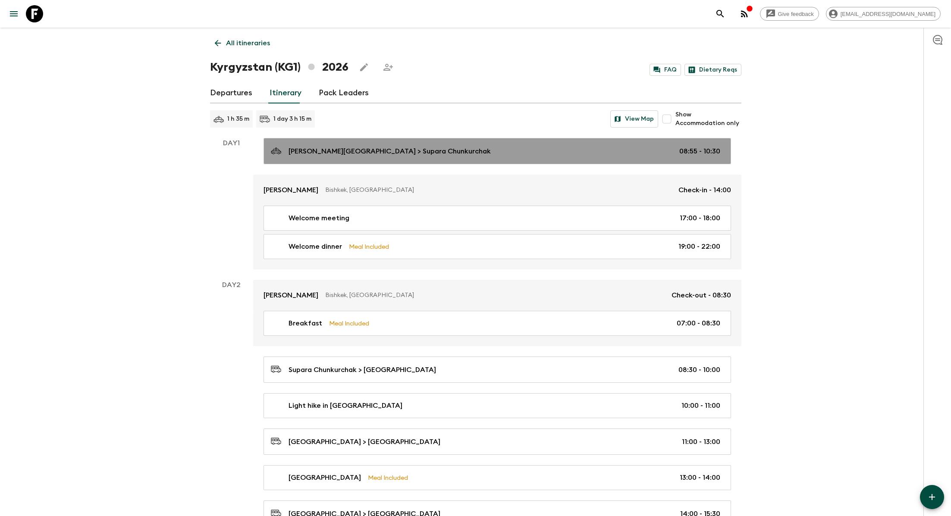
click at [459, 150] on div "Manas International Airport > Supara Chunkurchak 08:55 - 10:30" at bounding box center [496, 151] width 450 height 12
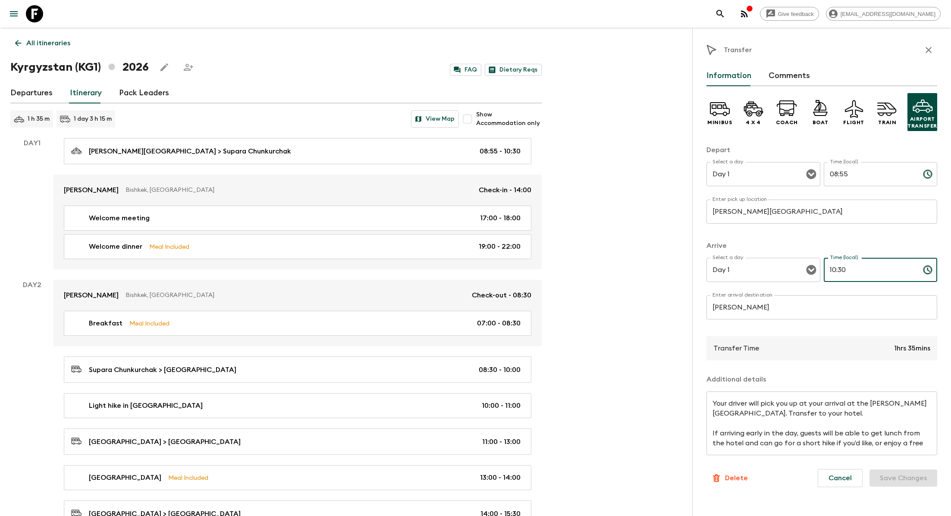
click at [522, 276] on input "10:30" at bounding box center [870, 270] width 92 height 24
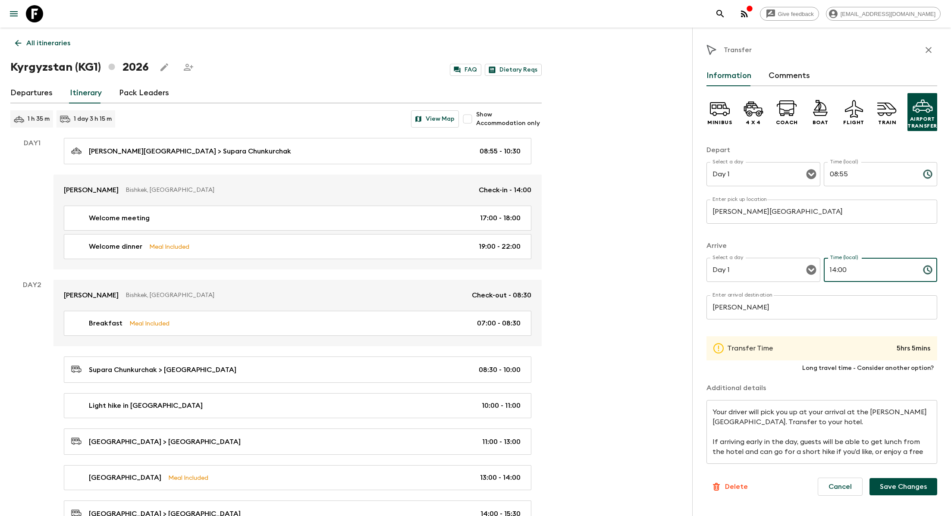
click at [522, 174] on input "08:55" at bounding box center [870, 174] width 92 height 24
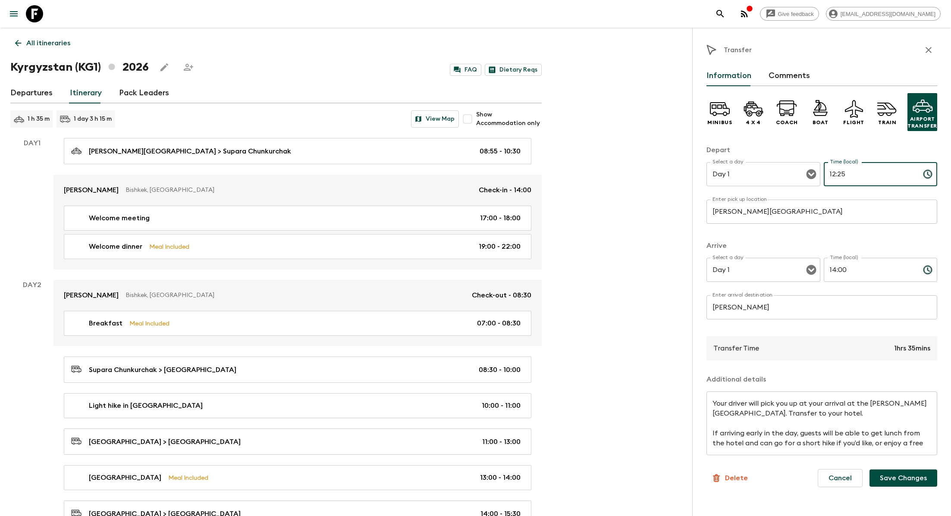
scroll to position [10, 0]
click at [522, 462] on button "Save Changes" at bounding box center [904, 478] width 68 height 17
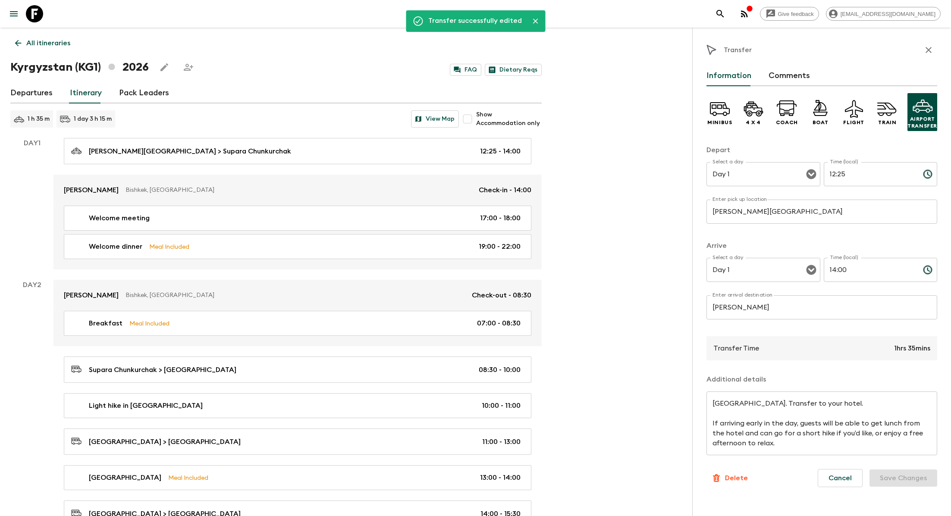
click at [522, 49] on icon "button" at bounding box center [929, 50] width 10 height 10
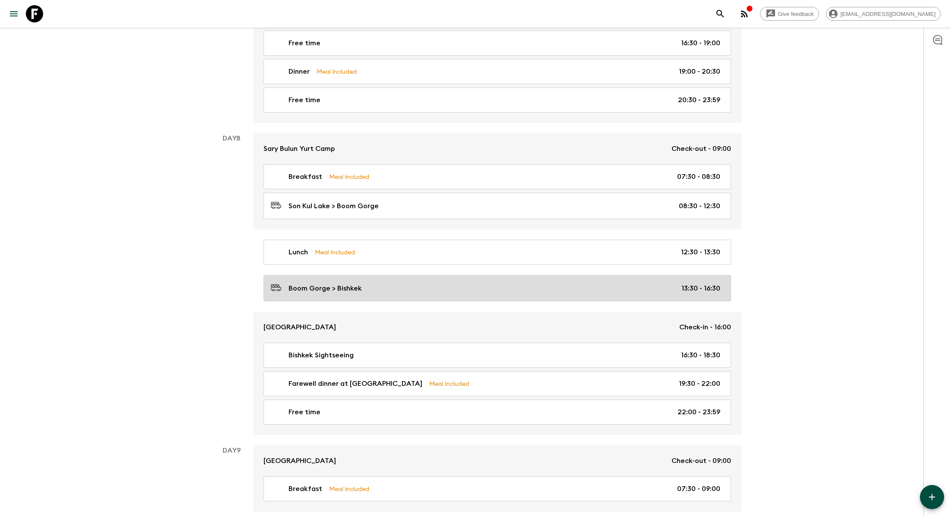
scroll to position [2091, 0]
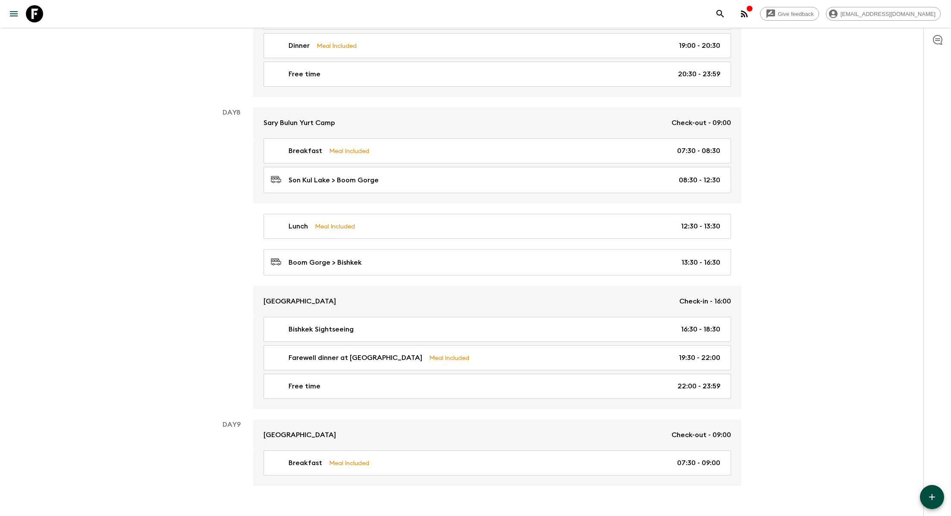
click at [522, 462] on button "button" at bounding box center [932, 497] width 24 height 24
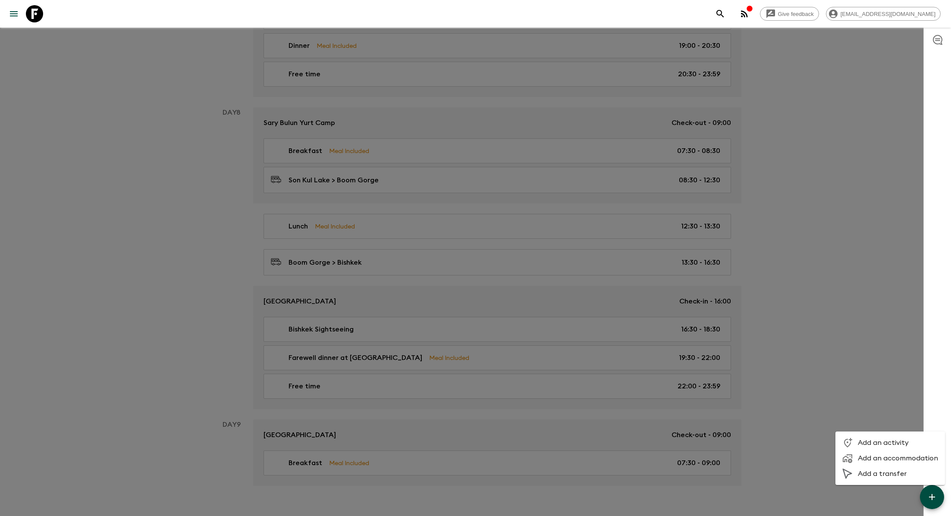
click at [522, 462] on span "Add a transfer" at bounding box center [898, 474] width 80 height 9
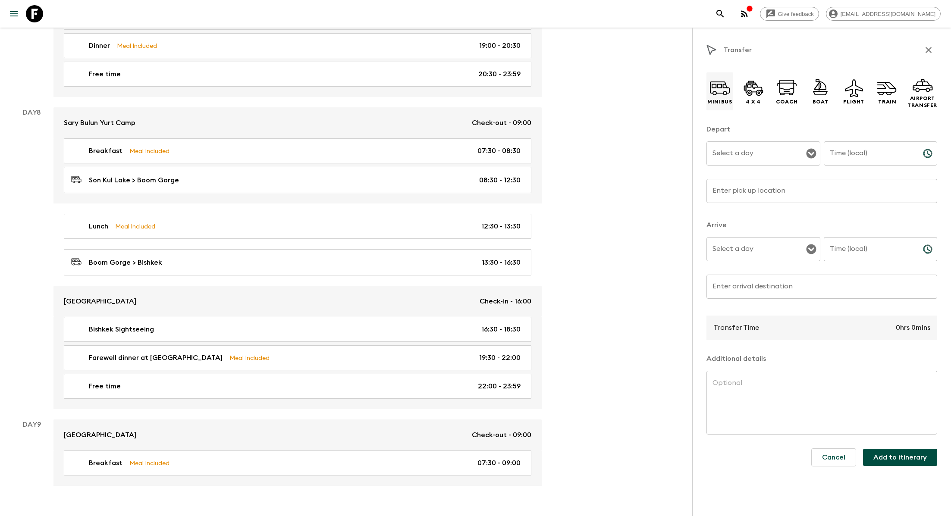
click at [522, 95] on icon at bounding box center [720, 88] width 21 height 21
click at [522, 158] on input "Select a day" at bounding box center [757, 153] width 93 height 16
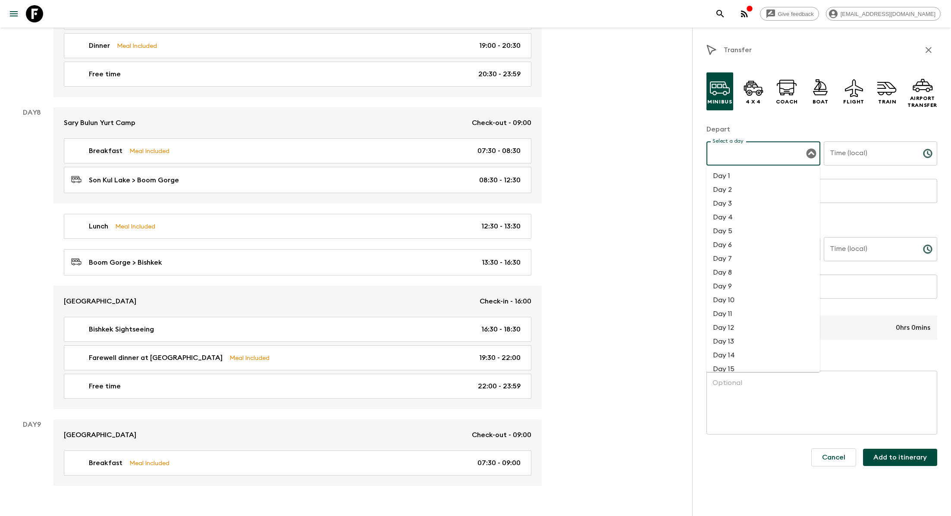
click at [522, 274] on li "Day 8" at bounding box center [763, 273] width 114 height 14
click at [522, 153] on input "Time (local)" at bounding box center [870, 154] width 92 height 24
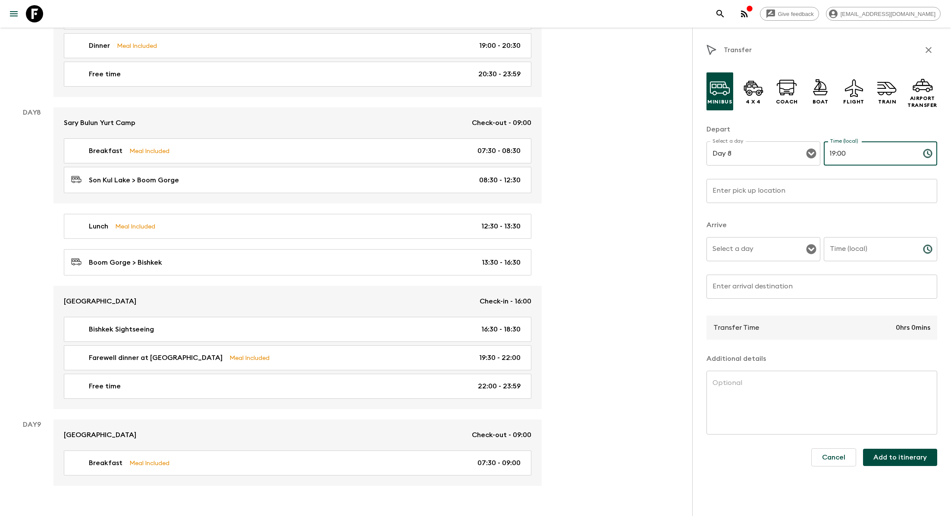
click at [522, 188] on input "Enter pick up location" at bounding box center [822, 191] width 231 height 24
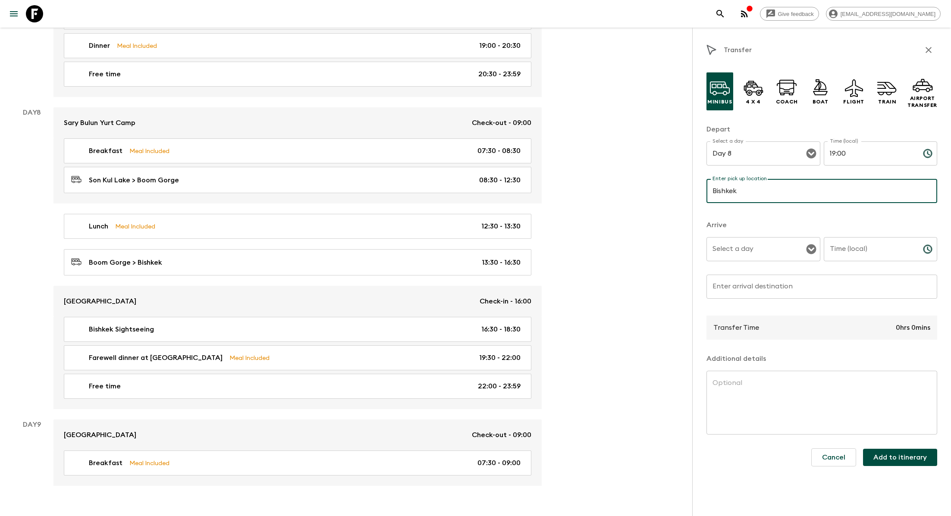
click at [522, 251] on input "Select a day" at bounding box center [757, 249] width 93 height 16
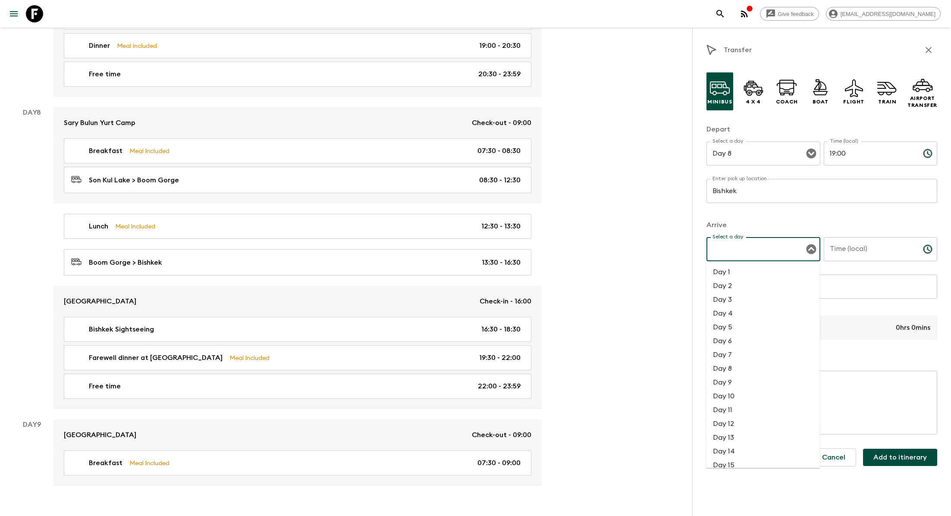
click at [522, 369] on li "Day 8" at bounding box center [763, 369] width 114 height 14
click at [522, 246] on input "Time (local)" at bounding box center [870, 249] width 92 height 24
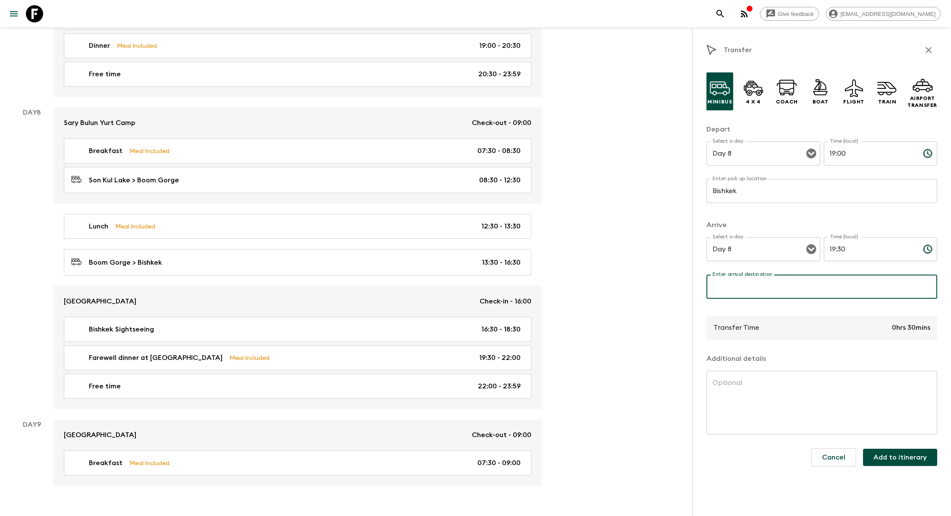
click at [522, 284] on input "Enter arrival destination" at bounding box center [822, 287] width 231 height 24
click at [522, 153] on input "19:00" at bounding box center [870, 154] width 92 height 24
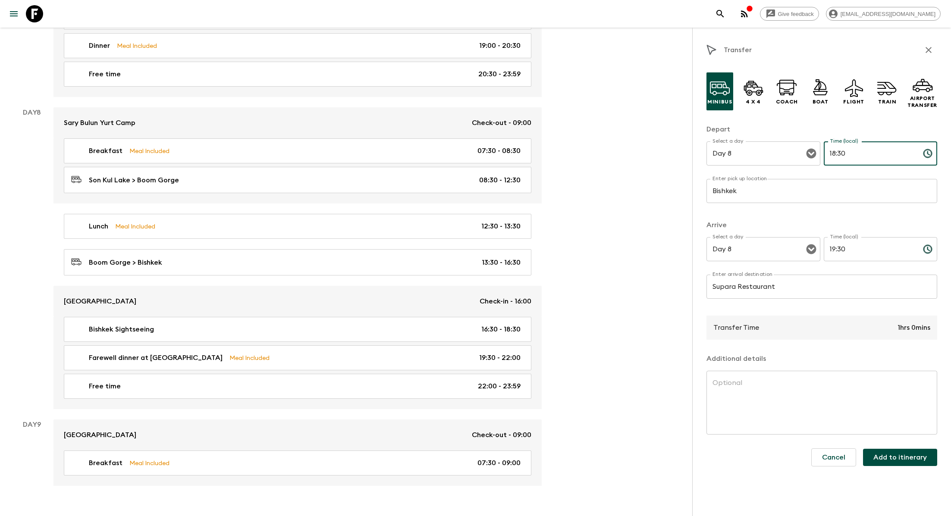
click at [522, 459] on button "Add to itinerary" at bounding box center [900, 457] width 74 height 17
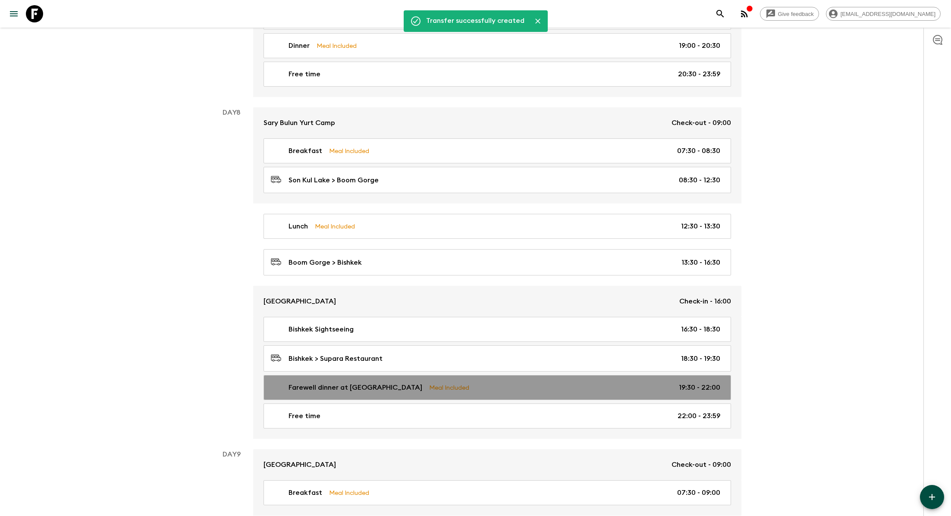
click at [522, 383] on div "Farewell dinner at Supara Meal Included 19:30 - 22:00" at bounding box center [496, 388] width 450 height 10
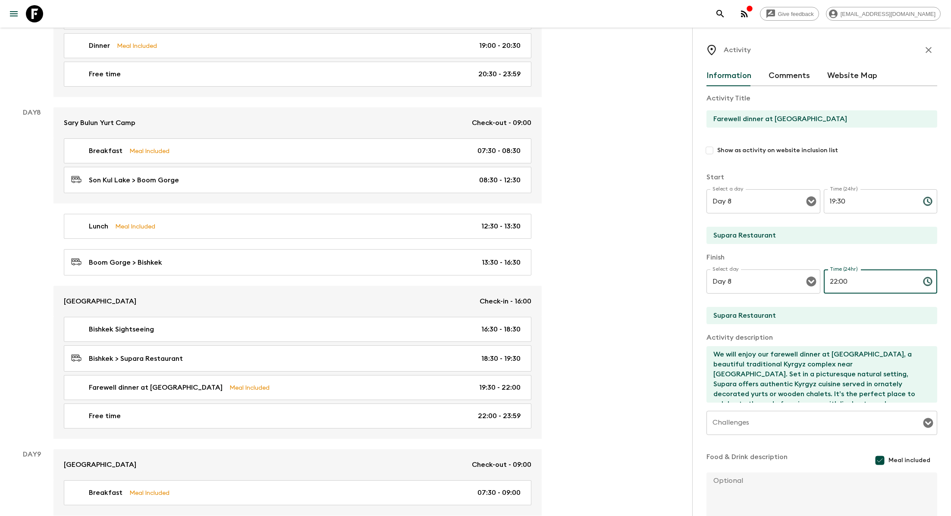
click at [522, 280] on input "22:00" at bounding box center [870, 282] width 92 height 24
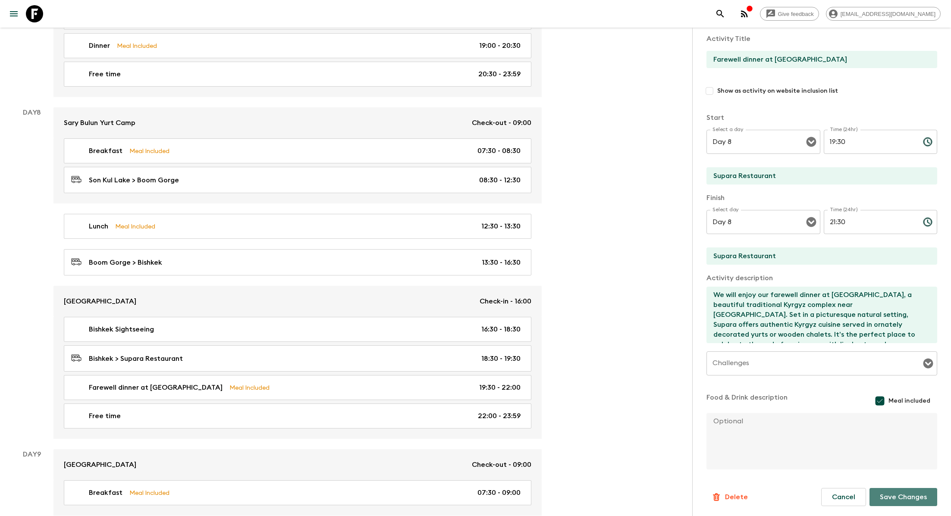
click at [522, 462] on button "Save Changes" at bounding box center [904, 497] width 68 height 18
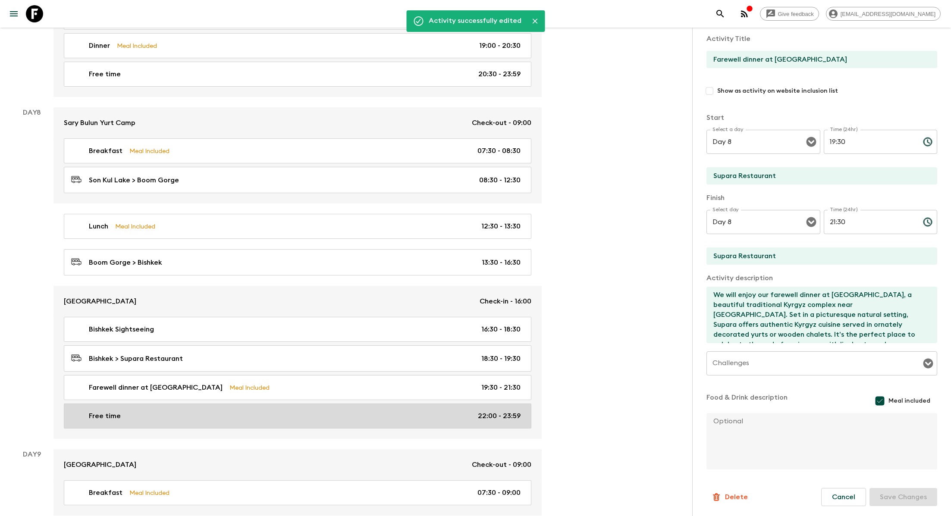
click at [496, 411] on p "22:00 - 23:59" at bounding box center [499, 416] width 43 height 10
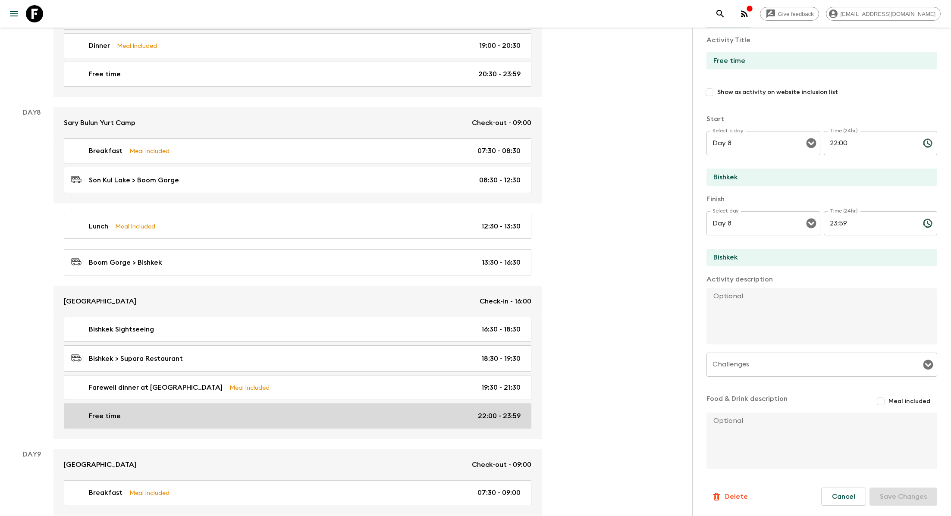
scroll to position [58, 0]
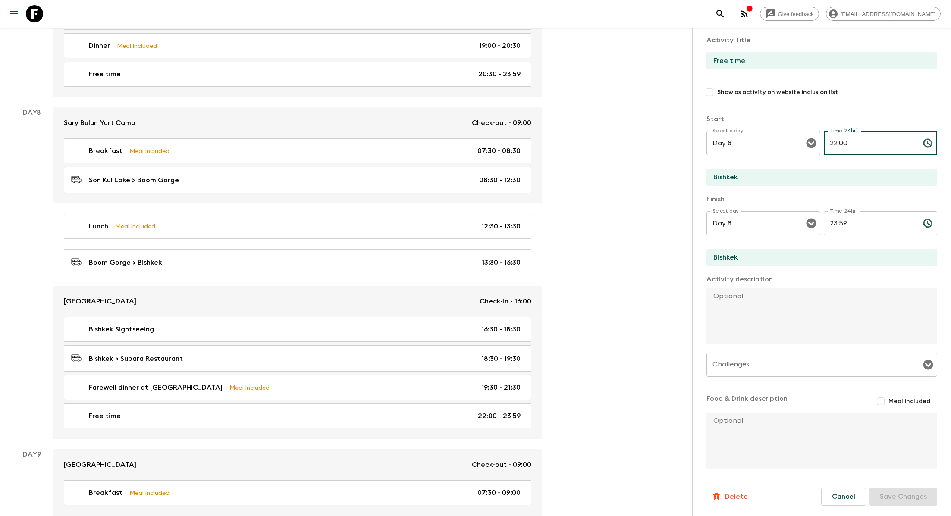
click at [522, 141] on input "22:00" at bounding box center [870, 143] width 92 height 24
click at [522, 462] on button "Save Changes" at bounding box center [904, 497] width 68 height 18
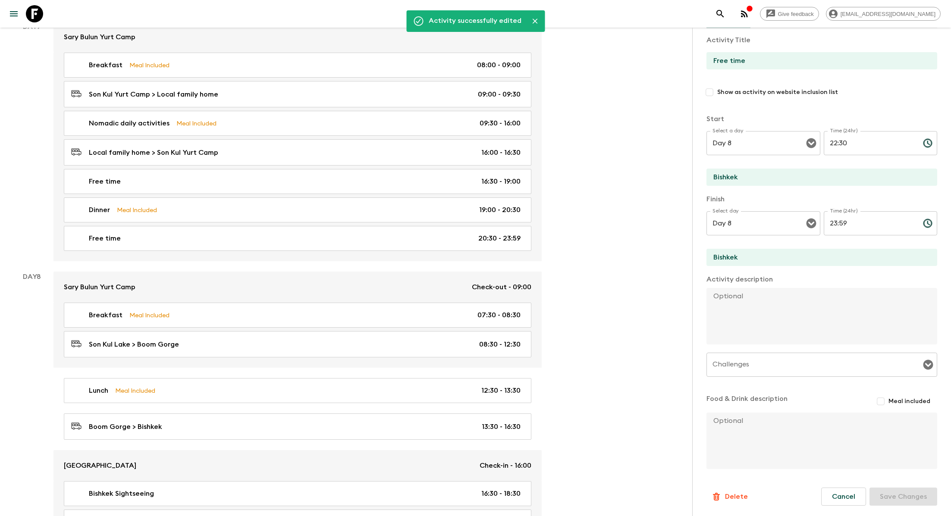
scroll to position [0, 0]
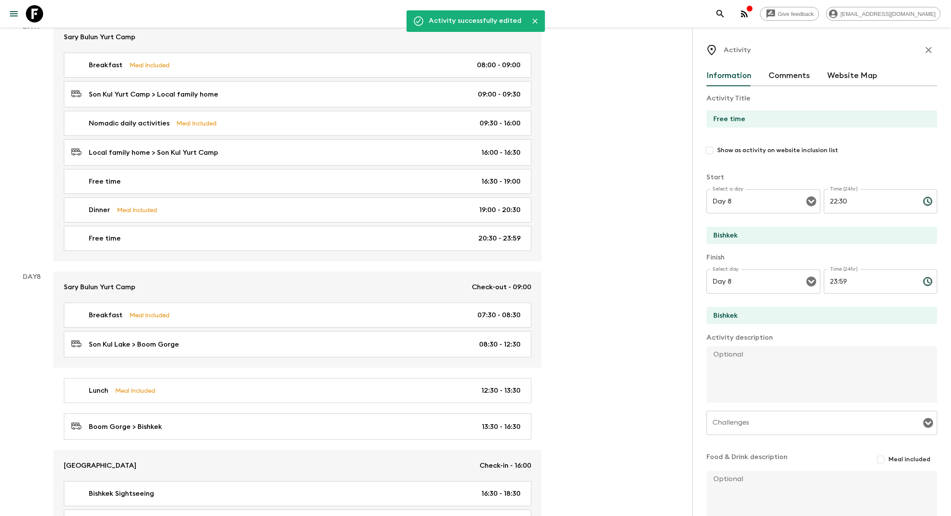
click at [522, 48] on icon "button" at bounding box center [929, 50] width 6 height 6
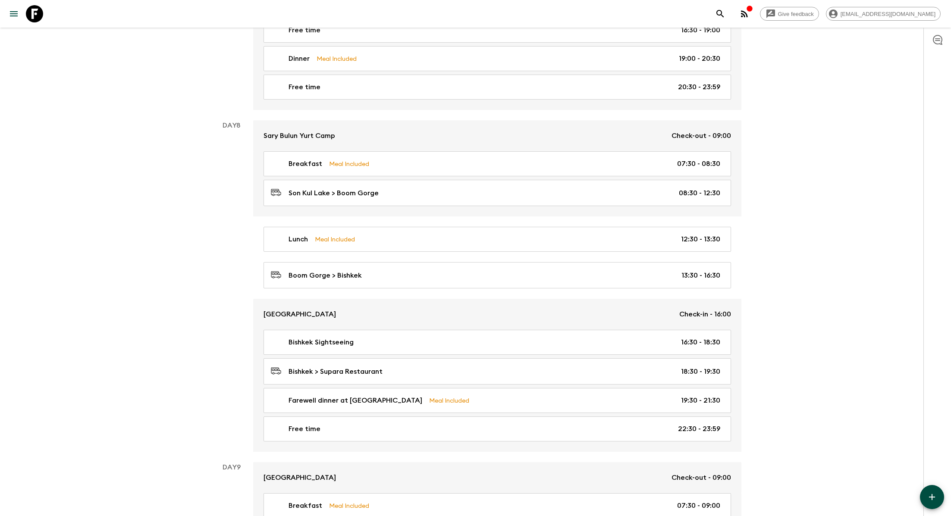
scroll to position [2121, 0]
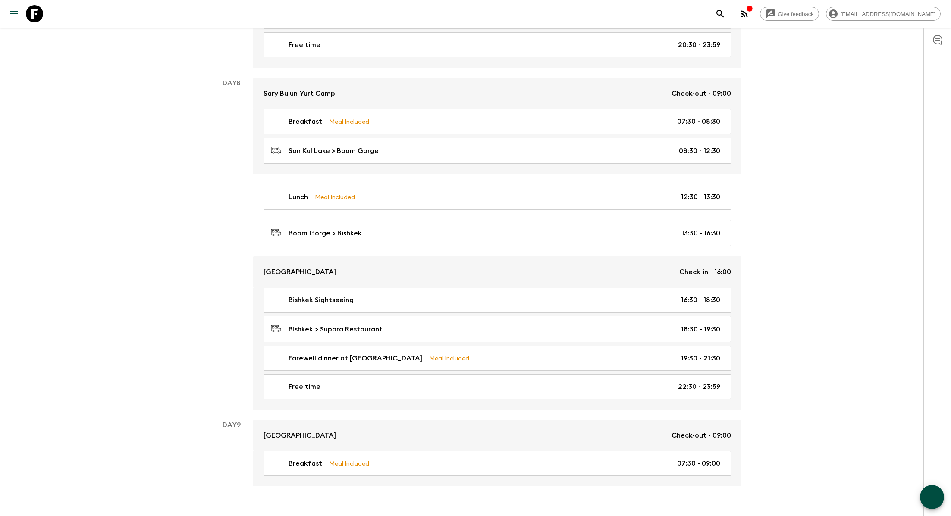
click at [522, 462] on button "button" at bounding box center [932, 497] width 24 height 24
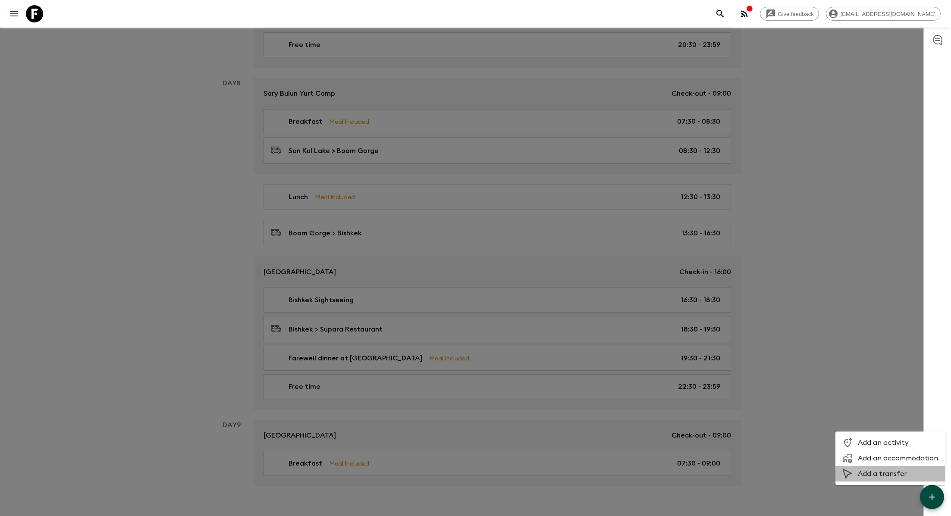
click at [522, 462] on span "Add a transfer" at bounding box center [898, 474] width 80 height 9
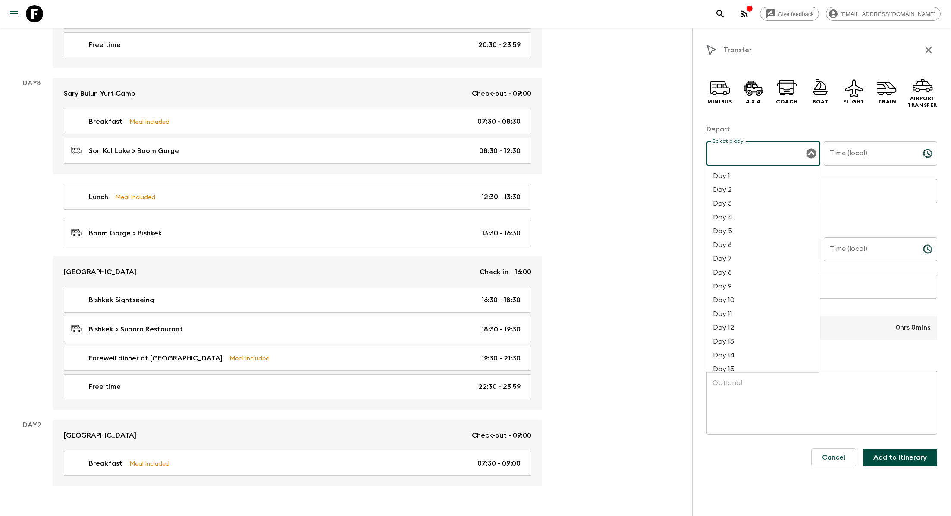
click at [522, 152] on input "Select a day" at bounding box center [757, 153] width 93 height 16
click at [522, 277] on li "Day 8" at bounding box center [763, 273] width 114 height 14
click at [522, 158] on input "Time (local)" at bounding box center [870, 154] width 92 height 24
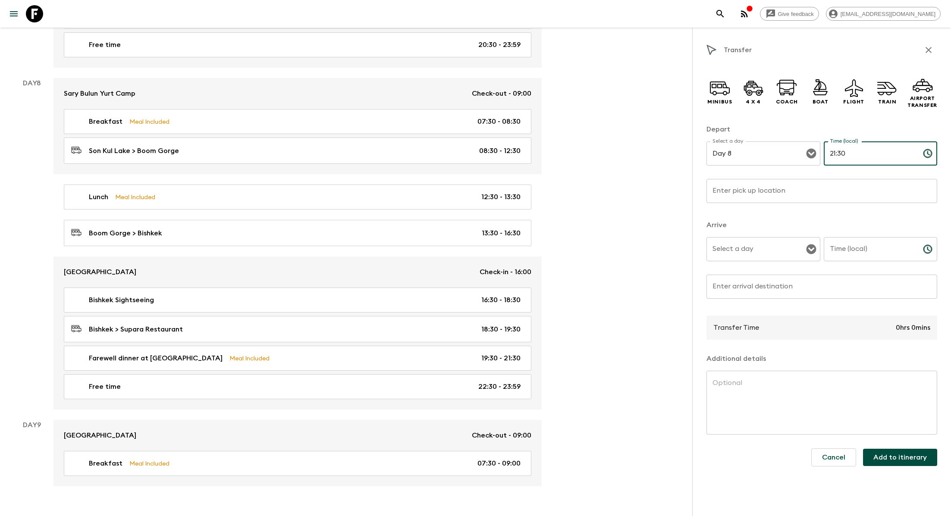
click at [522, 248] on input "Time (local)" at bounding box center [870, 249] width 92 height 24
click at [522, 244] on icon "Open" at bounding box center [811, 249] width 10 height 10
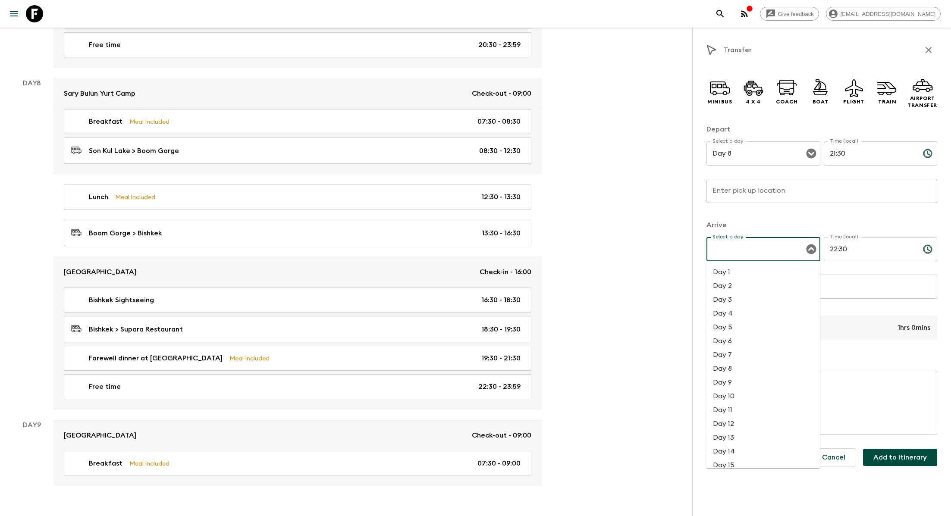
click at [522, 375] on li "Day 8" at bounding box center [763, 369] width 114 height 14
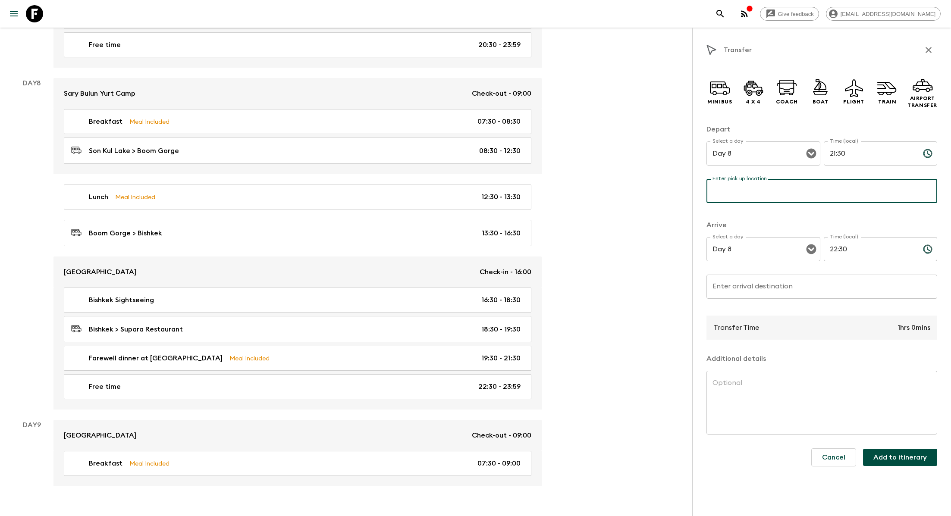
click at [522, 201] on input "Enter pick up location" at bounding box center [822, 191] width 231 height 24
click at [522, 287] on input "Enter arrival destination" at bounding box center [822, 287] width 231 height 24
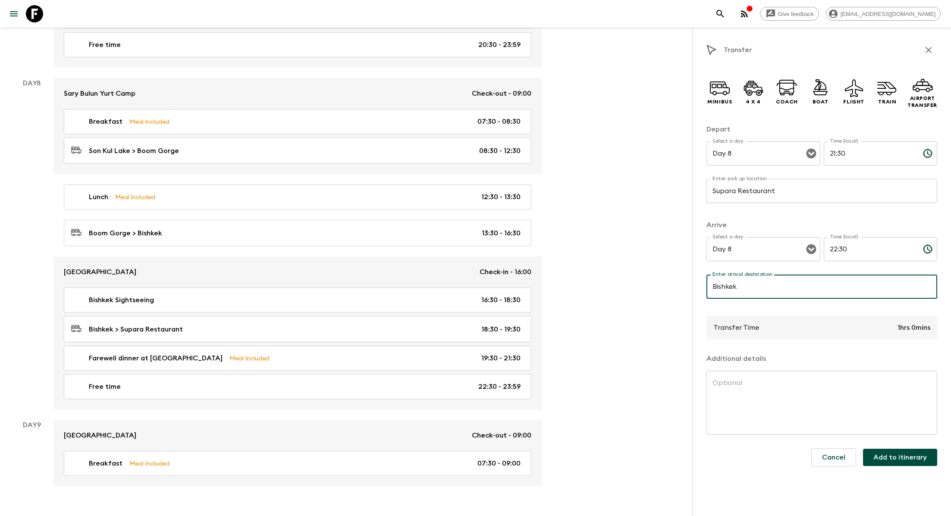
click at [522, 457] on button "Add to itinerary" at bounding box center [900, 457] width 74 height 17
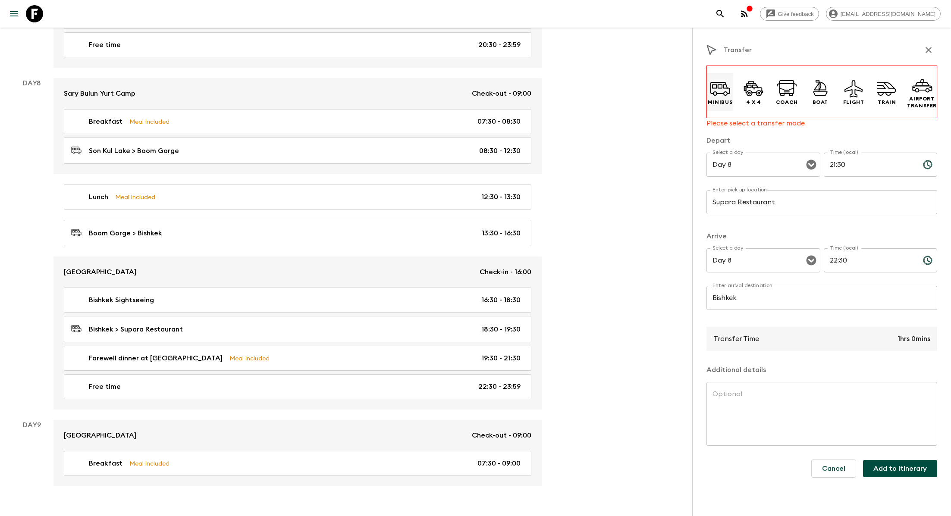
click at [522, 109] on div "Minibus" at bounding box center [720, 92] width 26 height 38
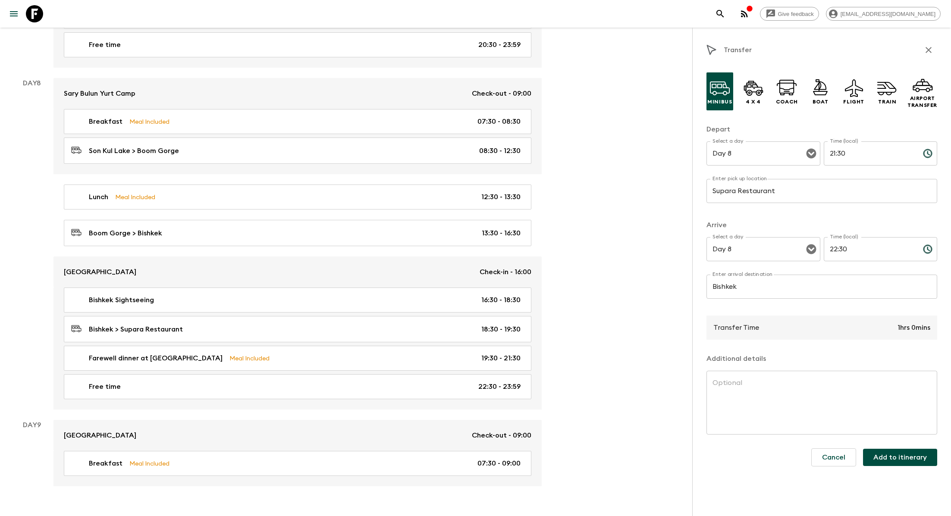
click at [522, 458] on button "Add to itinerary" at bounding box center [900, 457] width 74 height 17
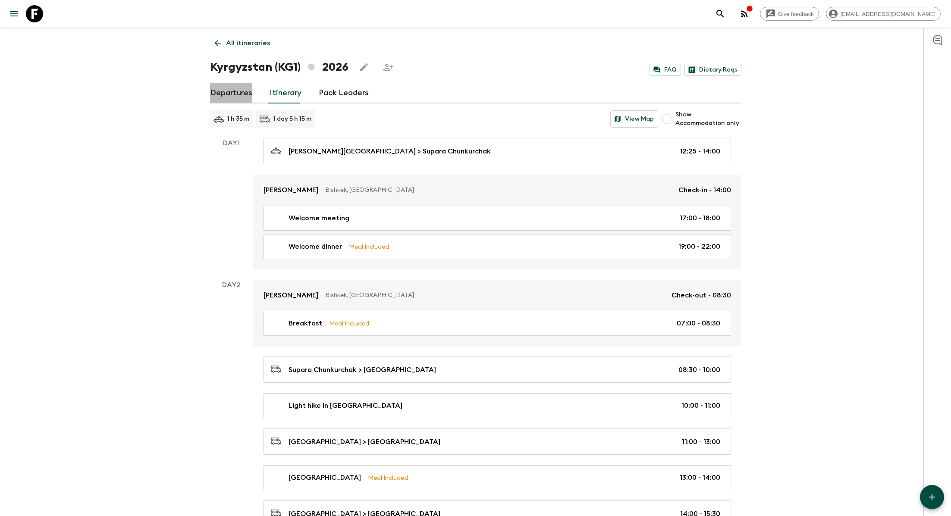
click at [241, 95] on link "Departures" at bounding box center [231, 93] width 42 height 21
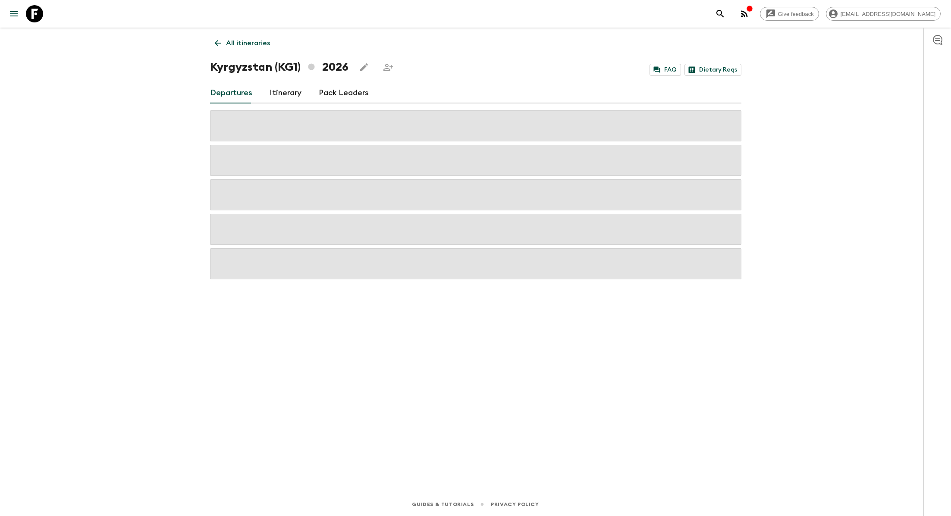
click at [278, 94] on link "Itinerary" at bounding box center [286, 93] width 32 height 21
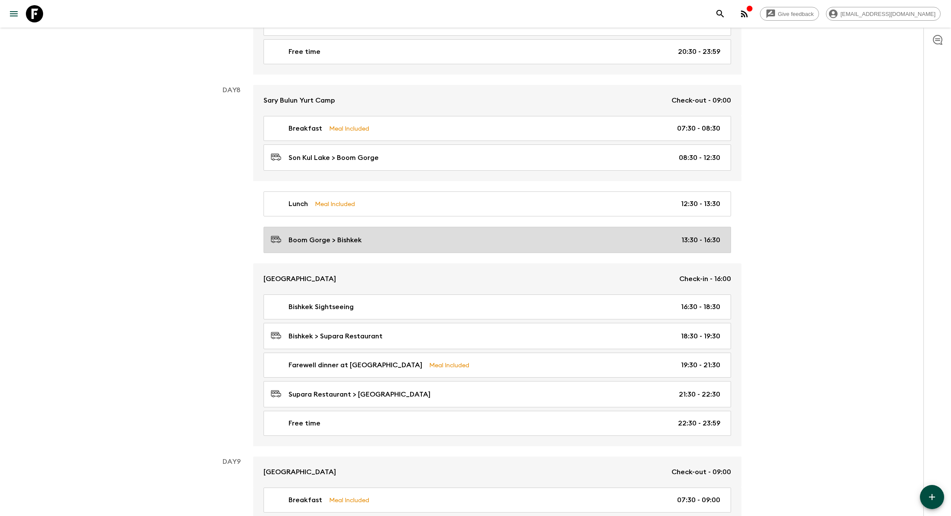
scroll to position [2115, 0]
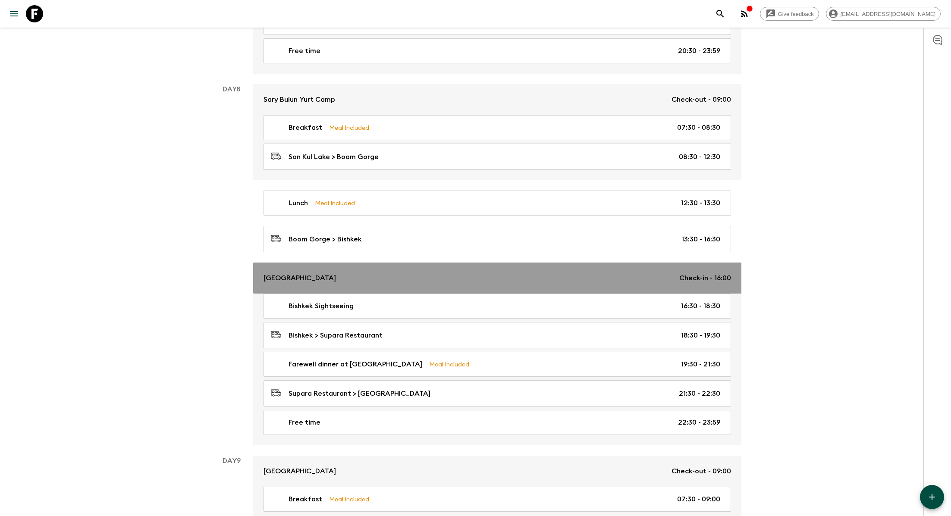
click at [365, 273] on div "Plaza Hotel Check-in - 16:00" at bounding box center [498, 278] width 468 height 10
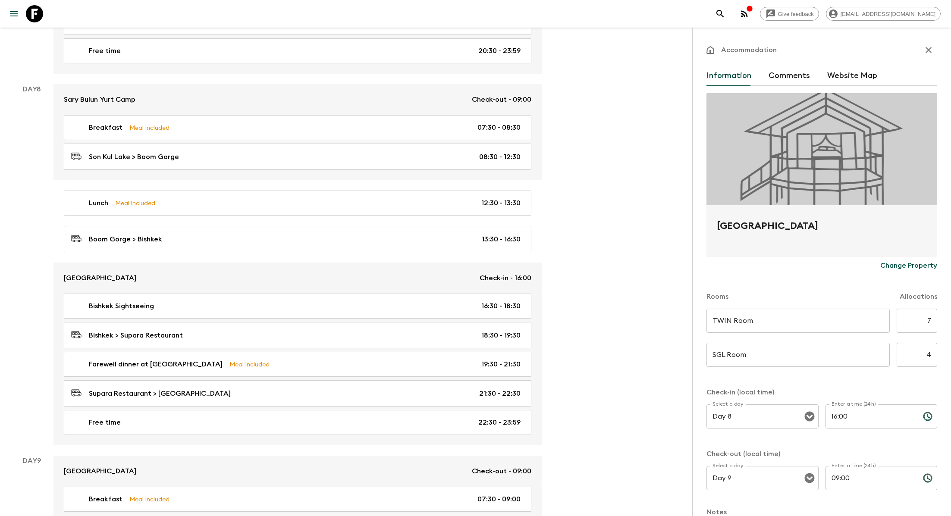
click at [522, 266] on p "Change Property" at bounding box center [909, 266] width 57 height 10
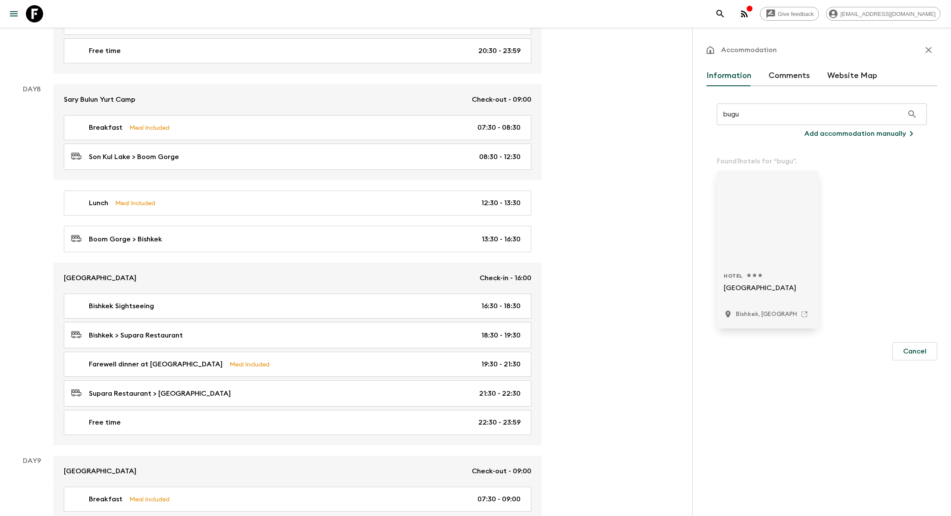
click at [522, 288] on p "Bugu Hotel" at bounding box center [768, 293] width 88 height 21
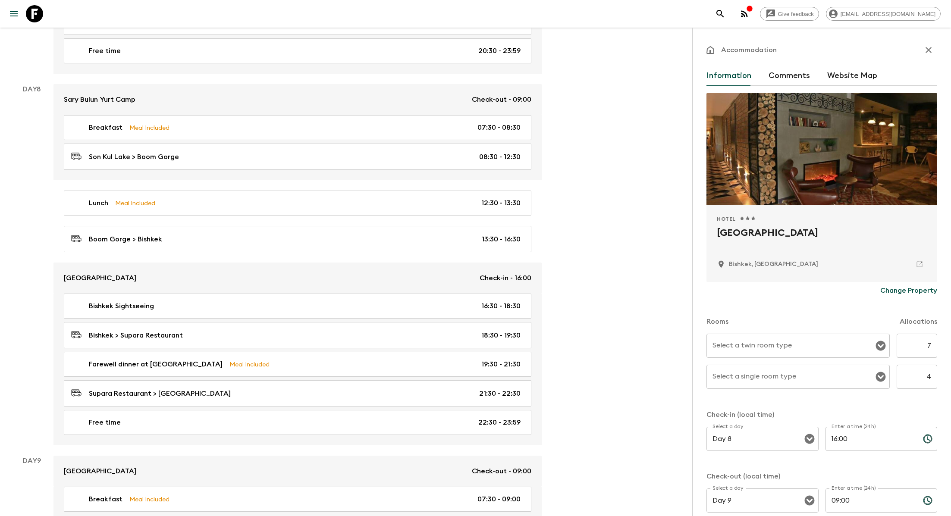
click at [522, 345] on input "Select a twin room type" at bounding box center [792, 346] width 163 height 16
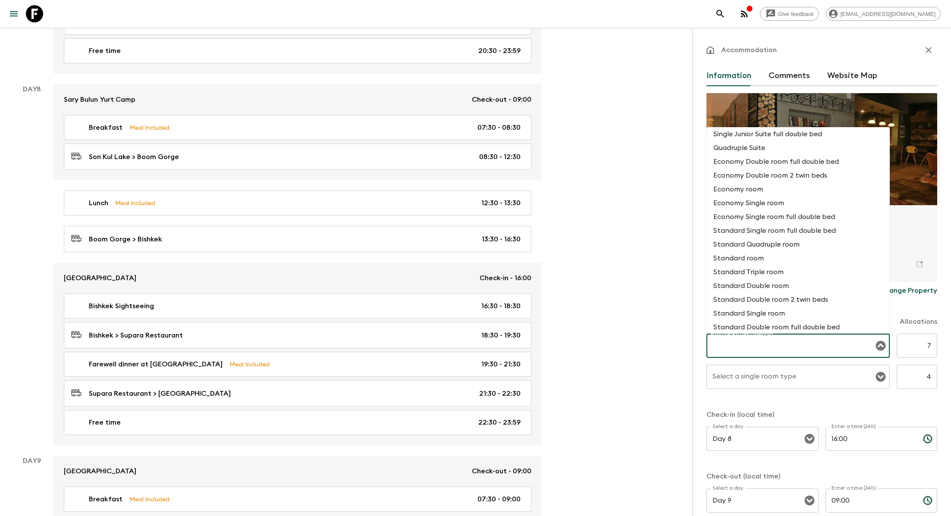
scroll to position [101, 0]
click at [522, 301] on li "Standard Double room 2 twin beds" at bounding box center [798, 299] width 183 height 14
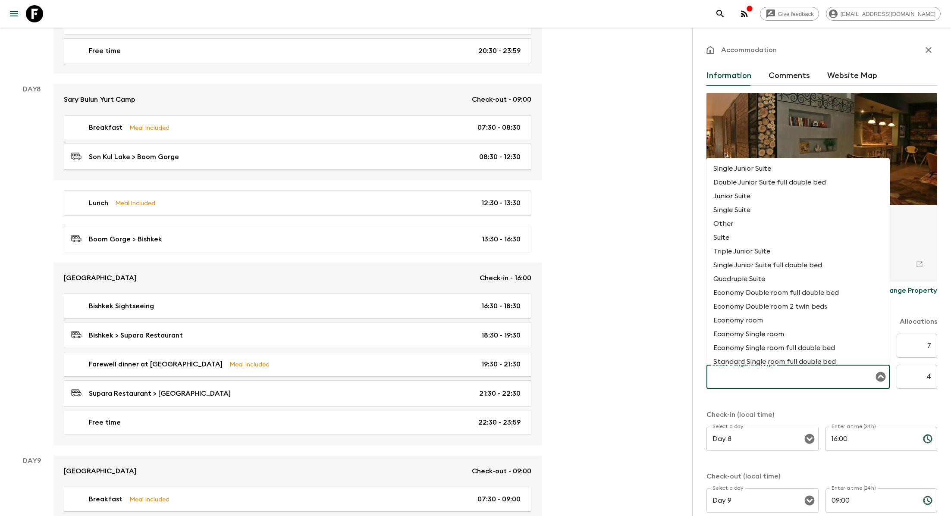
click at [522, 384] on input "Select a single room type" at bounding box center [792, 377] width 163 height 16
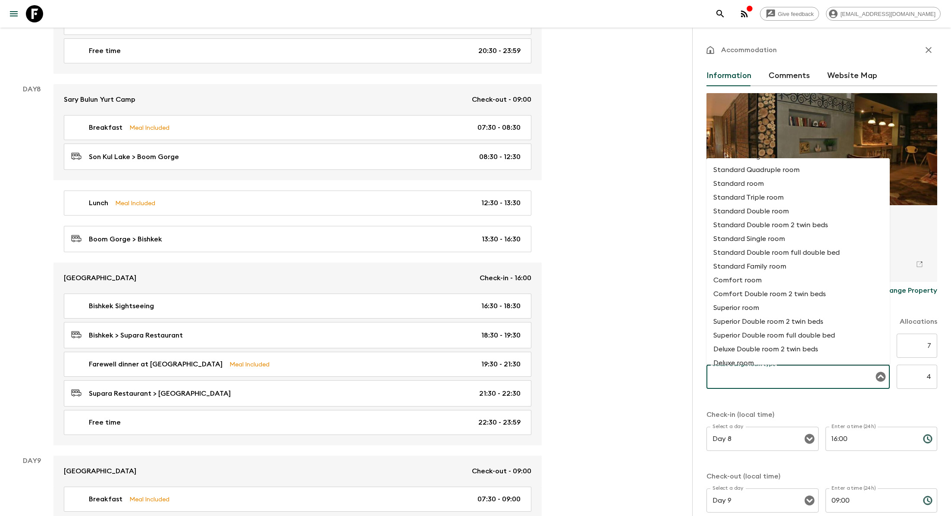
click at [522, 240] on li "Standard Single room" at bounding box center [798, 239] width 183 height 14
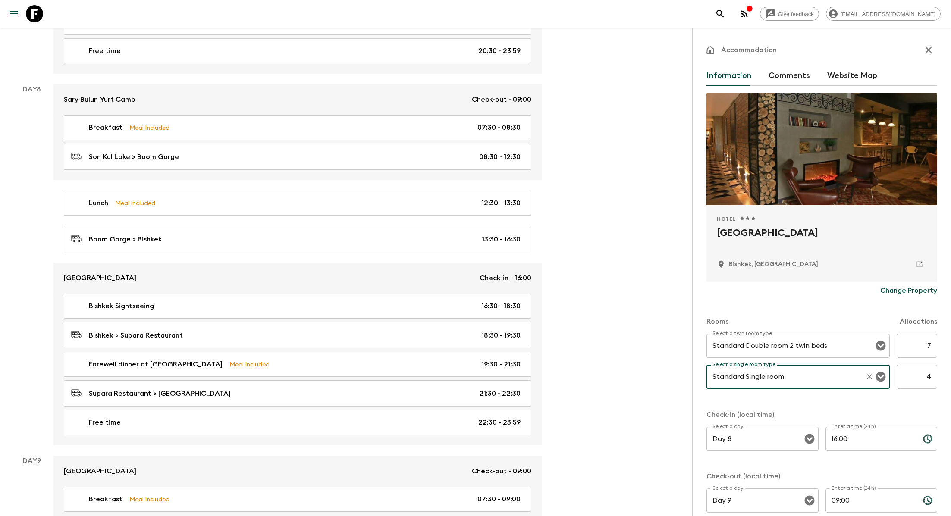
scroll to position [132, 0]
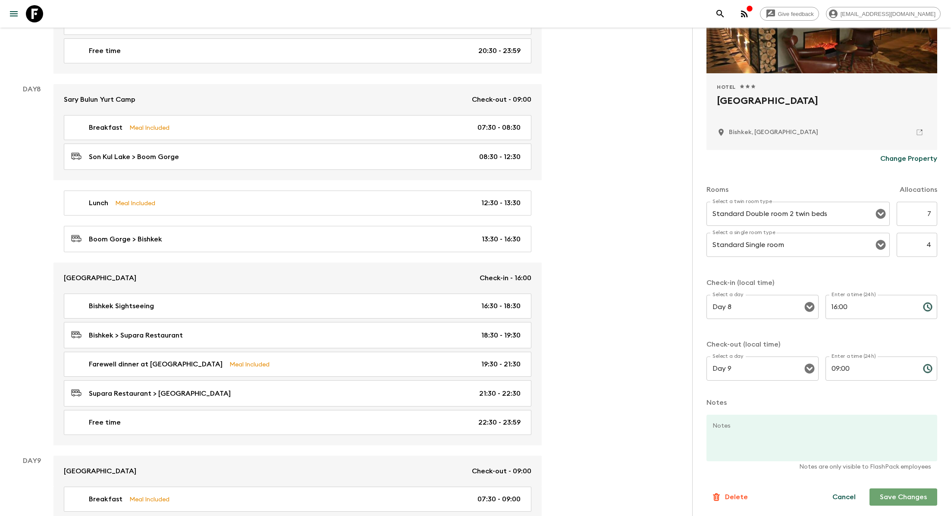
click at [522, 462] on button "Save Changes" at bounding box center [904, 497] width 68 height 17
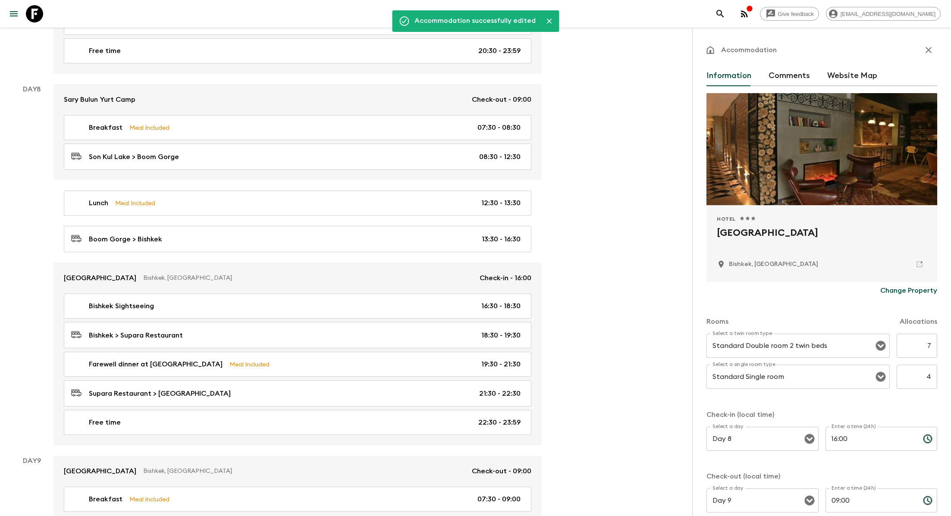
click at [522, 38] on div "Accommodation Information Comments Website Map Hotel 1 Star 2 Stars 3 Stars 4 S…" at bounding box center [821, 286] width 259 height 516
click at [522, 50] on icon "button" at bounding box center [929, 50] width 6 height 6
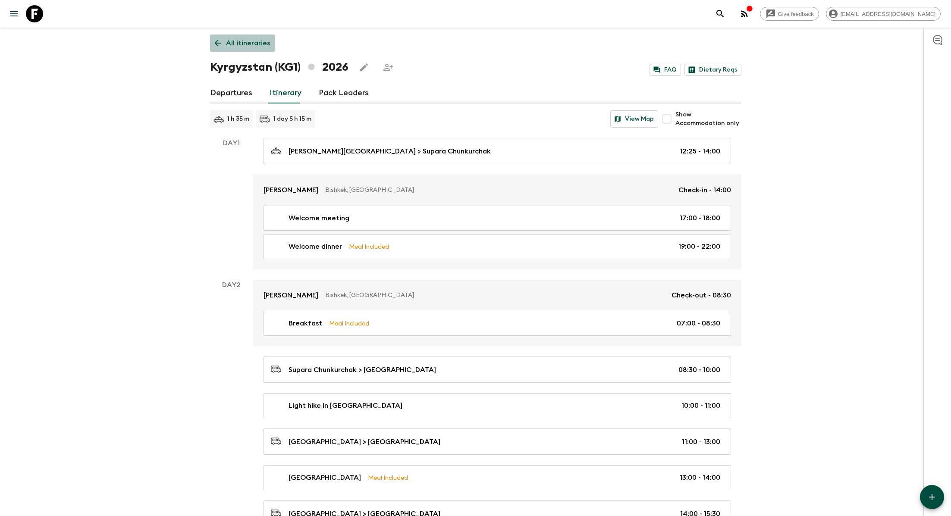
click at [245, 47] on p "All itineraries" at bounding box center [248, 43] width 44 height 10
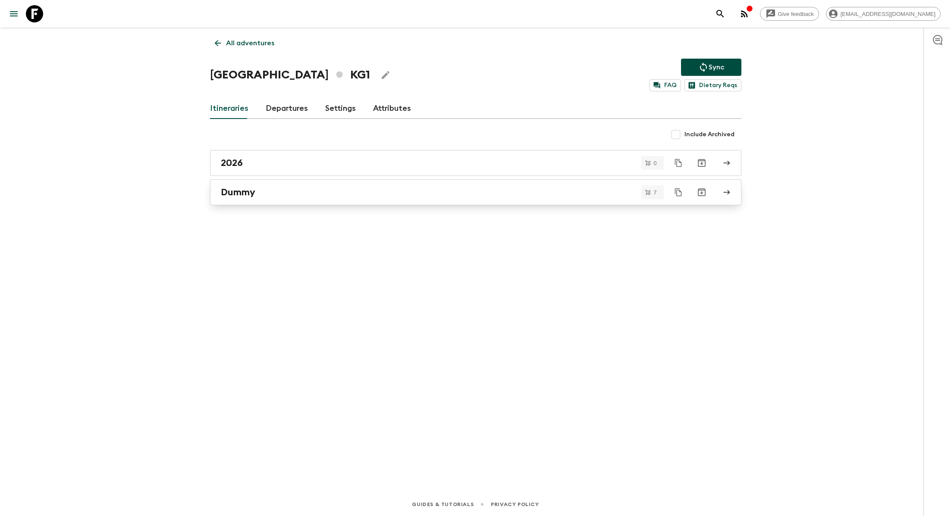
click at [303, 195] on div "Dummy" at bounding box center [468, 192] width 494 height 11
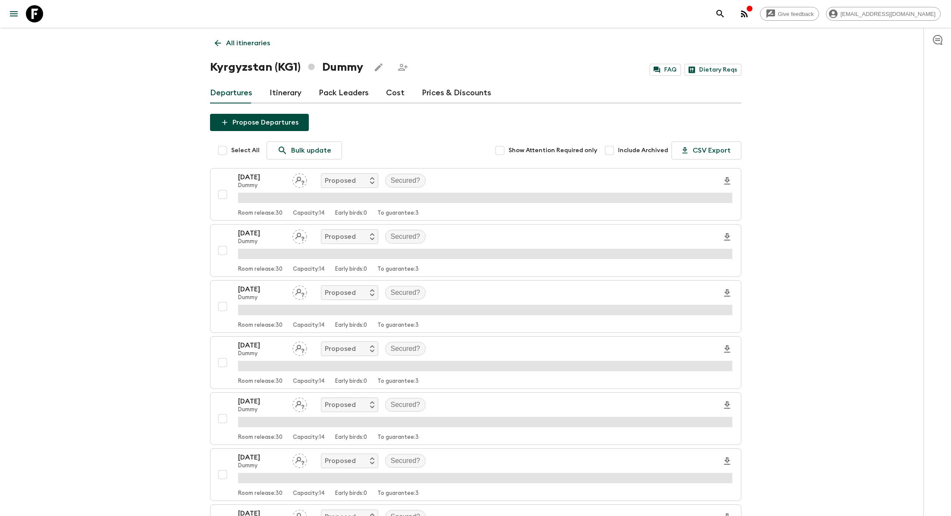
click at [223, 149] on input "Select All" at bounding box center [222, 150] width 17 height 17
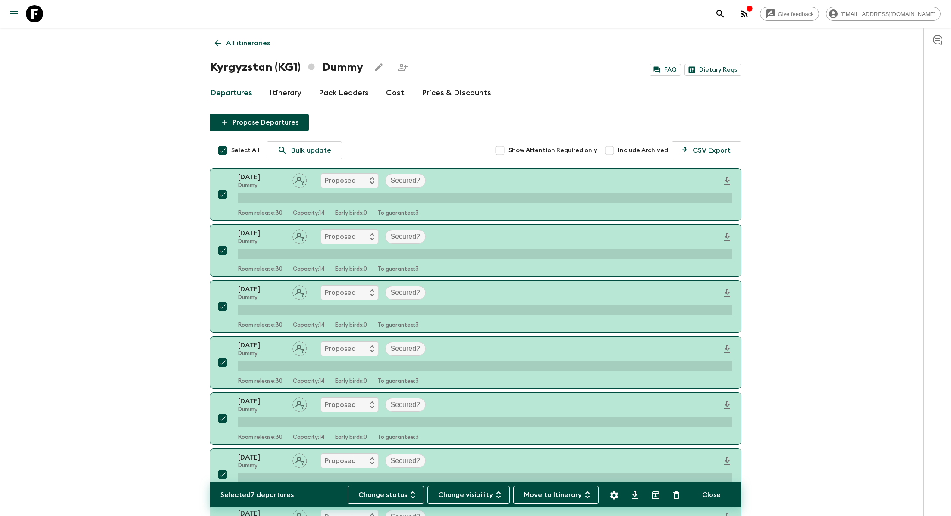
click at [522, 462] on icon "button" at bounding box center [587, 495] width 4 height 7
click at [522, 462] on li "2026" at bounding box center [531, 476] width 30 height 14
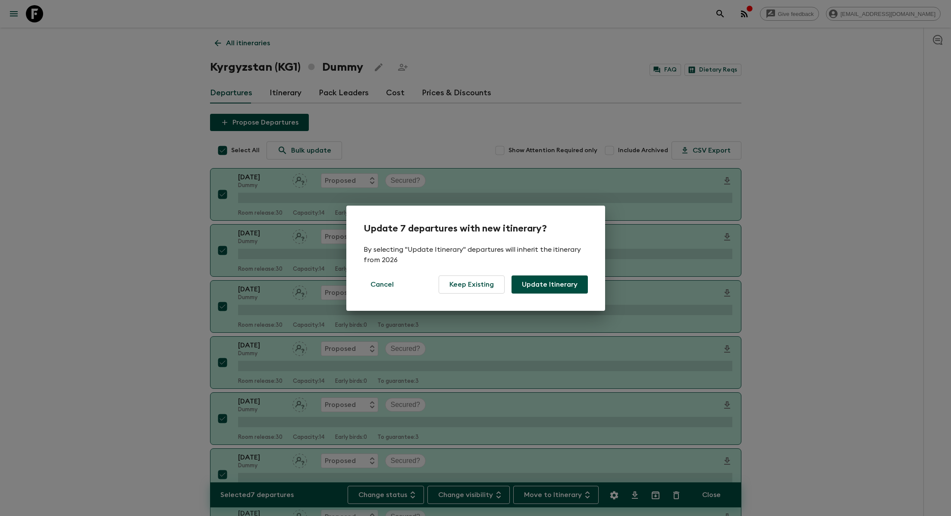
click at [522, 282] on button "Update Itinerary" at bounding box center [550, 285] width 76 height 18
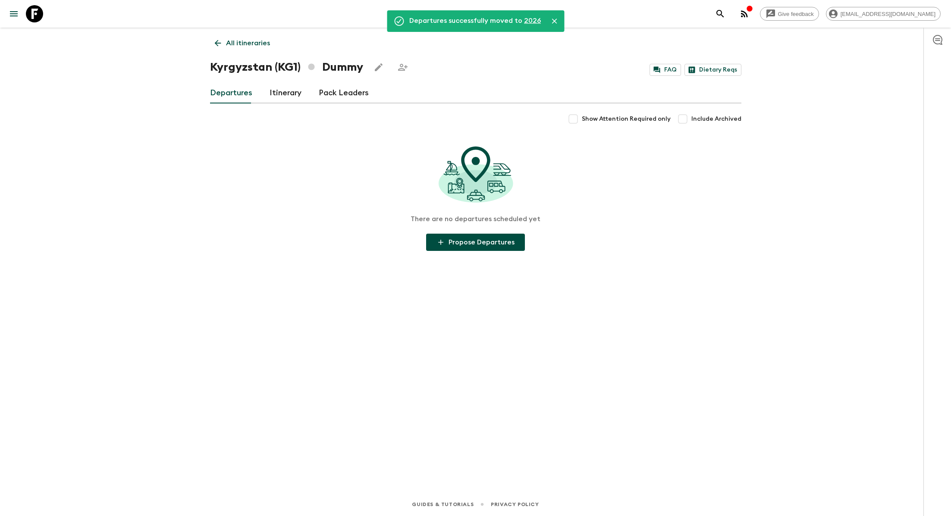
click at [254, 50] on link "All itineraries" at bounding box center [242, 43] width 65 height 17
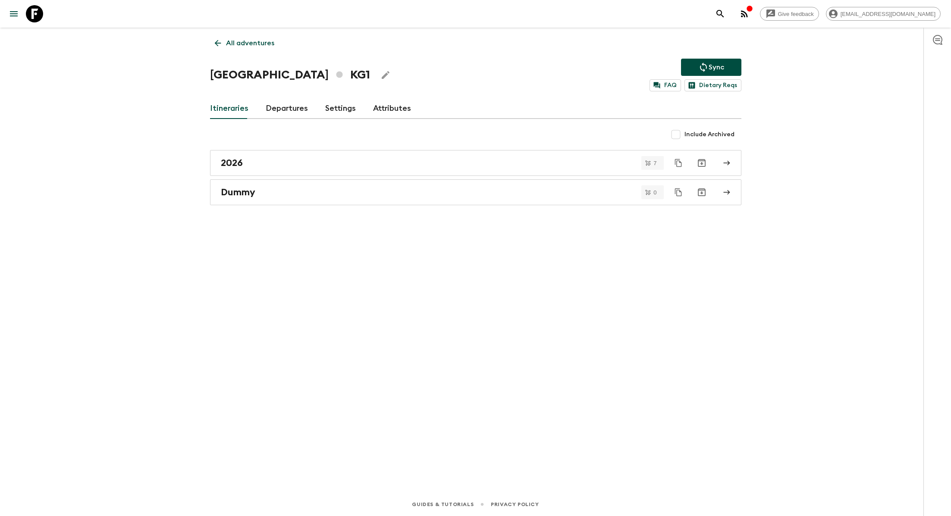
click at [522, 193] on icon "Archive" at bounding box center [702, 192] width 10 height 10
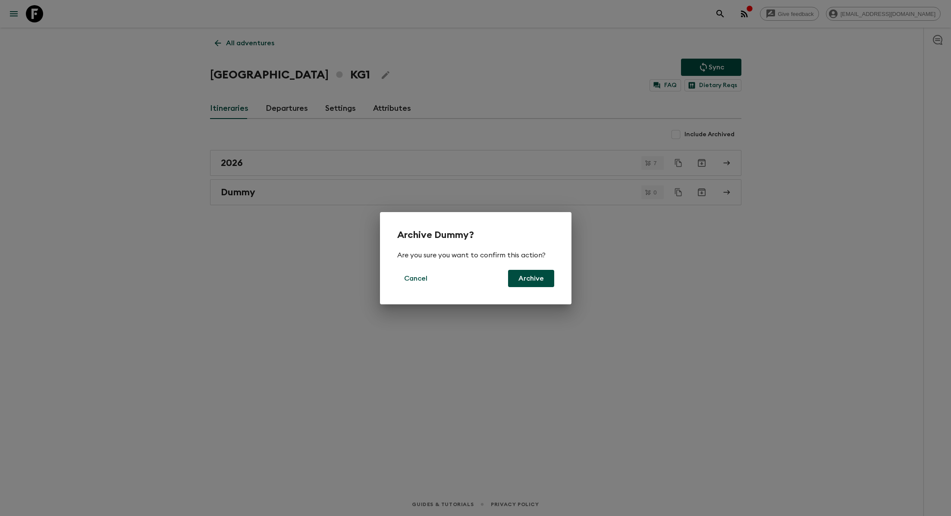
click at [522, 281] on button "Archive" at bounding box center [531, 278] width 46 height 17
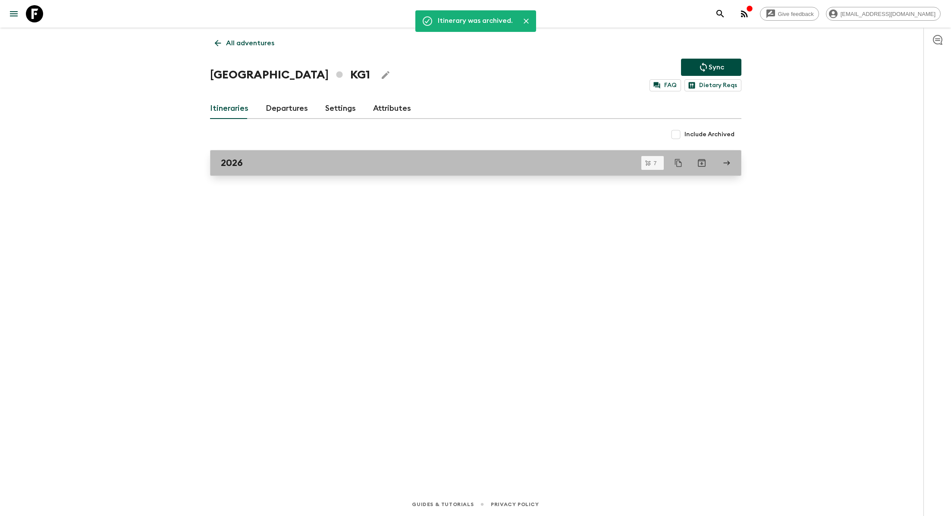
click at [470, 164] on div "2026" at bounding box center [468, 162] width 494 height 11
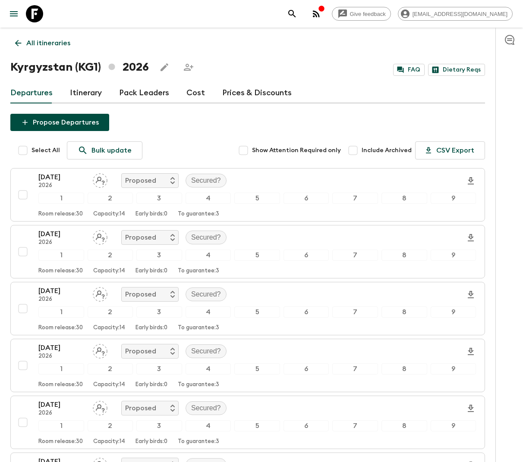
click at [186, 89] on link "Cost" at bounding box center [195, 93] width 19 height 21
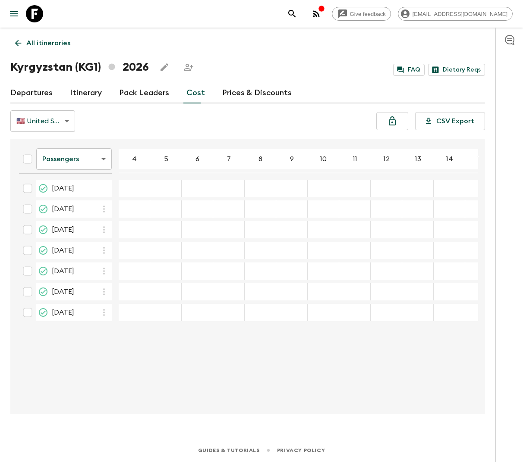
click at [132, 184] on div "05 Jun 2026; 4" at bounding box center [134, 188] width 31 height 17
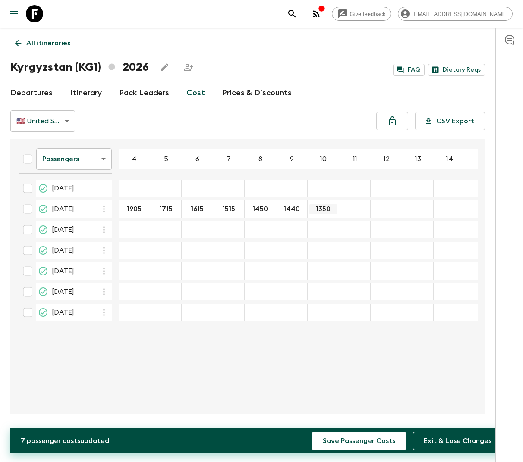
click at [325, 208] on input "1350" at bounding box center [323, 209] width 28 height 10
click at [355, 212] on div "27 Jun 2026; 11" at bounding box center [354, 209] width 31 height 17
click at [101, 228] on icon "button" at bounding box center [104, 230] width 10 height 10
click at [110, 247] on icon at bounding box center [109, 248] width 10 height 8
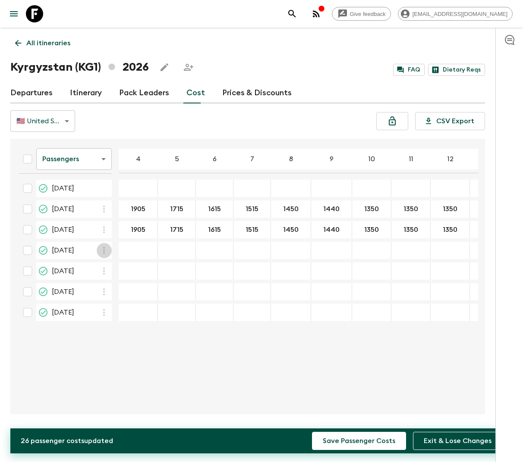
click at [108, 246] on icon "button" at bounding box center [104, 250] width 10 height 10
click at [109, 262] on li "Paste From Above" at bounding box center [141, 269] width 88 height 16
click at [106, 267] on icon "button" at bounding box center [104, 271] width 10 height 10
click at [108, 292] on icon at bounding box center [109, 289] width 8 height 8
click at [106, 290] on icon "button" at bounding box center [104, 292] width 10 height 10
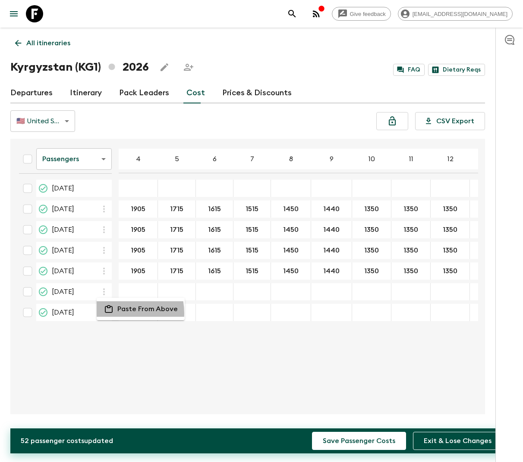
click at [109, 314] on li "Paste From Above" at bounding box center [141, 310] width 88 height 16
click at [105, 314] on icon "button" at bounding box center [104, 313] width 10 height 10
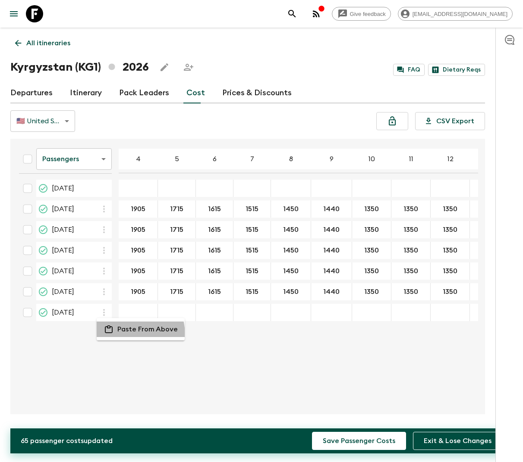
click at [111, 336] on li "Paste From Above" at bounding box center [141, 330] width 88 height 16
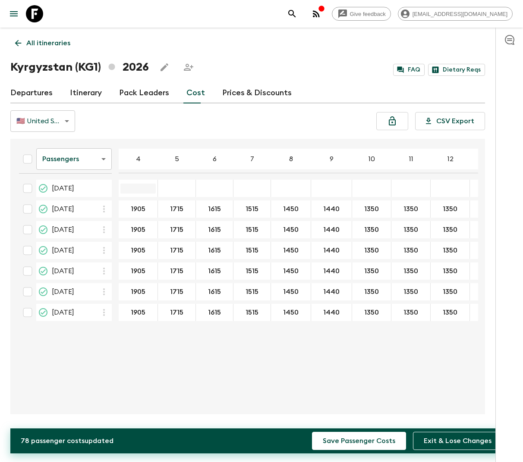
click at [139, 191] on input "05 Jun 2026; 4" at bounding box center [137, 189] width 35 height 10
click at [211, 192] on div "05 Jun 2026; 6" at bounding box center [215, 188] width 38 height 17
click at [287, 192] on div "05 Jun 2026; 8" at bounding box center [291, 188] width 40 height 17
click at [358, 182] on div "05 Jun 2026; 10" at bounding box center [371, 188] width 39 height 17
click at [361, 187] on input "1080" at bounding box center [371, 189] width 35 height 10
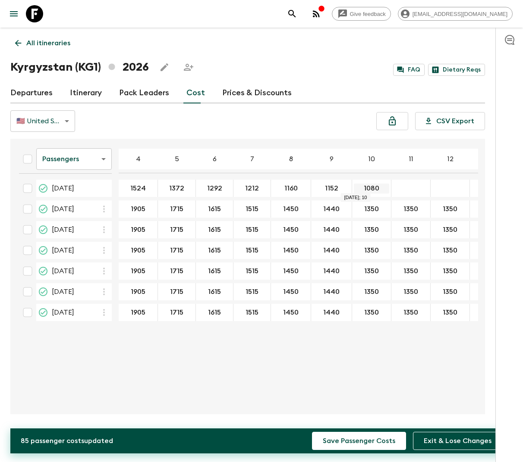
click at [361, 187] on input "1080" at bounding box center [371, 189] width 35 height 10
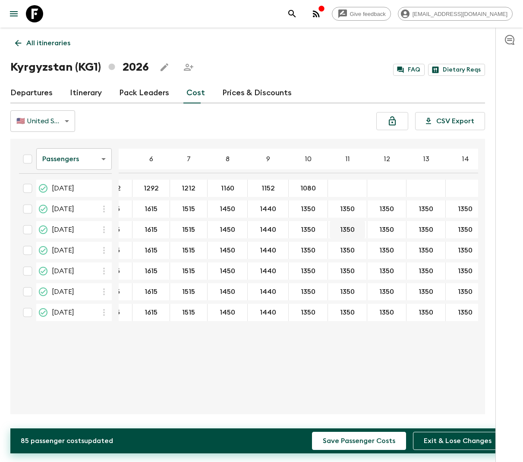
scroll to position [0, 208]
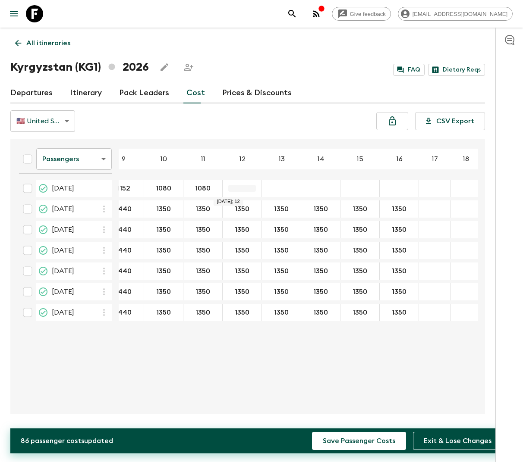
click at [234, 191] on div "05 Jun 2026; 12" at bounding box center [242, 188] width 39 height 17
click at [353, 443] on button "Save Passenger Costs" at bounding box center [359, 441] width 94 height 18
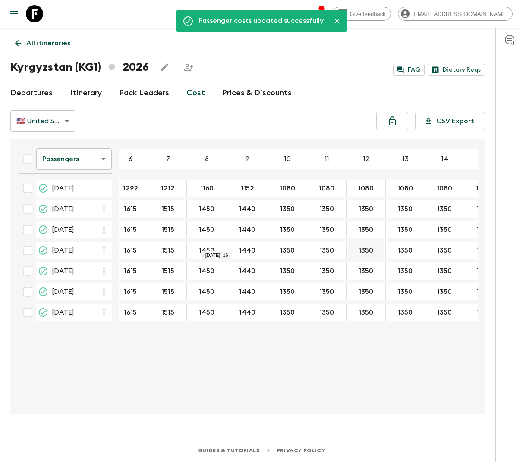
scroll to position [0, 0]
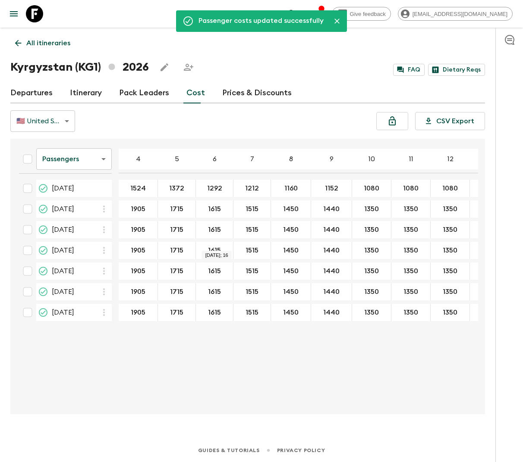
click at [84, 163] on body "Give feedback lauren.b@flashpack.com Passenger costs updated successfully All i…" at bounding box center [261, 231] width 523 height 462
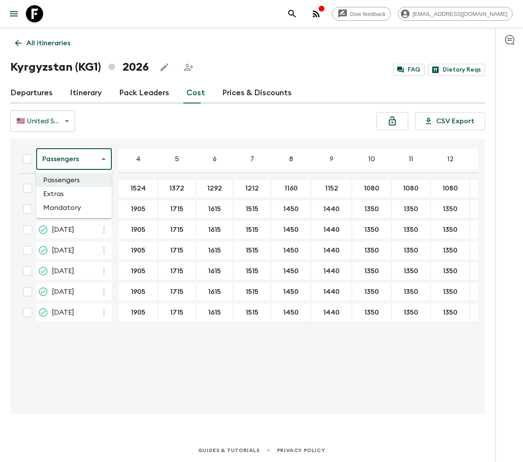
click at [78, 193] on li "Extras" at bounding box center [73, 194] width 75 height 14
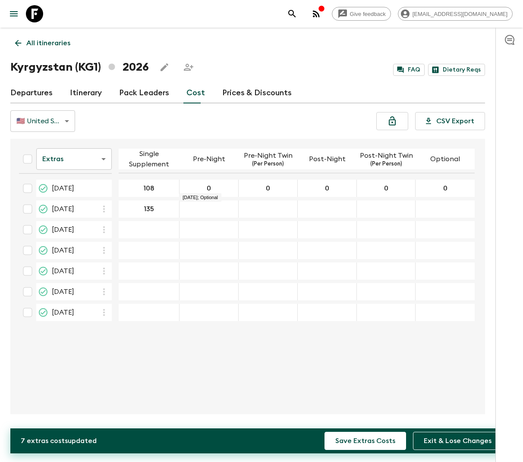
click at [211, 212] on div "27 Jun 2026; Pre-Night" at bounding box center [208, 209] width 59 height 17
click at [107, 227] on icon "button" at bounding box center [104, 230] width 10 height 10
click at [112, 246] on icon at bounding box center [109, 248] width 8 height 8
click at [107, 249] on icon "button" at bounding box center [104, 250] width 10 height 10
click at [112, 265] on icon at bounding box center [109, 268] width 10 height 8
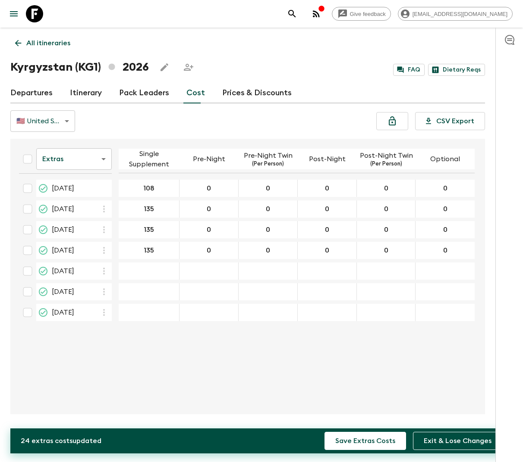
click at [106, 269] on icon "button" at bounding box center [104, 271] width 10 height 10
click at [111, 289] on icon at bounding box center [109, 289] width 10 height 8
click at [105, 290] on icon "button" at bounding box center [104, 292] width 10 height 10
click at [111, 307] on icon at bounding box center [109, 309] width 8 height 8
click at [104, 308] on icon "button" at bounding box center [104, 313] width 10 height 10
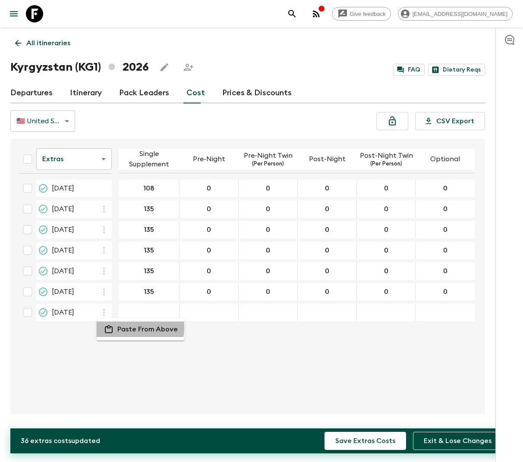
click at [116, 327] on li "Paste From Above" at bounding box center [141, 330] width 88 height 16
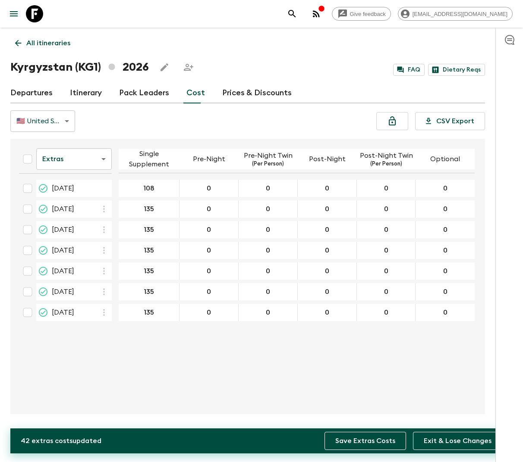
click at [344, 438] on button "Save Extras Costs" at bounding box center [365, 441] width 82 height 18
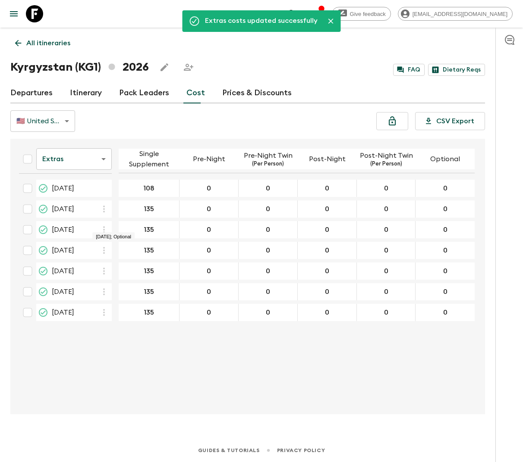
click at [102, 159] on body "Give feedback lauren.b@flashpack.com Extras costs updated successfully All itin…" at bounding box center [261, 231] width 523 height 462
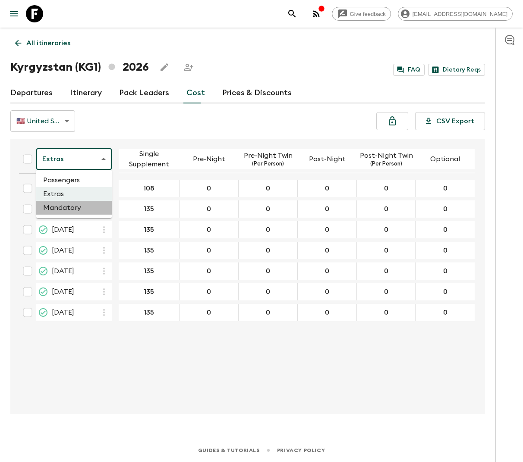
click at [86, 213] on li "Mandatory" at bounding box center [73, 208] width 75 height 14
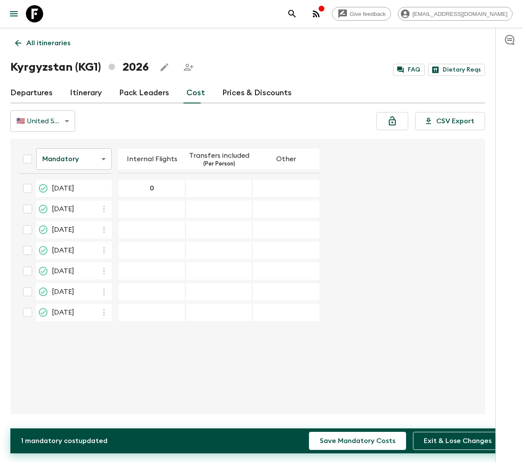
click at [212, 194] on div "05 Jun 2026; Transfers included" at bounding box center [219, 188] width 67 height 17
click at [222, 189] on input "34" at bounding box center [218, 189] width 63 height 10
click at [217, 187] on input "34" at bounding box center [218, 189] width 63 height 10
click at [103, 208] on icon "button" at bounding box center [104, 209] width 10 height 10
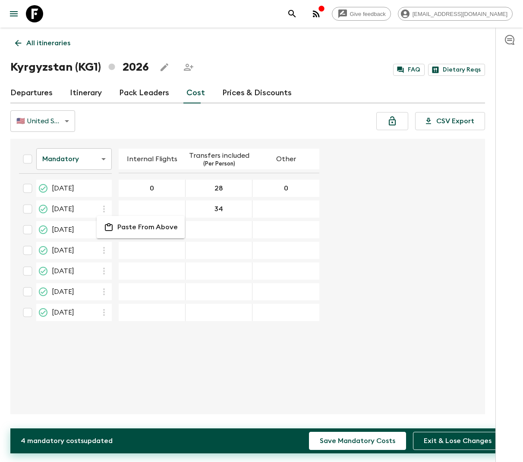
click at [152, 206] on div at bounding box center [261, 231] width 523 height 462
click at [105, 227] on icon "button" at bounding box center [104, 230] width 10 height 10
click at [119, 252] on p "Paste From Above" at bounding box center [147, 248] width 60 height 10
click at [105, 251] on icon "button" at bounding box center [104, 250] width 10 height 10
click at [112, 267] on icon at bounding box center [109, 268] width 8 height 8
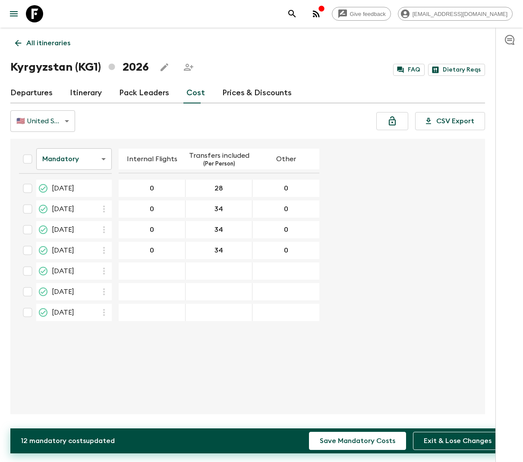
click at [104, 268] on icon "button" at bounding box center [104, 271] width 2 height 7
click at [112, 292] on icon at bounding box center [109, 289] width 8 height 8
click at [107, 291] on icon "button" at bounding box center [104, 292] width 10 height 10
click at [109, 308] on icon at bounding box center [109, 309] width 10 height 8
click at [103, 310] on icon "button" at bounding box center [104, 313] width 10 height 10
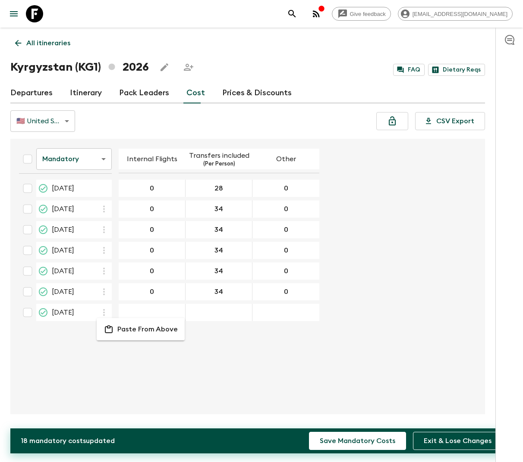
click at [118, 332] on p "Paste From Above" at bounding box center [147, 329] width 60 height 10
click at [346, 443] on button "Save Mandatory Costs" at bounding box center [357, 441] width 97 height 18
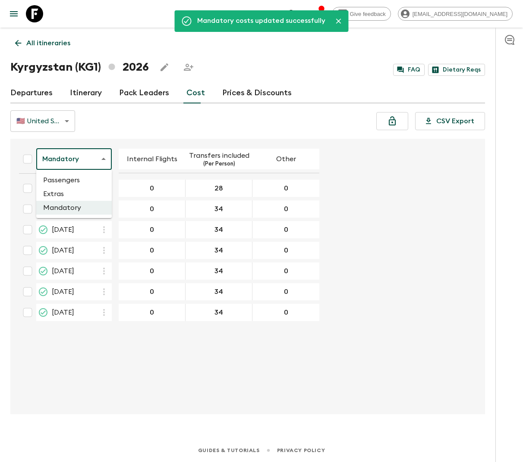
click at [101, 158] on body "Give feedback lauren.b@flashpack.com Mandatory costs updated successfully All i…" at bounding box center [261, 231] width 523 height 462
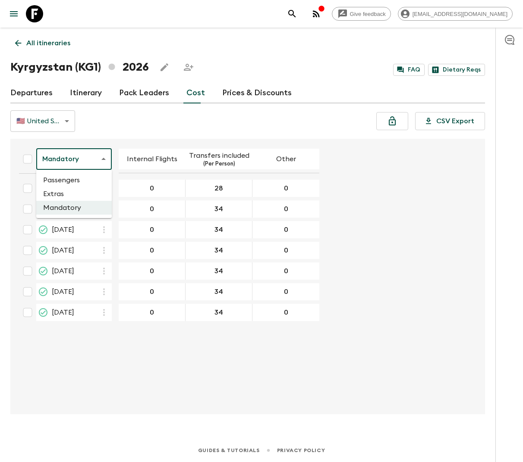
click at [87, 179] on li "Passengers" at bounding box center [73, 180] width 75 height 14
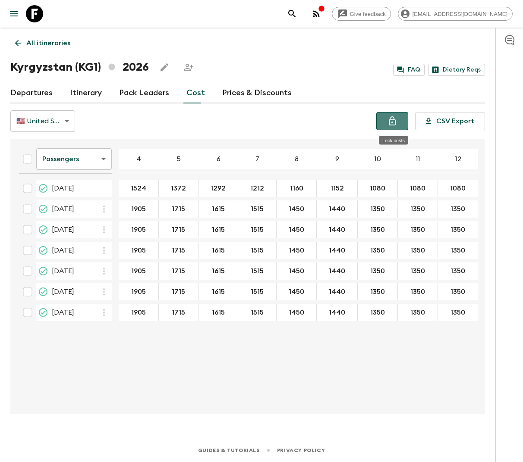
click at [391, 116] on icon "Lock costs" at bounding box center [392, 121] width 10 height 10
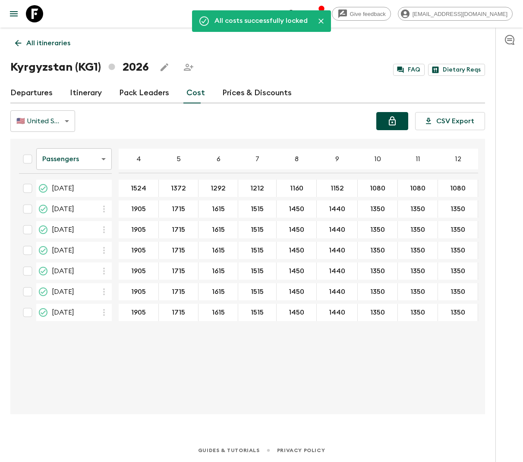
click at [35, 92] on link "Departures" at bounding box center [31, 93] width 42 height 21
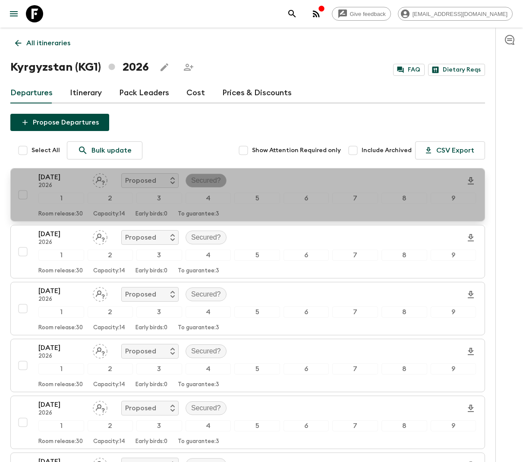
click at [194, 175] on div "Secured?" at bounding box center [206, 181] width 41 height 14
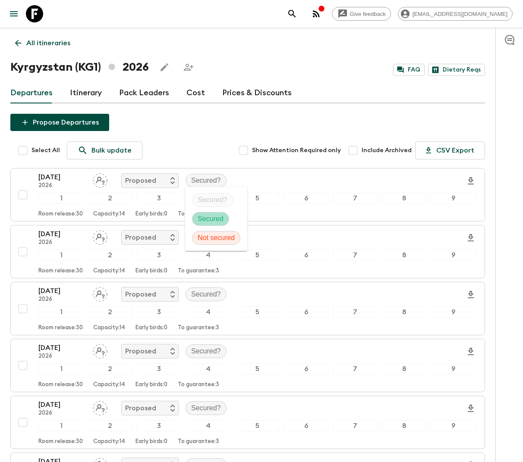
click at [213, 220] on p "Secured" at bounding box center [211, 219] width 26 height 10
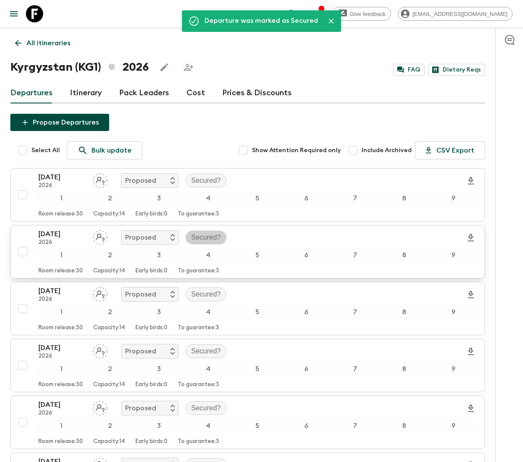
click at [204, 236] on p "Secured?" at bounding box center [206, 238] width 30 height 10
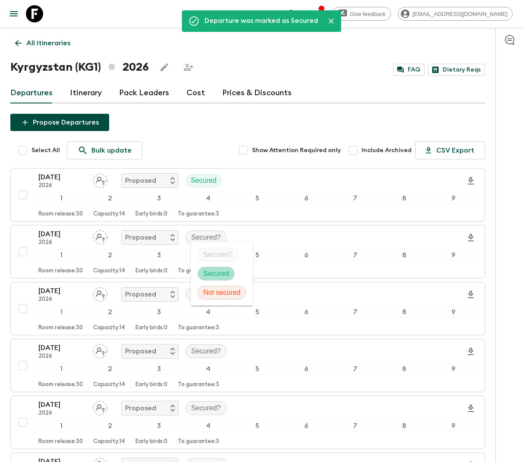
click at [215, 269] on p "Secured" at bounding box center [216, 274] width 26 height 10
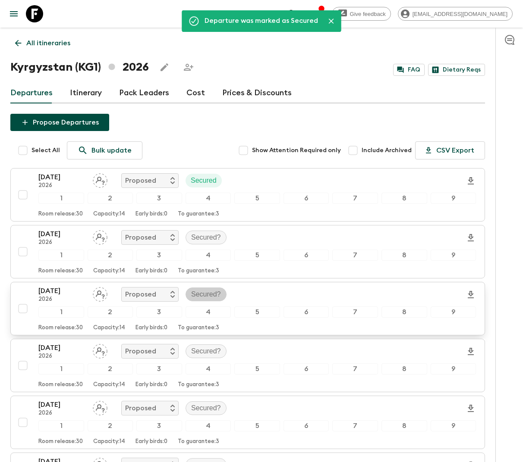
click at [201, 289] on p "Secured?" at bounding box center [206, 294] width 30 height 10
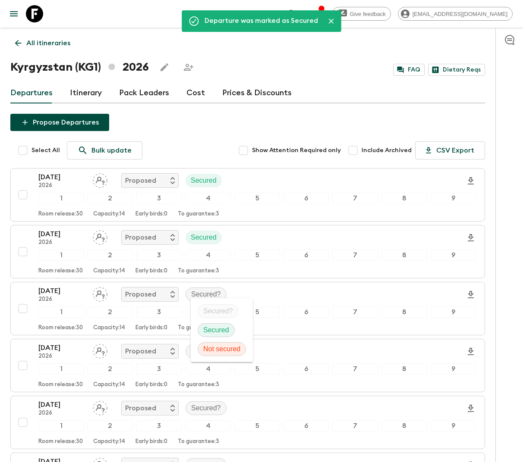
click at [206, 322] on li "Secured" at bounding box center [222, 330] width 62 height 19
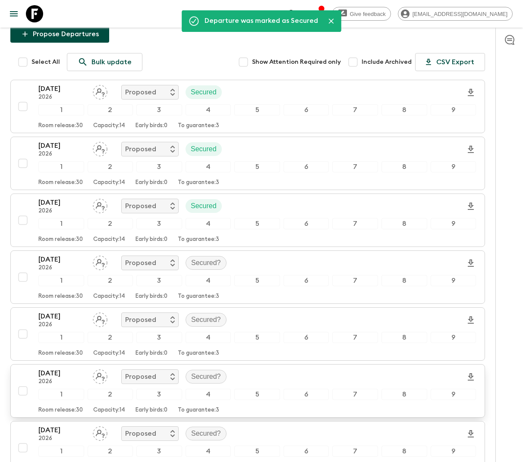
scroll to position [132, 0]
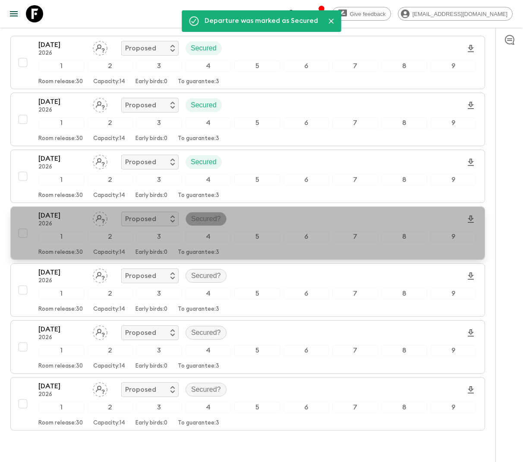
click at [205, 221] on p "Secured?" at bounding box center [206, 219] width 30 height 10
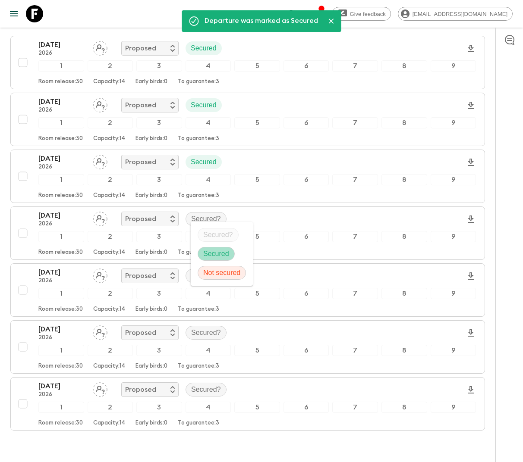
click at [207, 250] on p "Secured" at bounding box center [216, 254] width 26 height 10
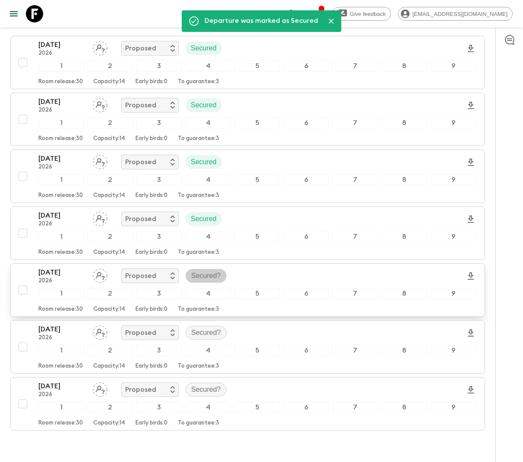
click at [199, 273] on p "Secured?" at bounding box center [206, 276] width 30 height 10
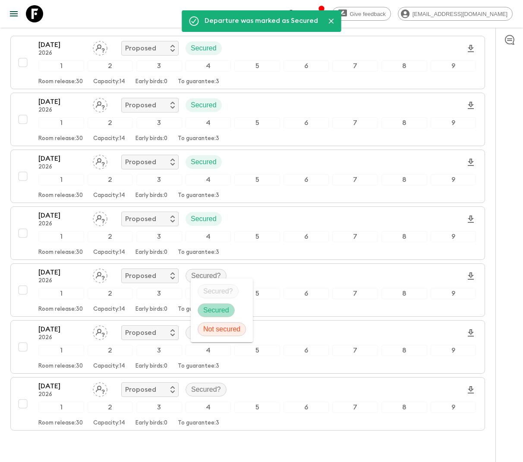
click at [212, 310] on p "Secured" at bounding box center [216, 310] width 26 height 10
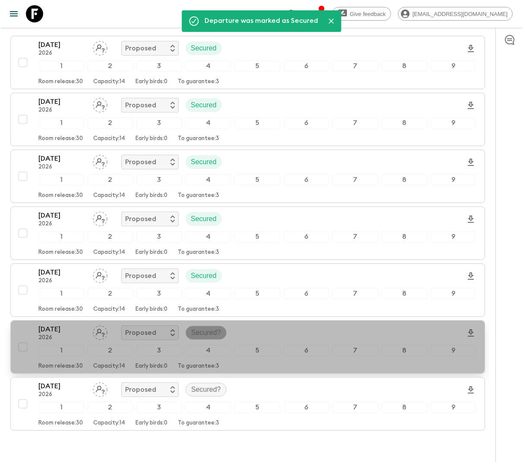
click at [203, 331] on p "Secured?" at bounding box center [206, 333] width 30 height 10
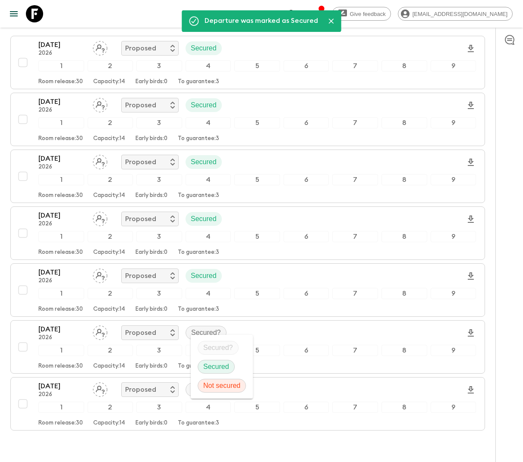
click at [217, 371] on p "Secured" at bounding box center [216, 367] width 26 height 10
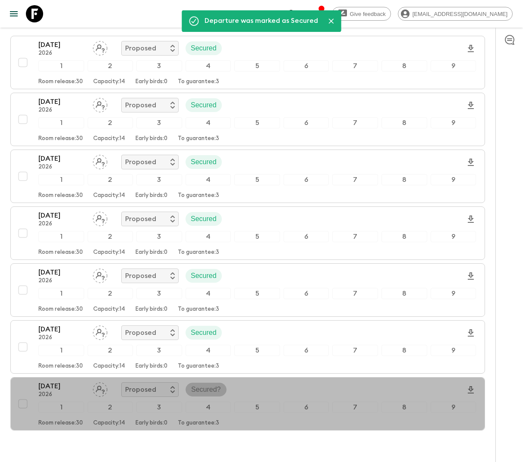
click at [195, 386] on p "Secured?" at bounding box center [206, 390] width 30 height 10
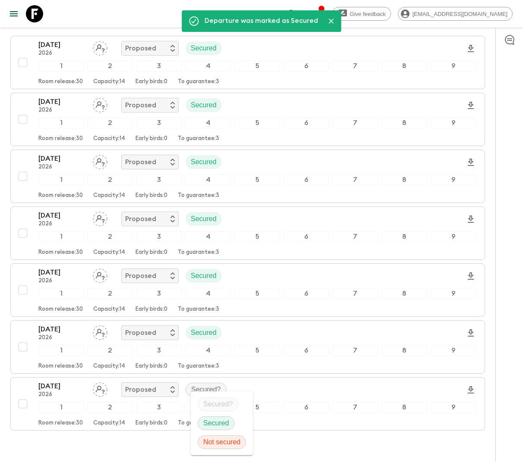
click at [211, 419] on p "Secured" at bounding box center [216, 423] width 26 height 10
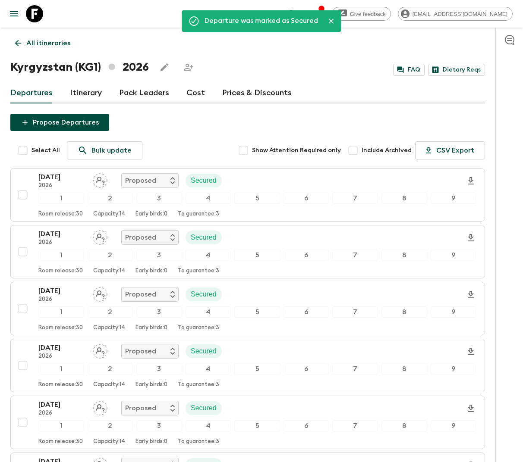
click at [32, 44] on p "All itineraries" at bounding box center [48, 43] width 44 height 10
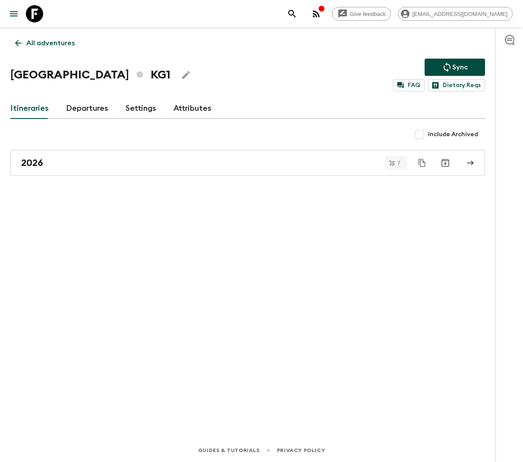
click at [60, 42] on p "All adventures" at bounding box center [50, 43] width 48 height 10
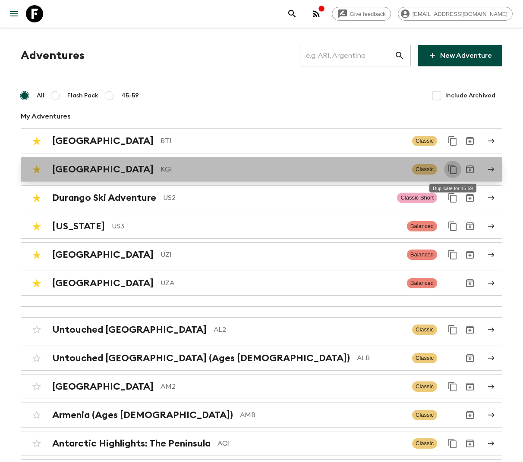
click at [451, 170] on icon "Duplicate for 45-59" at bounding box center [452, 169] width 10 height 10
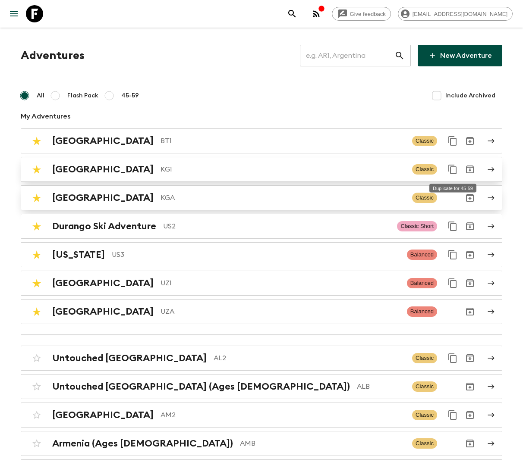
click at [160, 197] on p "KGA" at bounding box center [282, 198] width 245 height 10
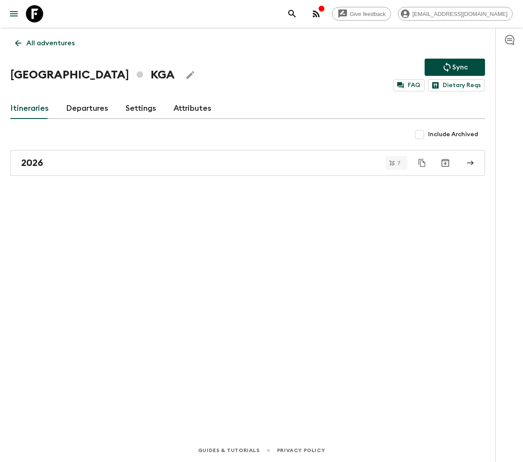
click at [63, 41] on p "All adventures" at bounding box center [50, 43] width 48 height 10
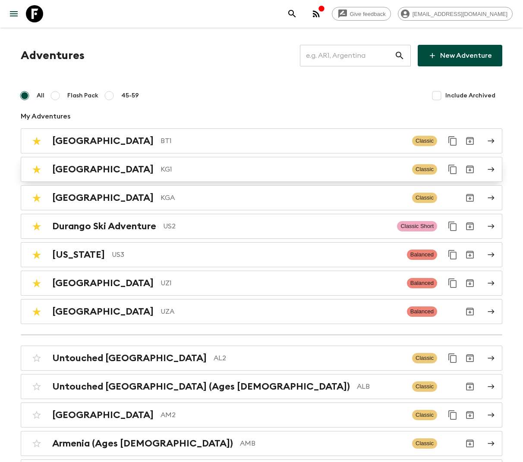
click at [160, 170] on p "KG1" at bounding box center [282, 169] width 245 height 10
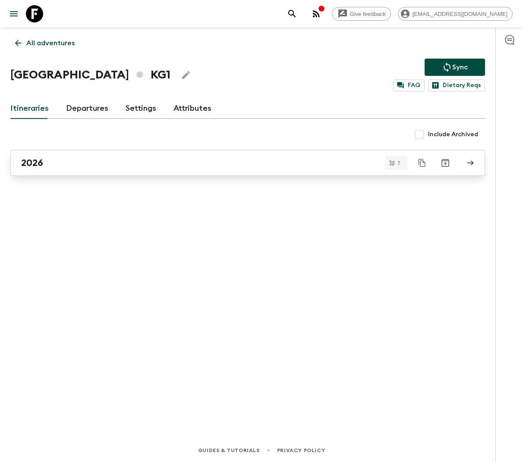
click at [79, 160] on div "2026" at bounding box center [239, 162] width 437 height 11
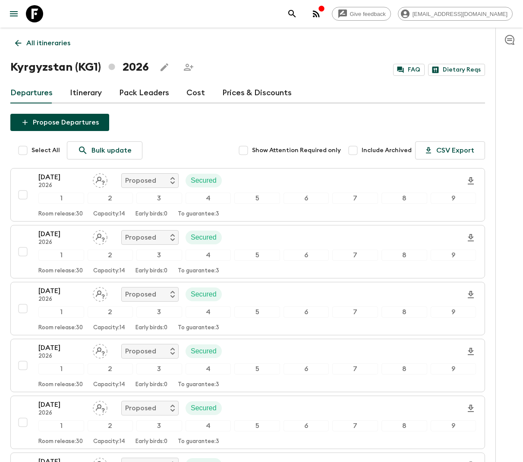
click at [60, 44] on p "All itineraries" at bounding box center [48, 43] width 44 height 10
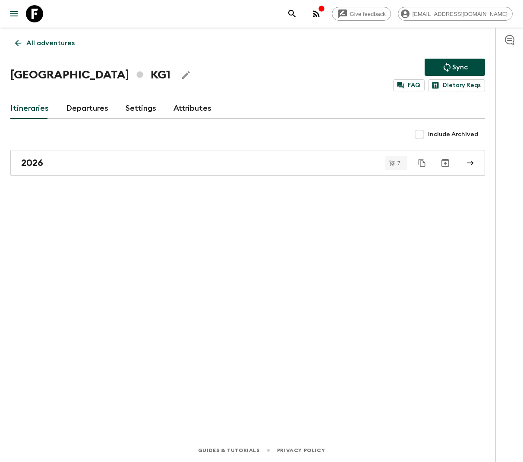
click at [59, 39] on p "All adventures" at bounding box center [50, 43] width 48 height 10
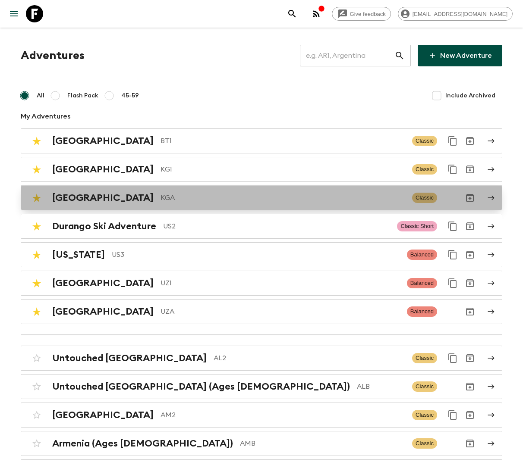
click at [160, 193] on p "KGA" at bounding box center [282, 198] width 245 height 10
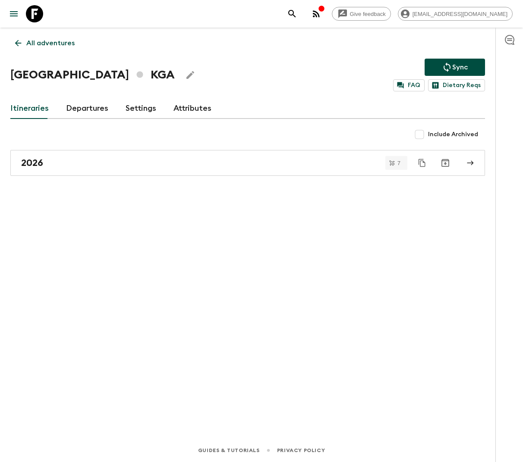
click at [91, 164] on div "2026" at bounding box center [239, 162] width 437 height 11
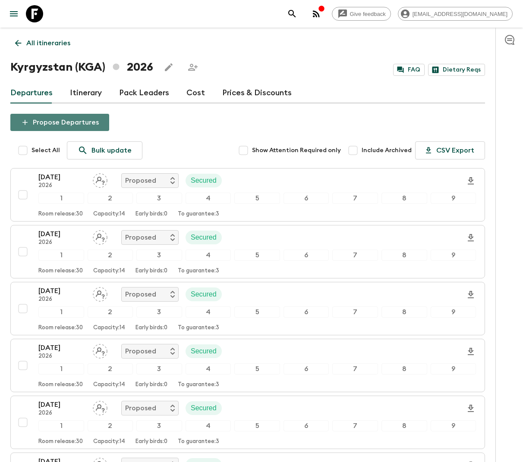
click at [76, 123] on button "Propose Departures" at bounding box center [59, 122] width 99 height 17
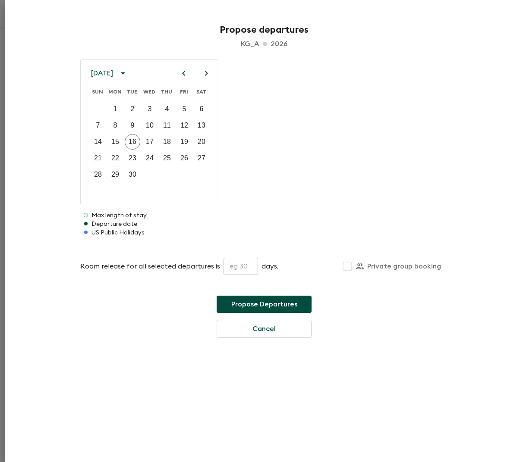
click at [208, 73] on icon "Next month" at bounding box center [206, 73] width 10 height 10
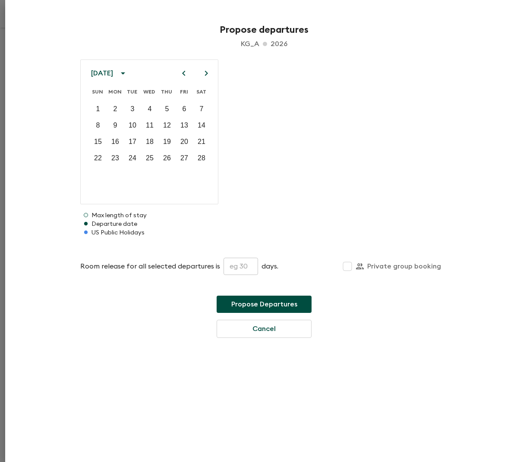
click at [208, 73] on icon "Next month" at bounding box center [206, 73] width 10 height 10
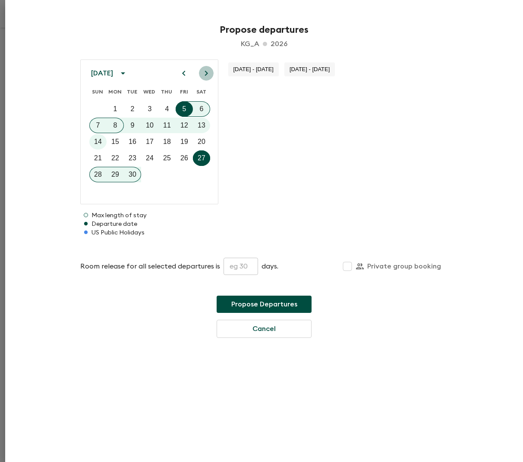
click at [208, 73] on icon "Next month" at bounding box center [206, 73] width 10 height 10
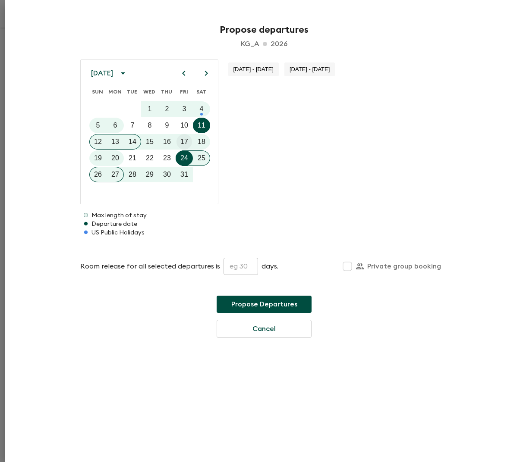
click at [185, 141] on p "17" at bounding box center [184, 142] width 8 height 10
click at [232, 267] on input "text" at bounding box center [240, 266] width 35 height 17
click at [205, 69] on icon "Next month" at bounding box center [206, 73] width 10 height 10
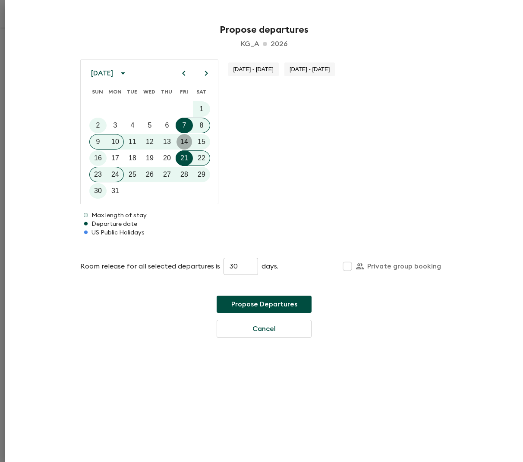
click at [179, 142] on button "14" at bounding box center [184, 142] width 16 height 16
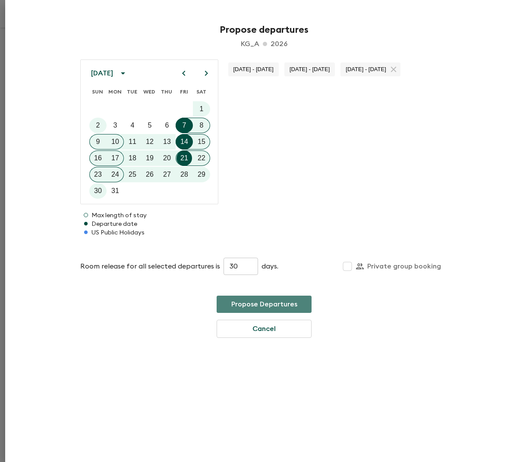
click at [241, 302] on button "Propose Departures" at bounding box center [264, 304] width 95 height 17
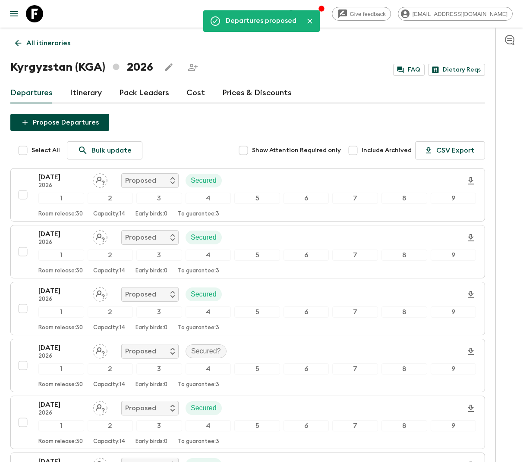
click at [23, 155] on input "Select All" at bounding box center [22, 150] width 17 height 17
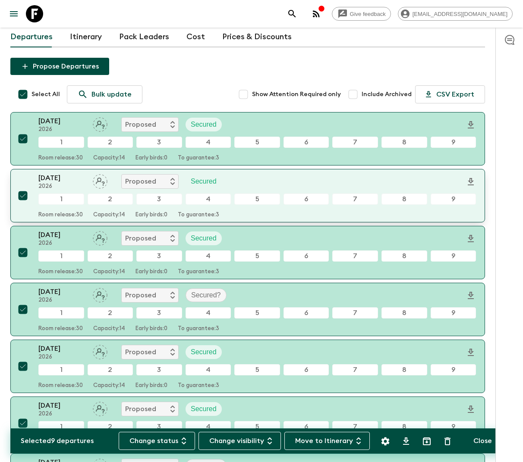
scroll to position [70, 0]
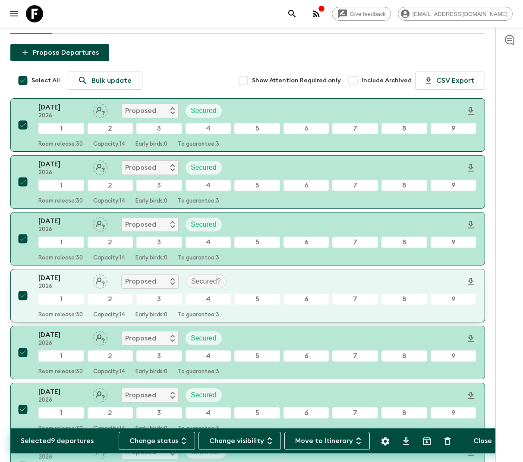
click at [21, 296] on input "checkbox" at bounding box center [22, 295] width 17 height 17
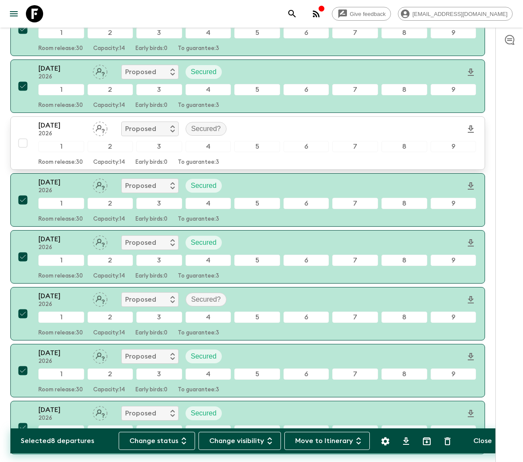
scroll to position [289, 0]
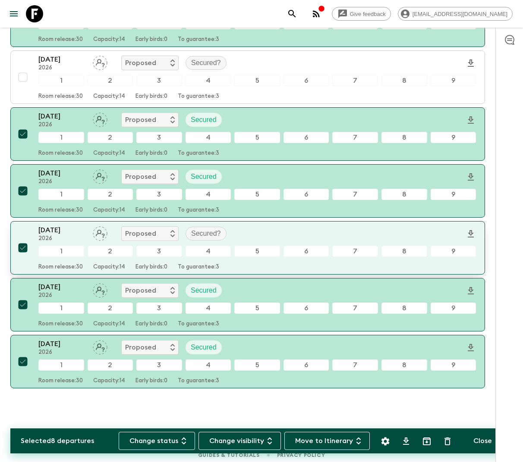
click at [24, 245] on input "checkbox" at bounding box center [22, 247] width 17 height 17
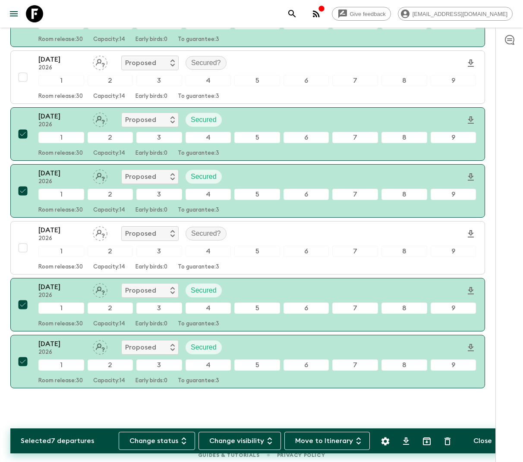
click at [451, 440] on icon "Delete" at bounding box center [447, 442] width 10 height 10
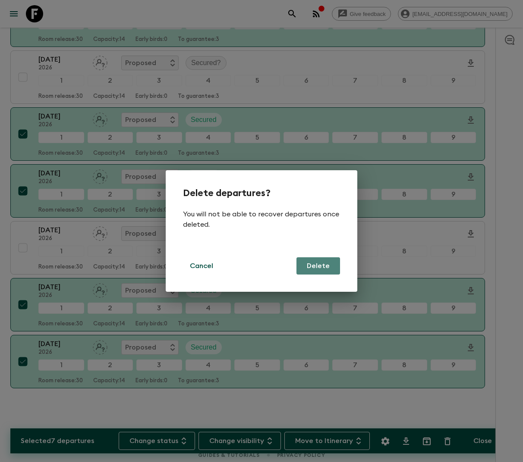
click at [318, 260] on button "Delete" at bounding box center [318, 266] width 44 height 17
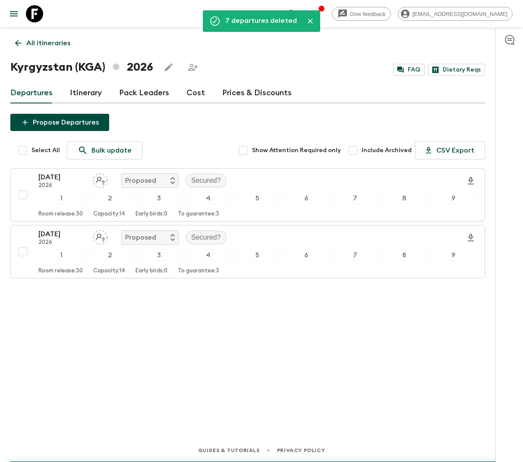
scroll to position [0, 0]
click at [197, 186] on p "Secured?" at bounding box center [206, 181] width 30 height 10
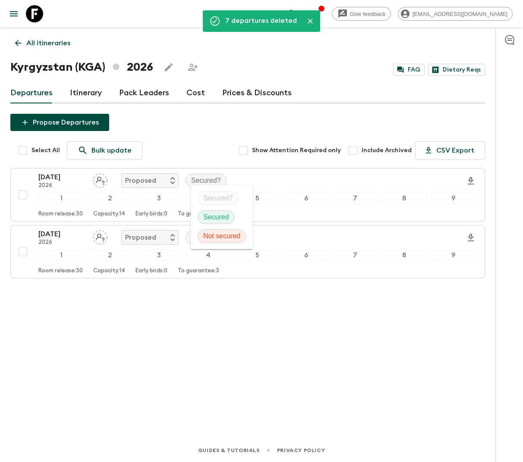
click at [205, 216] on p "Secured" at bounding box center [216, 217] width 26 height 10
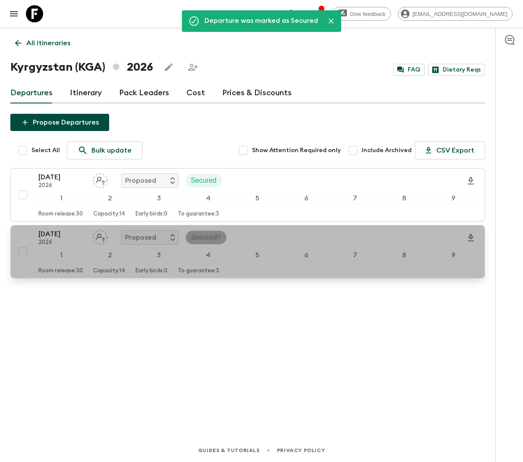
click at [198, 233] on p "Secured?" at bounding box center [206, 238] width 30 height 10
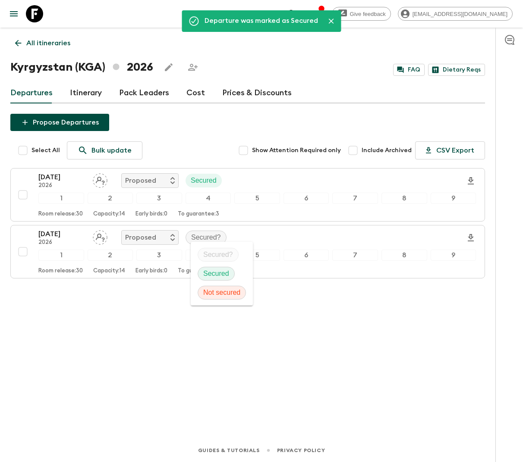
click at [203, 270] on p "Secured" at bounding box center [216, 274] width 26 height 10
click at [190, 97] on link "Cost" at bounding box center [195, 93] width 19 height 21
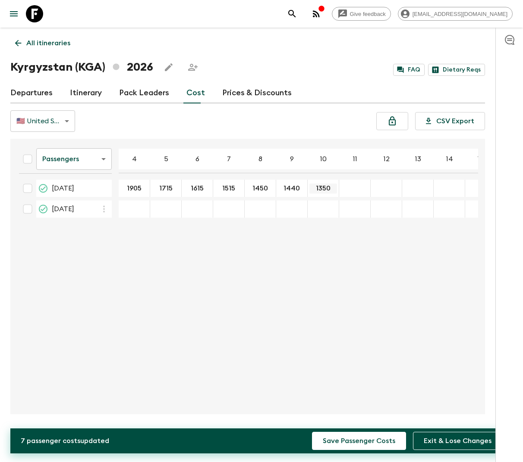
click at [329, 189] on input "1350" at bounding box center [323, 189] width 28 height 10
click at [355, 188] on input "17 Jul 2026; 11" at bounding box center [355, 189] width 28 height 10
paste input "1350"
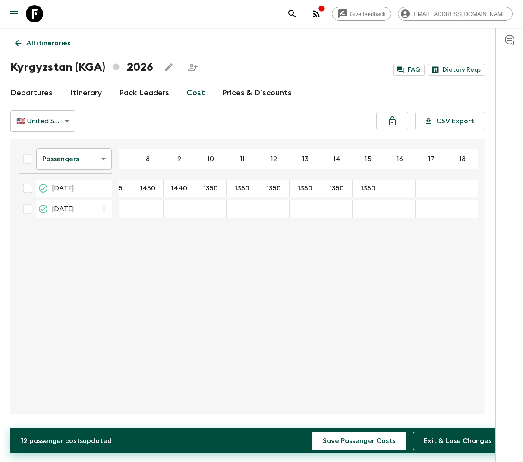
click at [399, 192] on div "17 Jul 2026; 16" at bounding box center [399, 188] width 31 height 17
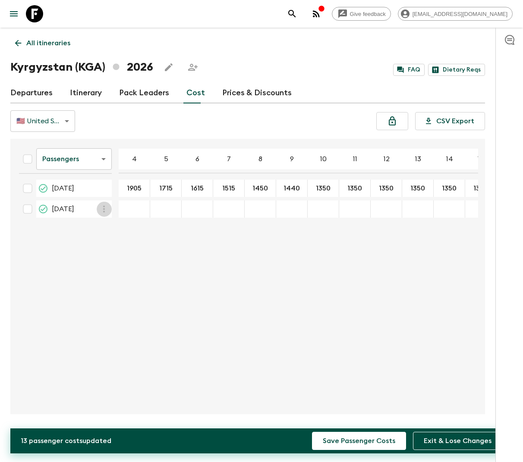
click at [103, 210] on icon "button" at bounding box center [104, 209] width 10 height 10
click at [116, 224] on li "Paste From Above" at bounding box center [141, 228] width 88 height 16
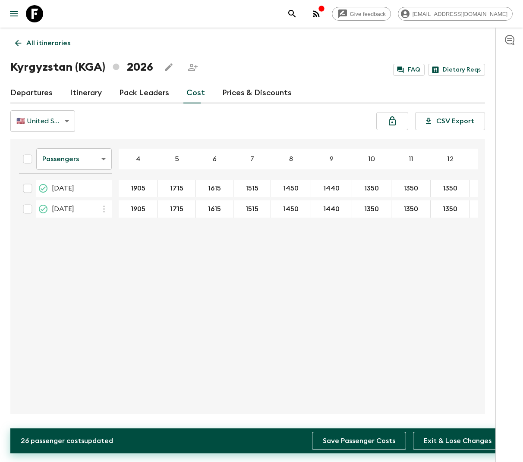
click at [350, 439] on button "Save Passenger Costs" at bounding box center [359, 441] width 94 height 18
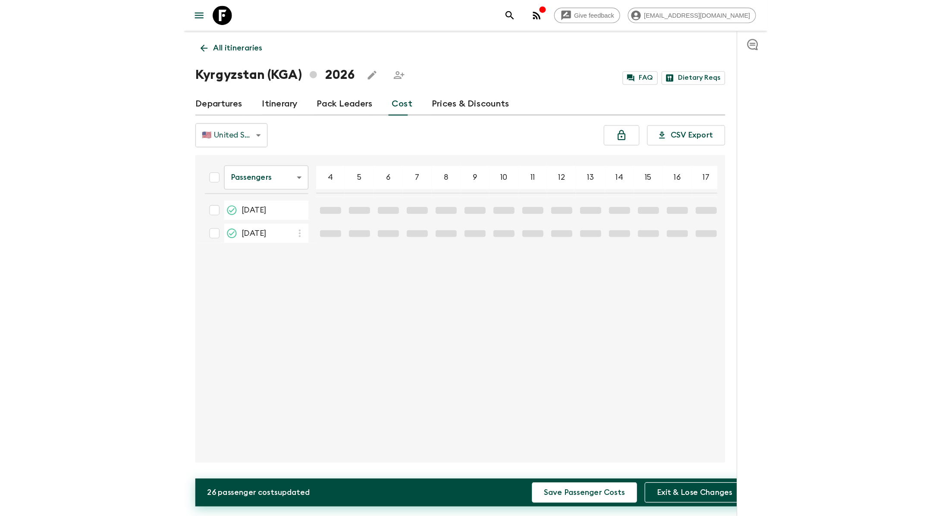
scroll to position [0, 208]
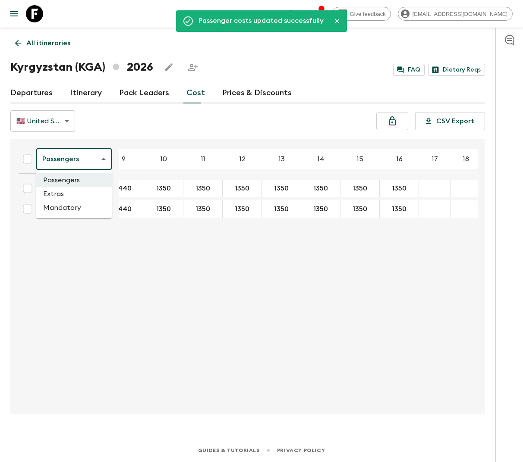
click at [104, 158] on body "Give feedback lauren.b@flashpack.com Passenger costs updated successfully All i…" at bounding box center [261, 231] width 523 height 462
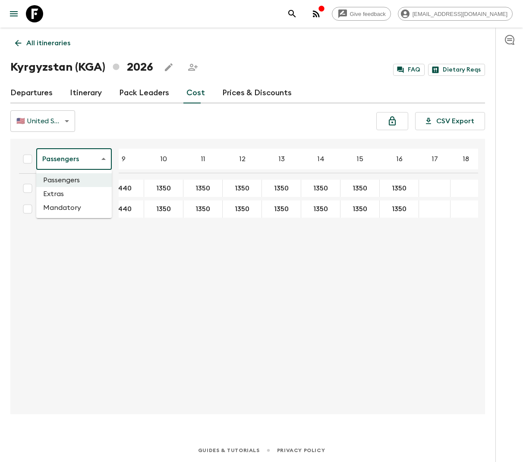
click at [86, 195] on li "Extras" at bounding box center [73, 194] width 75 height 14
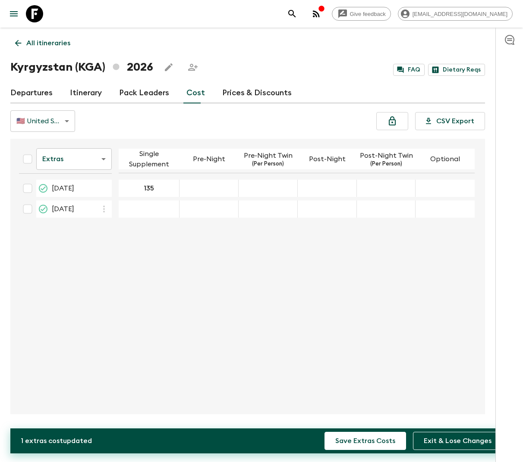
click at [200, 193] on div "17 Jul 2026; Pre-Night" at bounding box center [208, 188] width 59 height 17
click at [106, 208] on icon "button" at bounding box center [104, 209] width 10 height 10
click at [118, 229] on p "Paste From Above" at bounding box center [147, 227] width 60 height 10
click at [357, 440] on button "Save Extras Costs" at bounding box center [365, 441] width 82 height 18
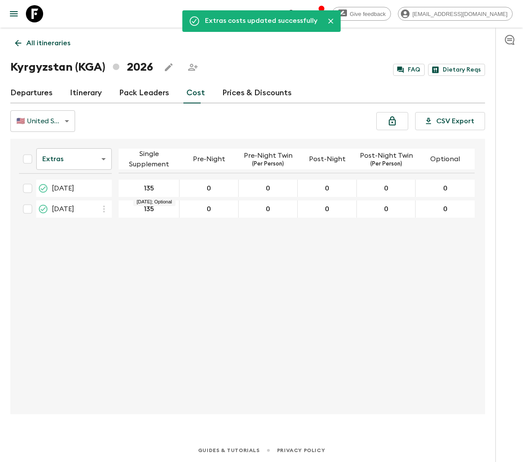
click at [99, 167] on body "Give feedback lauren.b@flashpack.com Extras costs updated successfully All itin…" at bounding box center [261, 231] width 523 height 462
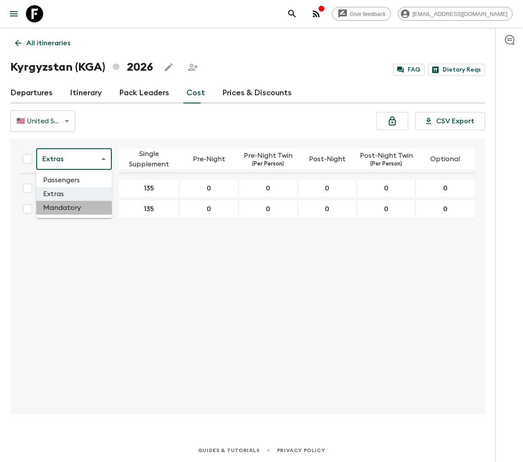
click at [86, 214] on li "Mandatory" at bounding box center [73, 208] width 75 height 14
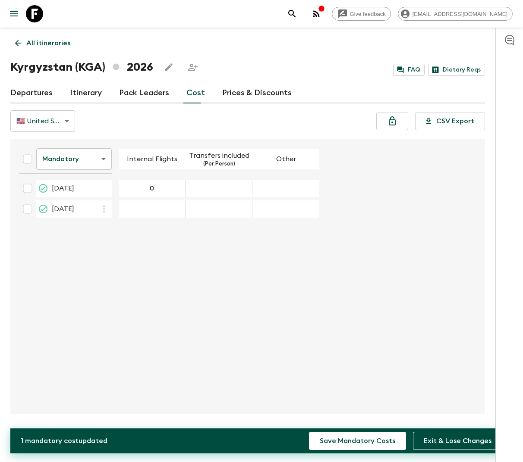
click at [204, 191] on div "17 Jul 2026; Transfers included" at bounding box center [219, 188] width 67 height 17
click at [104, 209] on icon "button" at bounding box center [104, 209] width 10 height 10
click at [118, 226] on p "Paste From Above" at bounding box center [147, 227] width 60 height 10
click at [345, 437] on button "Save Mandatory Costs" at bounding box center [357, 441] width 97 height 18
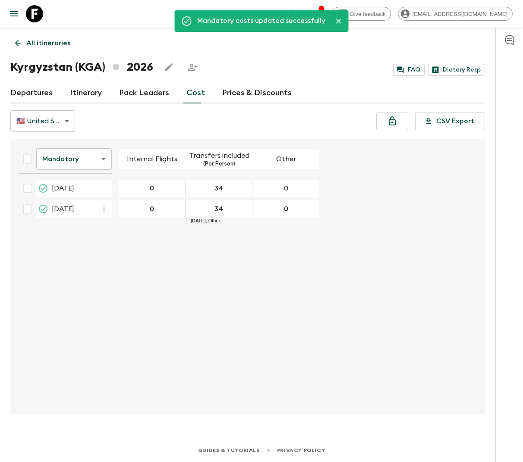
click at [79, 159] on body "Give feedback lauren.b@flashpack.com Mandatory costs updated successfully All i…" at bounding box center [261, 231] width 523 height 462
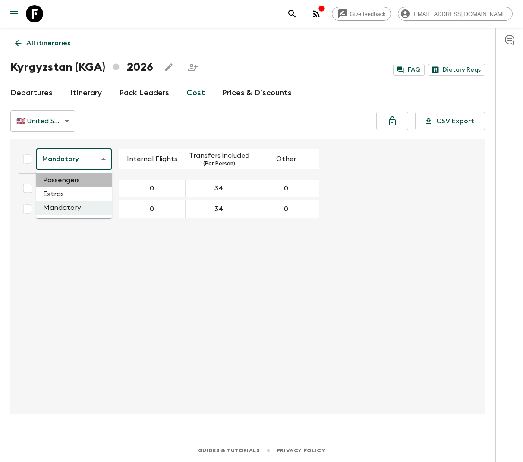
click at [66, 182] on li "Passengers" at bounding box center [73, 180] width 75 height 14
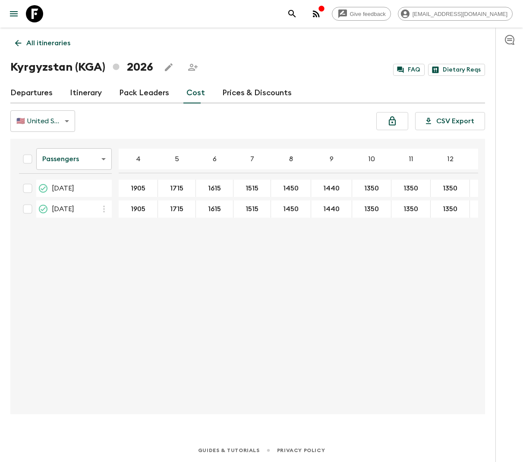
click at [42, 91] on link "Departures" at bounding box center [31, 93] width 42 height 21
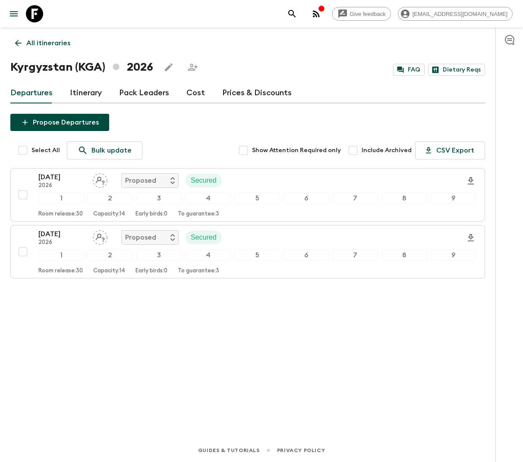
click at [37, 43] on p "All itineraries" at bounding box center [48, 43] width 44 height 10
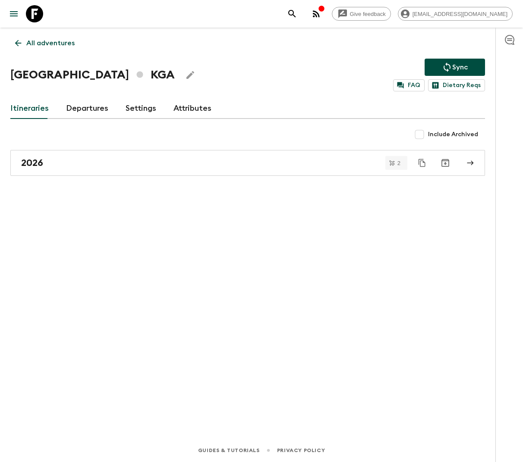
click at [53, 41] on p "All adventures" at bounding box center [50, 43] width 48 height 10
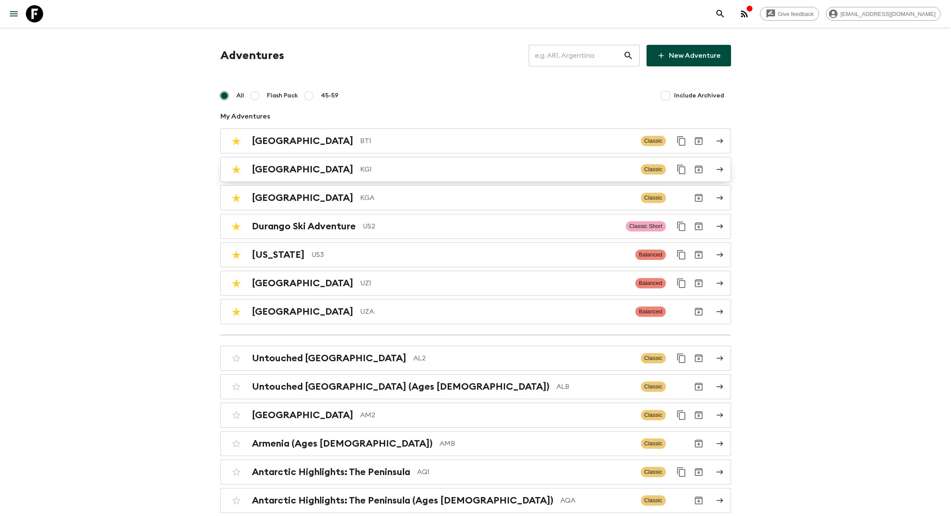
click at [360, 168] on p "KG1" at bounding box center [497, 169] width 274 height 10
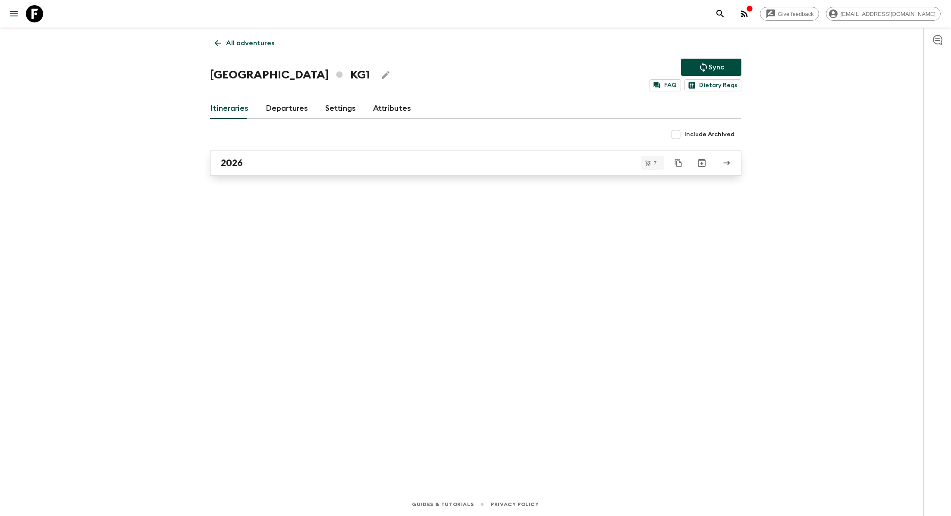
click at [300, 164] on div "2026" at bounding box center [468, 162] width 494 height 11
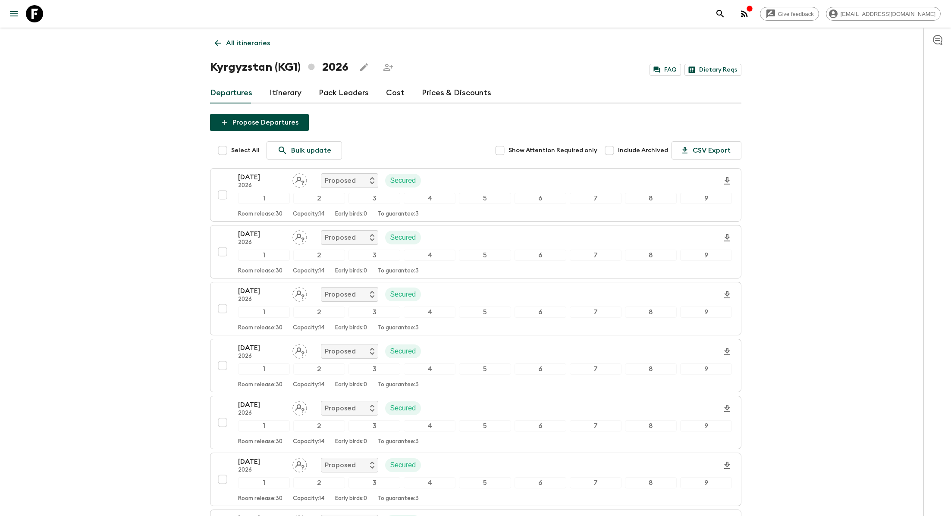
click at [393, 89] on link "Cost" at bounding box center [395, 93] width 19 height 21
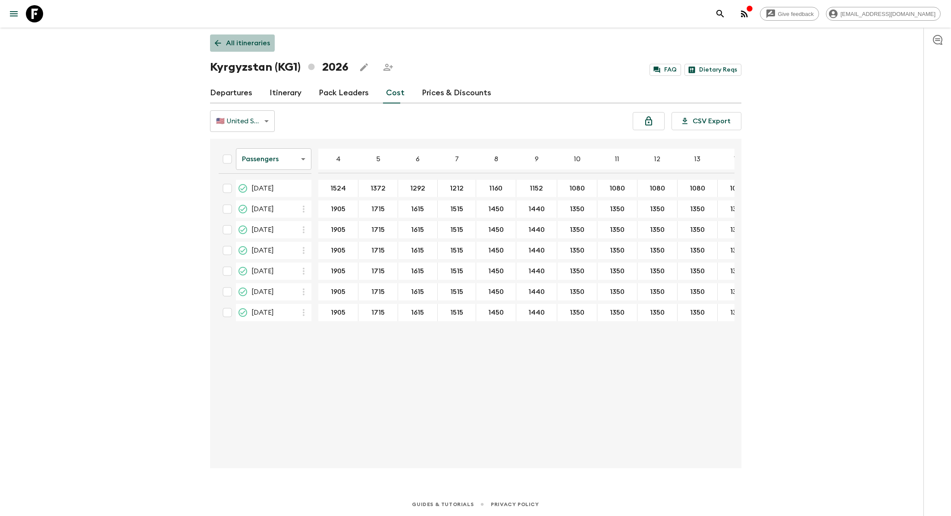
click at [236, 40] on p "All itineraries" at bounding box center [248, 43] width 44 height 10
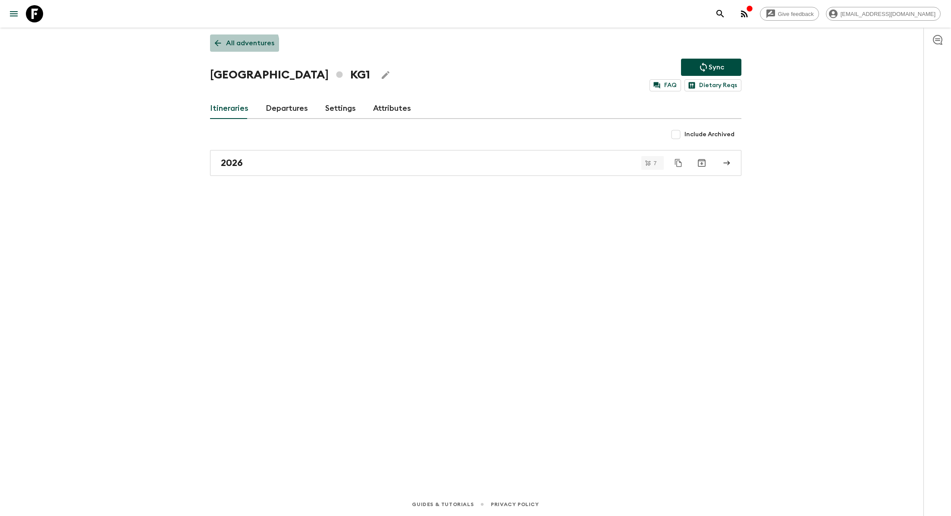
click at [236, 47] on p "All adventures" at bounding box center [250, 43] width 48 height 10
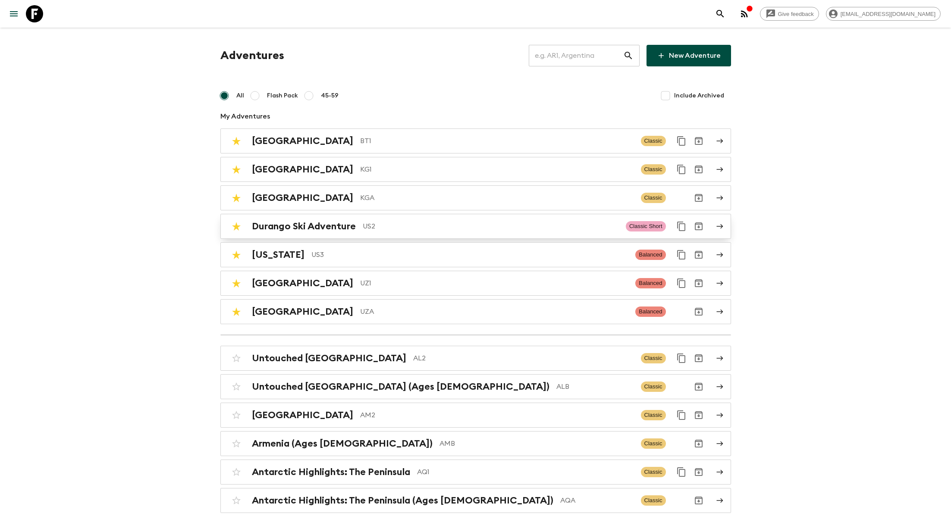
click at [236, 222] on input "checkbox" at bounding box center [236, 226] width 17 height 17
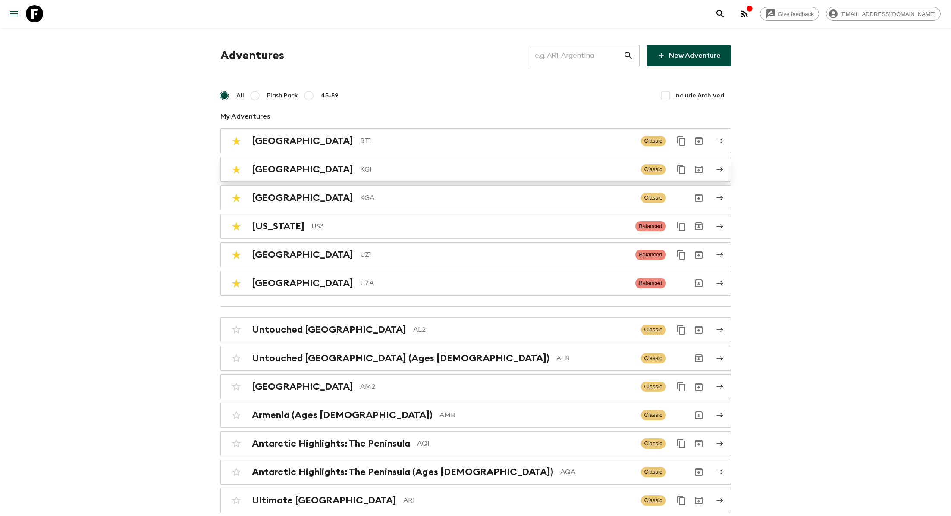
click at [360, 173] on p "KG1" at bounding box center [497, 169] width 274 height 10
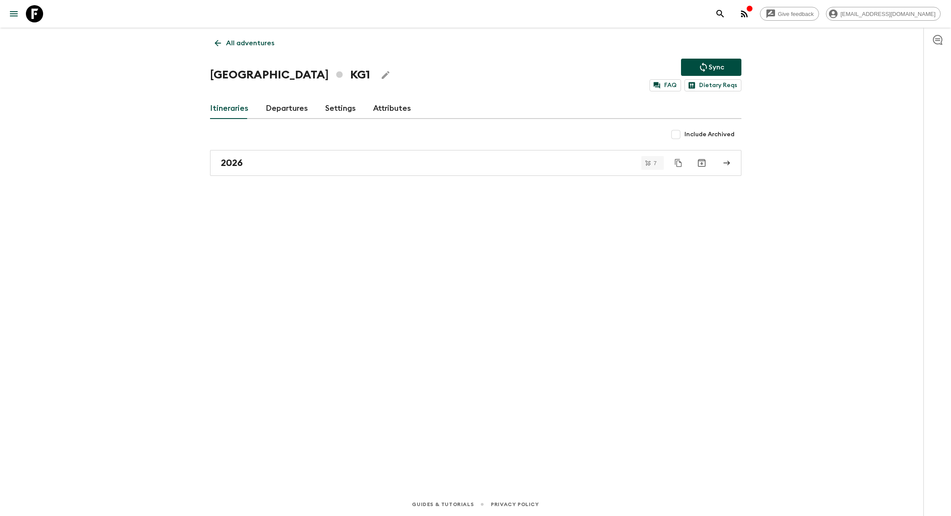
click at [389, 102] on link "Attributes" at bounding box center [392, 108] width 38 height 21
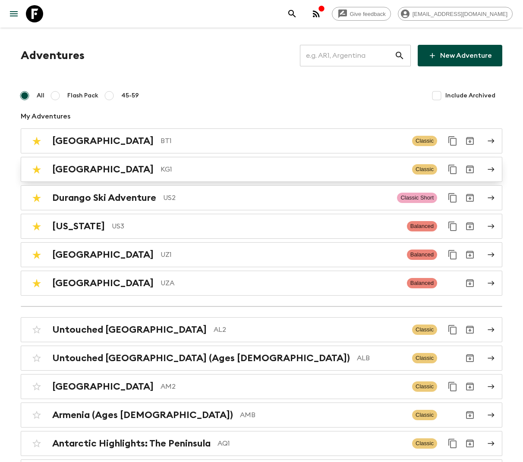
click at [160, 166] on p "KG1" at bounding box center [282, 169] width 245 height 10
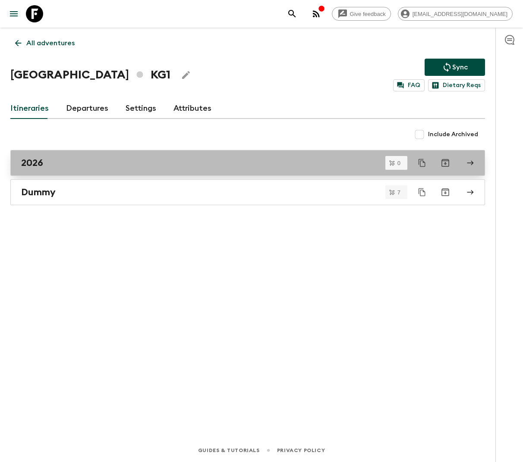
click at [198, 160] on div "2026" at bounding box center [239, 162] width 437 height 11
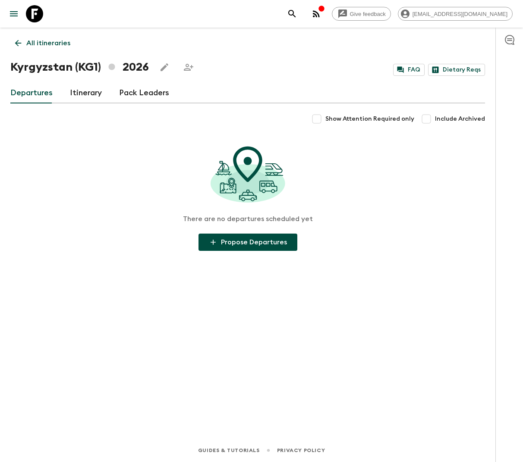
click at [75, 96] on link "Itinerary" at bounding box center [86, 93] width 32 height 21
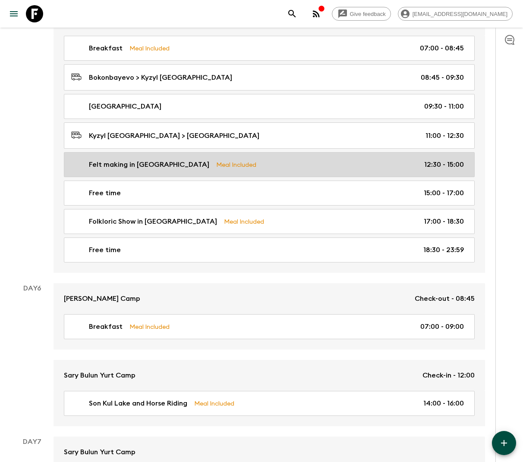
scroll to position [1357, 0]
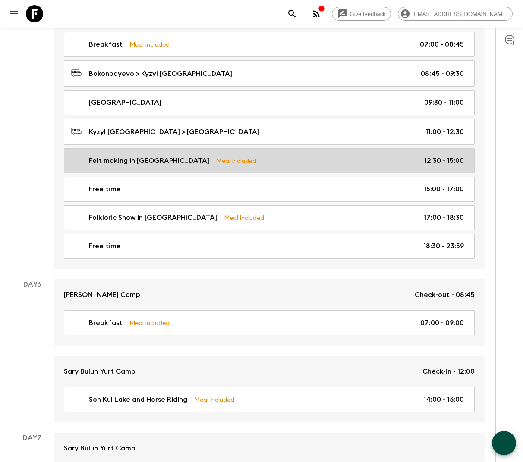
click at [153, 156] on p "Felt making in Kochkor" at bounding box center [149, 161] width 120 height 10
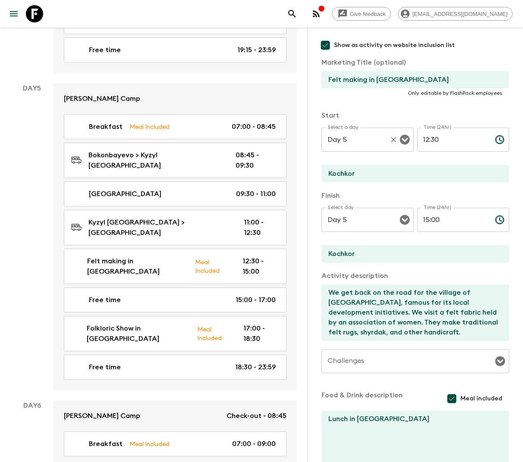
scroll to position [112, 0]
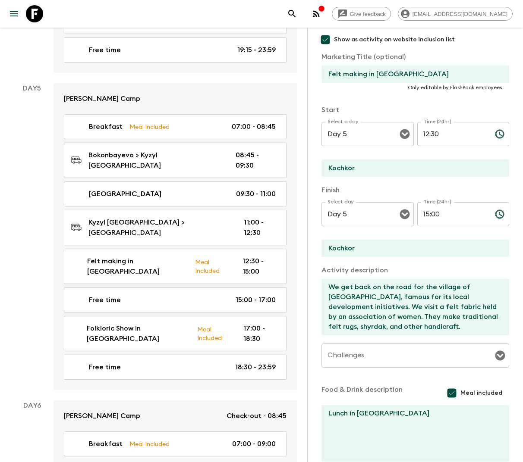
click at [348, 314] on textarea "We get back on the road for the village of Kochkor, famous for its local develo…" at bounding box center [411, 307] width 181 height 57
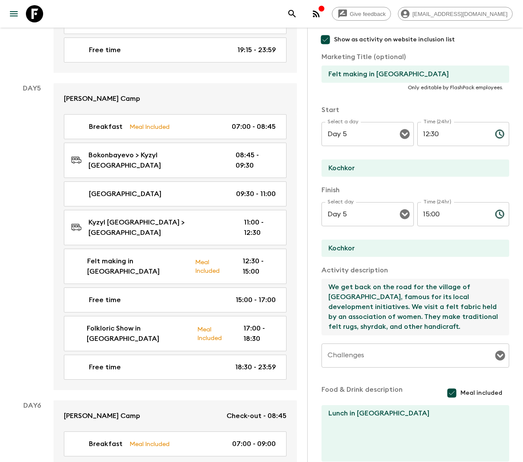
scroll to position [158, 0]
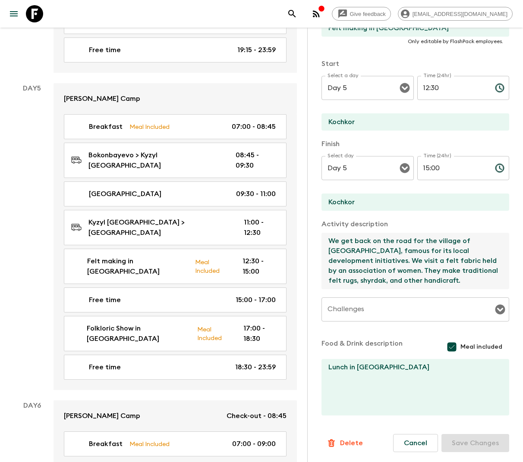
click at [369, 365] on textarea "Lunch in Homestay" at bounding box center [411, 387] width 181 height 57
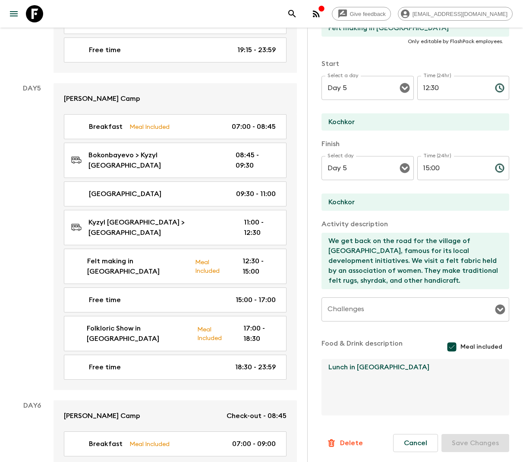
click at [369, 365] on textarea "Lunch in Homestay" at bounding box center [411, 387] width 181 height 57
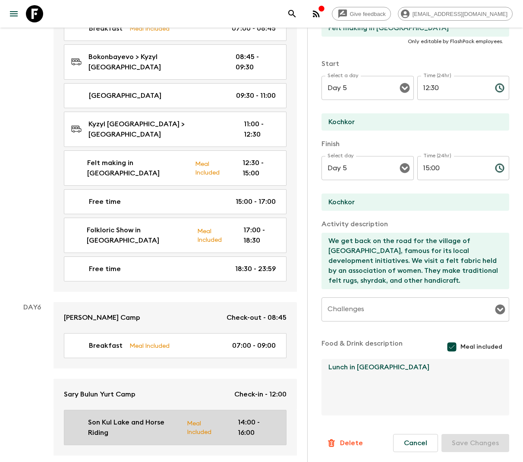
scroll to position [1455, 0]
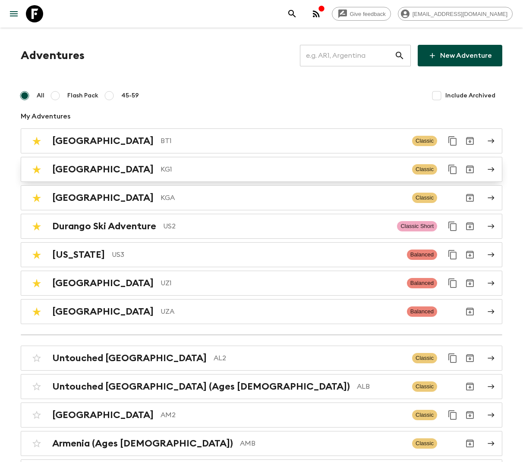
click at [204, 170] on p "KG1" at bounding box center [282, 169] width 245 height 10
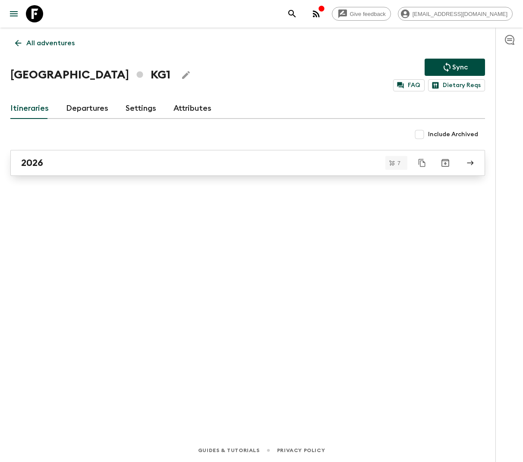
click at [211, 156] on link "2026" at bounding box center [247, 163] width 475 height 26
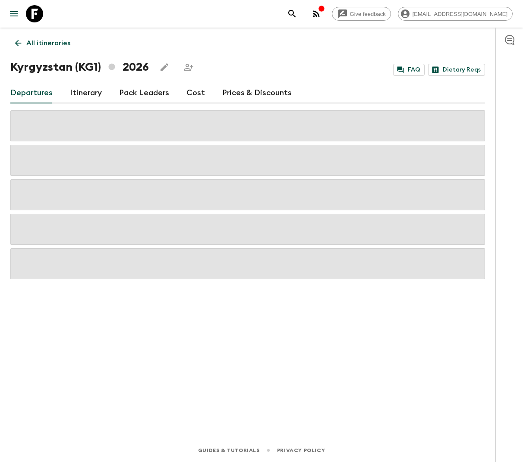
click at [189, 92] on link "Cost" at bounding box center [195, 93] width 19 height 21
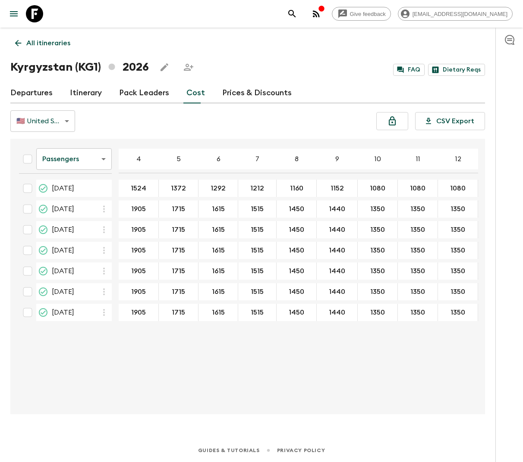
click at [102, 160] on body "Give feedback lauren.b@flashpack.com All itineraries Kyrgyzstan (KG1) 2026 FAQ …" at bounding box center [261, 231] width 523 height 462
click at [89, 195] on li "Extras" at bounding box center [73, 194] width 75 height 14
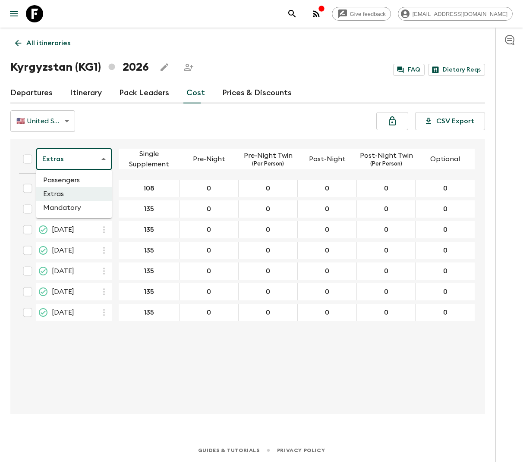
click at [101, 157] on body "Give feedback lauren.b@flashpack.com All itineraries Kyrgyzstan (KG1) 2026 FAQ …" at bounding box center [261, 231] width 523 height 462
click at [94, 205] on li "Mandatory" at bounding box center [73, 208] width 75 height 14
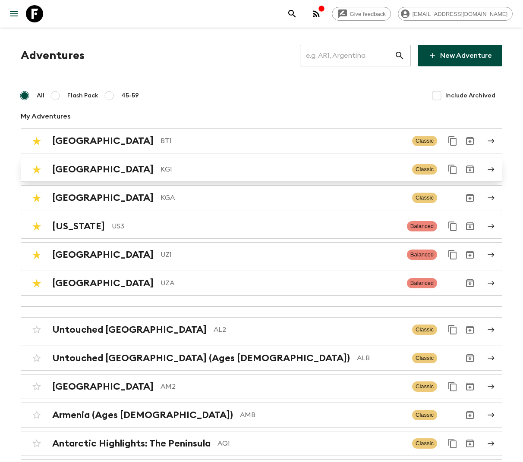
click at [144, 164] on div "Kyrgyzstan KG1" at bounding box center [228, 169] width 353 height 11
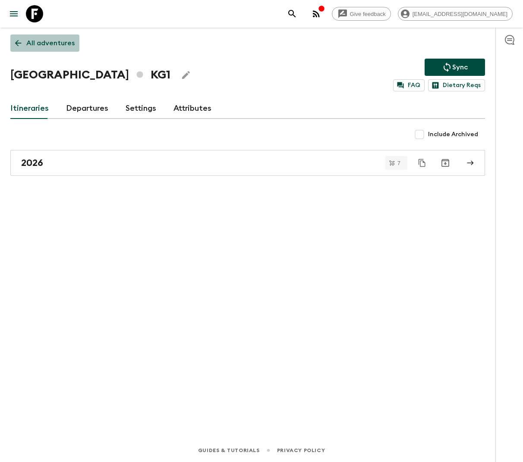
click at [55, 47] on p "All adventures" at bounding box center [50, 43] width 48 height 10
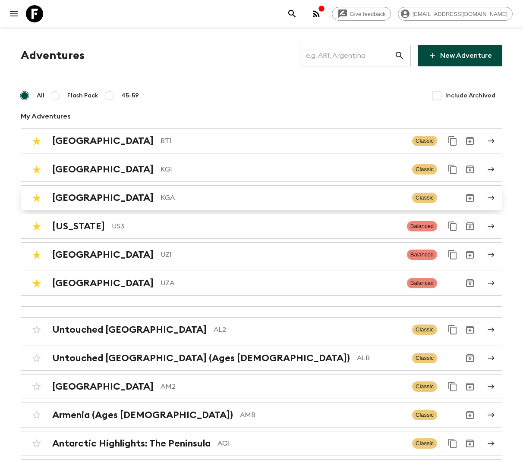
click at [133, 189] on div "Kyrgyzstan KGA Classic" at bounding box center [244, 197] width 433 height 17
